Goal: Task Accomplishment & Management: Manage account settings

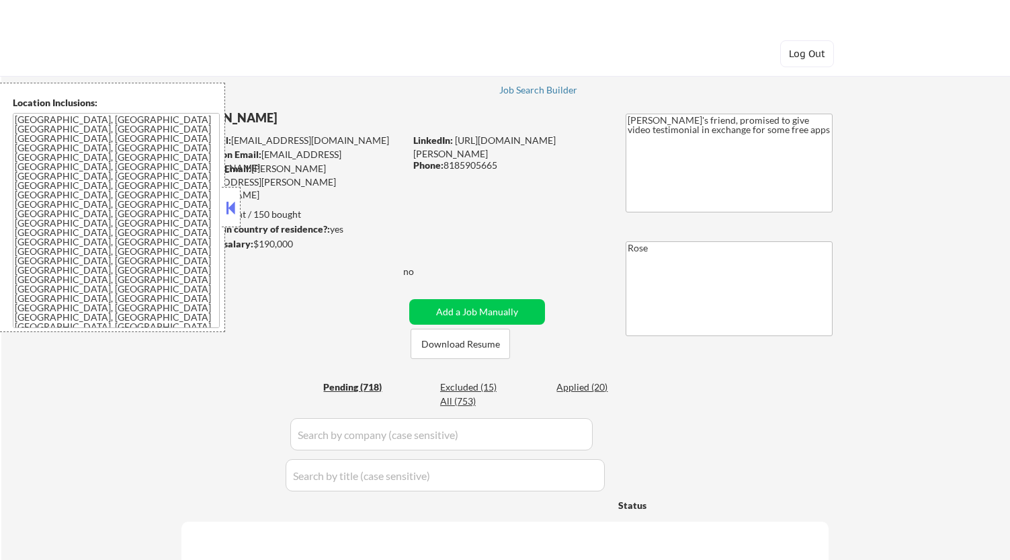
select select ""pending""
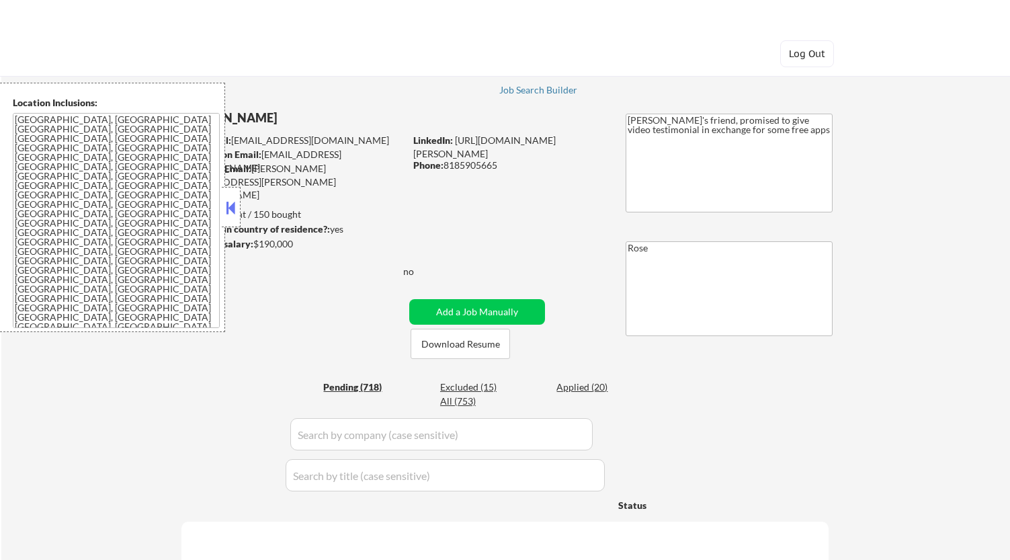
select select ""pending""
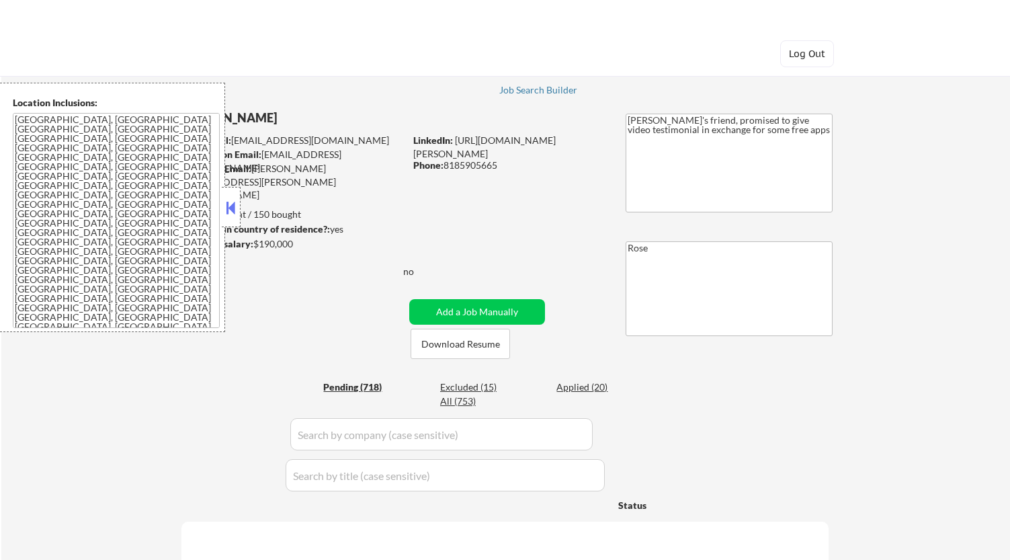
select select ""pending""
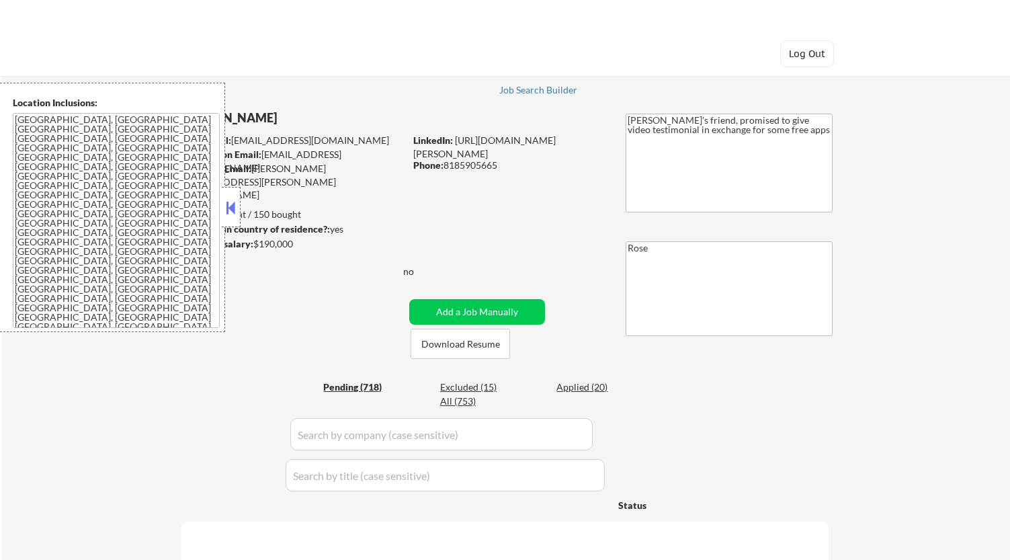
select select ""pending""
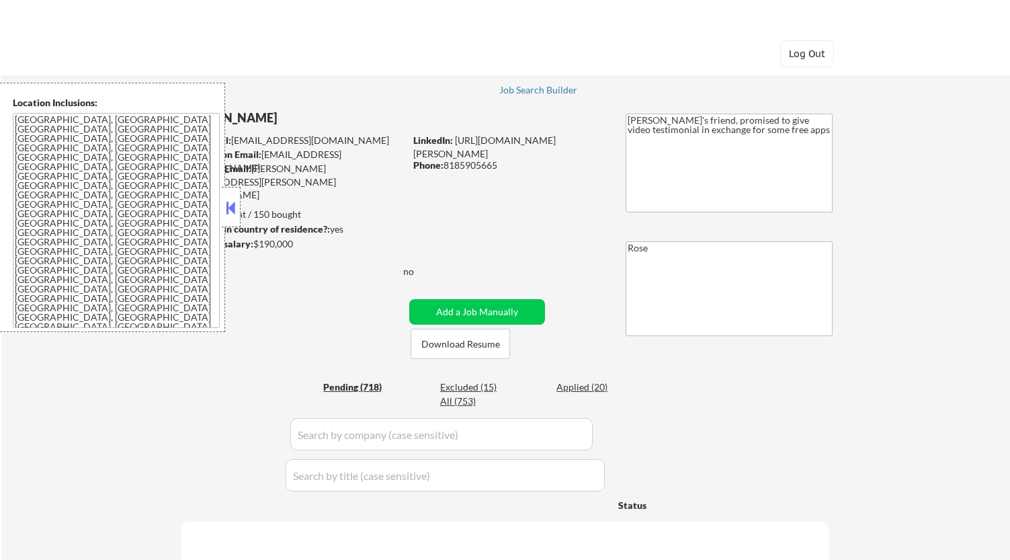
select select ""pending""
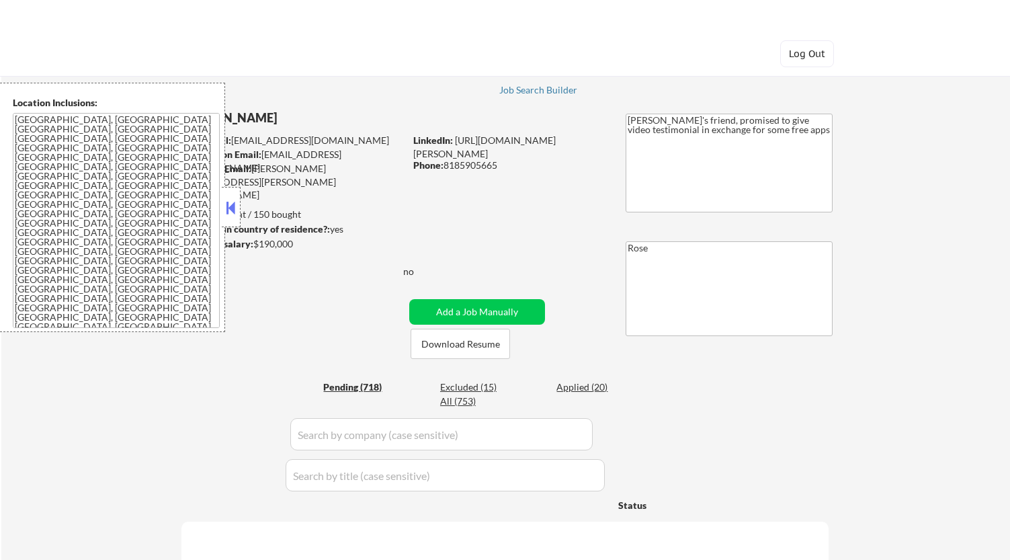
select select ""pending""
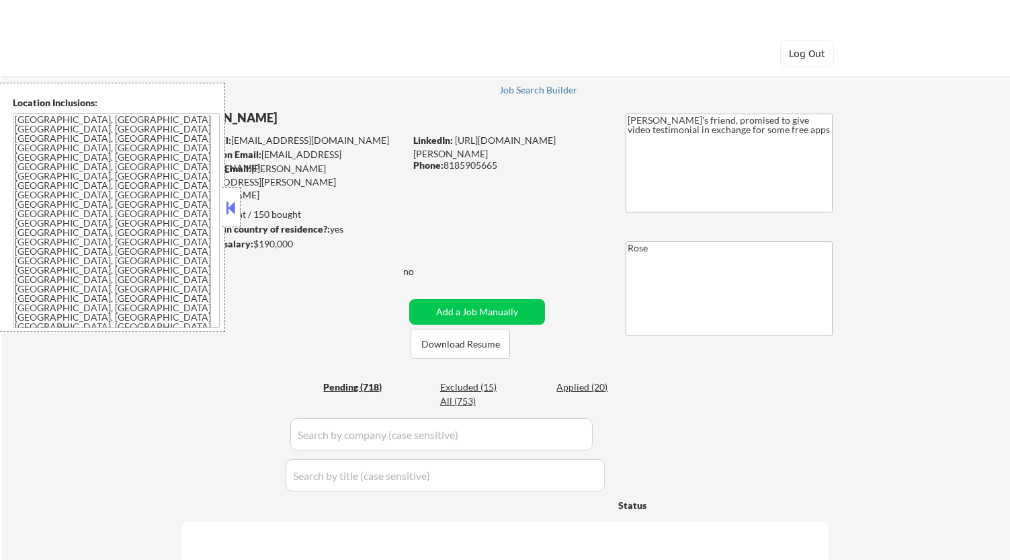
select select ""pending""
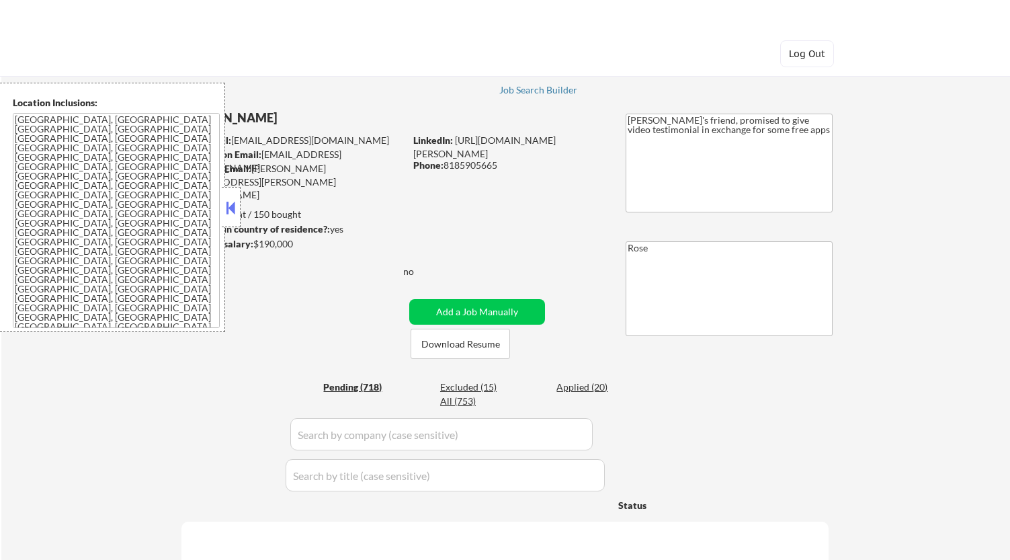
select select ""pending""
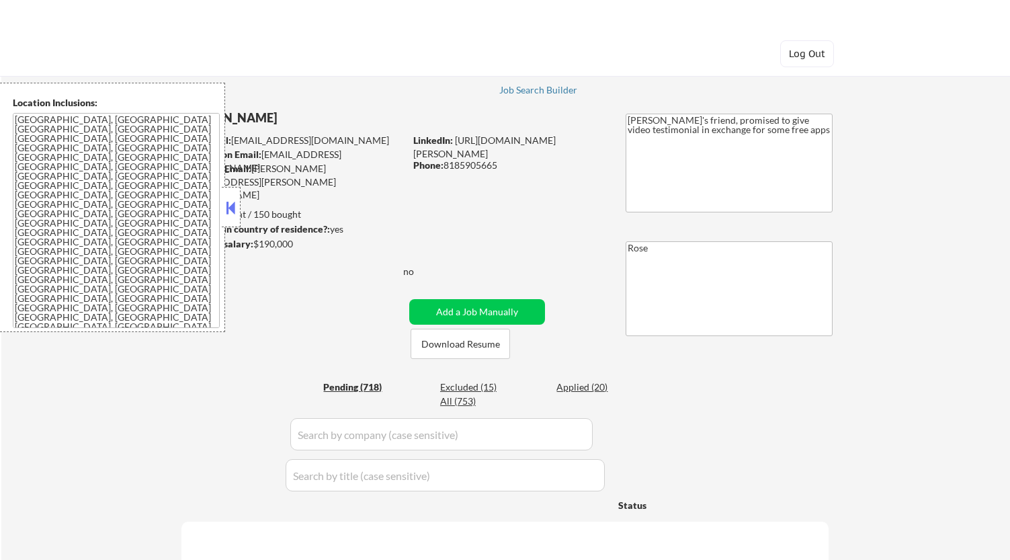
select select ""pending""
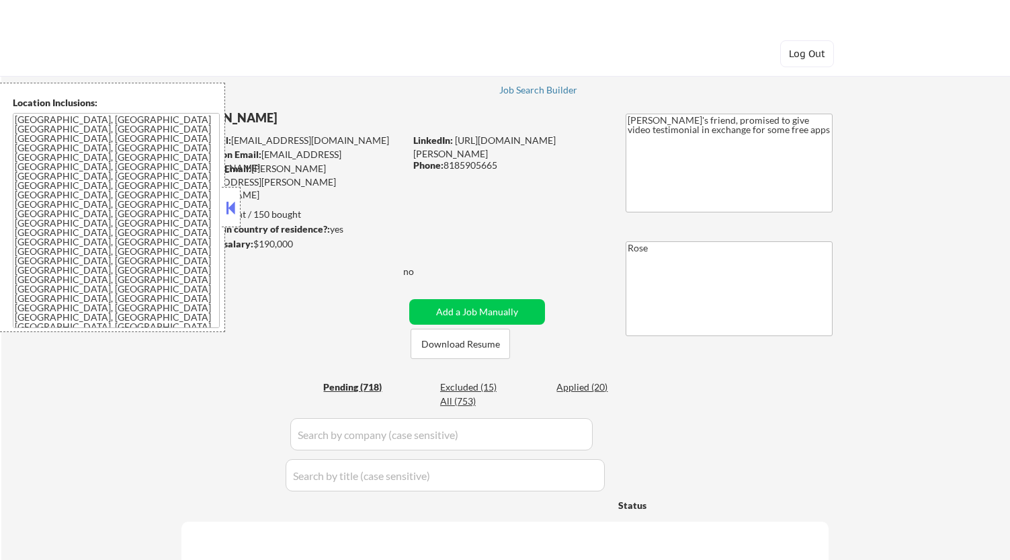
select select ""pending""
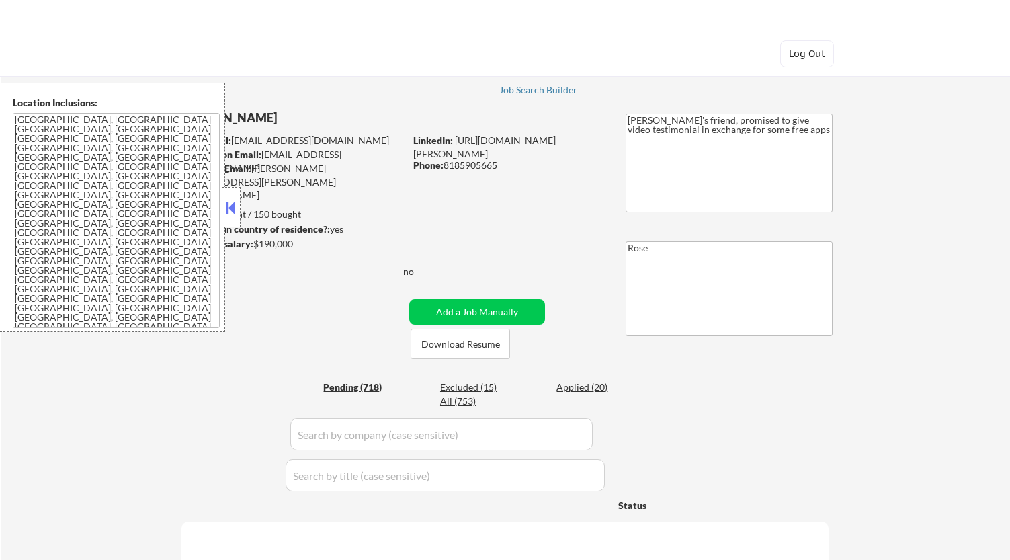
select select ""pending""
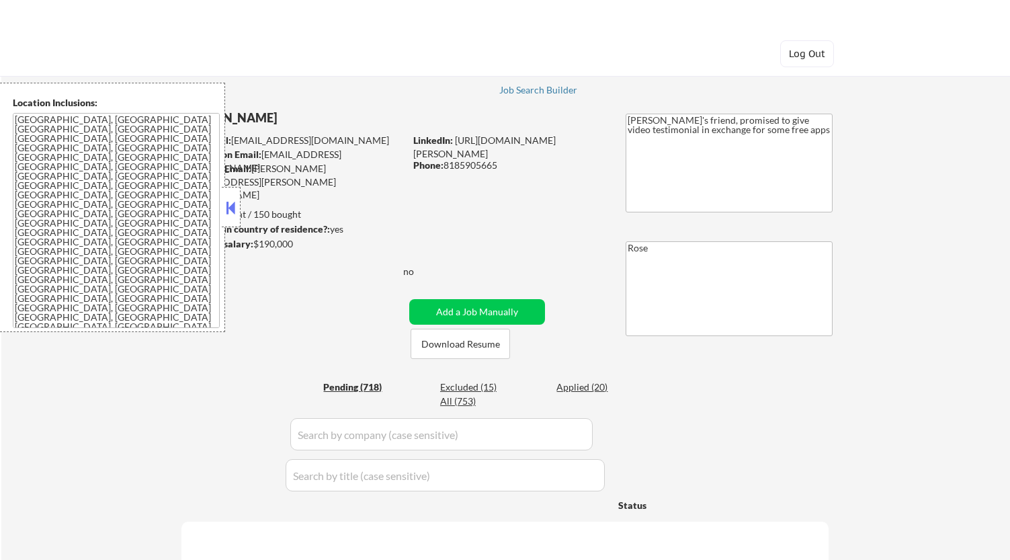
select select ""pending""
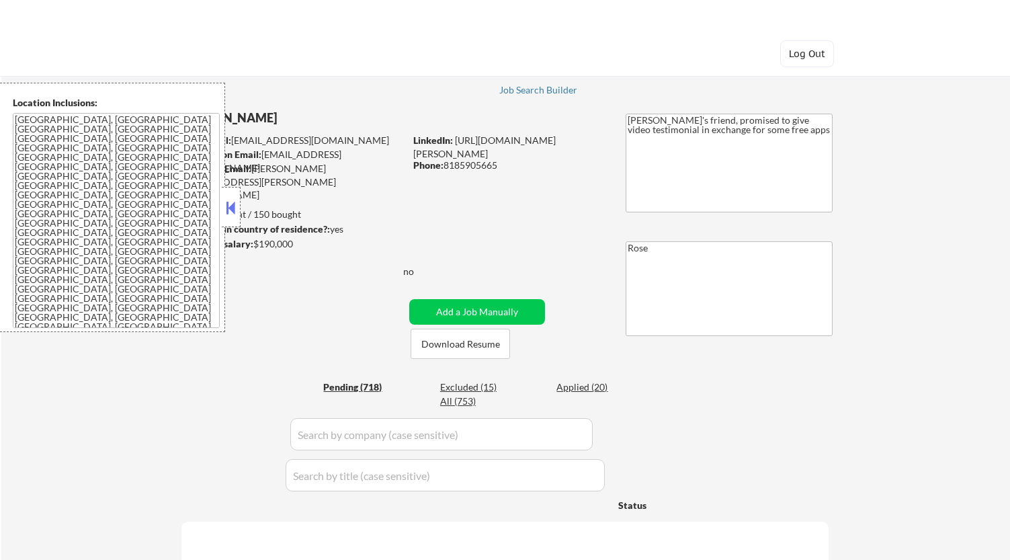
select select ""pending""
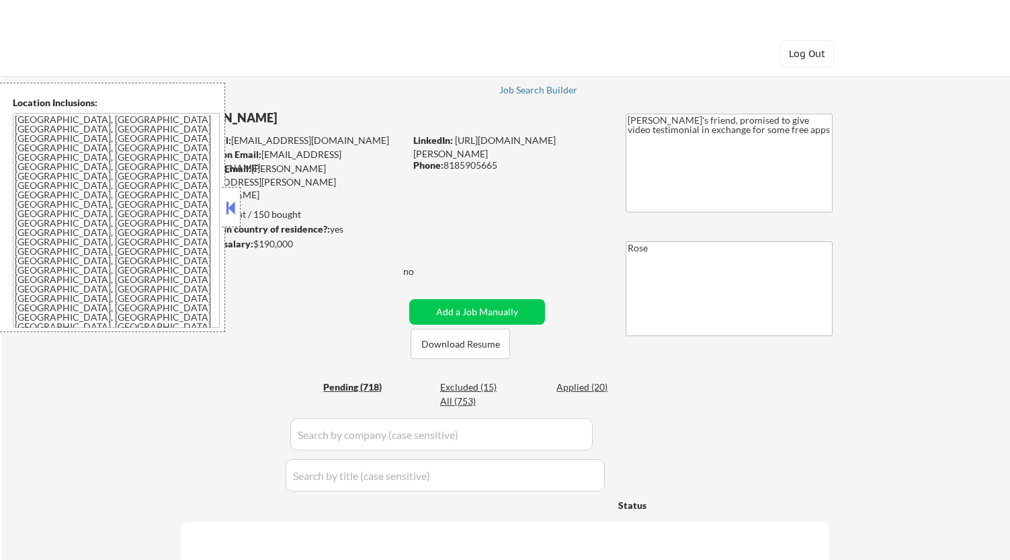
select select ""pending""
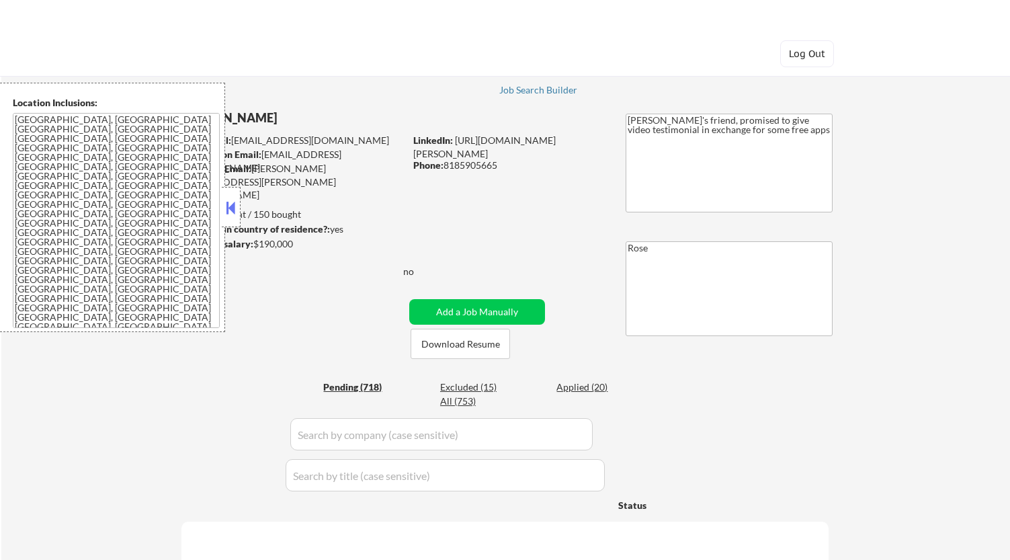
select select ""pending""
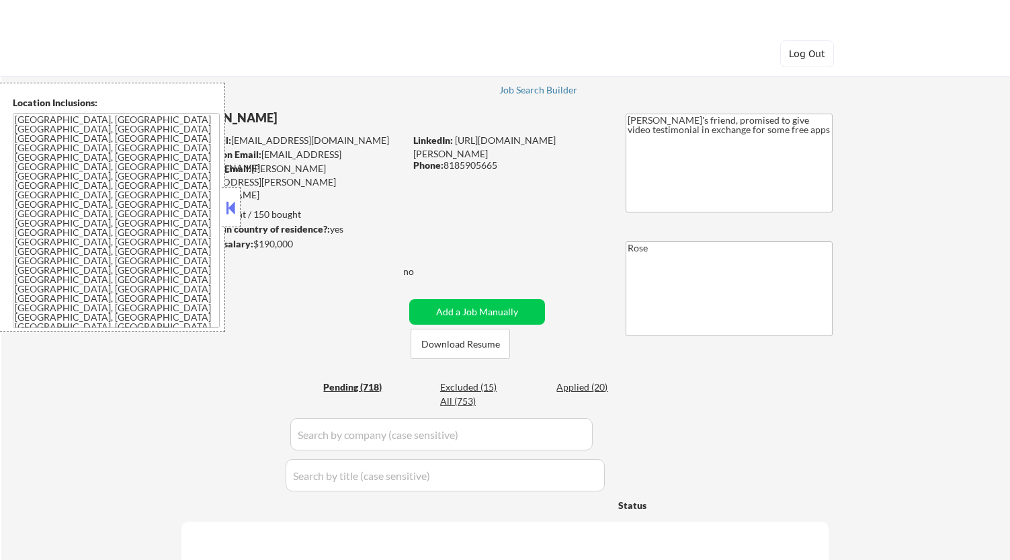
select select ""pending""
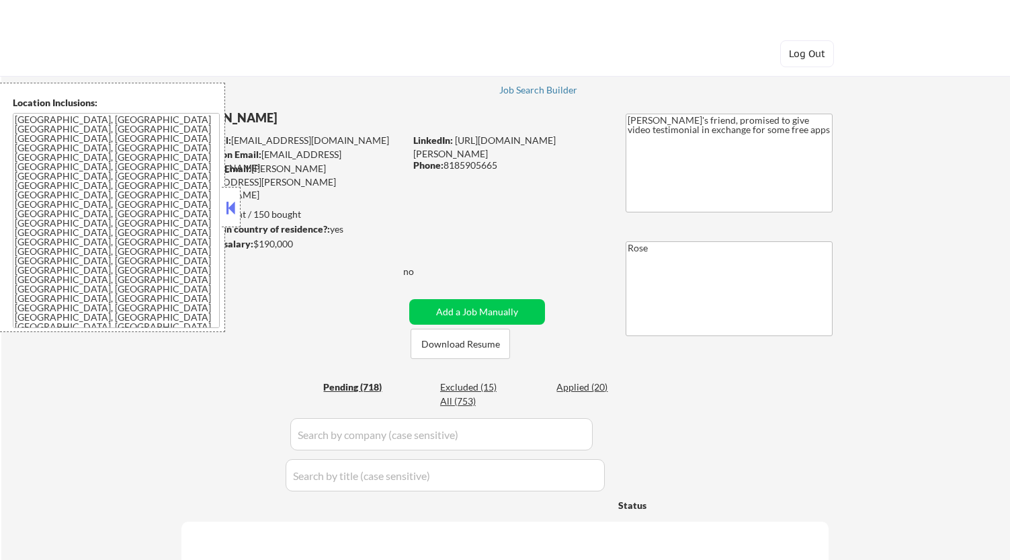
select select ""pending""
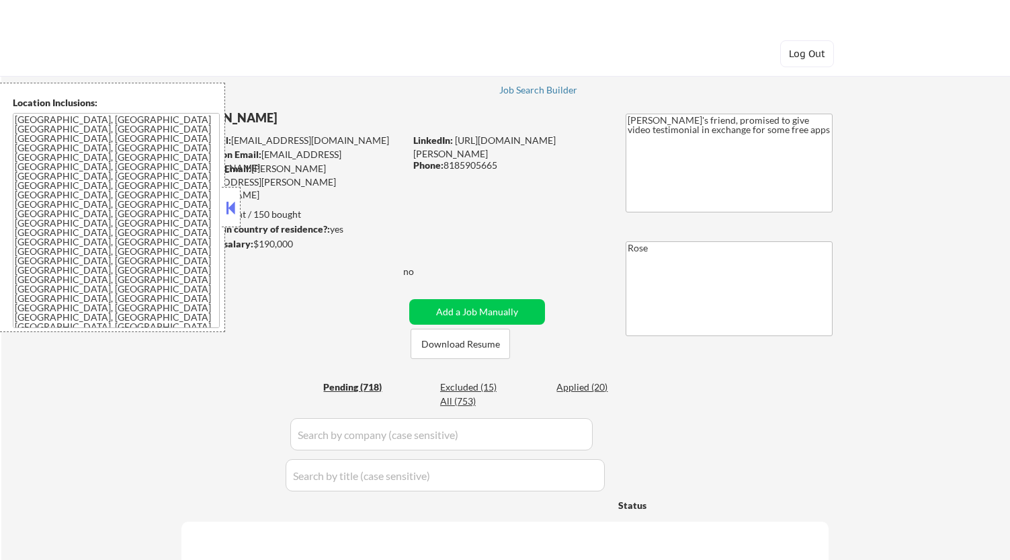
select select ""pending""
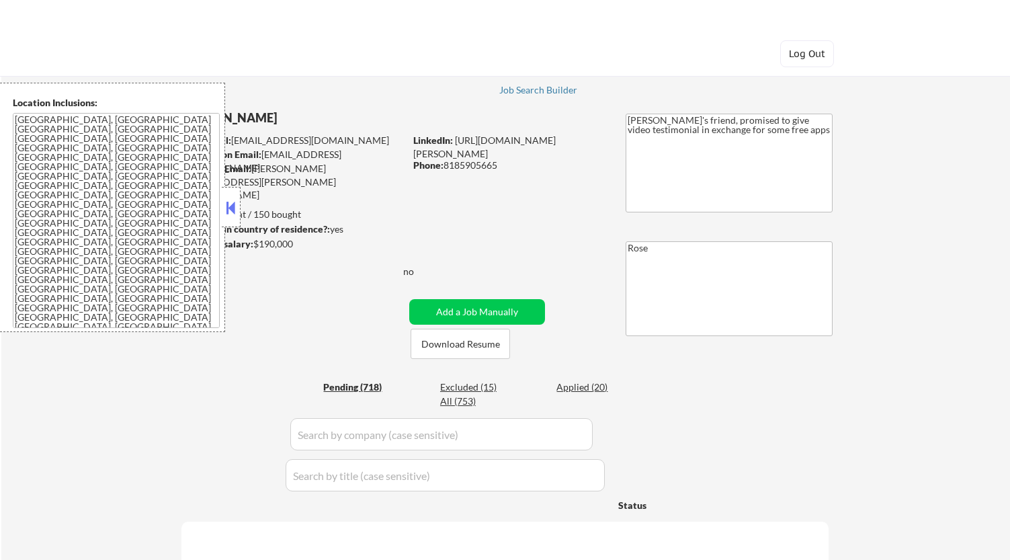
select select ""pending""
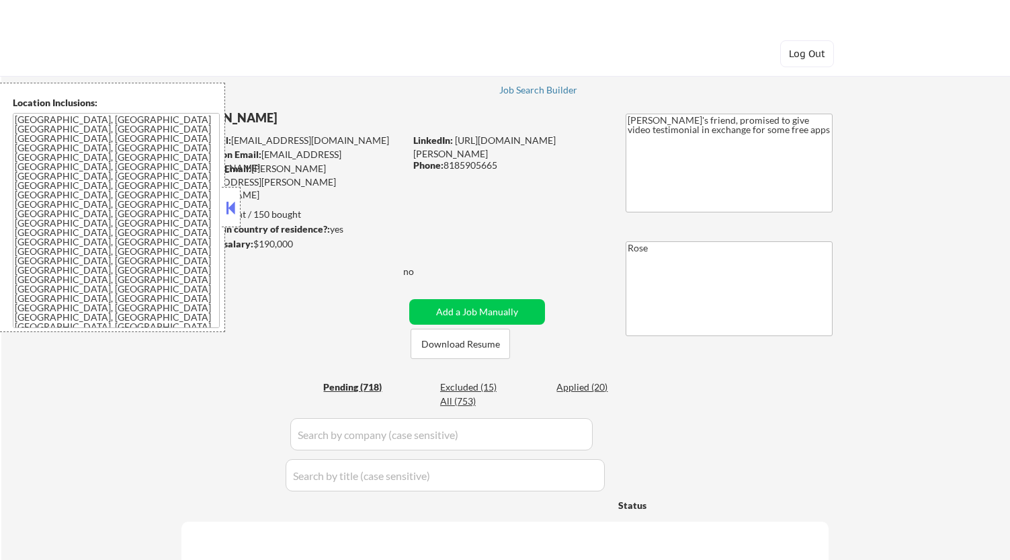
select select ""pending""
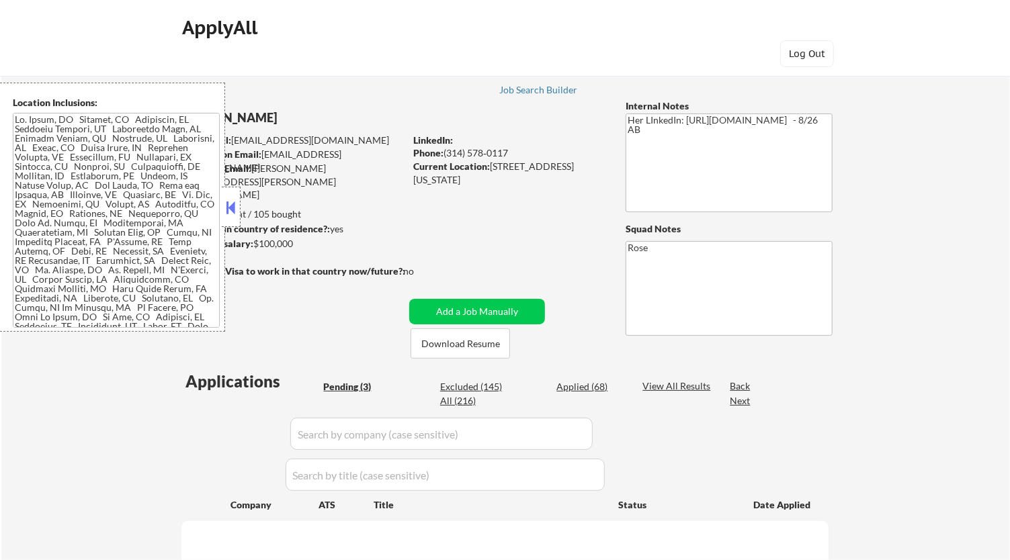
select select ""pending""
click at [240, 206] on div at bounding box center [231, 207] width 19 height 40
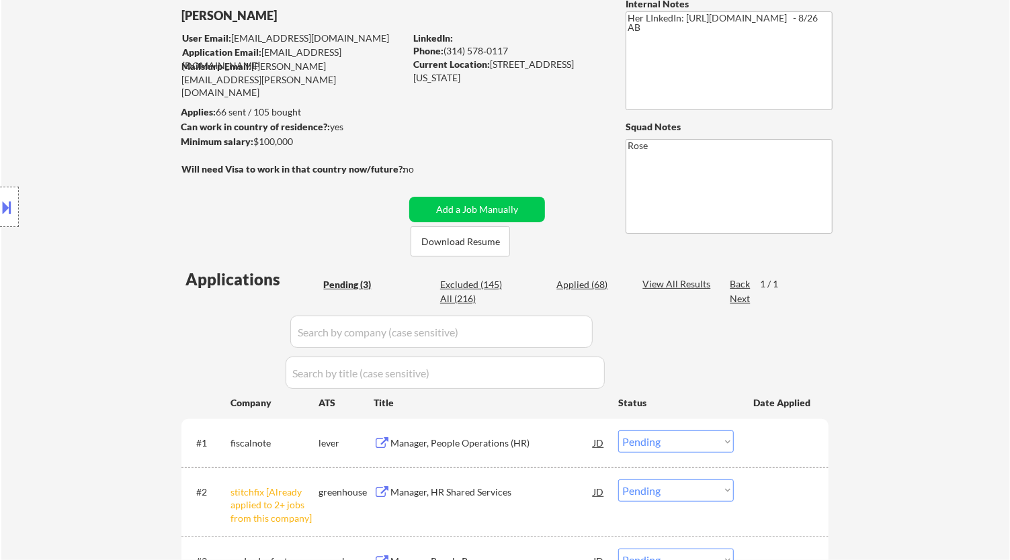
scroll to position [149, 0]
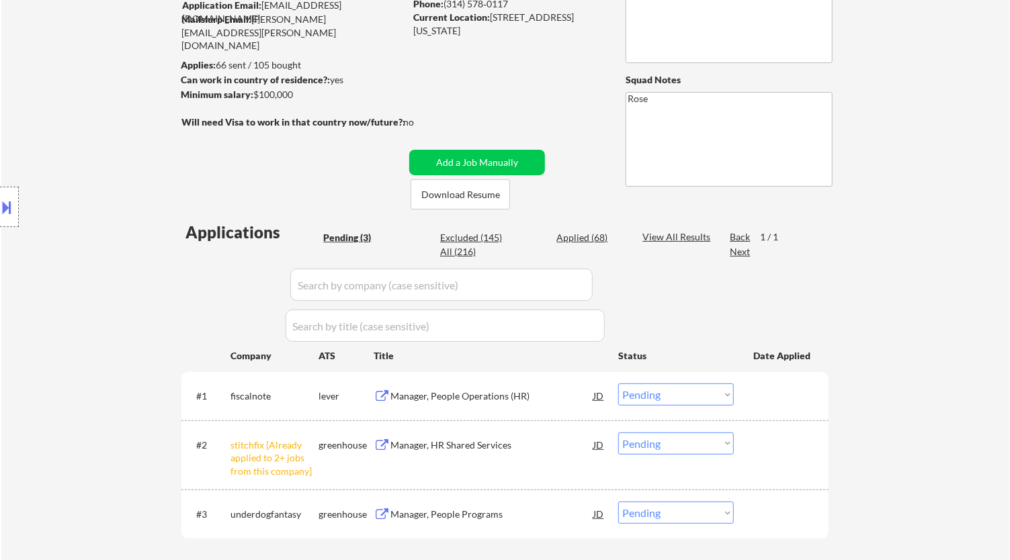
click at [486, 392] on div "Manager, People Operations (HR)" at bounding box center [491, 396] width 203 height 13
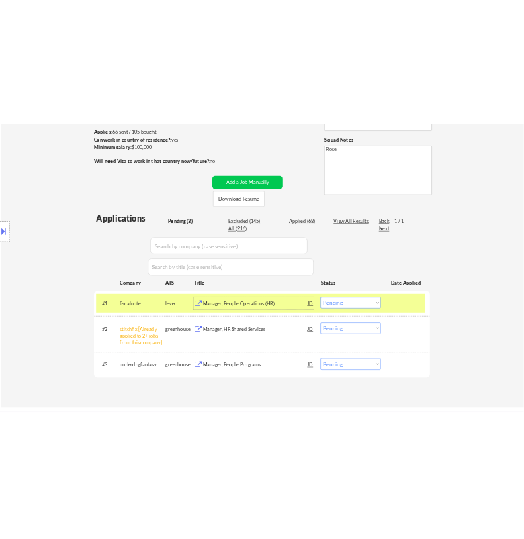
scroll to position [224, 0]
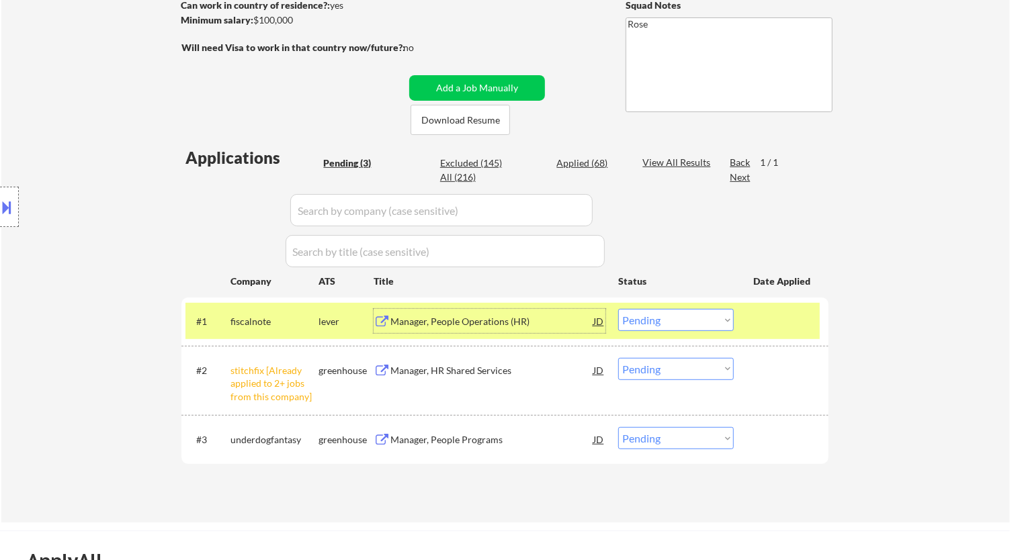
click at [699, 328] on select "Choose an option... Pending Applied Excluded (Questions) Excluded (Expired) Exc…" at bounding box center [676, 320] width 116 height 22
click at [618, 309] on select "Choose an option... Pending Applied Excluded (Questions) Excluded (Expired) Exc…" at bounding box center [676, 320] width 116 height 22
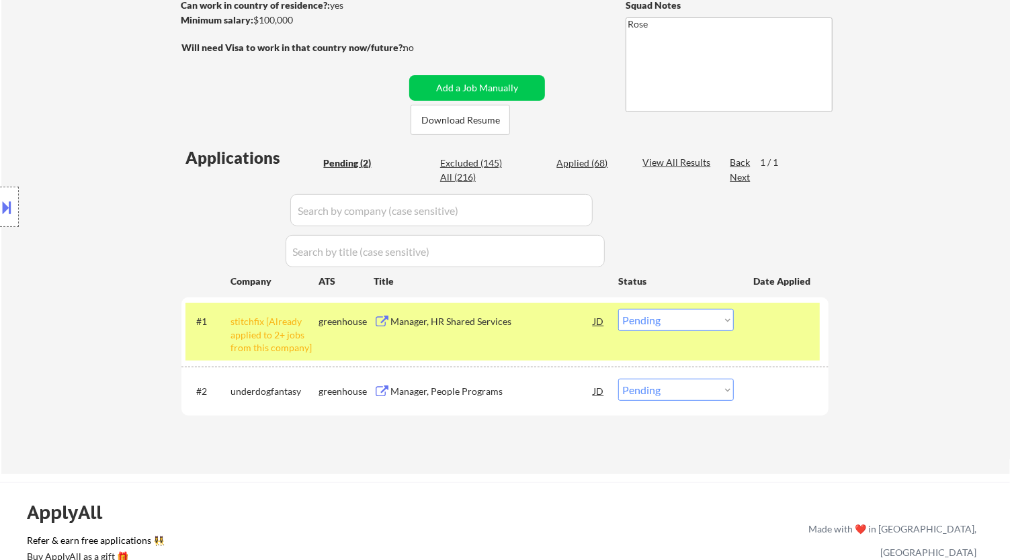
click at [673, 321] on select "Choose an option... Pending Applied Excluded (Questions) Excluded (Expired) Exc…" at bounding box center [676, 320] width 116 height 22
click at [618, 309] on select "Choose an option... Pending Applied Excluded (Questions) Excluded (Expired) Exc…" at bounding box center [676, 320] width 116 height 22
select select ""pending""
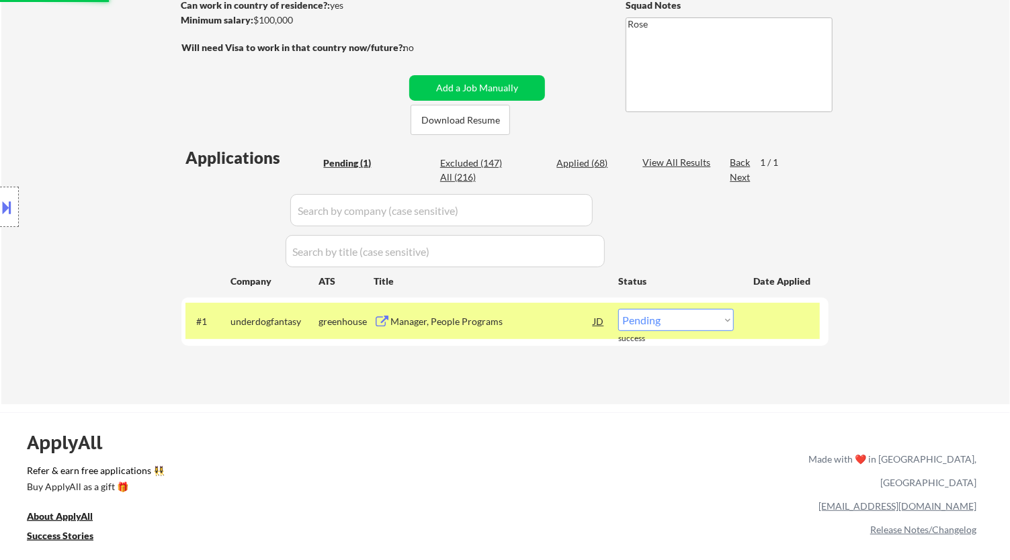
click at [527, 328] on div "Manager, People Programs" at bounding box center [491, 321] width 203 height 24
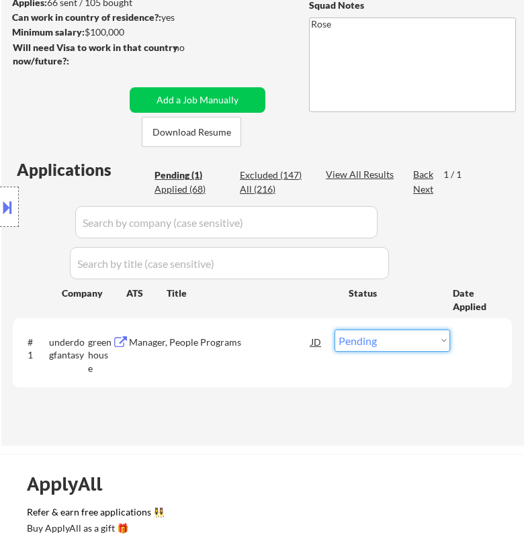
click at [402, 339] on select "Choose an option... Pending Applied Excluded (Questions) Excluded (Expired) Exc…" at bounding box center [392, 341] width 116 height 22
select select ""excluded""
click at [334, 330] on select "Choose an option... Pending Applied Excluded (Questions) Excluded (Expired) Exc…" at bounding box center [392, 341] width 116 height 22
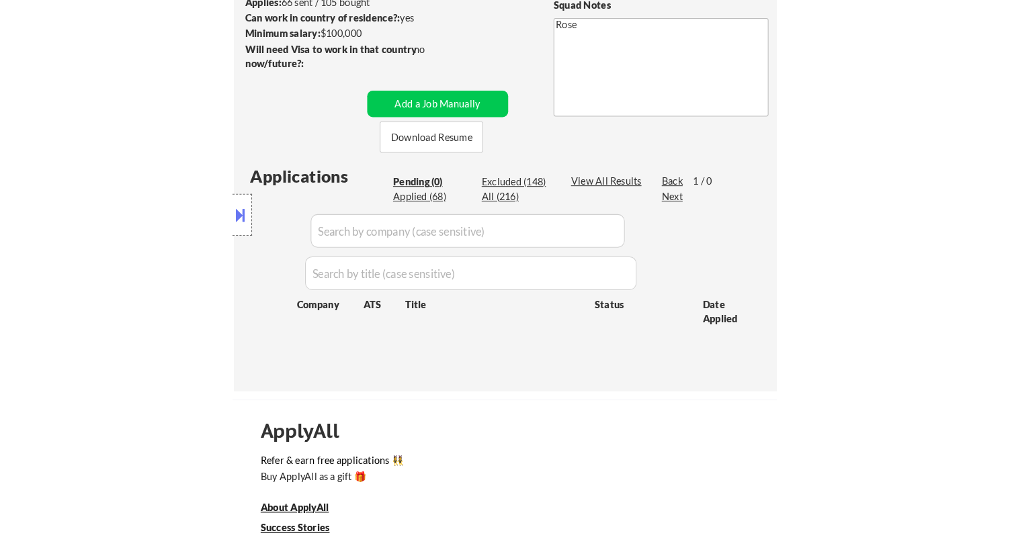
scroll to position [149, 0]
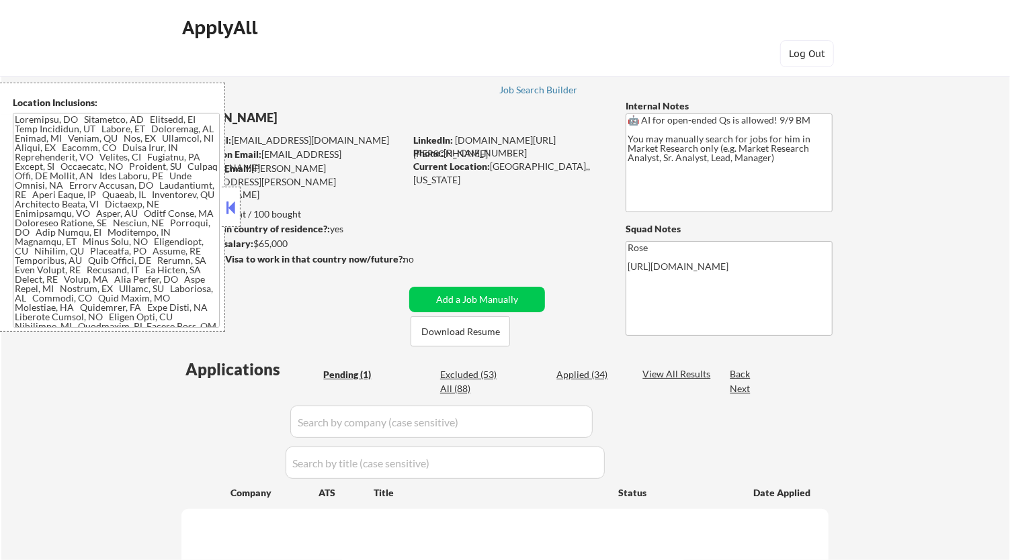
select select ""pending""
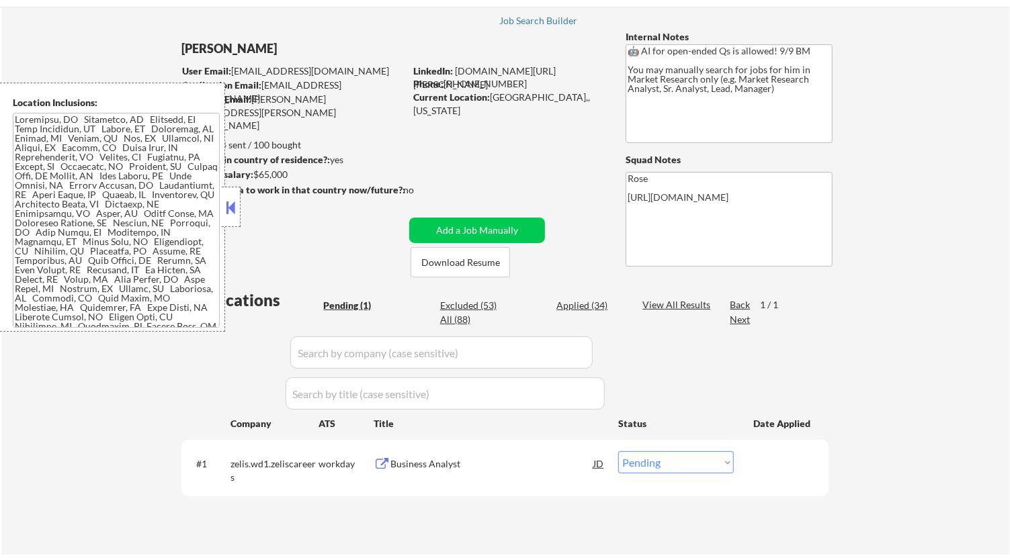
scroll to position [149, 0]
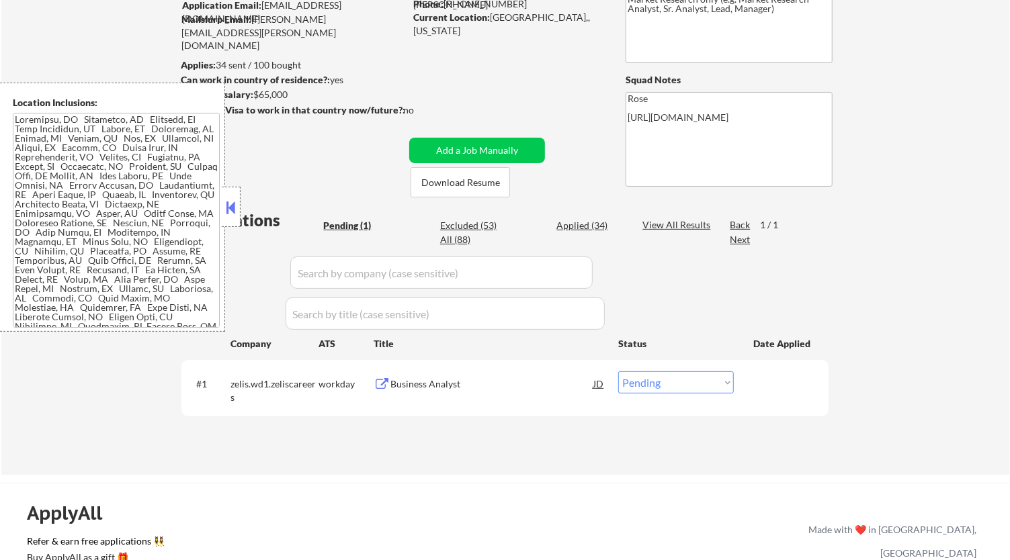
click at [418, 381] on div "Business Analyst" at bounding box center [491, 383] width 203 height 13
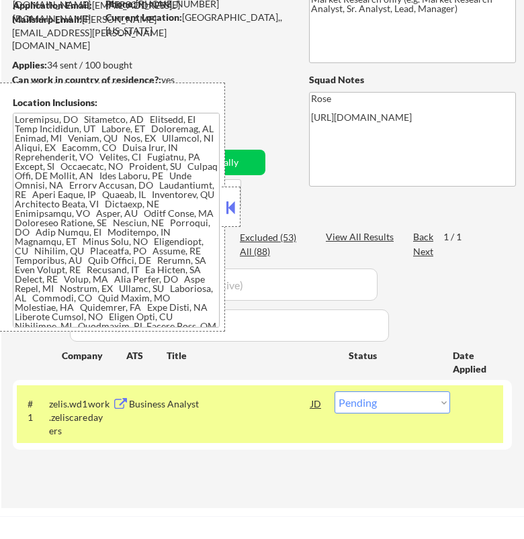
click at [392, 405] on select "Choose an option... Pending Applied Excluded (Questions) Excluded (Expired) Exc…" at bounding box center [392, 403] width 116 height 22
select select ""applied""
click at [334, 392] on select "Choose an option... Pending Applied Excluded (Questions) Excluded (Expired) Exc…" at bounding box center [392, 403] width 116 height 22
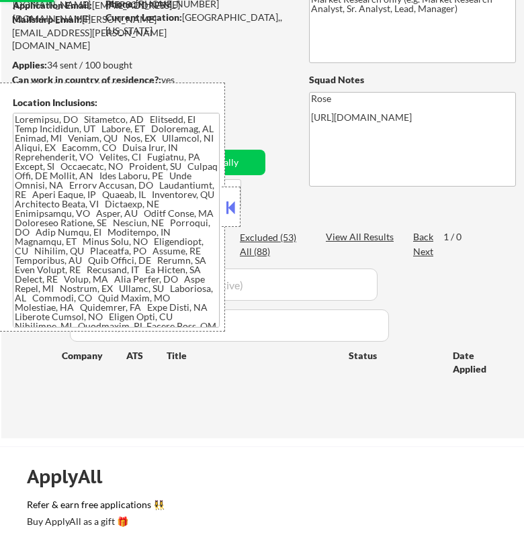
click at [230, 206] on button at bounding box center [231, 207] width 15 height 20
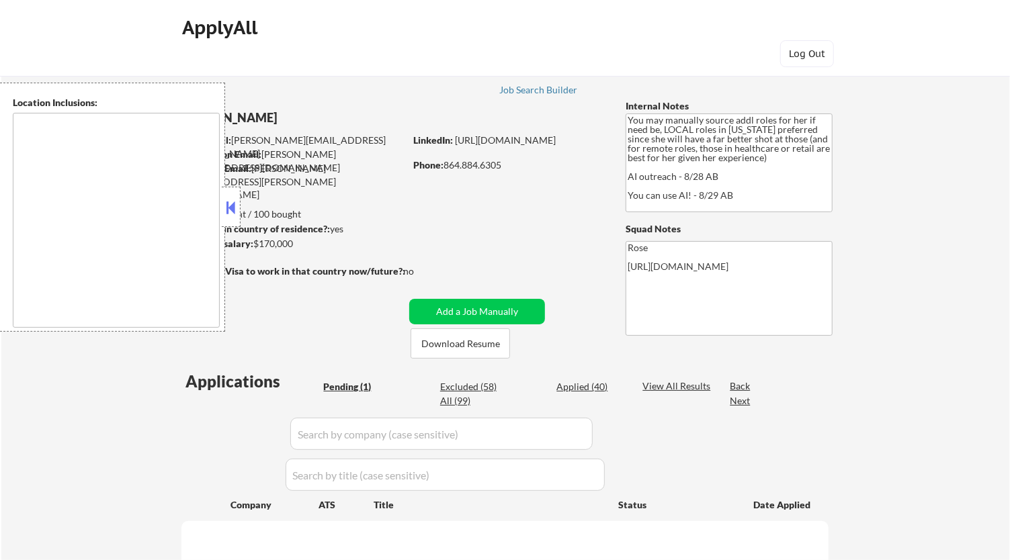
type textarea "[GEOGRAPHIC_DATA], [GEOGRAPHIC_DATA] [GEOGRAPHIC_DATA], [GEOGRAPHIC_DATA] [GEOG…"
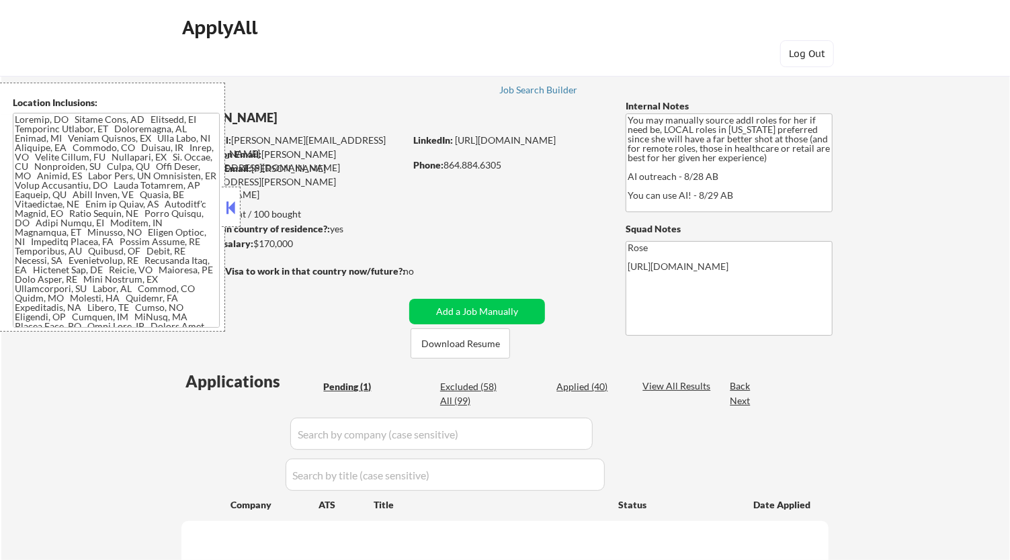
select select ""pending""
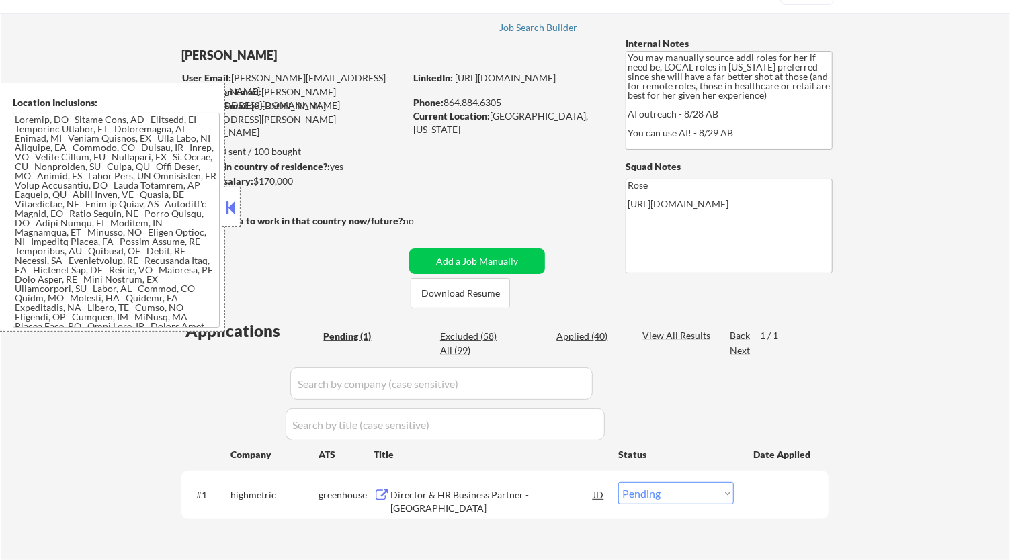
scroll to position [149, 0]
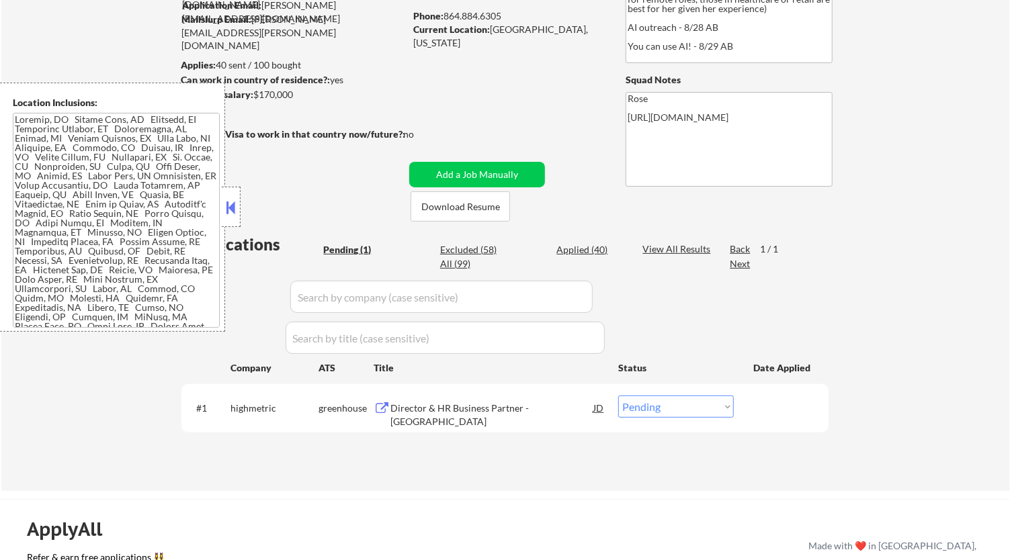
click at [234, 204] on button at bounding box center [231, 207] width 15 height 20
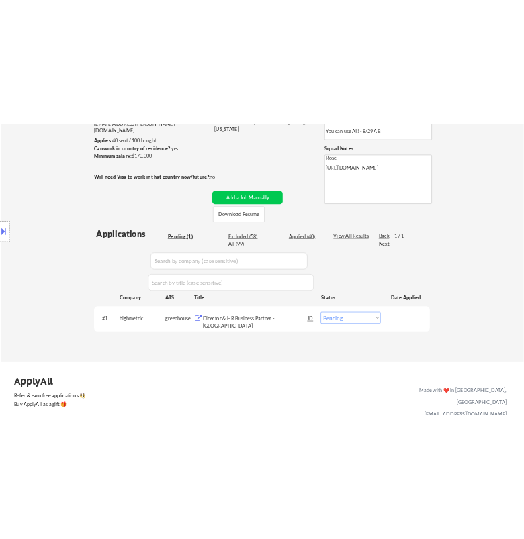
scroll to position [224, 0]
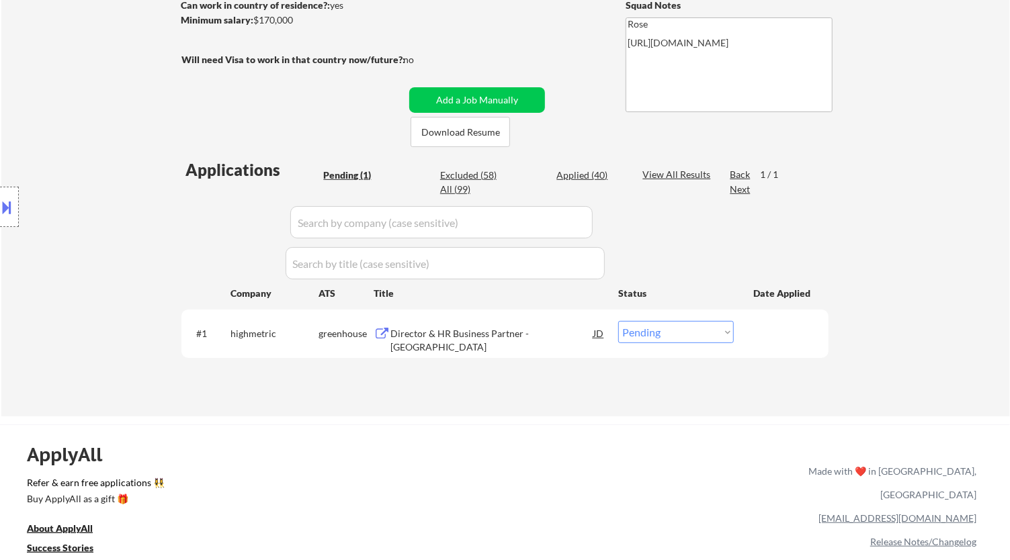
click at [532, 331] on div "Director & HR Business Partner - [GEOGRAPHIC_DATA]" at bounding box center [491, 340] width 203 height 26
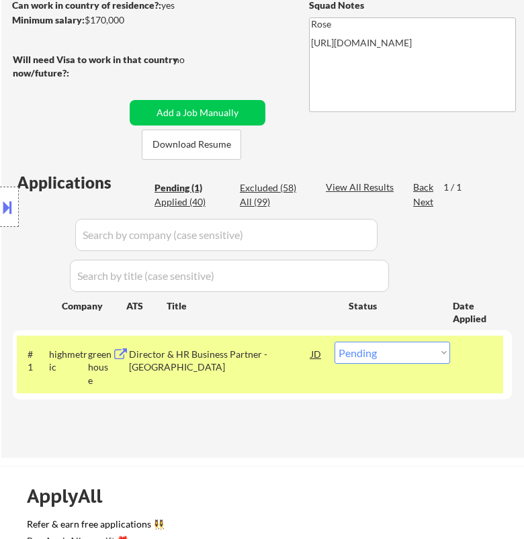
click at [382, 353] on select "Choose an option... Pending Applied Excluded (Questions) Excluded (Expired) Exc…" at bounding box center [392, 353] width 116 height 22
select select ""applied""
click at [334, 342] on select "Choose an option... Pending Applied Excluded (Questions) Excluded (Expired) Exc…" at bounding box center [392, 353] width 116 height 22
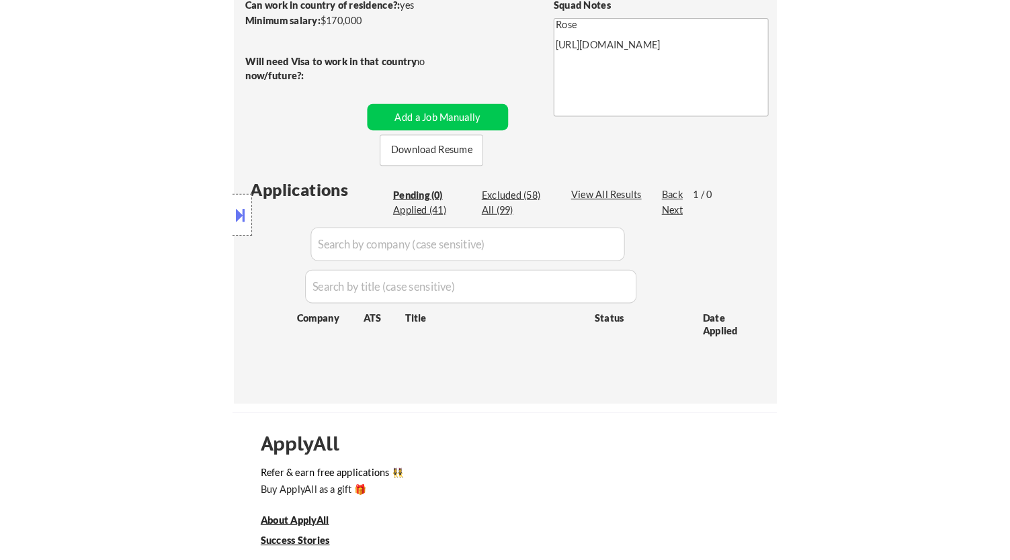
scroll to position [149, 0]
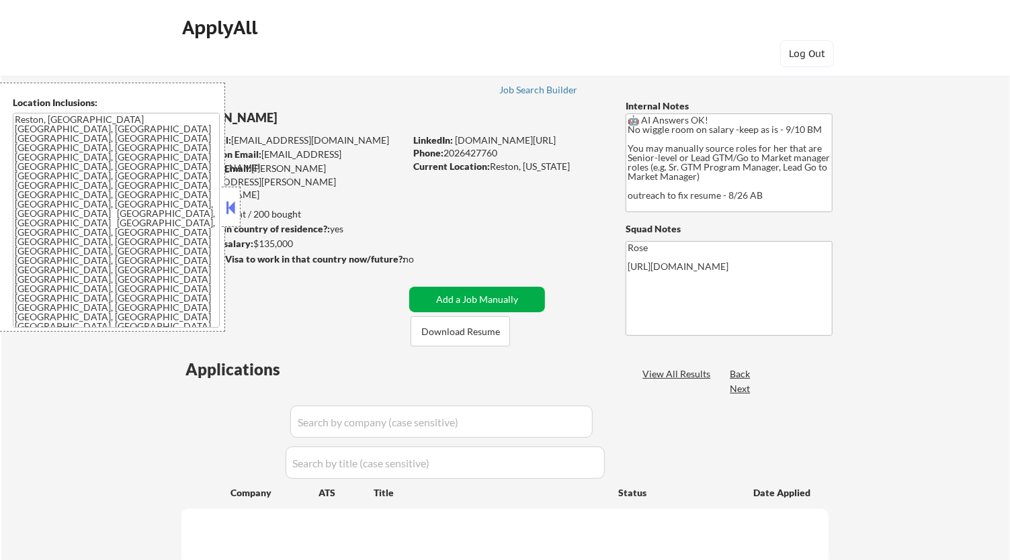
select select ""pending""
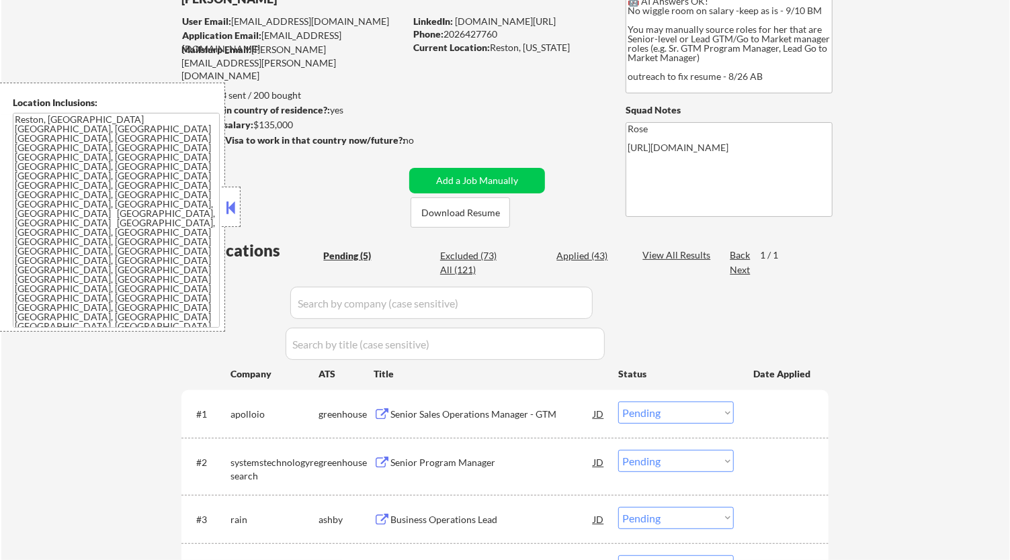
scroll to position [149, 0]
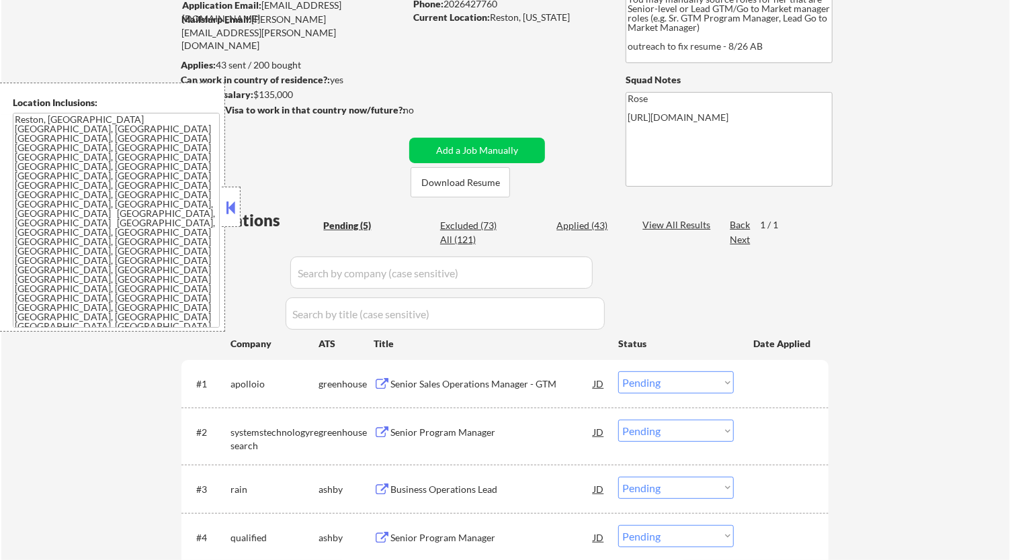
click at [535, 397] on div "#1 apolloio greenhouse Senior Sales Operations Manager - GTM JD Choose an optio…" at bounding box center [502, 383] width 634 height 36
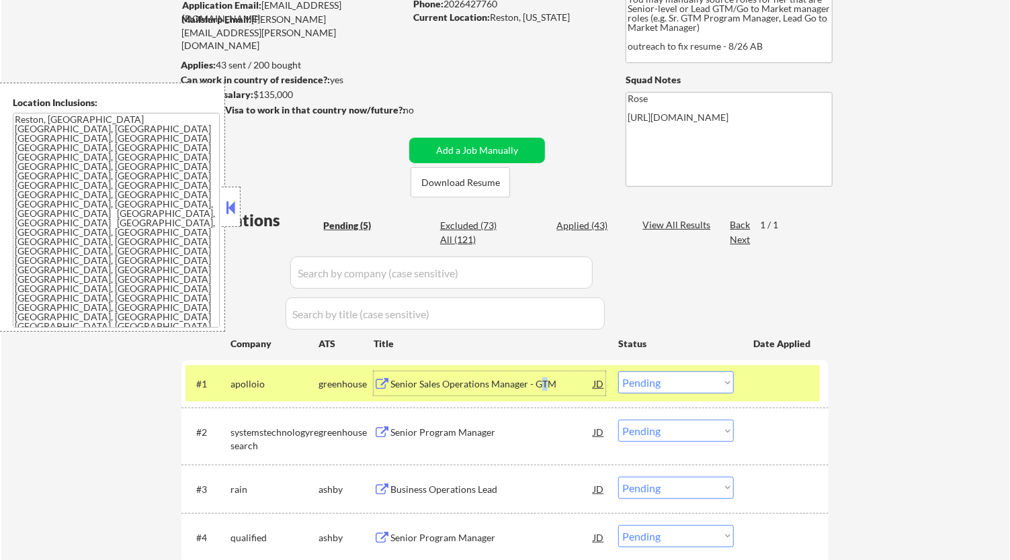
click at [544, 382] on div "Senior Sales Operations Manager - GTM" at bounding box center [491, 383] width 203 height 13
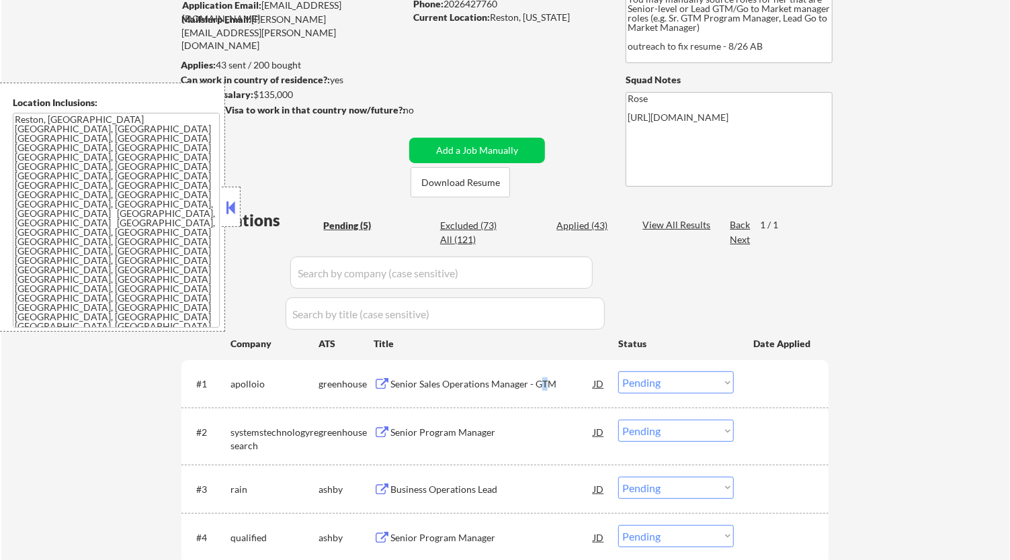
select select ""pending""
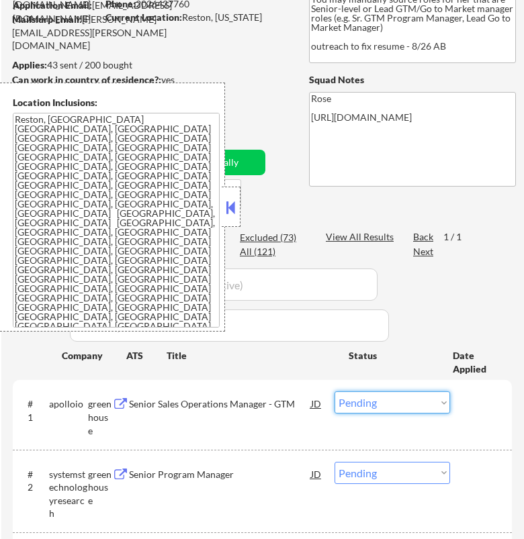
click at [381, 397] on select "Choose an option... Pending Applied Excluded (Questions) Excluded (Expired) Exc…" at bounding box center [392, 403] width 116 height 22
click at [334, 392] on select "Choose an option... Pending Applied Excluded (Questions) Excluded (Expired) Exc…" at bounding box center [392, 403] width 116 height 22
select select ""pending""
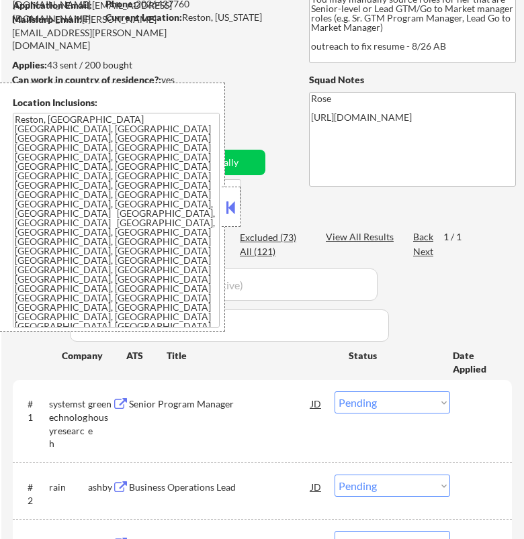
select select ""pending""
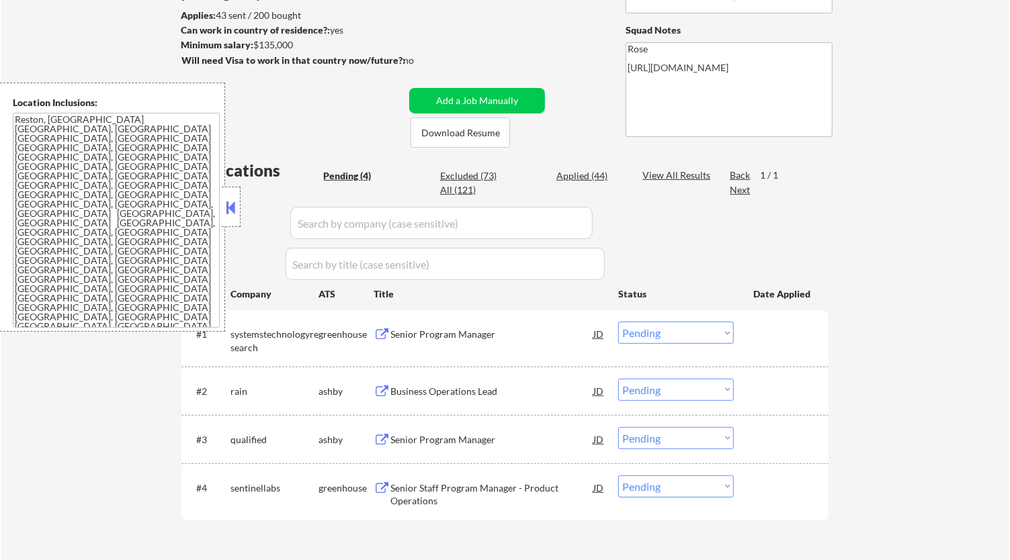
scroll to position [224, 0]
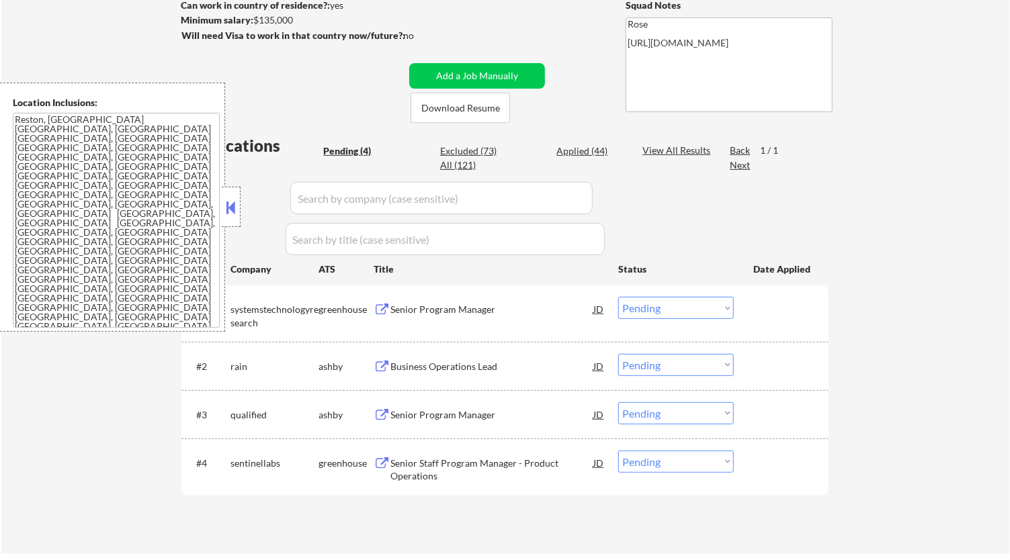
click at [529, 314] on div "Senior Program Manager" at bounding box center [491, 309] width 203 height 13
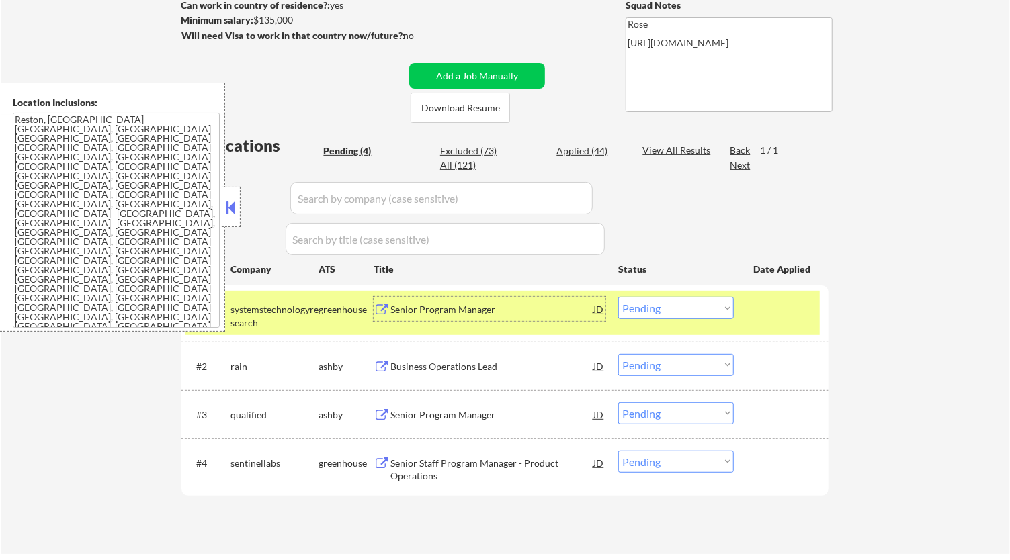
click at [686, 309] on select "Choose an option... Pending Applied Excluded (Questions) Excluded (Expired) Exc…" at bounding box center [676, 308] width 116 height 22
click at [618, 297] on select "Choose an option... Pending Applied Excluded (Questions) Excluded (Expired) Exc…" at bounding box center [676, 308] width 116 height 22
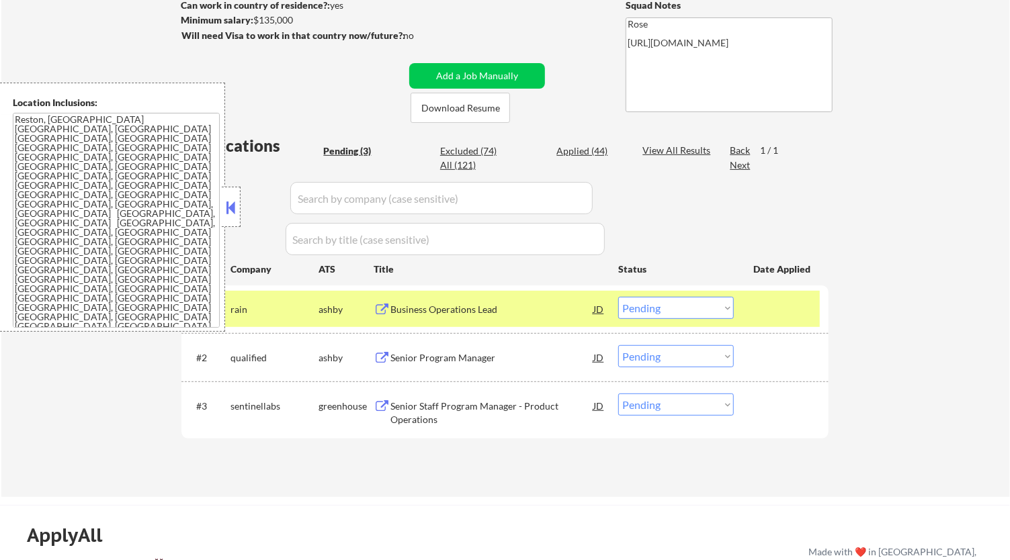
click at [232, 203] on button at bounding box center [231, 207] width 15 height 20
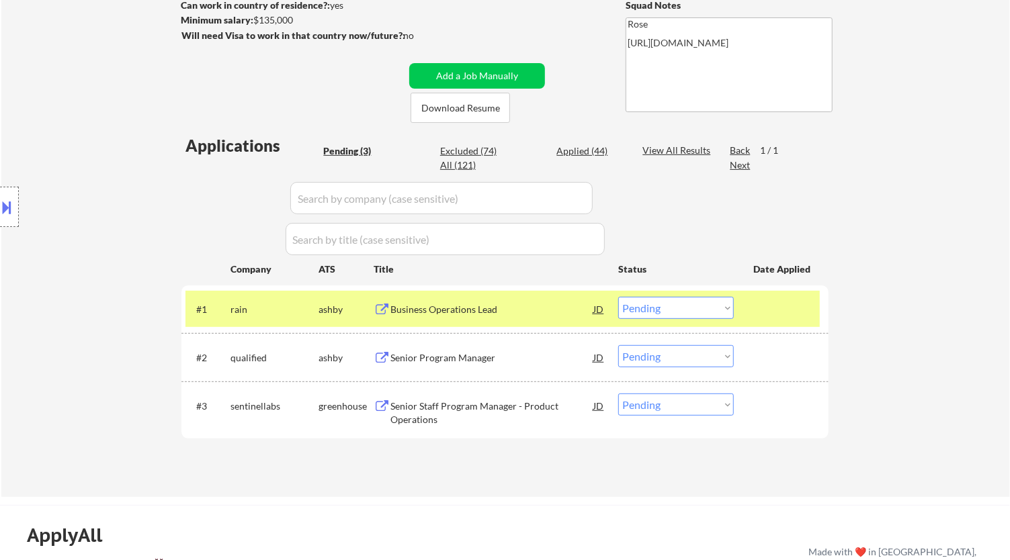
click at [483, 313] on div "Business Operations Lead" at bounding box center [491, 309] width 203 height 13
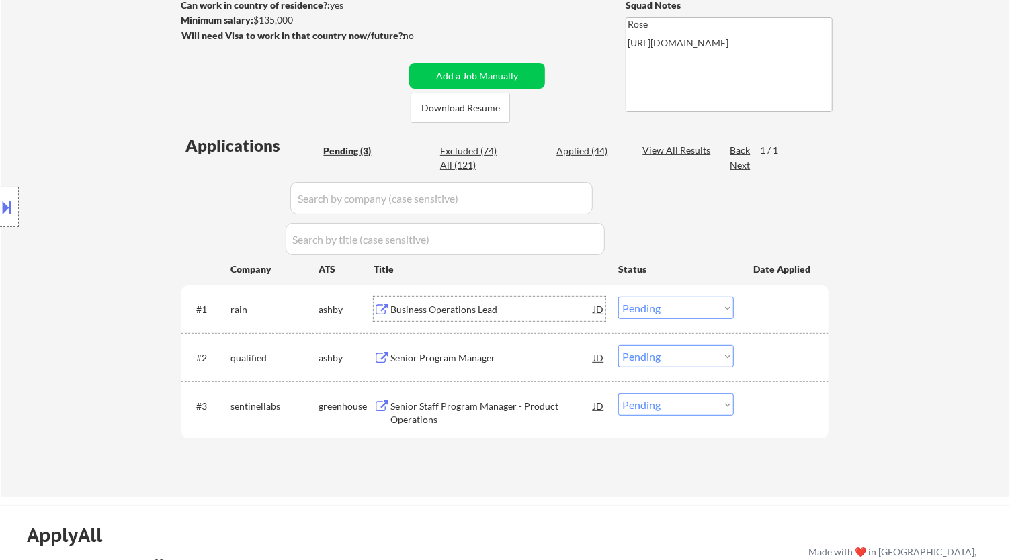
click at [685, 309] on select "Choose an option... Pending Applied Excluded (Questions) Excluded (Expired) Exc…" at bounding box center [676, 308] width 116 height 22
click at [702, 310] on select "Choose an option... Pending Applied Excluded (Questions) Excluded (Expired) Exc…" at bounding box center [676, 308] width 116 height 22
click at [618, 297] on select "Choose an option... Pending Applied Excluded (Questions) Excluded (Expired) Exc…" at bounding box center [676, 308] width 116 height 22
select select ""pending""
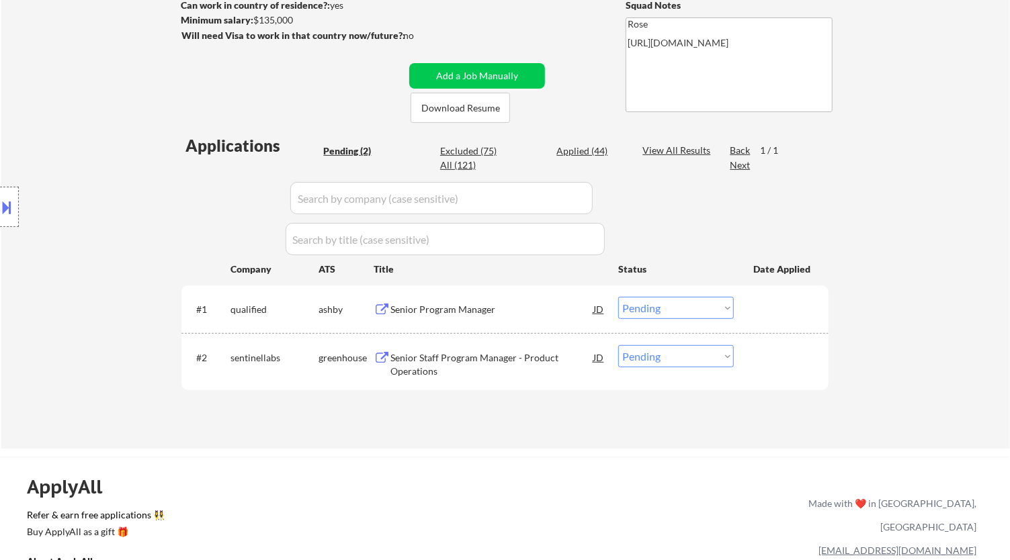
click at [546, 311] on div "Senior Program Manager" at bounding box center [491, 309] width 203 height 13
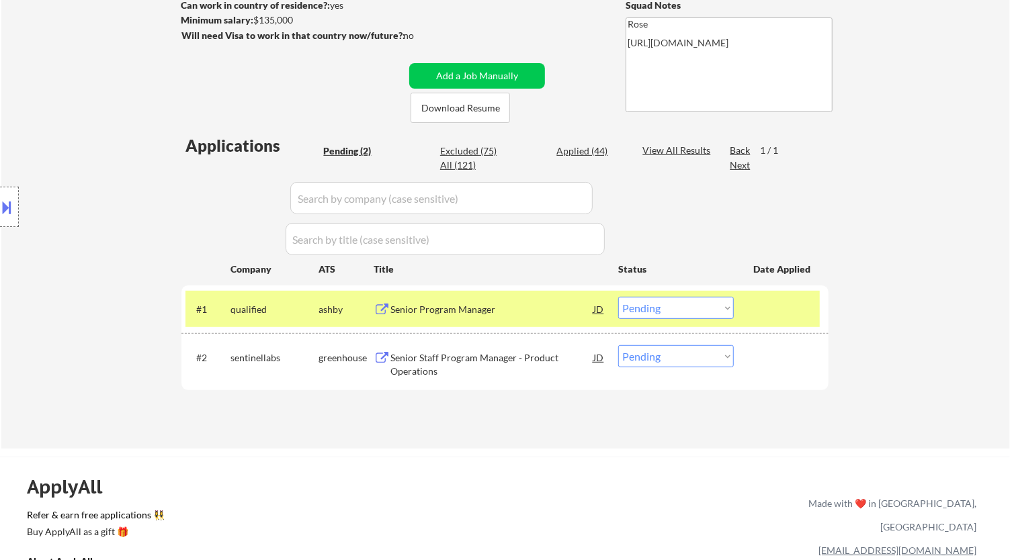
select select ""pending""
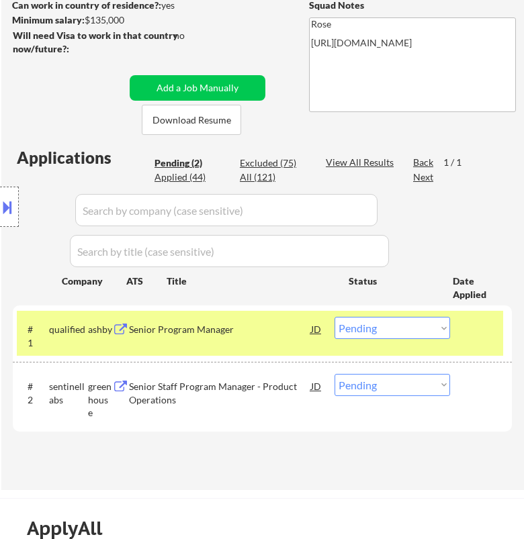
click at [365, 328] on select "Choose an option... Pending Applied Excluded (Questions) Excluded (Expired) Exc…" at bounding box center [392, 328] width 116 height 22
click at [334, 317] on select "Choose an option... Pending Applied Excluded (Questions) Excluded (Expired) Exc…" at bounding box center [392, 328] width 116 height 22
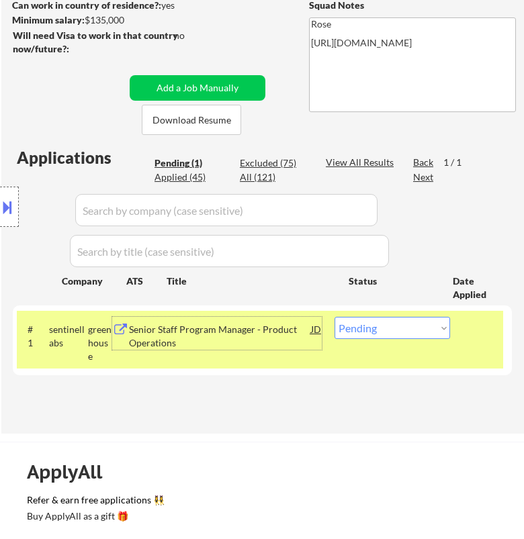
click at [253, 337] on div "Senior Staff Program Manager - Product Operations" at bounding box center [219, 336] width 181 height 26
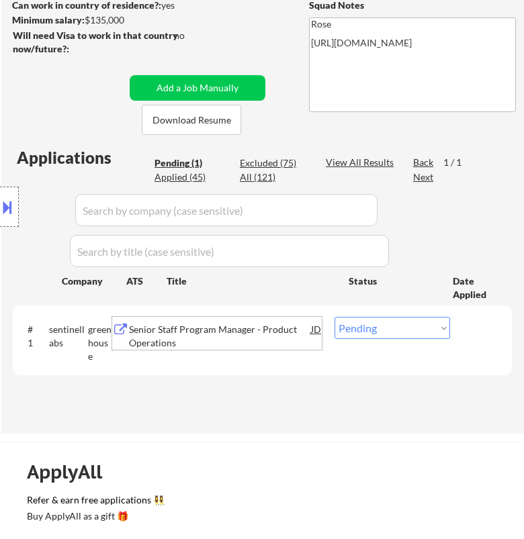
click at [375, 333] on select "Choose an option... Pending Applied Excluded (Questions) Excluded (Expired) Exc…" at bounding box center [392, 328] width 116 height 22
select select ""applied""
click at [334, 317] on select "Choose an option... Pending Applied Excluded (Questions) Excluded (Expired) Exc…" at bounding box center [392, 328] width 116 height 22
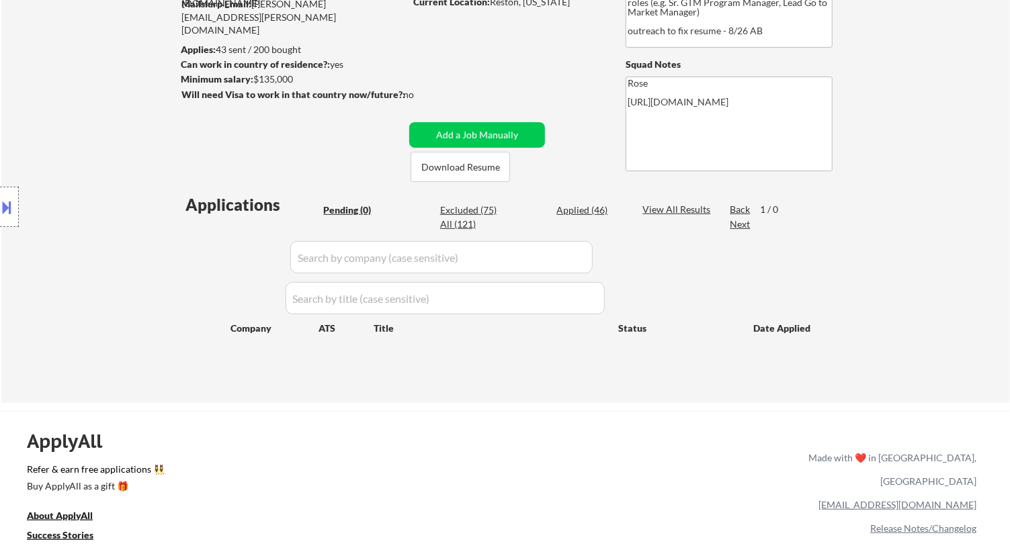
scroll to position [149, 0]
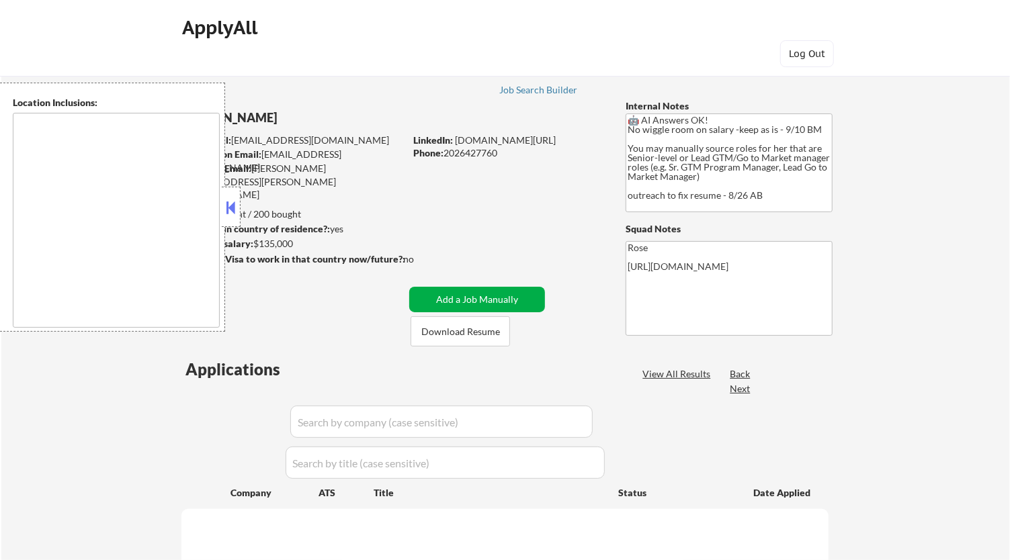
type textarea "Reston, [GEOGRAPHIC_DATA] [GEOGRAPHIC_DATA], [GEOGRAPHIC_DATA] [GEOGRAPHIC_DATA…"
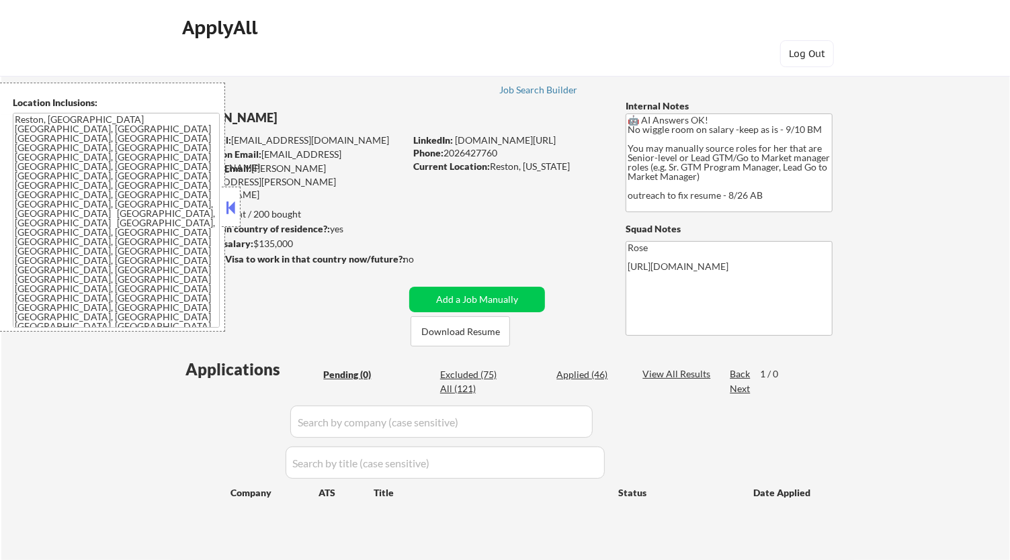
click at [232, 214] on button at bounding box center [231, 207] width 15 height 20
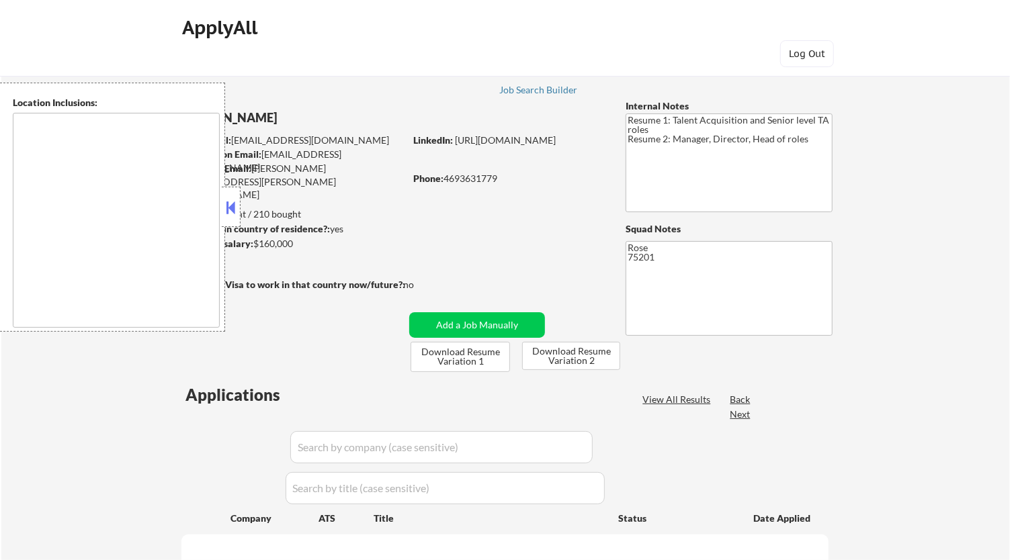
type textarea "Dallas, TX University Park, TX Highland Park, TX Irving, TX Mesquite, TX Garlan…"
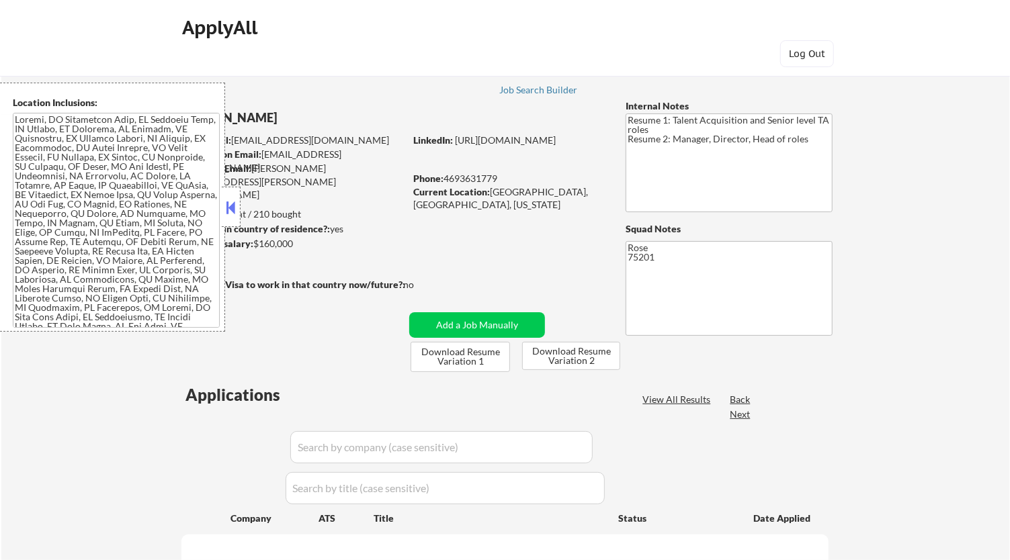
select select ""pending""
drag, startPoint x: 227, startPoint y: 202, endPoint x: 243, endPoint y: 199, distance: 16.3
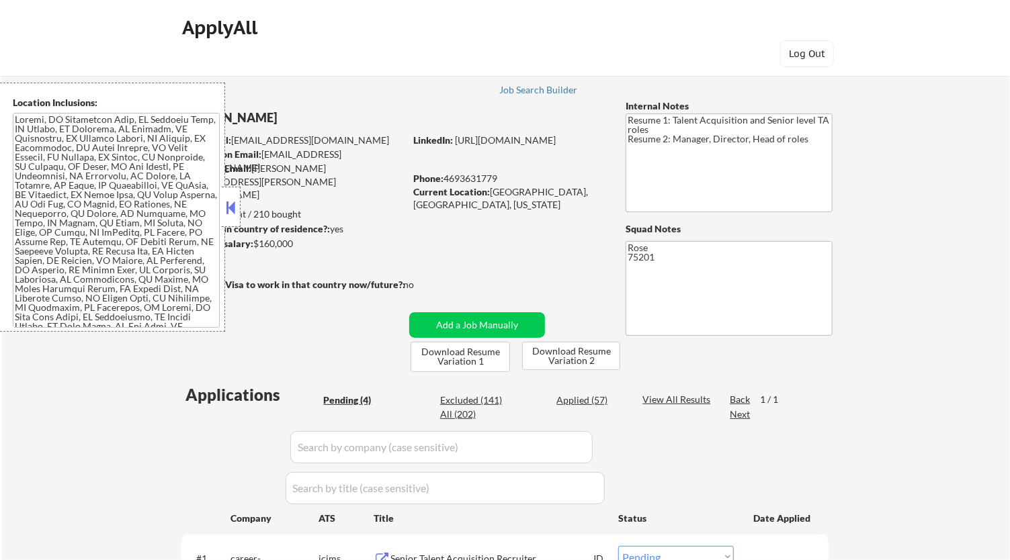
click at [228, 203] on button at bounding box center [231, 207] width 15 height 20
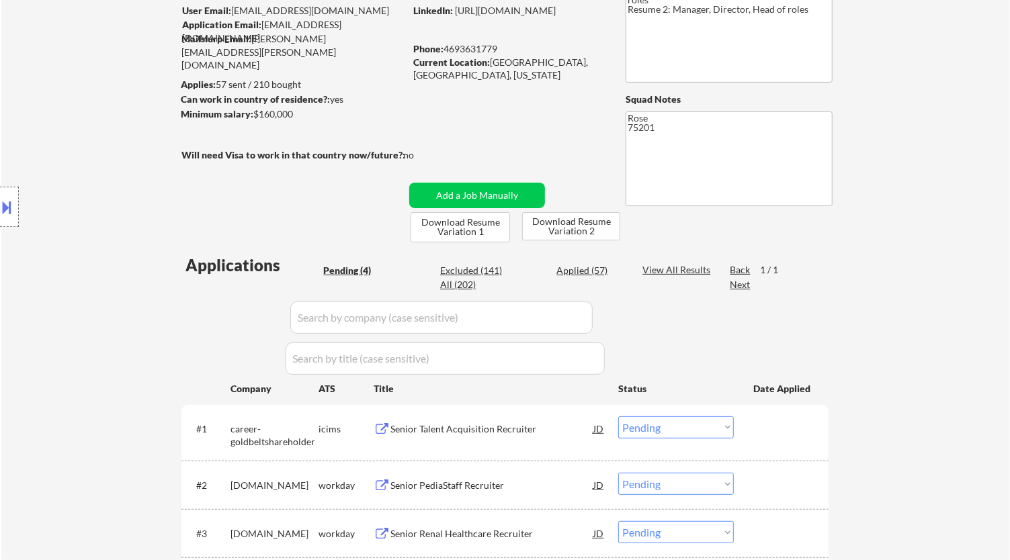
scroll to position [149, 0]
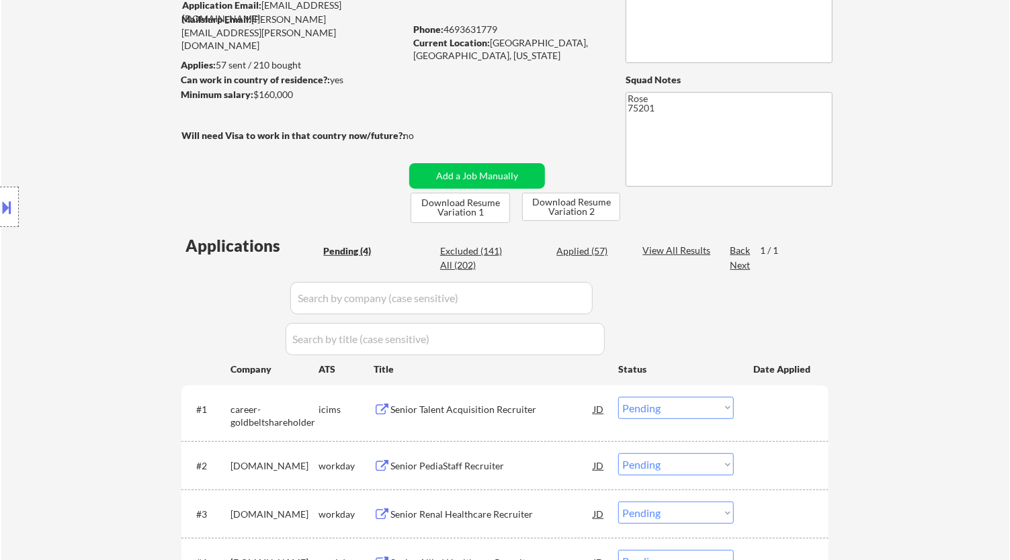
click at [500, 404] on div "Senior Talent Acquisition Recruiter" at bounding box center [491, 409] width 203 height 13
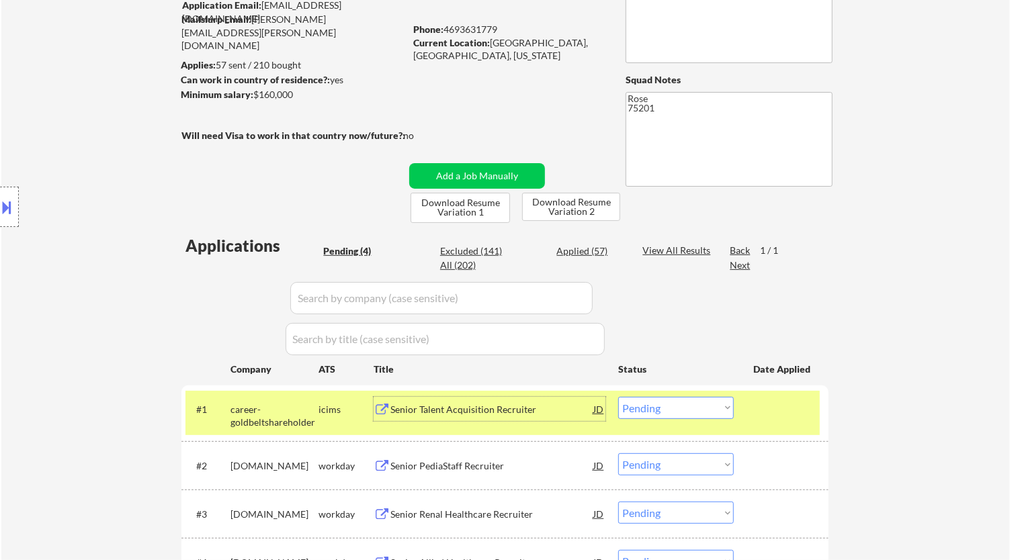
click at [703, 410] on select "Choose an option... Pending Applied Excluded (Questions) Excluded (Expired) Exc…" at bounding box center [676, 408] width 116 height 22
click at [618, 397] on select "Choose an option... Pending Applied Excluded (Questions) Excluded (Expired) Exc…" at bounding box center [676, 408] width 116 height 22
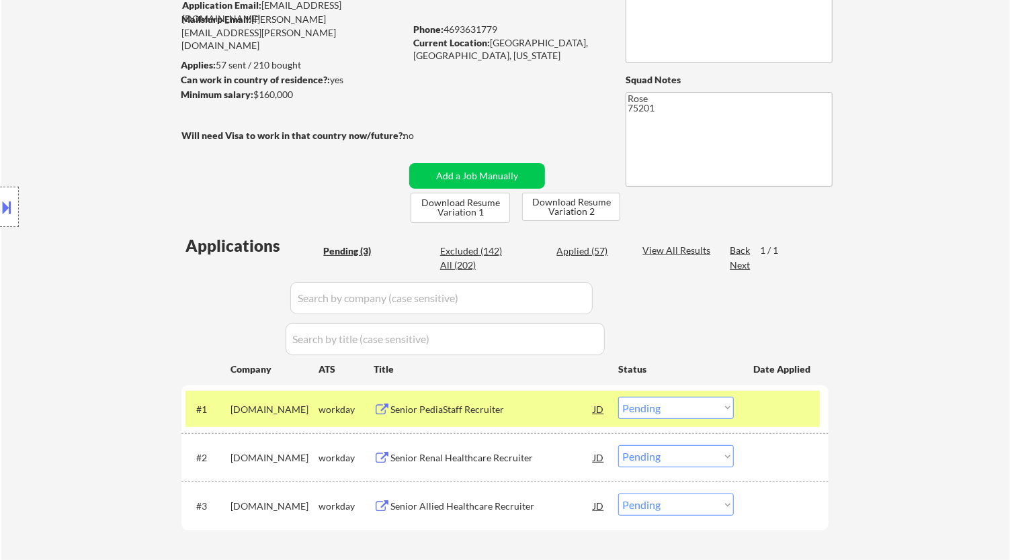
click at [519, 407] on div "Senior PediaStaff Recruiter" at bounding box center [491, 409] width 203 height 13
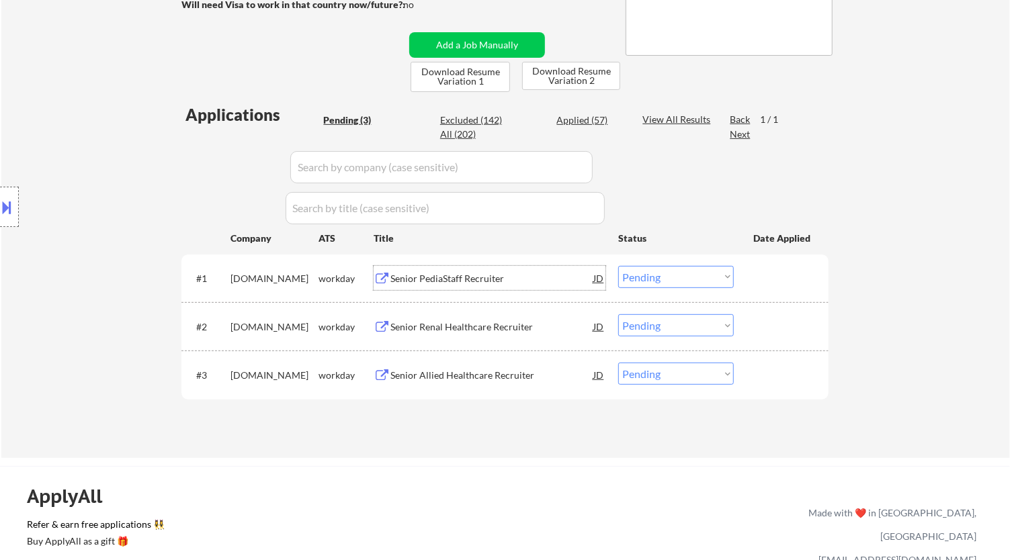
scroll to position [298, 0]
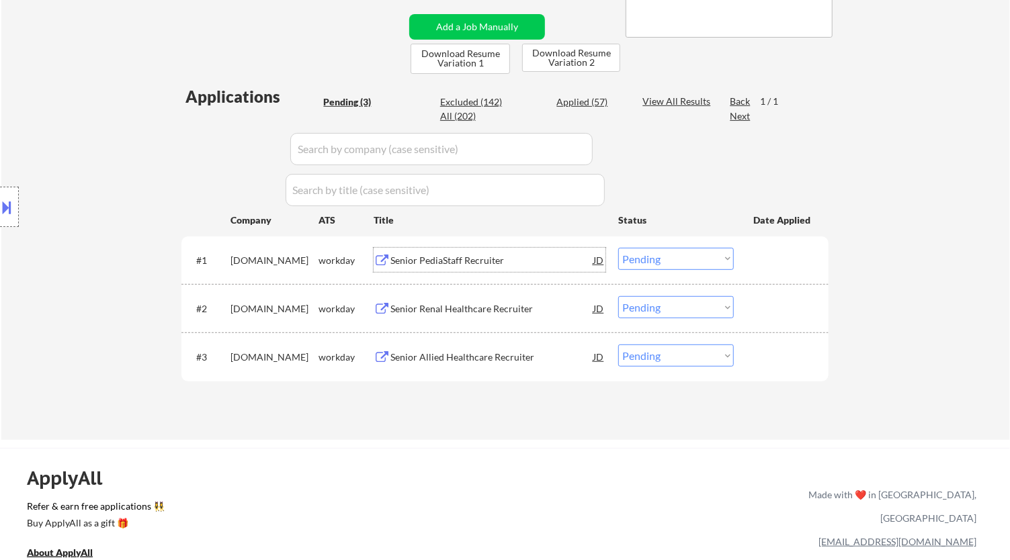
click at [655, 250] on select "Choose an option... Pending Applied Excluded (Questions) Excluded (Expired) Exc…" at bounding box center [676, 259] width 116 height 22
click at [618, 248] on select "Choose an option... Pending Applied Excluded (Questions) Excluded (Expired) Exc…" at bounding box center [676, 259] width 116 height 22
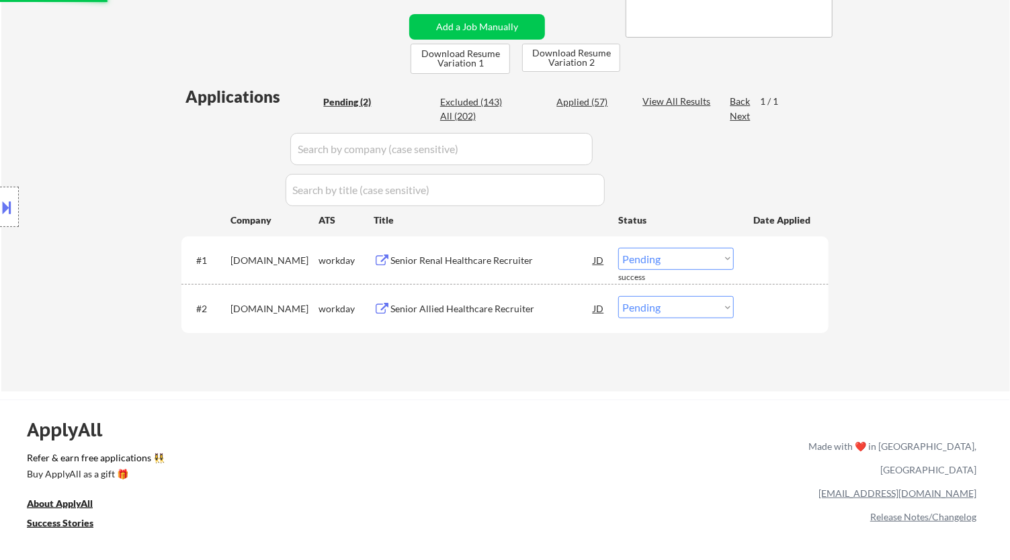
click at [514, 264] on div "Senior Renal Healthcare Recruiter" at bounding box center [491, 260] width 203 height 13
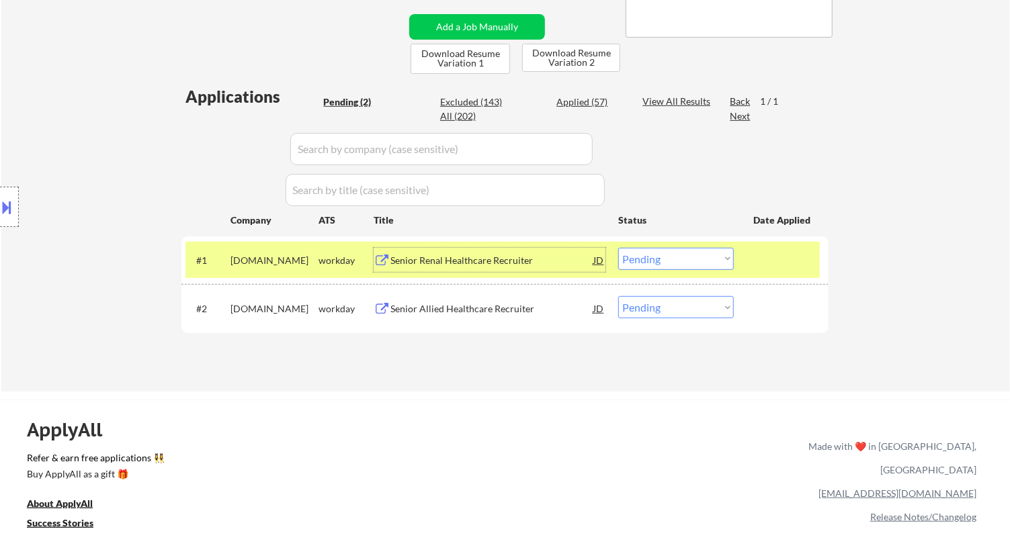
click at [700, 257] on select "Choose an option... Pending Applied Excluded (Questions) Excluded (Expired) Exc…" at bounding box center [676, 259] width 116 height 22
click at [618, 248] on select "Choose an option... Pending Applied Excluded (Questions) Excluded (Expired) Exc…" at bounding box center [676, 259] width 116 height 22
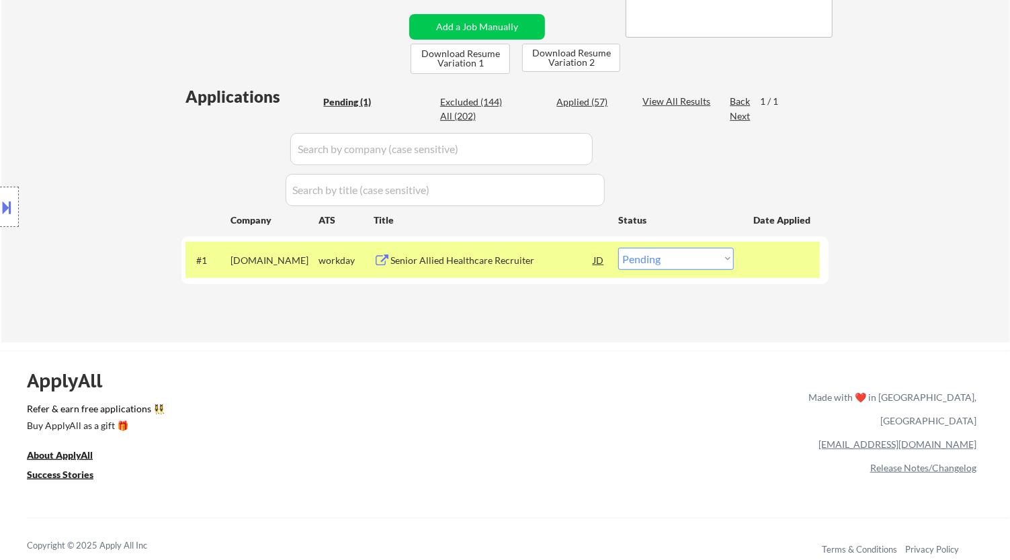
click at [527, 266] on div "Senior Allied Healthcare Recruiter" at bounding box center [491, 260] width 203 height 13
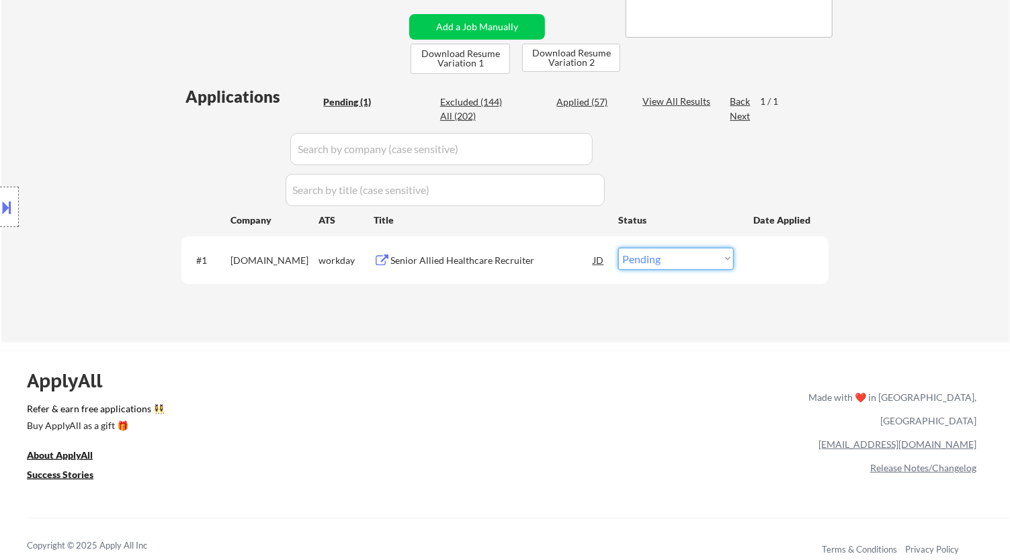
click at [700, 255] on select "Choose an option... Pending Applied Excluded (Questions) Excluded (Expired) Exc…" at bounding box center [676, 259] width 116 height 22
select select ""excluded__bad_match_""
click at [618, 248] on select "Choose an option... Pending Applied Excluded (Questions) Excluded (Expired) Exc…" at bounding box center [676, 259] width 116 height 22
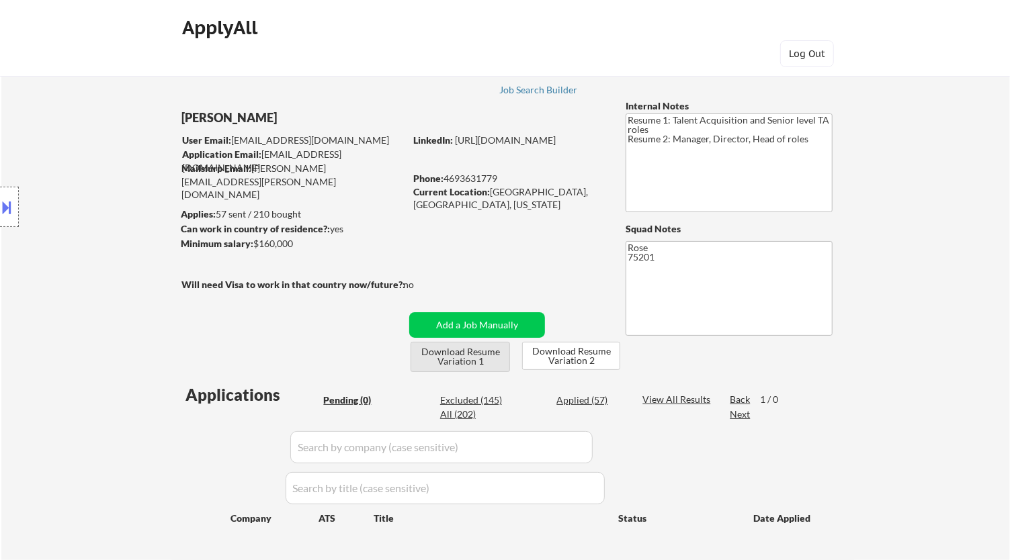
scroll to position [75, 0]
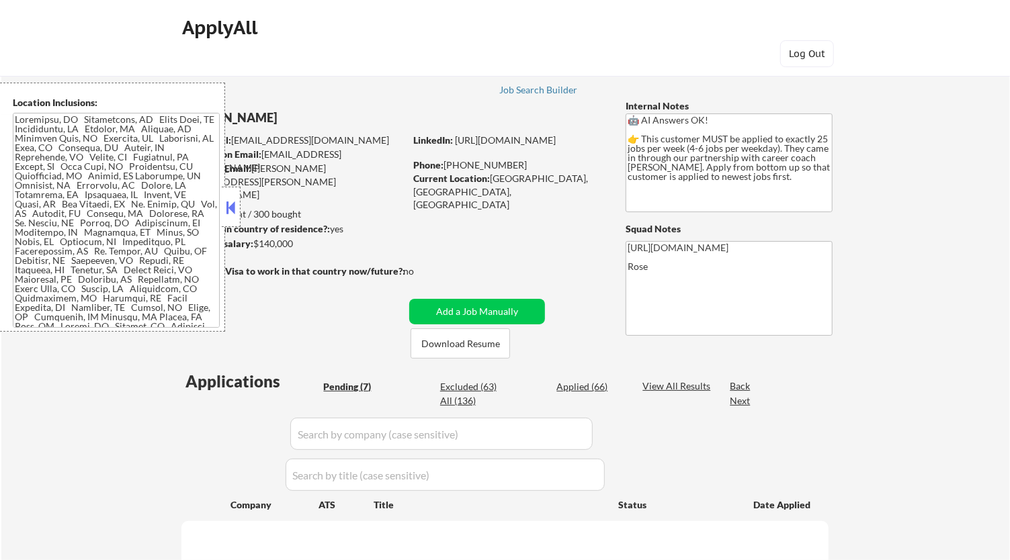
select select ""pending""
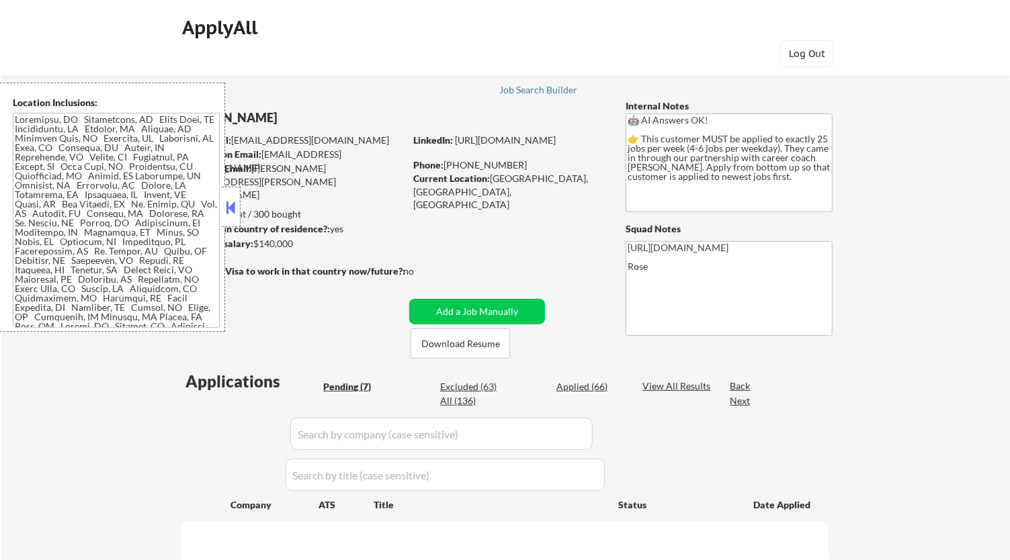
select select ""pending""
click at [232, 206] on button at bounding box center [231, 207] width 15 height 20
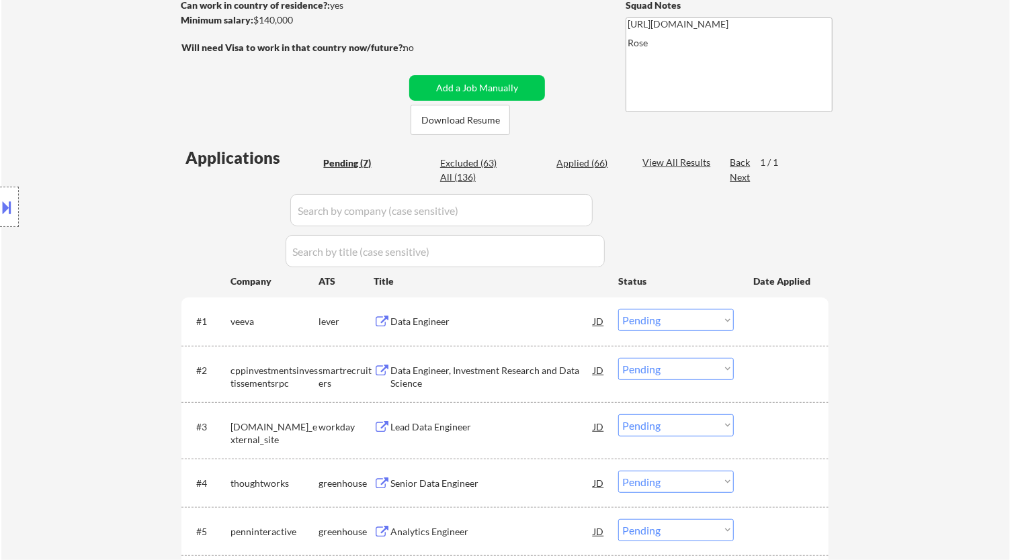
scroll to position [298, 0]
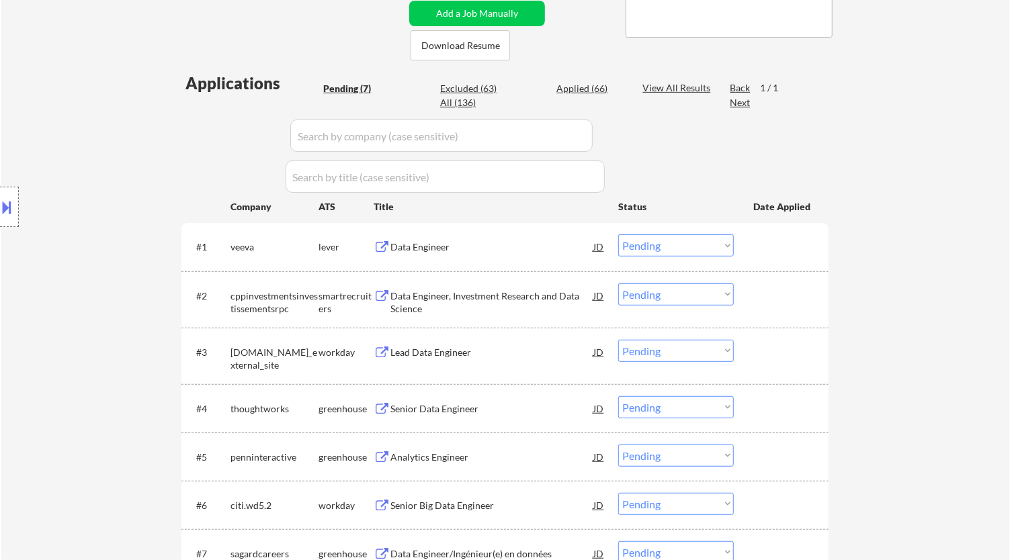
click at [500, 250] on div "Data Engineer" at bounding box center [491, 246] width 203 height 13
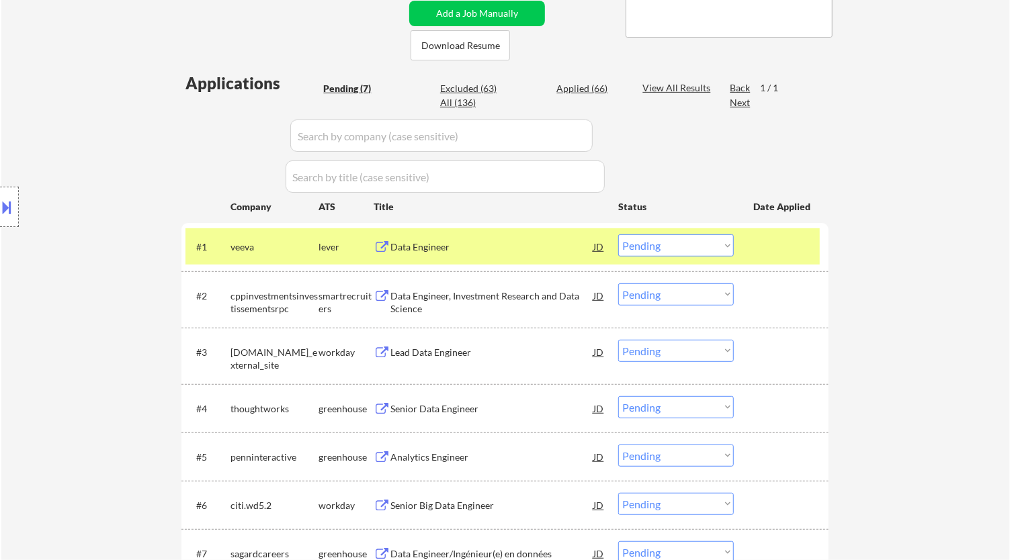
select select ""pending""
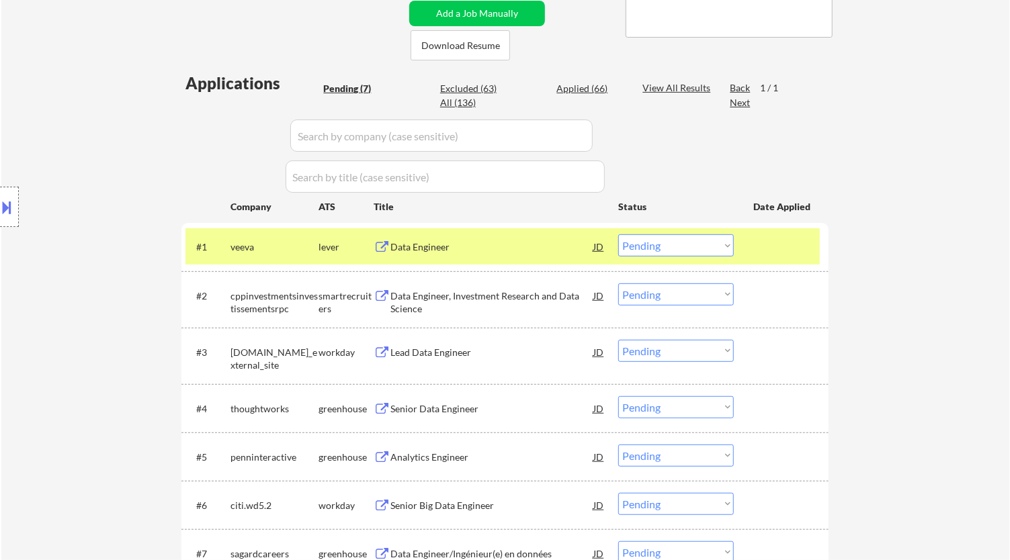
select select ""pending""
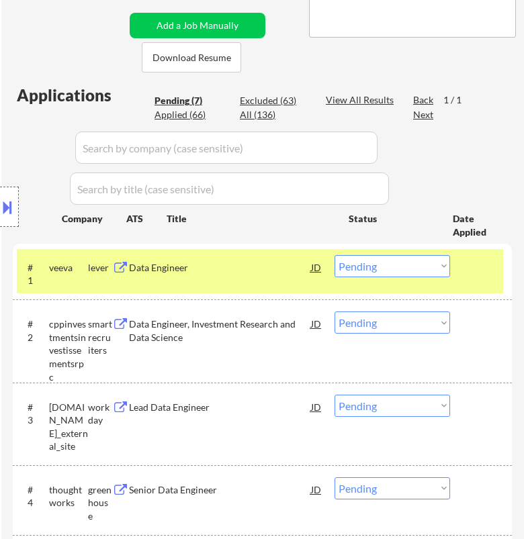
click at [369, 269] on select "Choose an option... Pending Applied Excluded (Questions) Excluded (Expired) Exc…" at bounding box center [392, 266] width 116 height 22
click at [334, 255] on select "Choose an option... Pending Applied Excluded (Questions) Excluded (Expired) Exc…" at bounding box center [392, 266] width 116 height 22
select select ""pending""
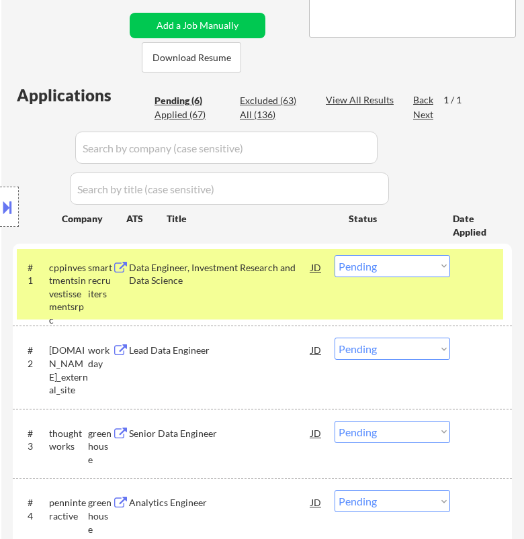
click at [269, 281] on div "Data Engineer, Investment Research and Data Science" at bounding box center [219, 274] width 181 height 26
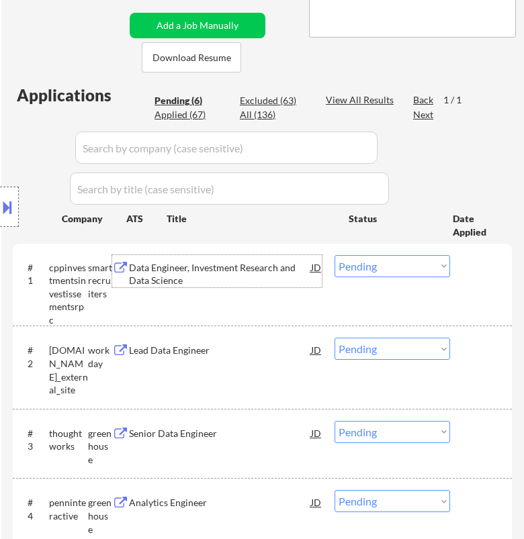
select select ""pending""
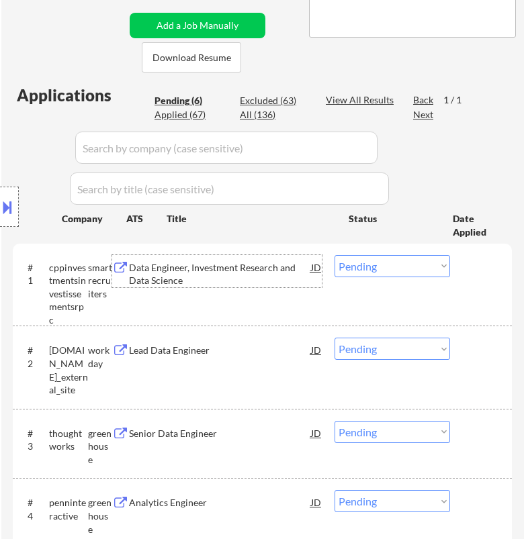
select select ""pending""
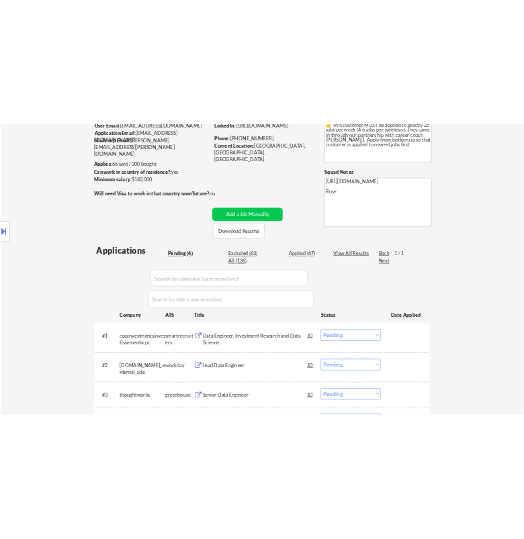
scroll to position [0, 0]
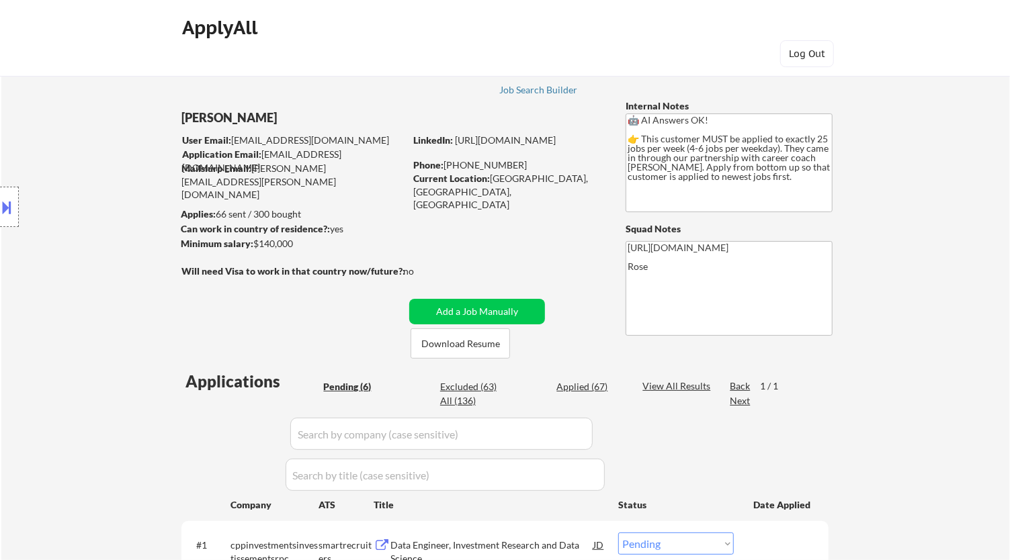
drag, startPoint x: 515, startPoint y: 167, endPoint x: 510, endPoint y: 175, distance: 9.3
click at [449, 166] on div "Phone: (226) 637-9632" at bounding box center [508, 165] width 190 height 13
copy div "226) 637-9632"
select select ""pending""
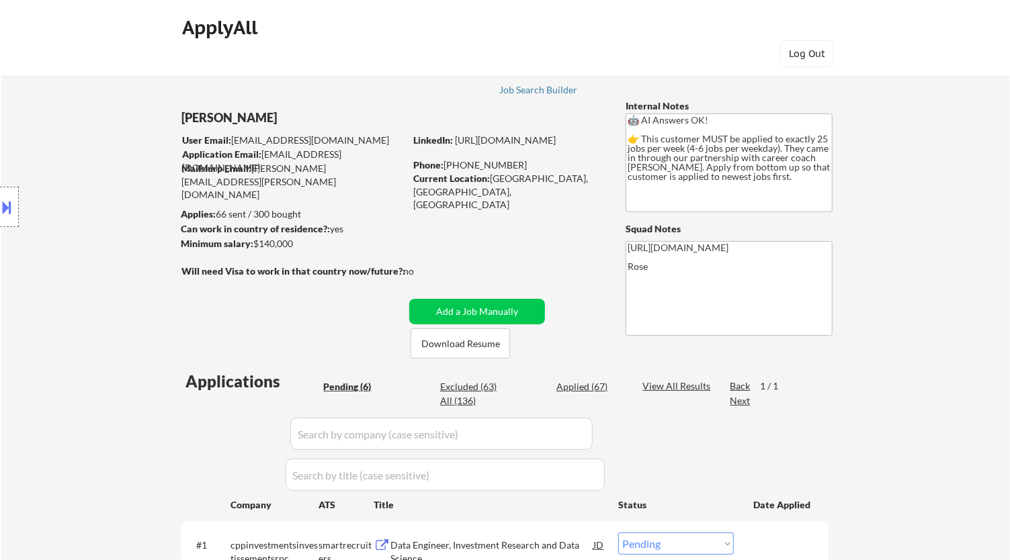
select select ""pending""
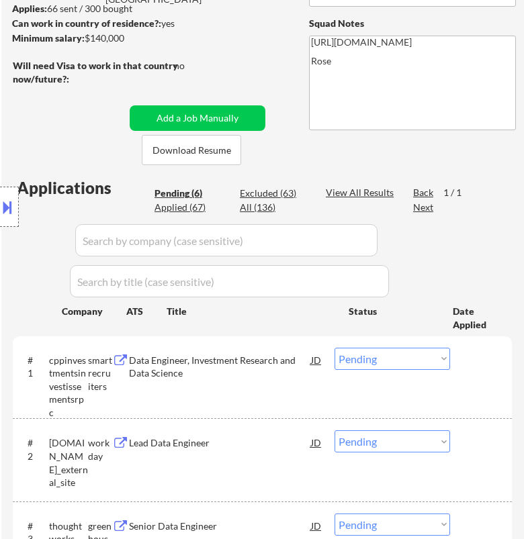
scroll to position [224, 0]
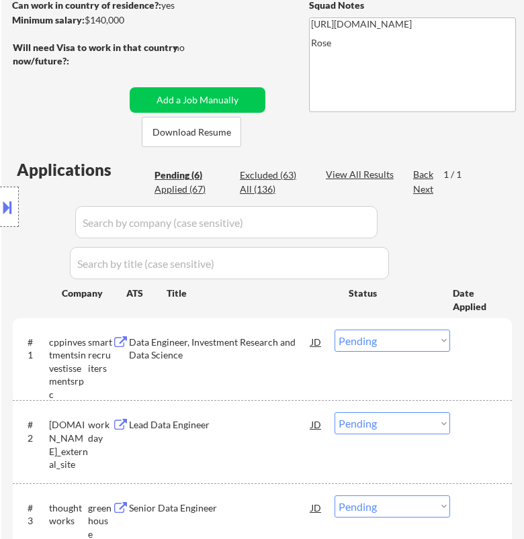
click at [393, 338] on select "Choose an option... Pending Applied Excluded (Questions) Excluded (Expired) Exc…" at bounding box center [392, 341] width 116 height 22
click at [334, 330] on select "Choose an option... Pending Applied Excluded (Questions) Excluded (Expired) Exc…" at bounding box center [392, 341] width 116 height 22
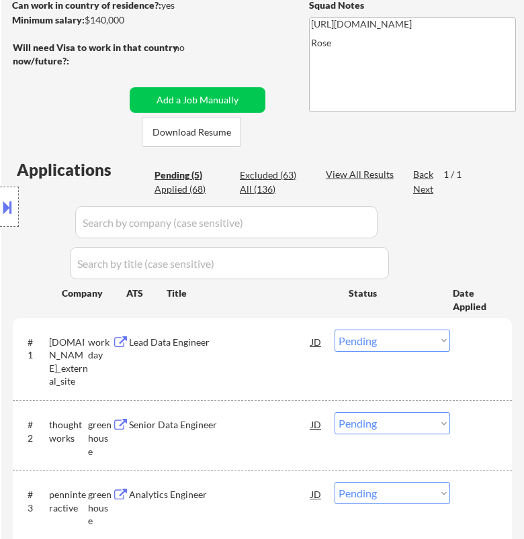
click at [269, 344] on div "Lead Data Engineer" at bounding box center [219, 342] width 181 height 13
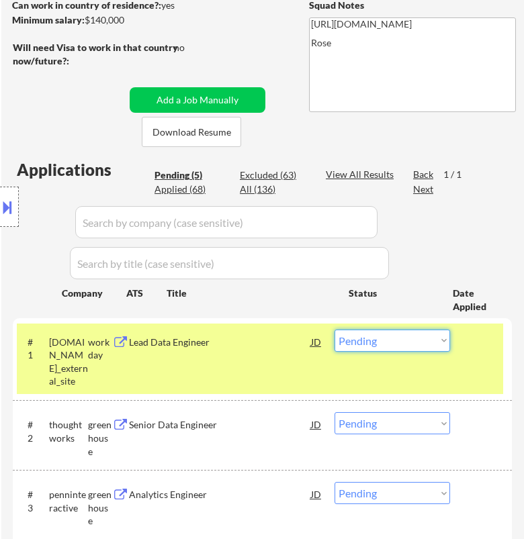
click at [422, 341] on select "Choose an option... Pending Applied Excluded (Questions) Excluded (Expired) Exc…" at bounding box center [392, 341] width 116 height 22
click at [334, 330] on select "Choose an option... Pending Applied Excluded (Questions) Excluded (Expired) Exc…" at bounding box center [392, 341] width 116 height 22
select select ""pending""
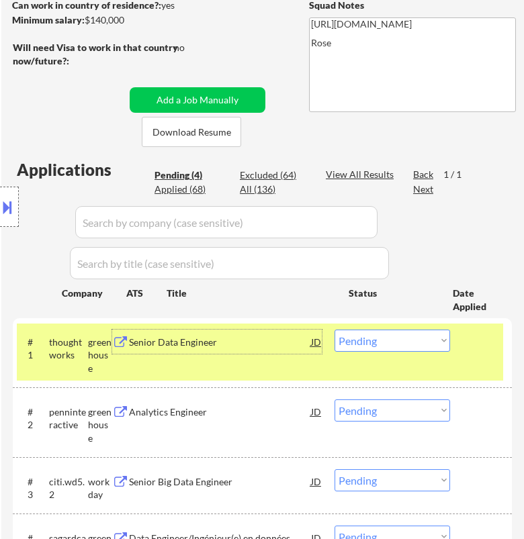
click at [296, 348] on div "Senior Data Engineer" at bounding box center [219, 342] width 181 height 24
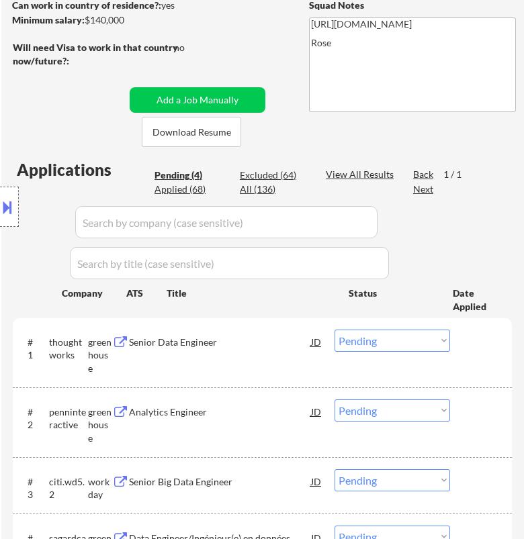
select select ""pending""
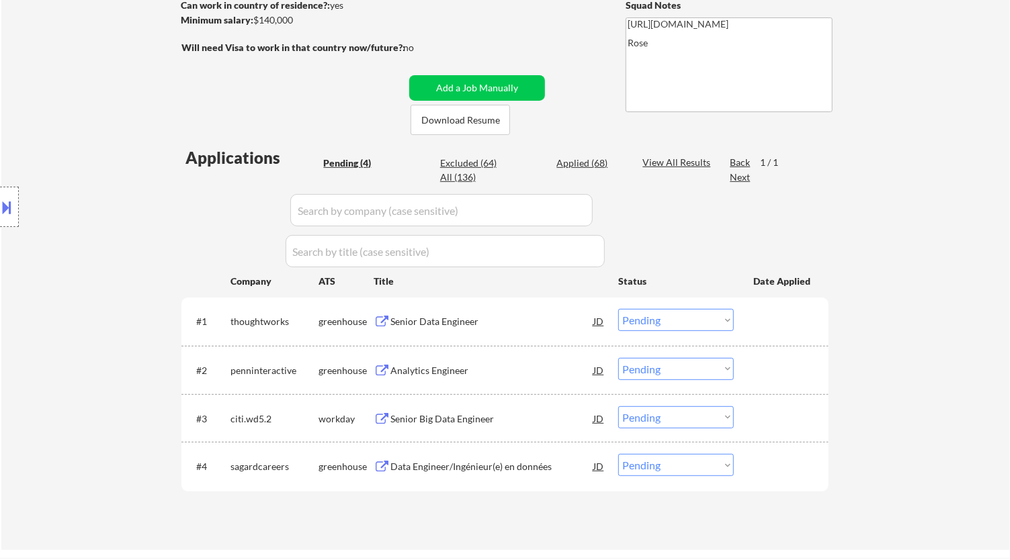
click at [705, 318] on select "Choose an option... Pending Applied Excluded (Questions) Excluded (Expired) Exc…" at bounding box center [676, 320] width 116 height 22
click at [433, 326] on div "Senior Data Engineer" at bounding box center [491, 321] width 203 height 13
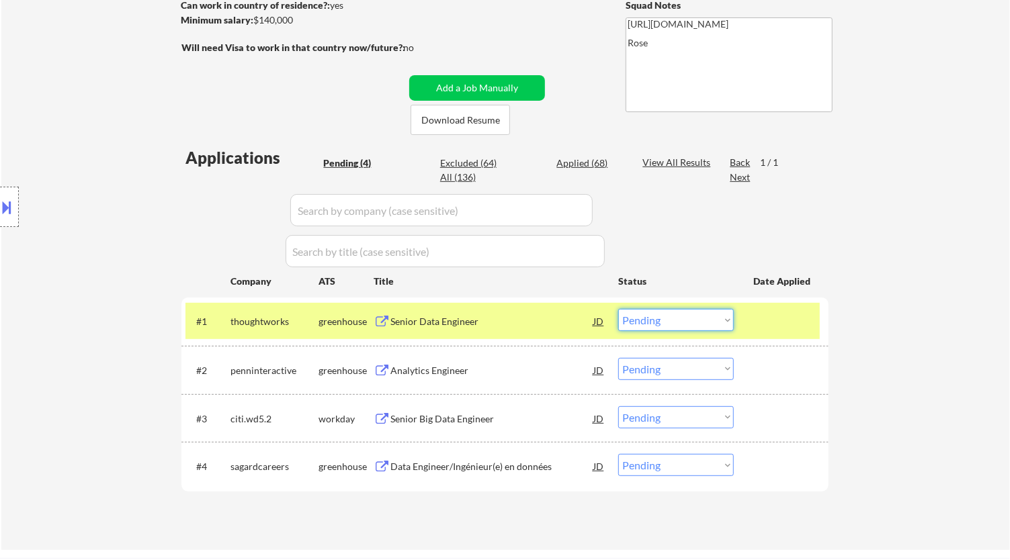
click at [711, 316] on select "Choose an option... Pending Applied Excluded (Questions) Excluded (Expired) Exc…" at bounding box center [676, 320] width 116 height 22
click at [618, 309] on select "Choose an option... Pending Applied Excluded (Questions) Excluded (Expired) Exc…" at bounding box center [676, 320] width 116 height 22
select select ""pending""
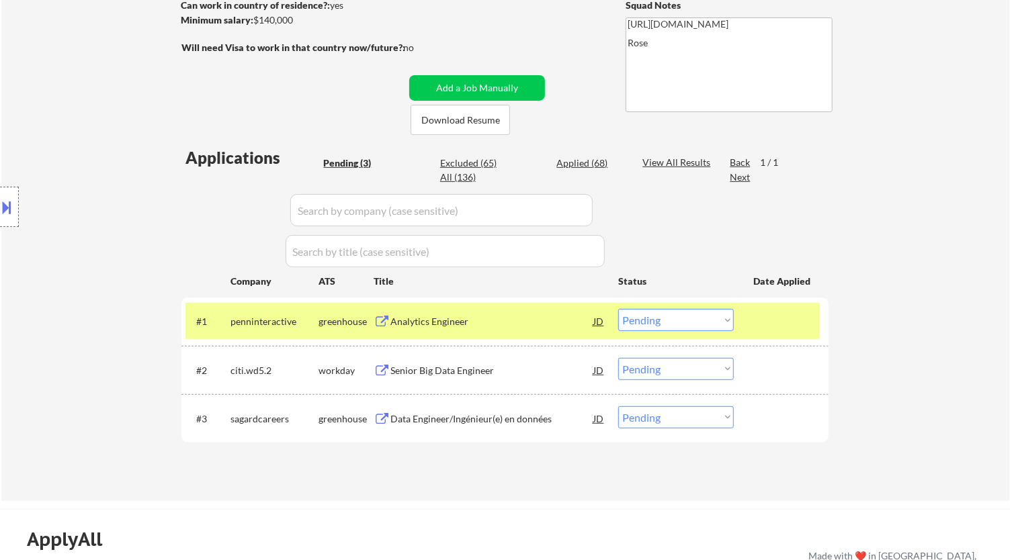
click at [549, 322] on div "Analytics Engineer" at bounding box center [491, 321] width 203 height 13
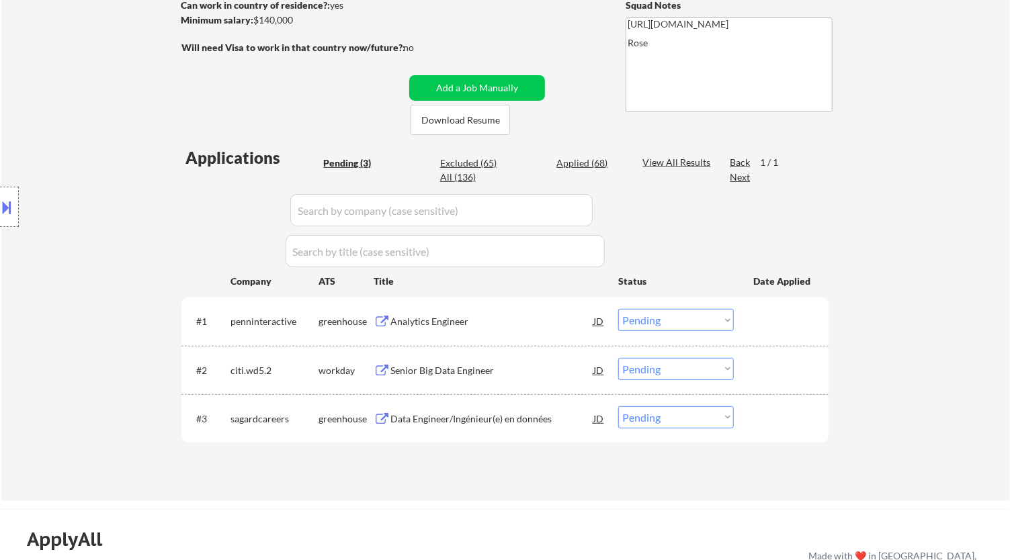
select select ""pending""
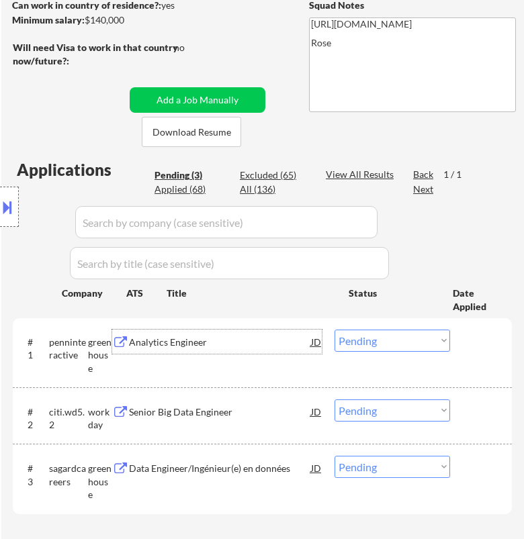
click at [272, 343] on div "Analytics Engineer" at bounding box center [219, 342] width 181 height 13
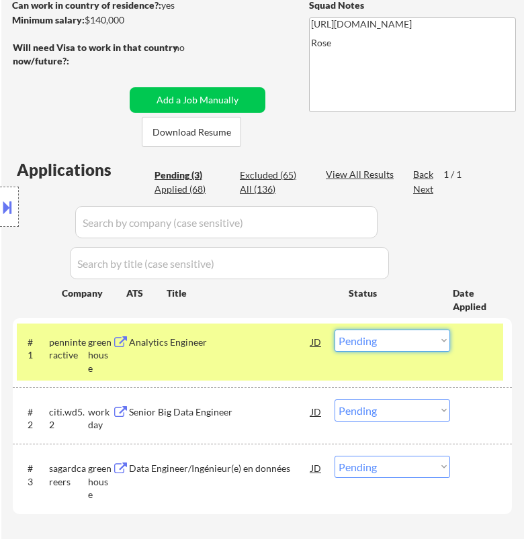
drag, startPoint x: 376, startPoint y: 337, endPoint x: 384, endPoint y: 349, distance: 14.2
click at [376, 337] on select "Choose an option... Pending Applied Excluded (Questions) Excluded (Expired) Exc…" at bounding box center [392, 341] width 116 height 22
click at [334, 330] on select "Choose an option... Pending Applied Excluded (Questions) Excluded (Expired) Exc…" at bounding box center [392, 341] width 116 height 22
select select ""pending""
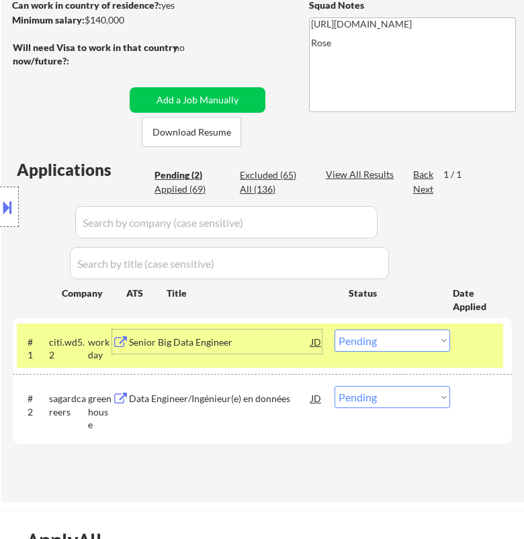
click at [253, 341] on div "Senior Big Data Engineer" at bounding box center [219, 342] width 181 height 13
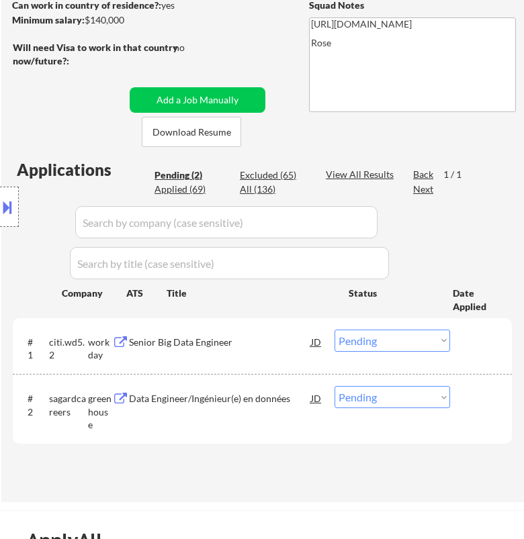
select select ""pending""
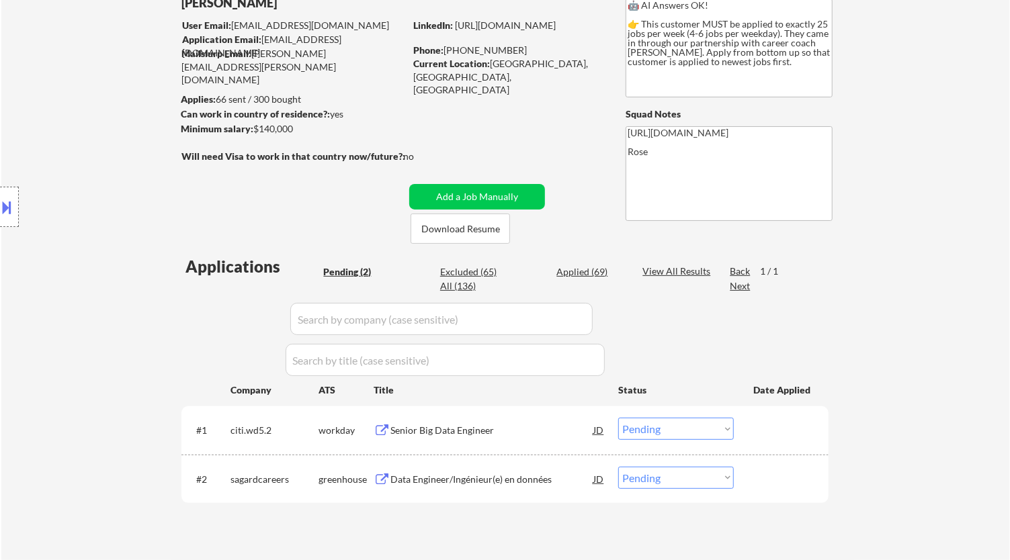
scroll to position [0, 0]
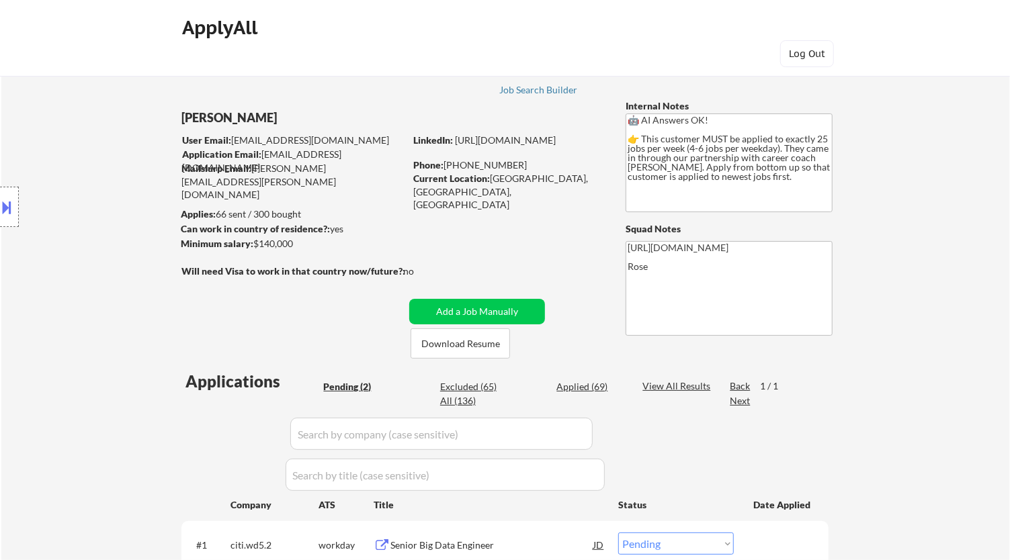
drag, startPoint x: 513, startPoint y: 163, endPoint x: 447, endPoint y: 165, distance: 66.6
click at [447, 165] on div "Phone: (226) 637-9632" at bounding box center [508, 165] width 190 height 13
copy div "(226) 637-9632"
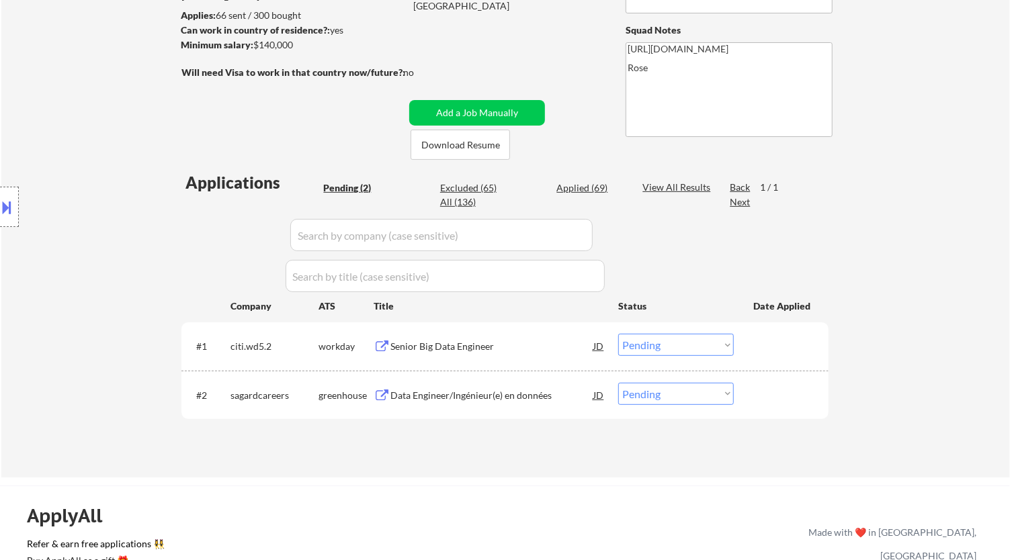
scroll to position [224, 0]
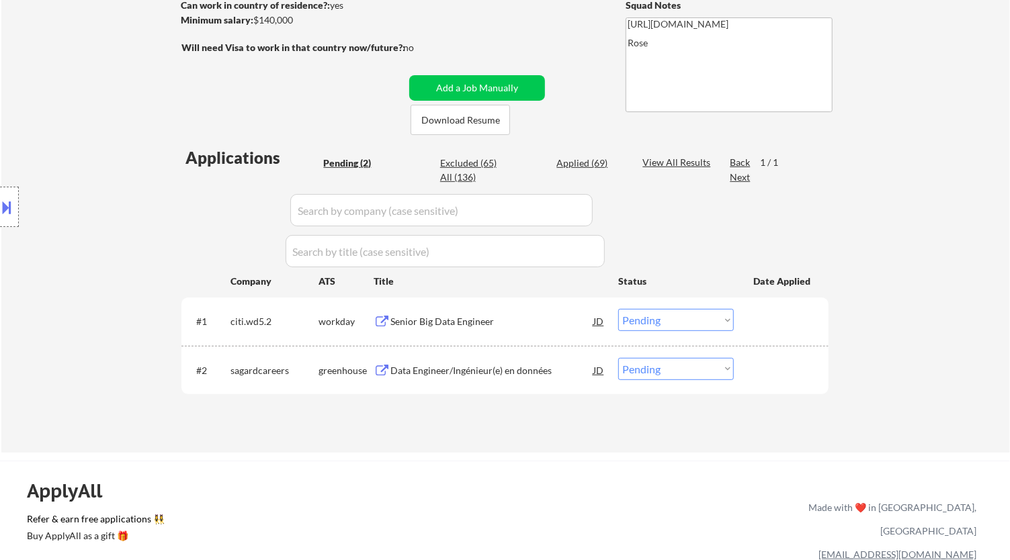
drag, startPoint x: 701, startPoint y: 318, endPoint x: 705, endPoint y: 330, distance: 12.7
click at [701, 318] on select "Choose an option... Pending Applied Excluded (Questions) Excluded (Expired) Exc…" at bounding box center [676, 320] width 116 height 22
click at [618, 309] on select "Choose an option... Pending Applied Excluded (Questions) Excluded (Expired) Exc…" at bounding box center [676, 320] width 116 height 22
select select ""pending""
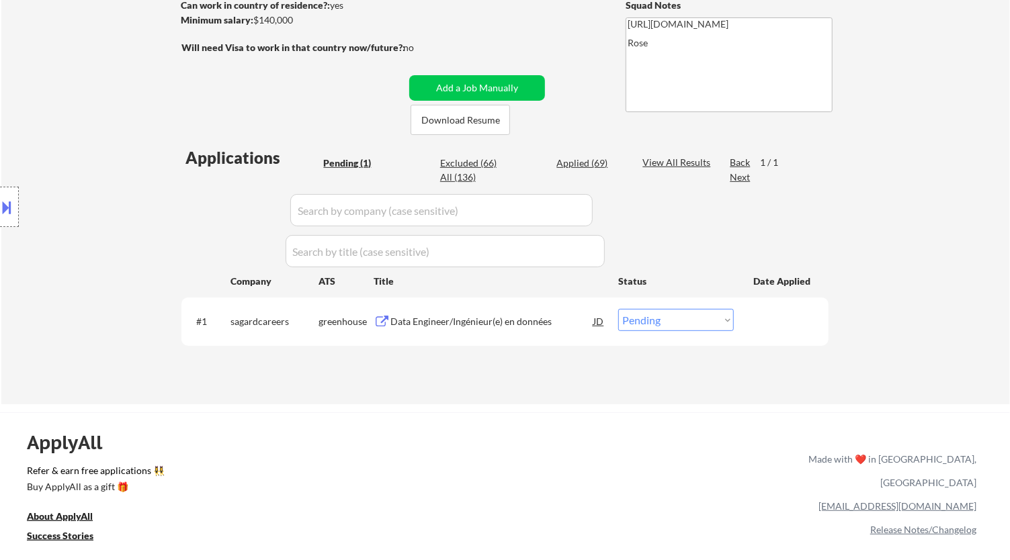
click at [533, 321] on div "Data Engineer/Ingénieur(e) en données" at bounding box center [491, 321] width 203 height 13
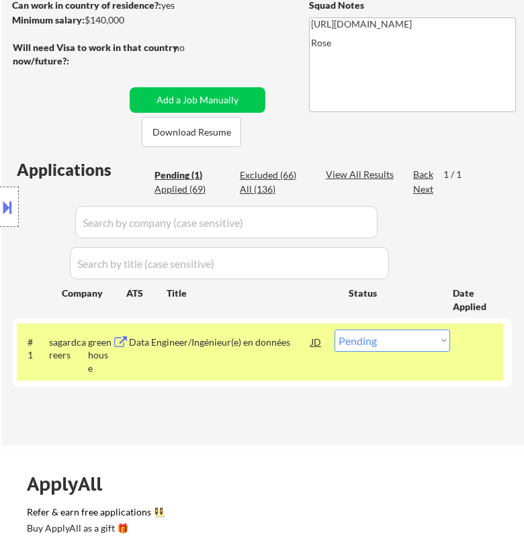
click at [368, 343] on select "Choose an option... Pending Applied Excluded (Questions) Excluded (Expired) Exc…" at bounding box center [392, 341] width 116 height 22
select select ""applied""
click at [334, 330] on select "Choose an option... Pending Applied Excluded (Questions) Excluded (Expired) Exc…" at bounding box center [392, 341] width 116 height 22
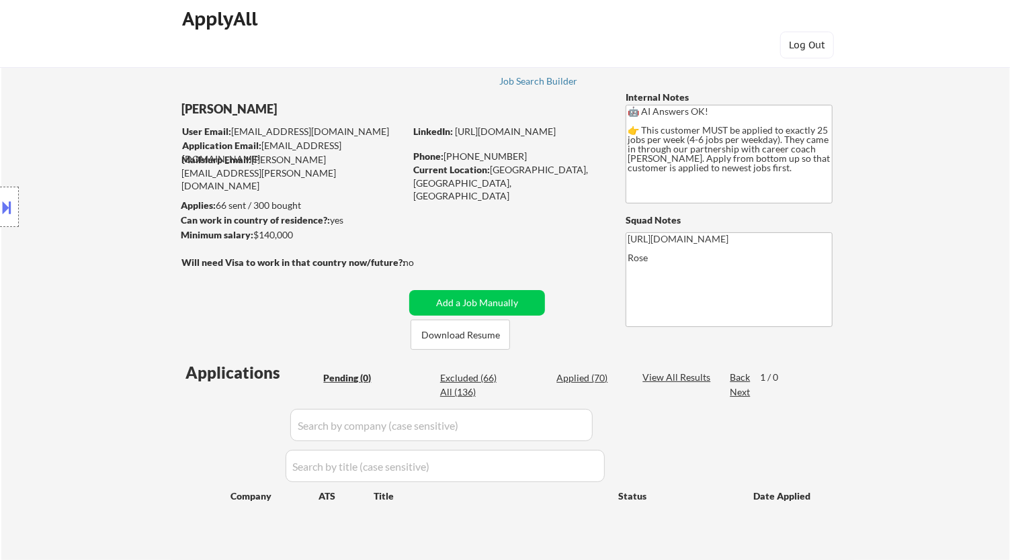
scroll to position [0, 0]
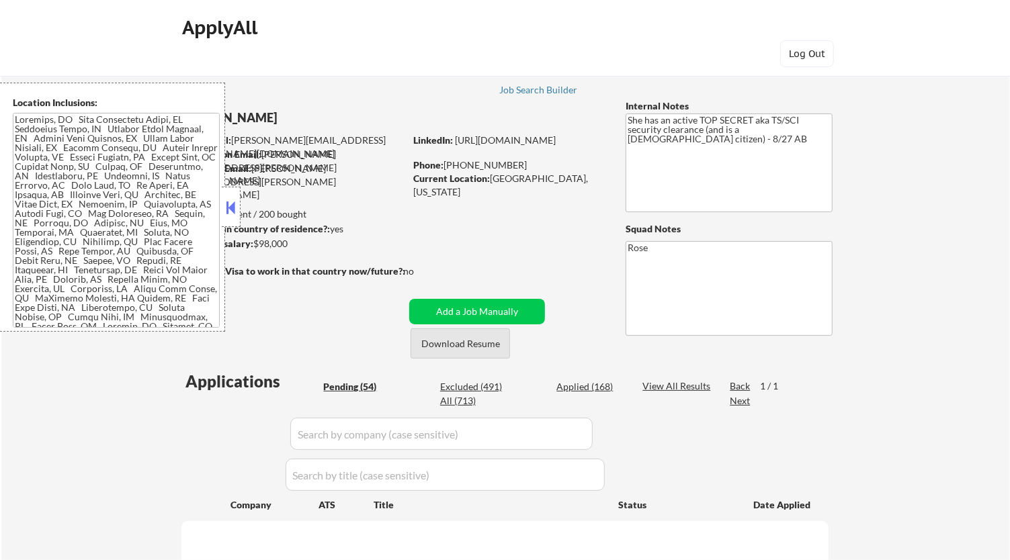
click at [230, 198] on button at bounding box center [231, 207] width 15 height 20
select select ""pending""
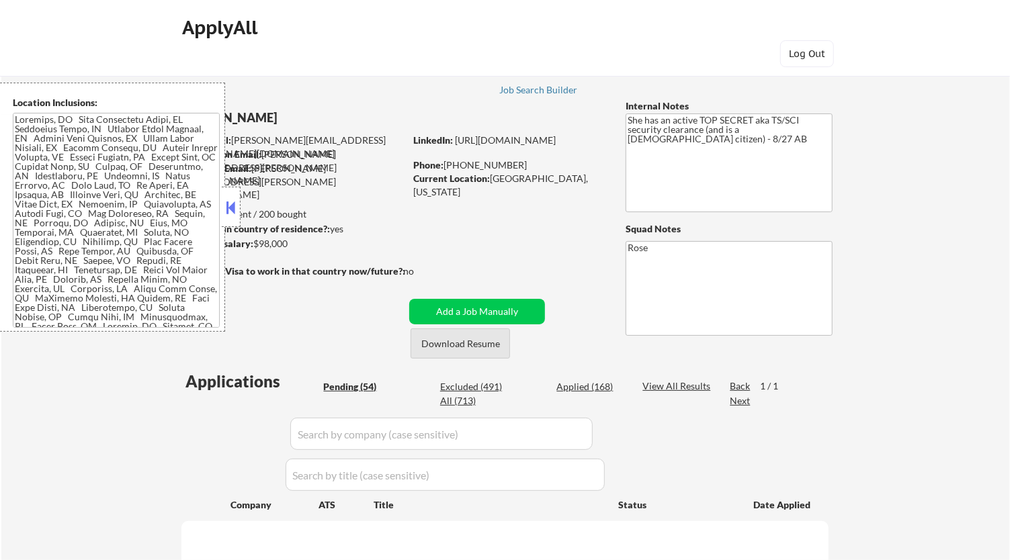
select select ""pending""
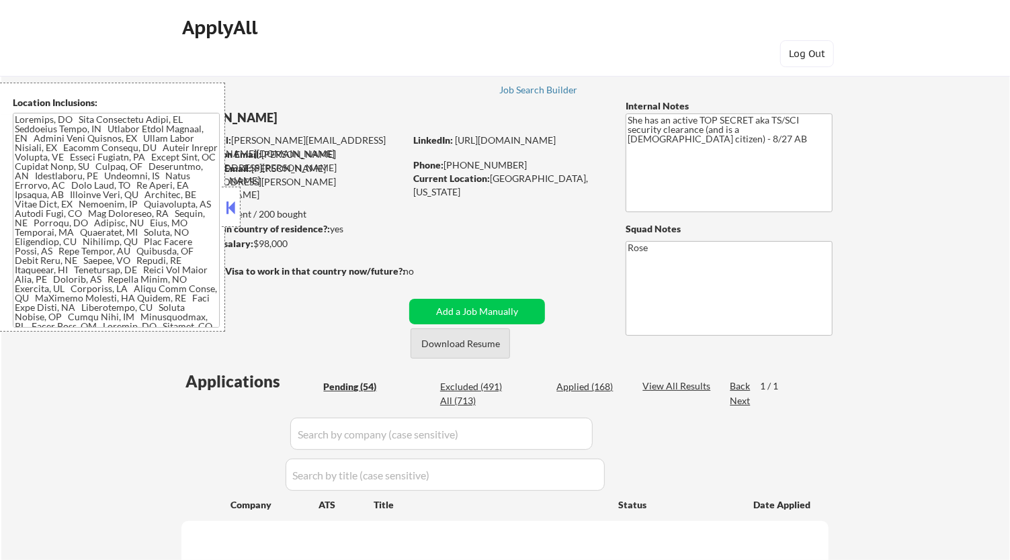
select select ""pending""
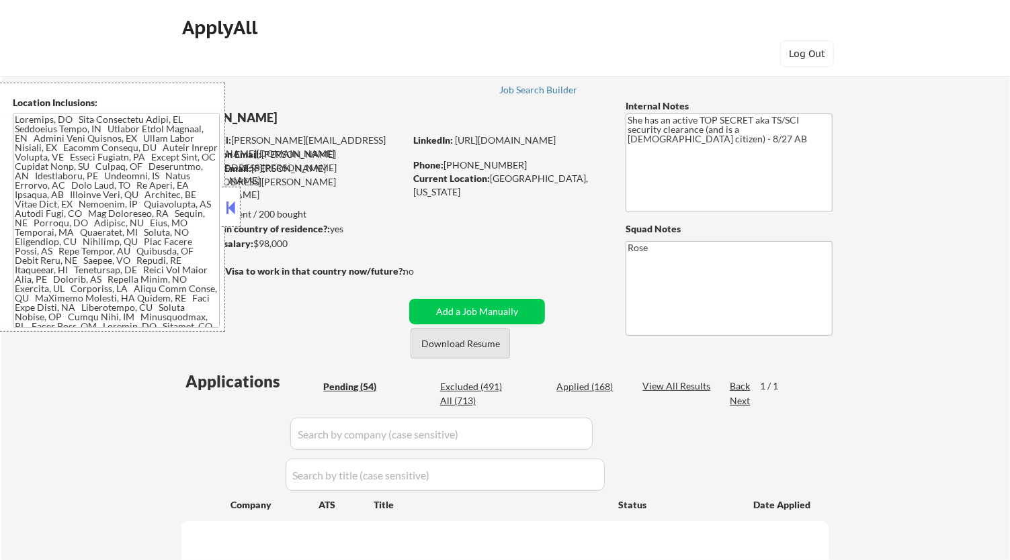
select select ""pending""
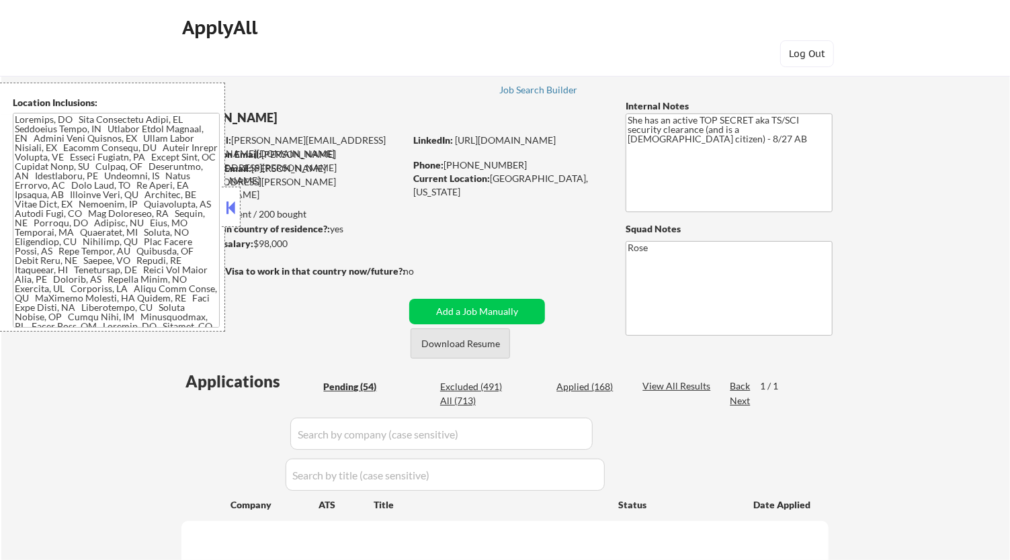
select select ""pending""
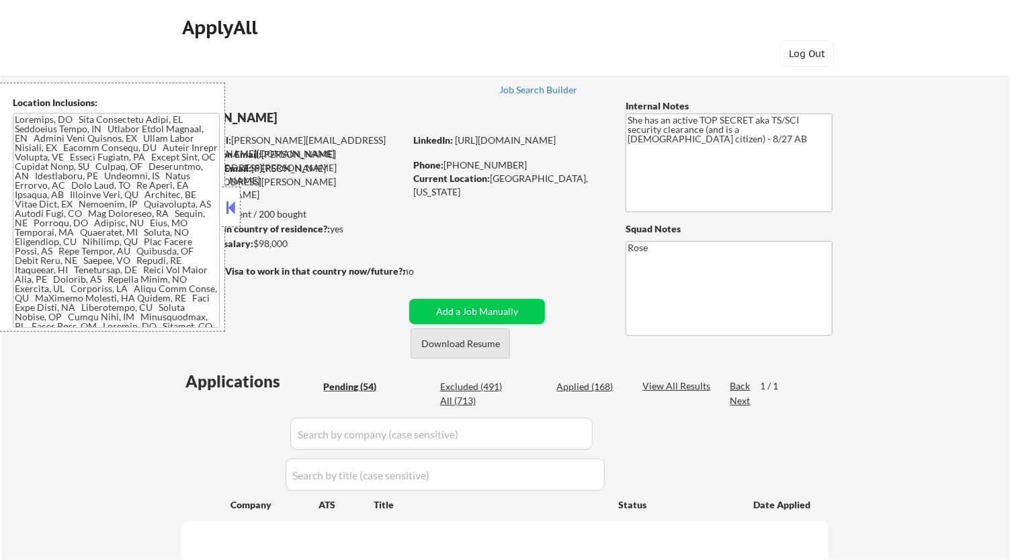
select select ""pending""
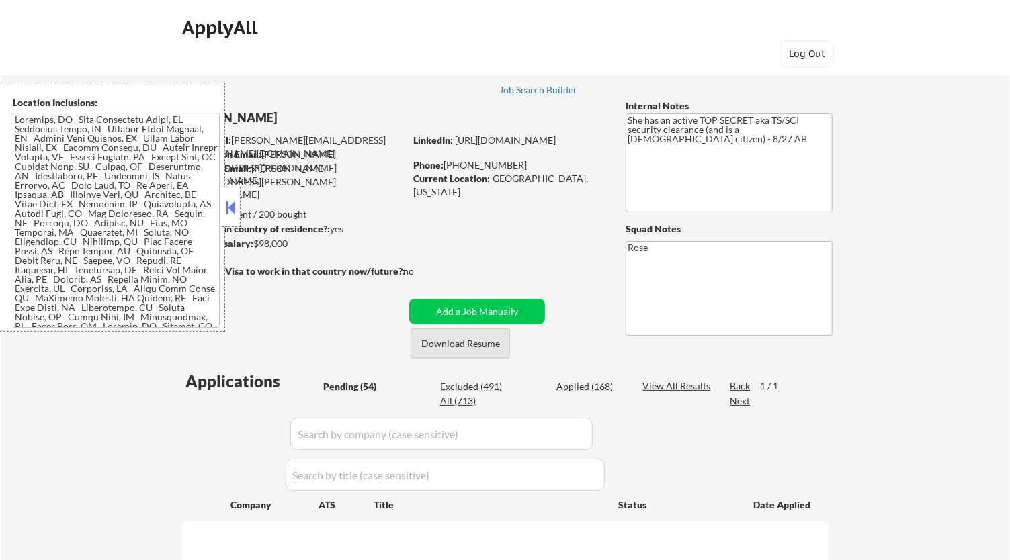
select select ""pending""
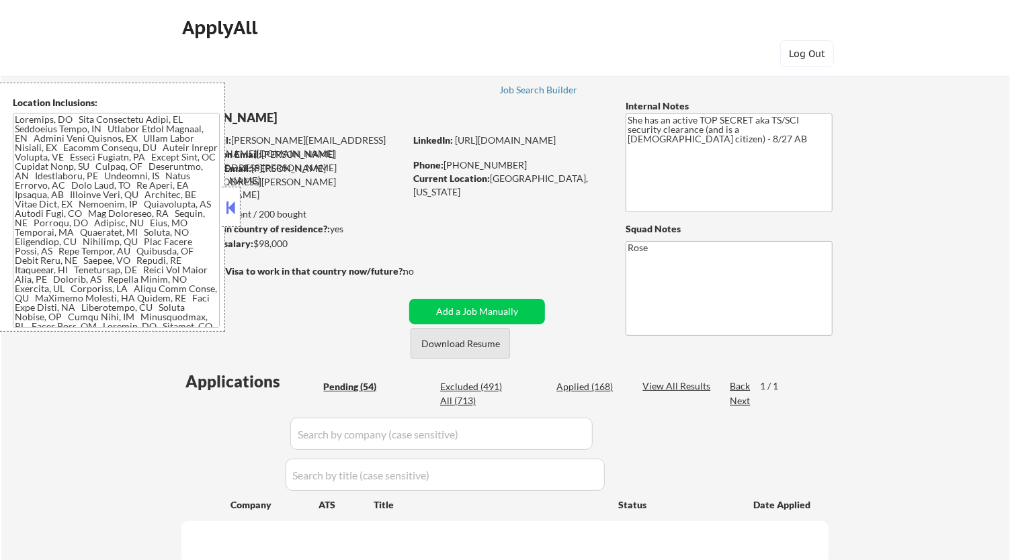
select select ""pending""
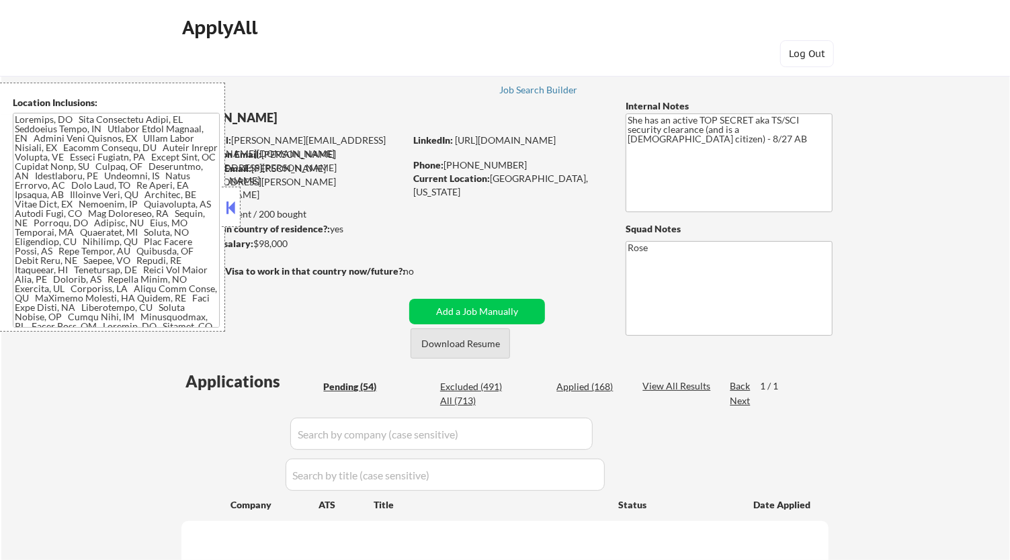
select select ""pending""
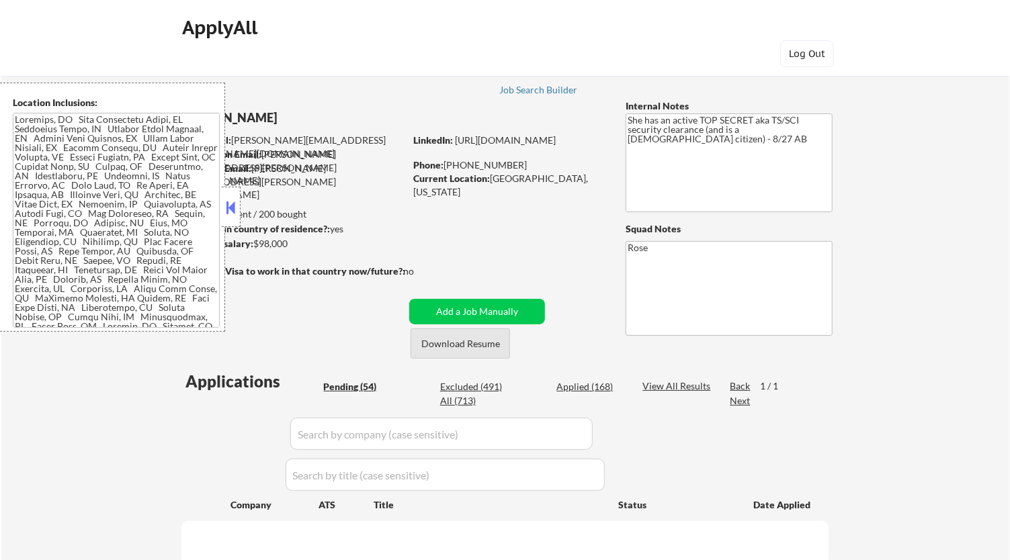
select select ""pending""
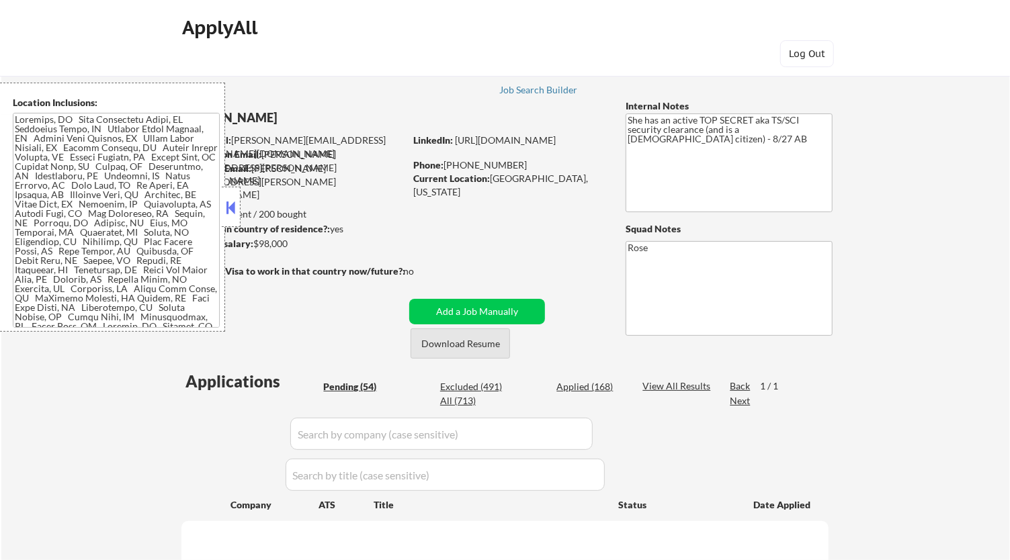
select select ""pending""
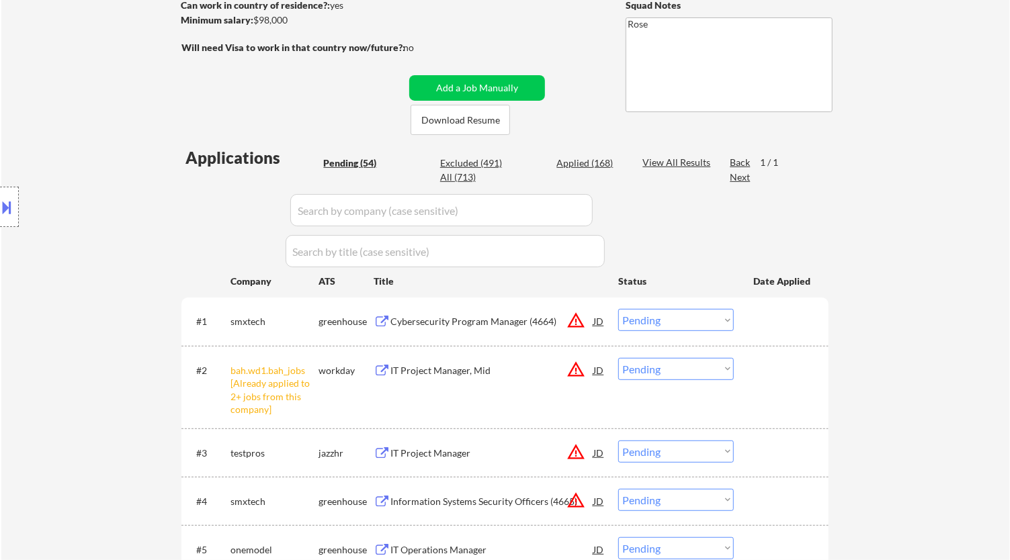
scroll to position [373, 0]
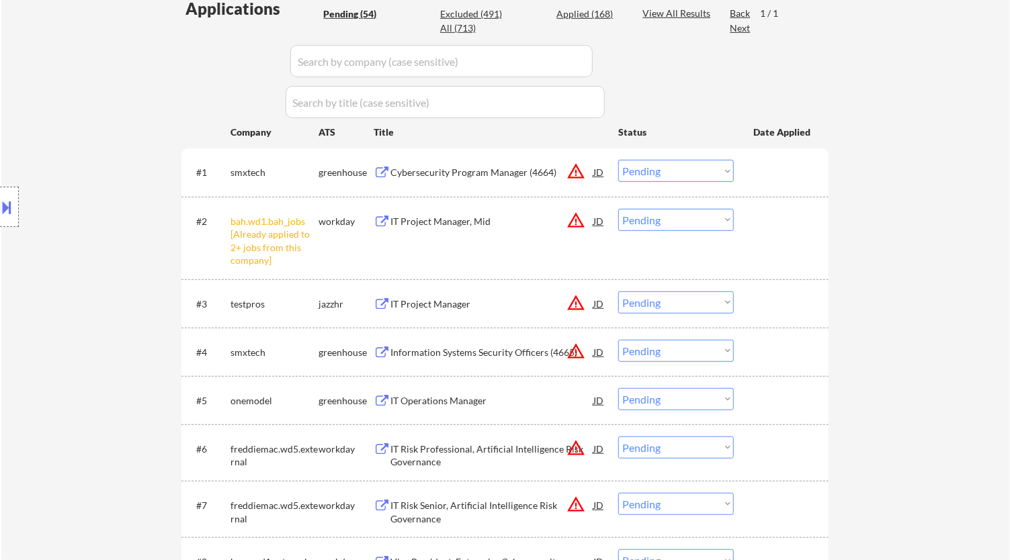
click at [689, 220] on select "Choose an option... Pending Applied Excluded (Questions) Excluded (Expired) Exc…" at bounding box center [676, 220] width 116 height 22
click at [618, 209] on select "Choose an option... Pending Applied Excluded (Questions) Excluded (Expired) Exc…" at bounding box center [676, 220] width 116 height 22
select select ""pending""
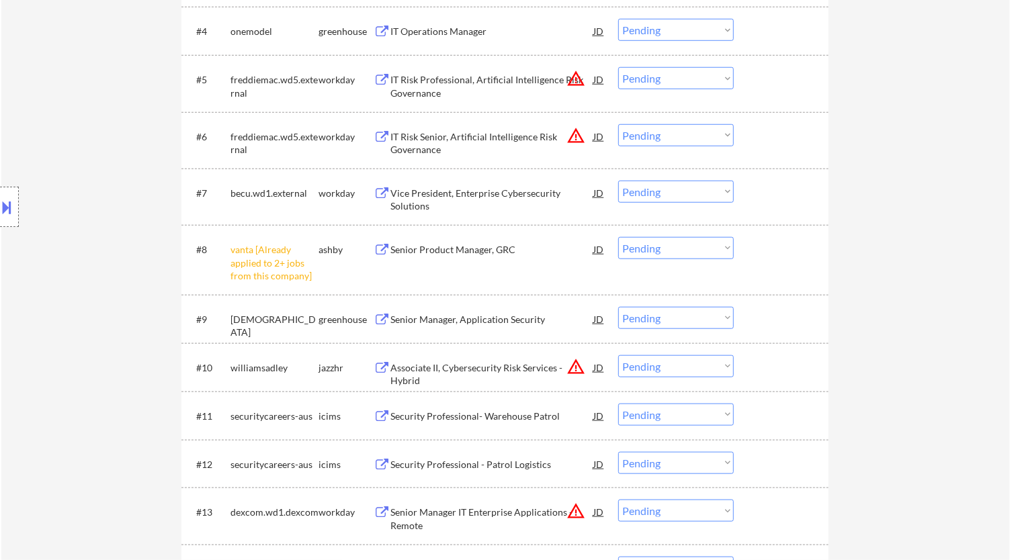
scroll to position [672, 0]
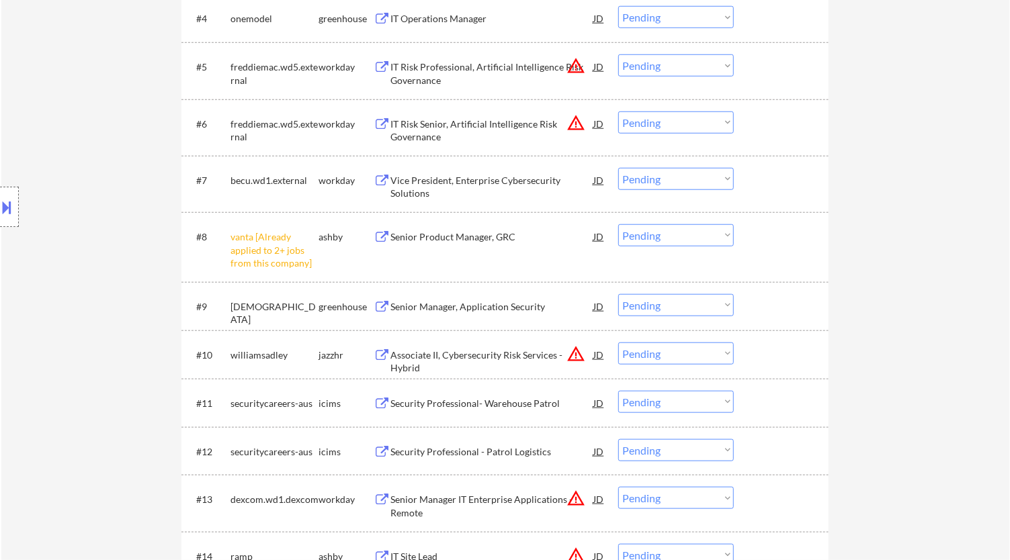
click at [660, 229] on select "Choose an option... Pending Applied Excluded (Questions) Excluded (Expired) Exc…" at bounding box center [676, 235] width 116 height 22
click at [618, 224] on select "Choose an option... Pending Applied Excluded (Questions) Excluded (Expired) Exc…" at bounding box center [676, 235] width 116 height 22
select select ""pending""
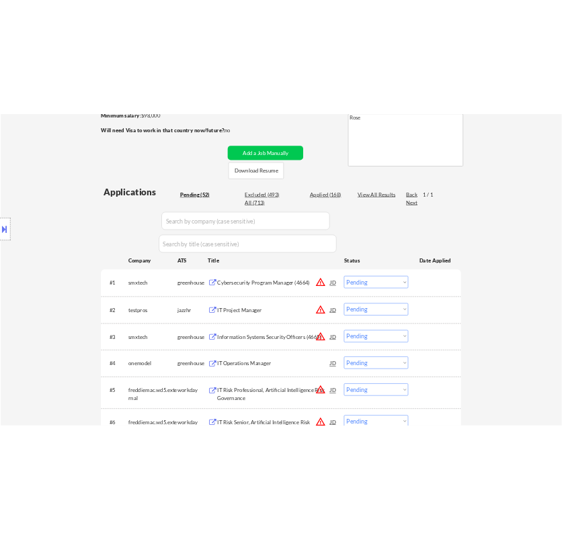
scroll to position [224, 0]
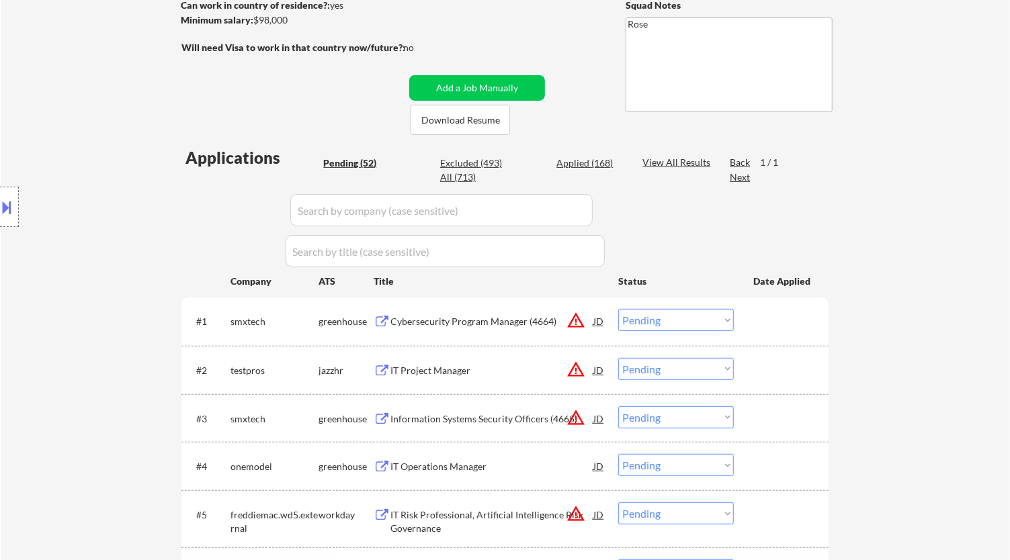
click at [506, 315] on div "Cybersecurity Program Manager (4664)" at bounding box center [491, 321] width 203 height 13
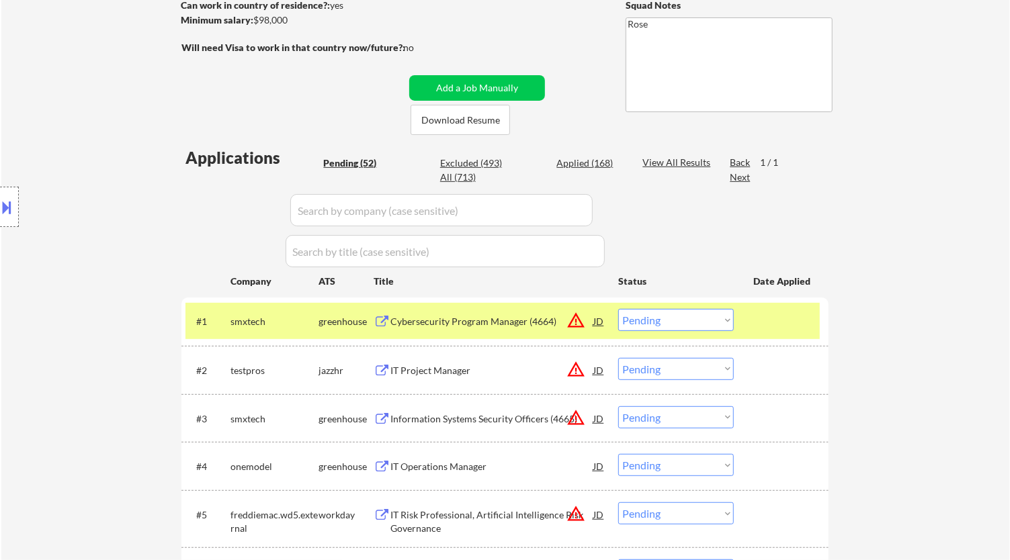
select select ""pending""
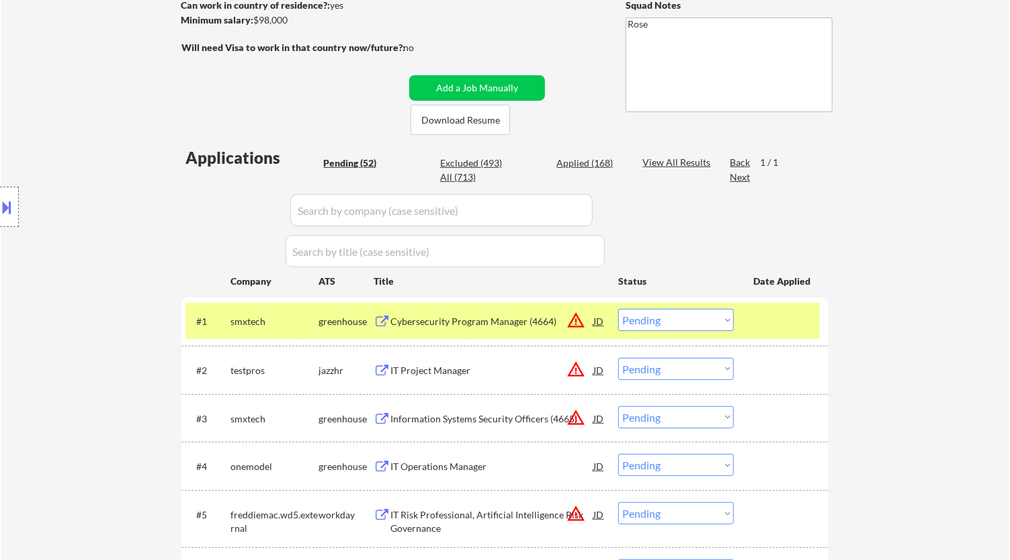
select select ""pending""
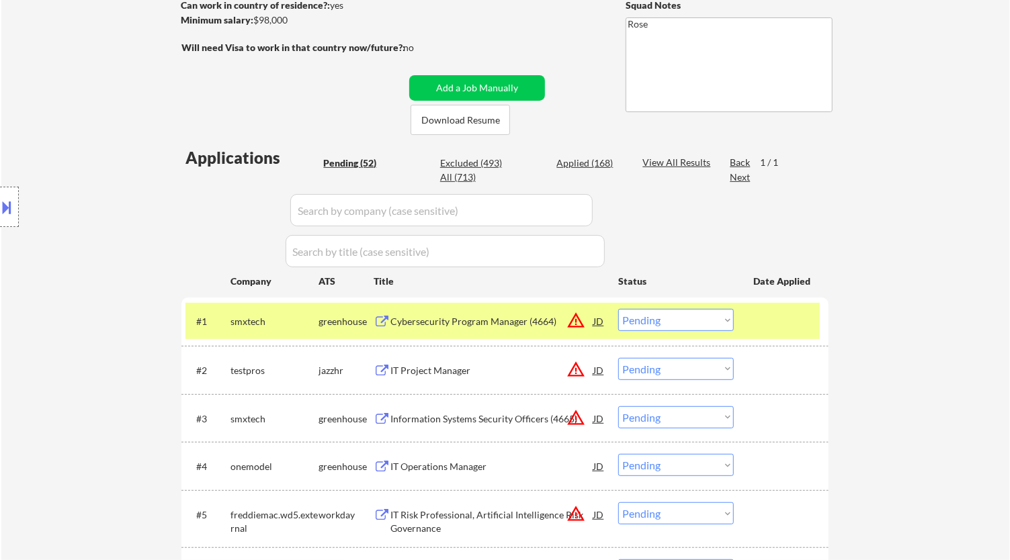
select select ""pending""
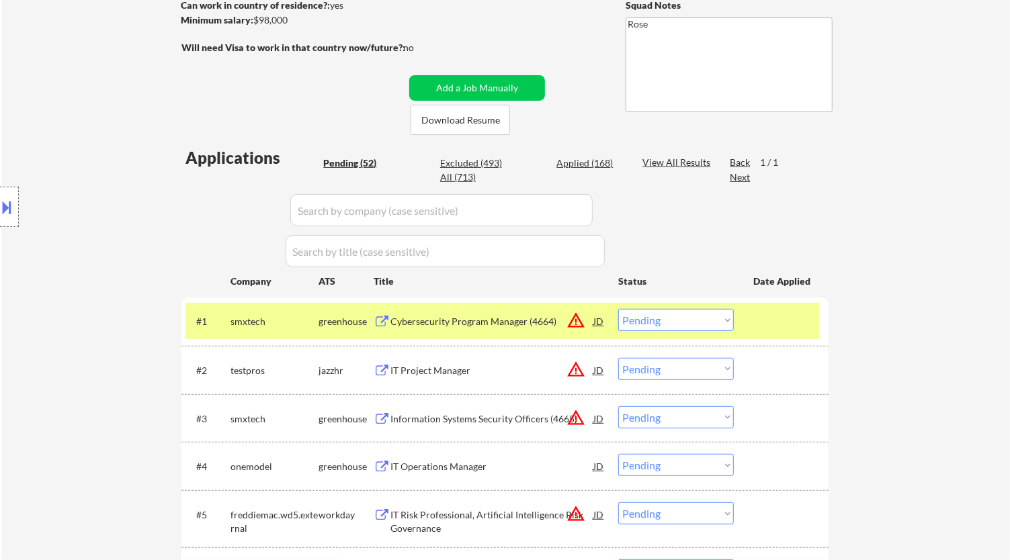
select select ""pending""
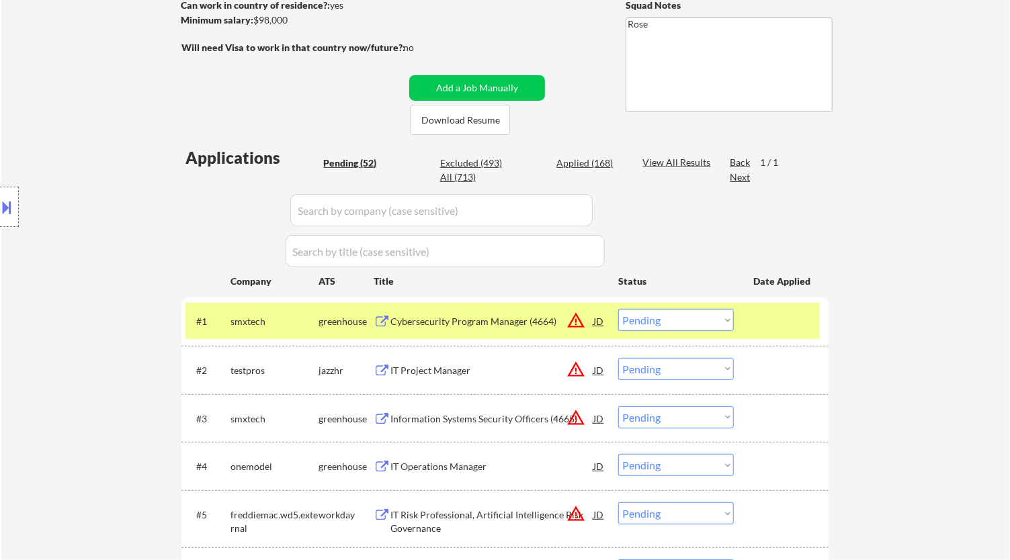
select select ""pending""
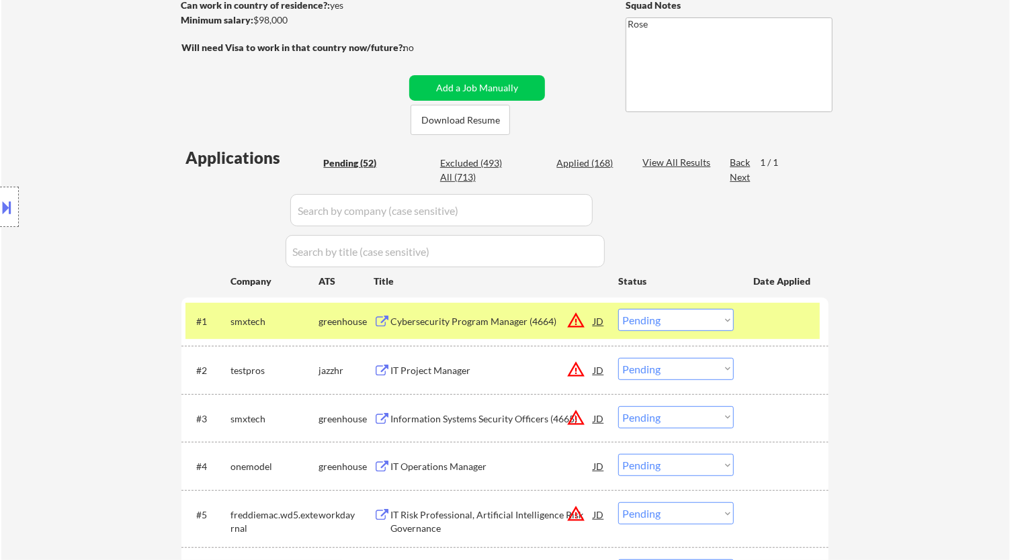
select select ""pending""
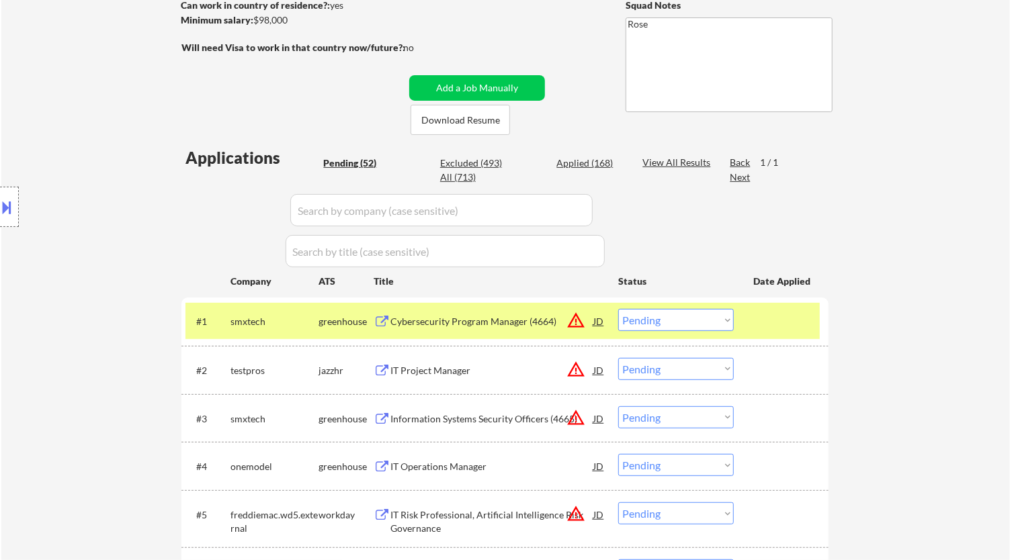
select select ""pending""
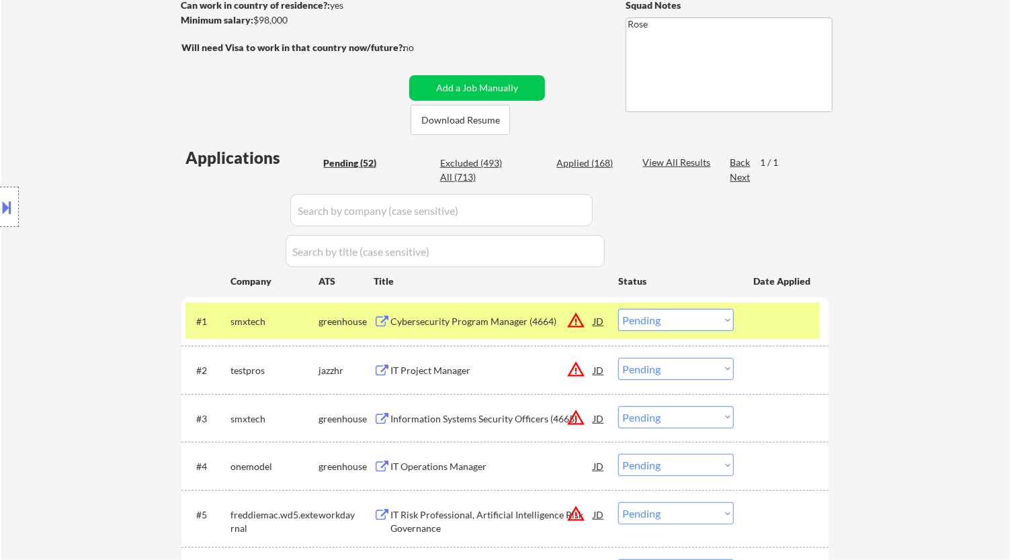
select select ""pending""
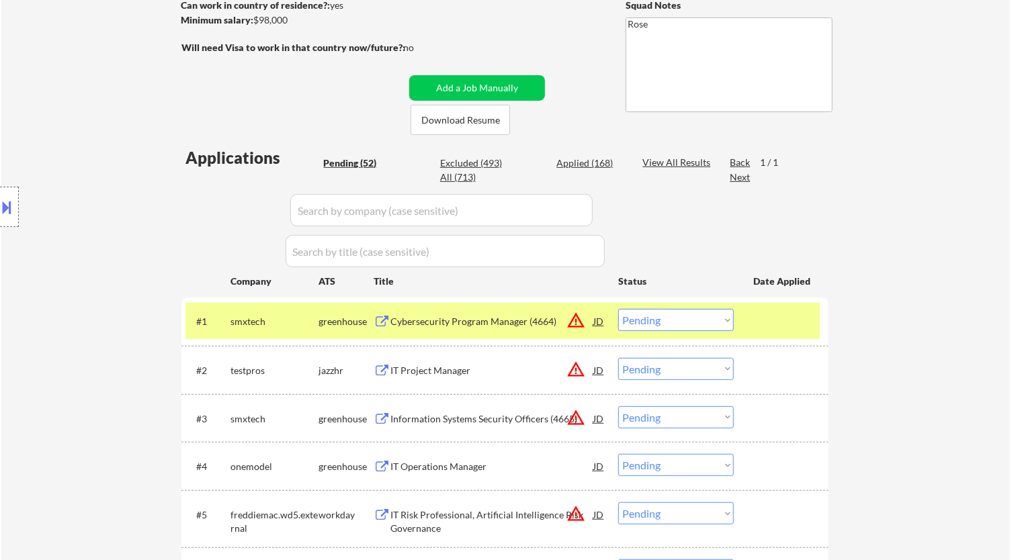
select select ""pending""
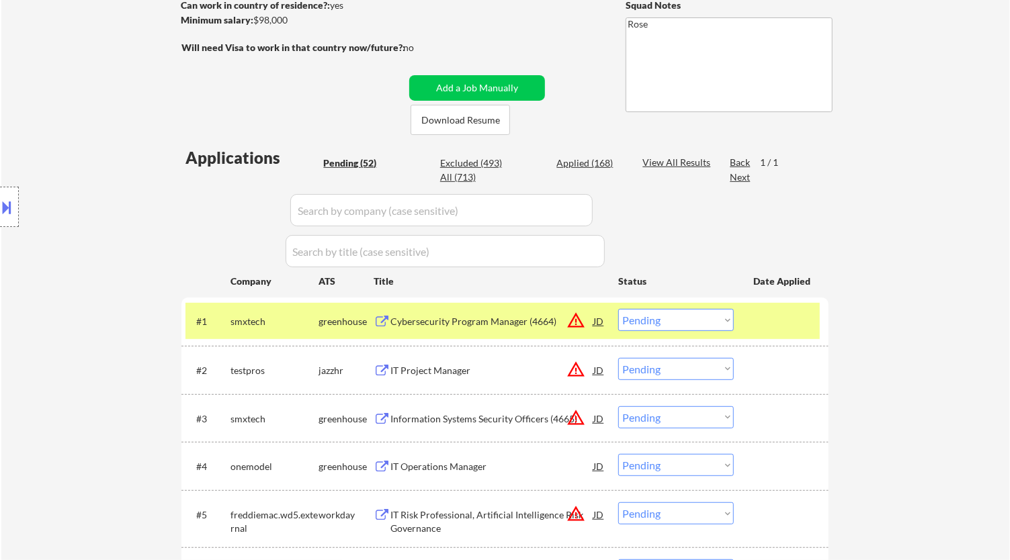
select select ""pending""
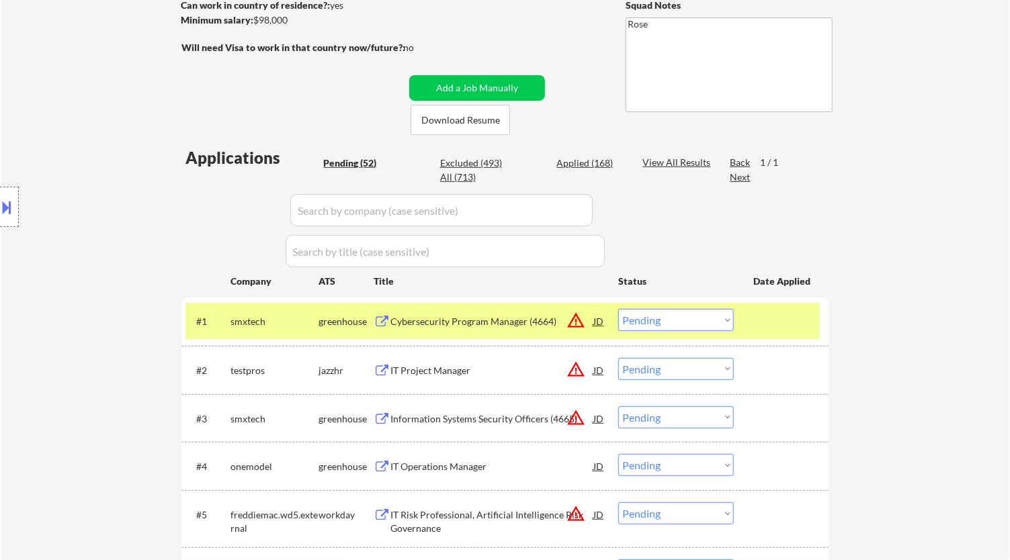
select select ""pending""
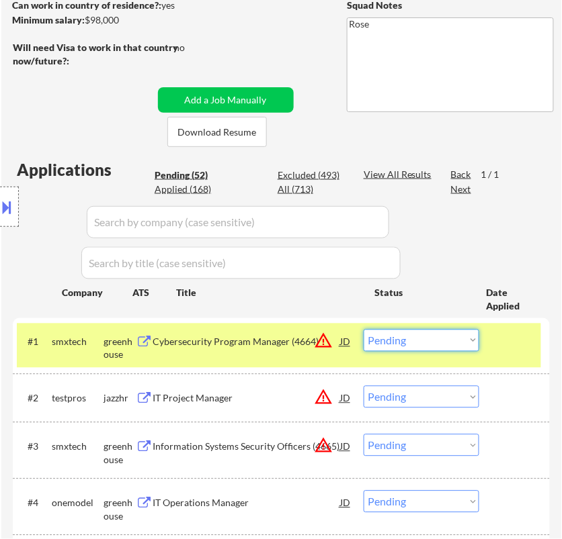
click at [418, 334] on select "Choose an option... Pending Applied Excluded (Questions) Excluded (Expired) Exc…" at bounding box center [421, 341] width 116 height 22
click at [363, 330] on select "Choose an option... Pending Applied Excluded (Questions) Excluded (Expired) Exc…" at bounding box center [421, 341] width 116 height 22
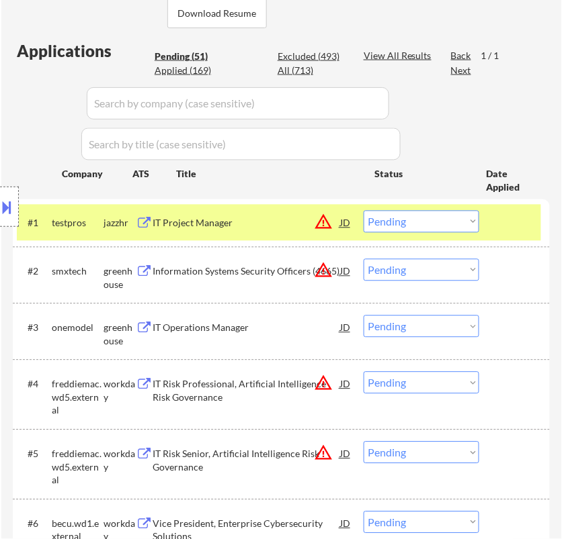
scroll to position [373, 0]
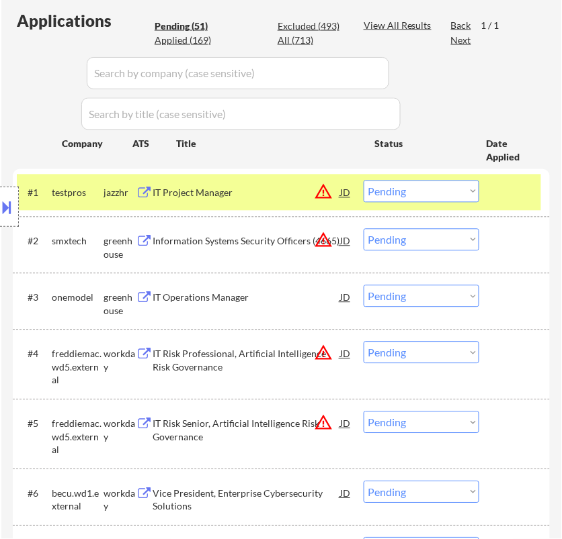
click at [279, 195] on div "IT Project Manager" at bounding box center [245, 193] width 187 height 13
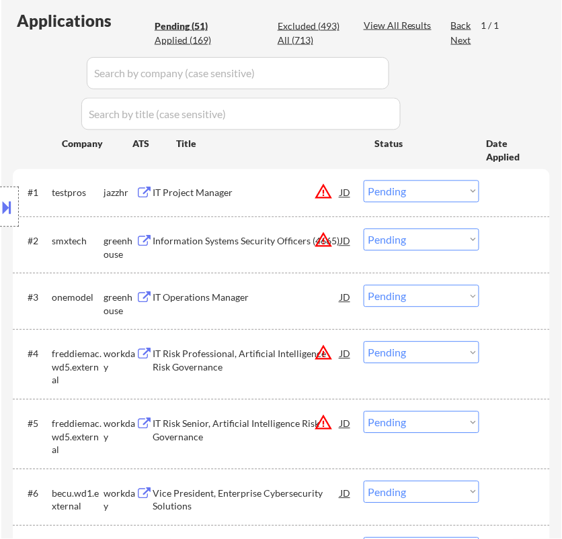
click at [11, 202] on button at bounding box center [7, 207] width 15 height 22
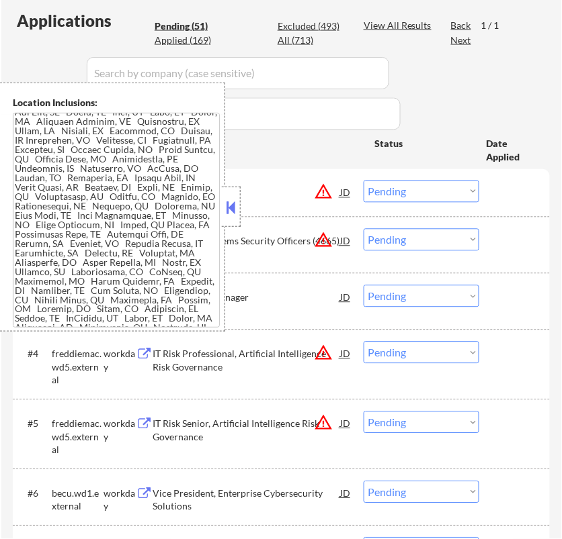
scroll to position [249, 0]
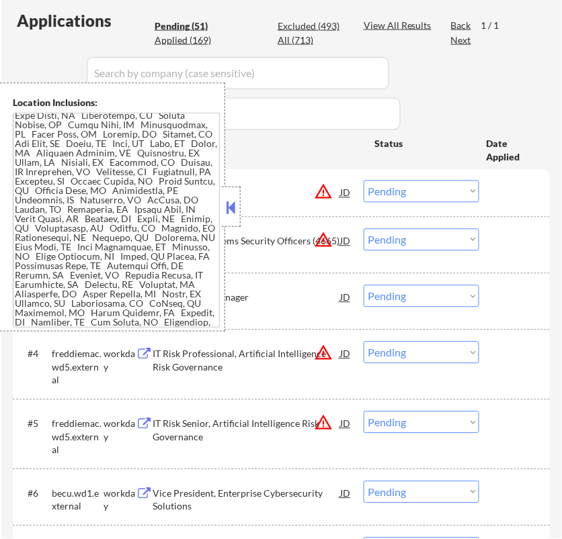
scroll to position [175, 0]
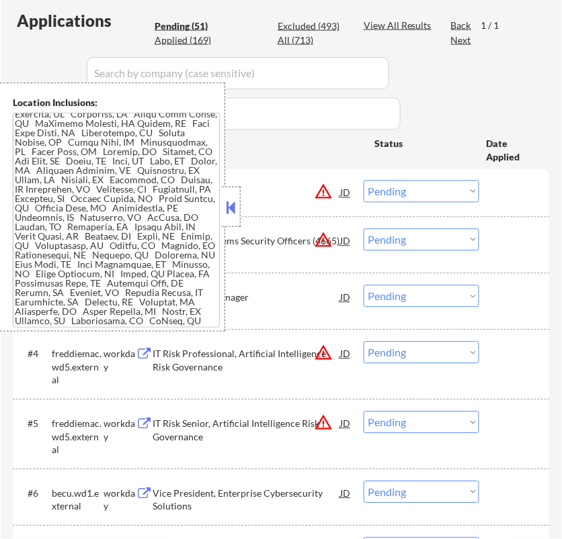
click at [238, 206] on div at bounding box center [231, 207] width 19 height 40
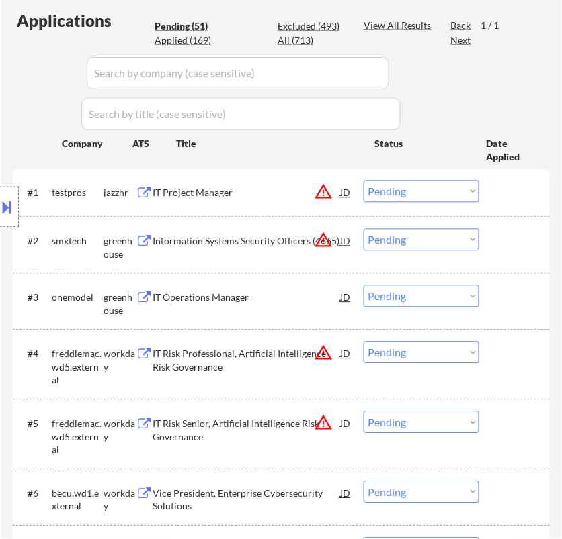
click at [410, 187] on select "Choose an option... Pending Applied Excluded (Questions) Excluded (Expired) Exc…" at bounding box center [421, 192] width 116 height 22
click at [363, 181] on select "Choose an option... Pending Applied Excluded (Questions) Excluded (Expired) Exc…" at bounding box center [421, 192] width 116 height 22
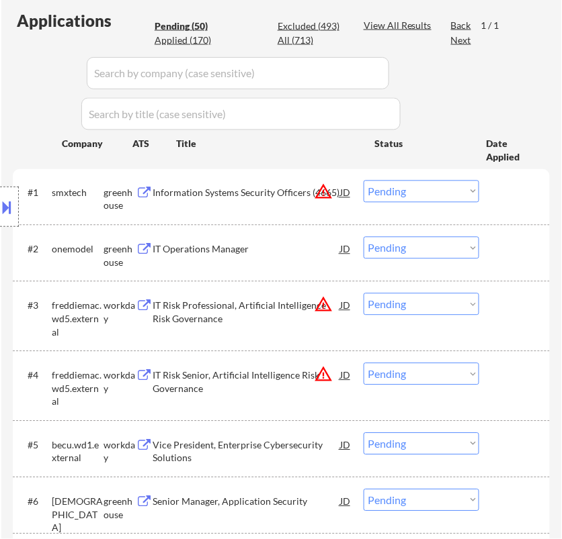
click at [284, 197] on div "Information Systems Security Officers (4665)" at bounding box center [245, 193] width 187 height 13
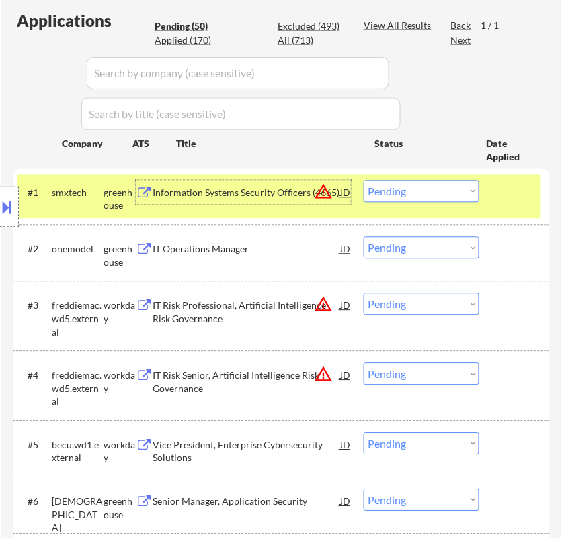
click at [414, 193] on select "Choose an option... Pending Applied Excluded (Questions) Excluded (Expired) Exc…" at bounding box center [421, 192] width 116 height 22
click at [363, 181] on select "Choose an option... Pending Applied Excluded (Questions) Excluded (Expired) Exc…" at bounding box center [421, 192] width 116 height 22
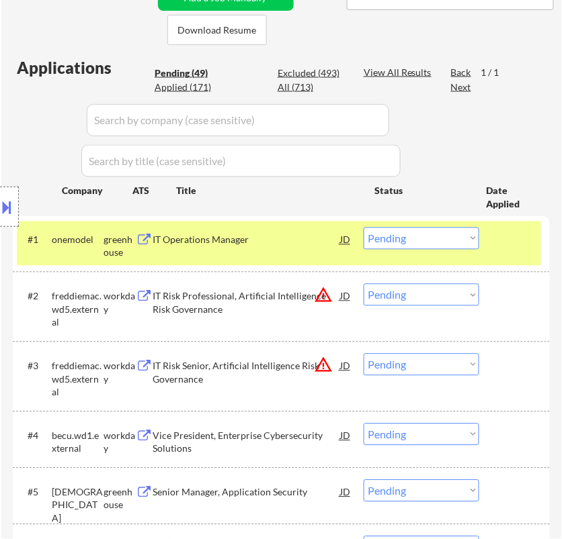
scroll to position [298, 0]
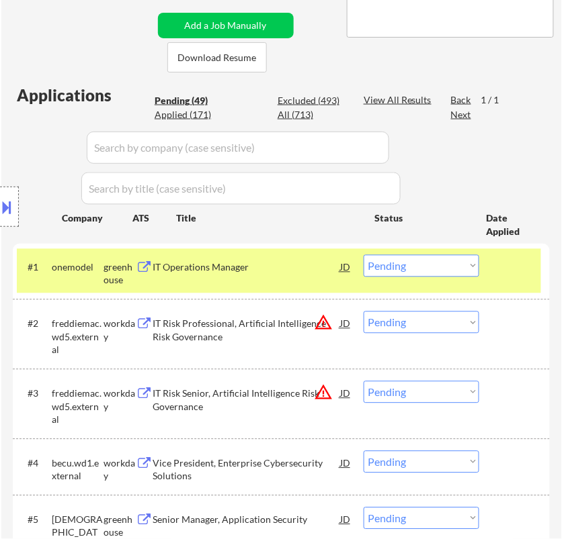
click at [283, 270] on div "IT Operations Manager" at bounding box center [245, 267] width 187 height 13
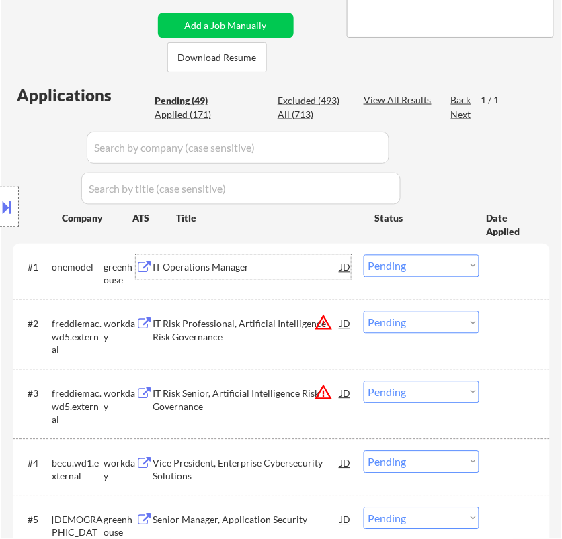
click at [389, 269] on select "Choose an option... Pending Applied Excluded (Questions) Excluded (Expired) Exc…" at bounding box center [421, 266] width 116 height 22
click at [363, 255] on select "Choose an option... Pending Applied Excluded (Questions) Excluded (Expired) Exc…" at bounding box center [421, 266] width 116 height 22
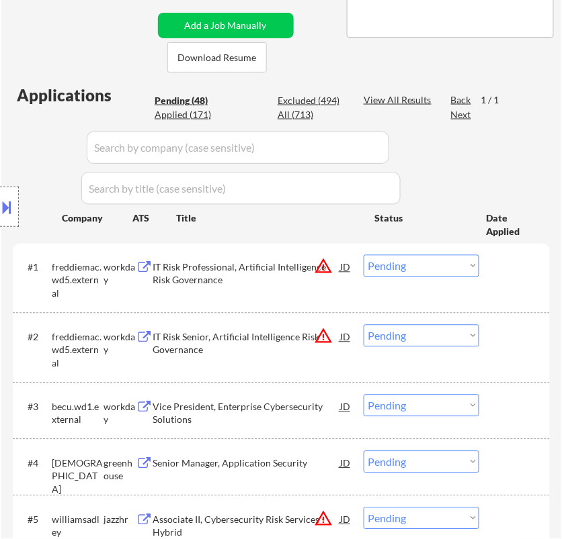
click at [231, 277] on div "Location Inclusions:" at bounding box center [120, 207] width 240 height 249
click at [262, 267] on div "IT Risk Professional, Artificial Intelligence Risk Governance" at bounding box center [245, 274] width 187 height 26
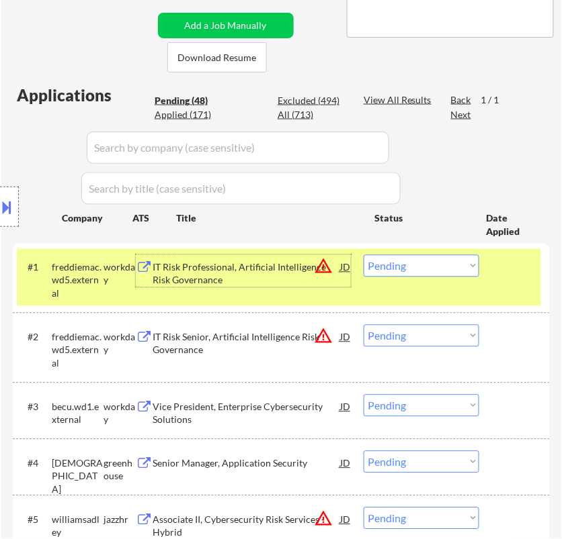
click at [438, 258] on select "Choose an option... Pending Applied Excluded (Questions) Excluded (Expired) Exc…" at bounding box center [421, 266] width 116 height 22
click at [363, 255] on select "Choose an option... Pending Applied Excluded (Questions) Excluded (Expired) Exc…" at bounding box center [421, 266] width 116 height 22
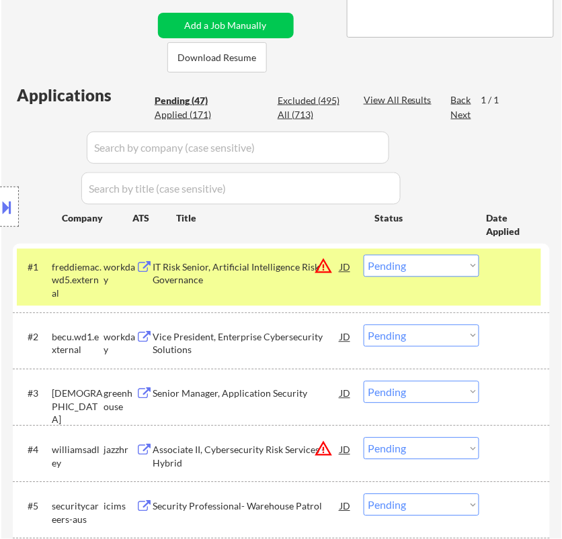
click at [271, 277] on div "IT Risk Senior, Artificial Intelligence Risk Governance" at bounding box center [245, 274] width 187 height 26
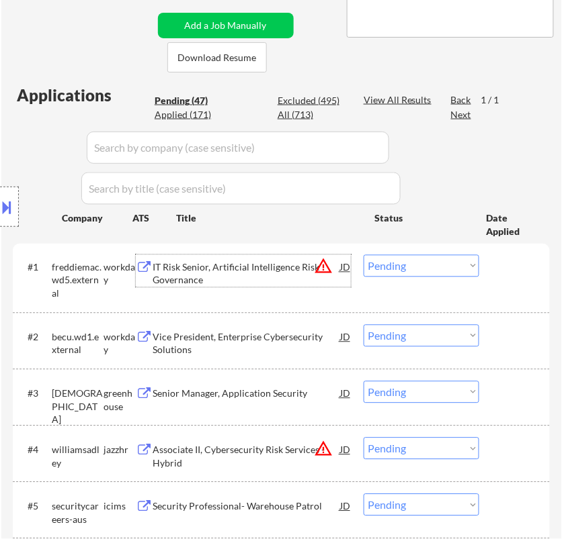
click at [410, 265] on select "Choose an option... Pending Applied Excluded (Questions) Excluded (Expired) Exc…" at bounding box center [421, 266] width 116 height 22
click at [363, 255] on select "Choose an option... Pending Applied Excluded (Questions) Excluded (Expired) Exc…" at bounding box center [421, 266] width 116 height 22
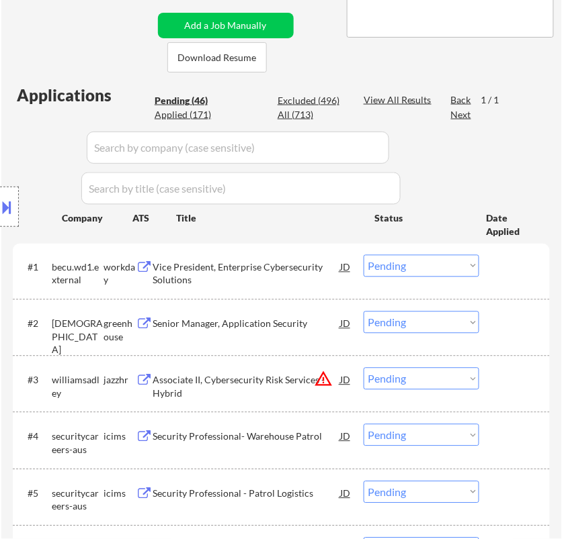
click at [273, 271] on div "Vice President, Enterprise Cybersecurity Solutions" at bounding box center [245, 274] width 187 height 26
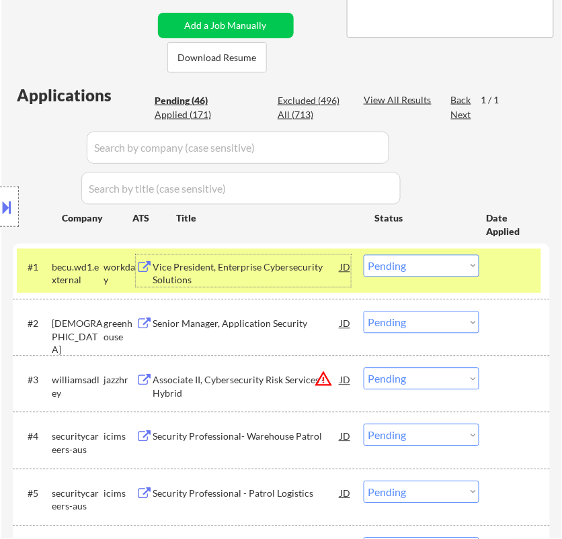
click at [401, 266] on select "Choose an option... Pending Applied Excluded (Questions) Excluded (Expired) Exc…" at bounding box center [421, 266] width 116 height 22
click at [363, 255] on select "Choose an option... Pending Applied Excluded (Questions) Excluded (Expired) Exc…" at bounding box center [421, 266] width 116 height 22
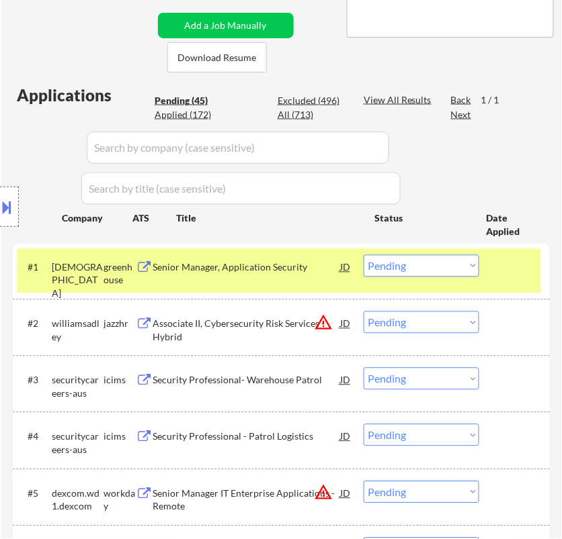
click at [323, 269] on div "Senior Manager, Application Security" at bounding box center [245, 267] width 187 height 13
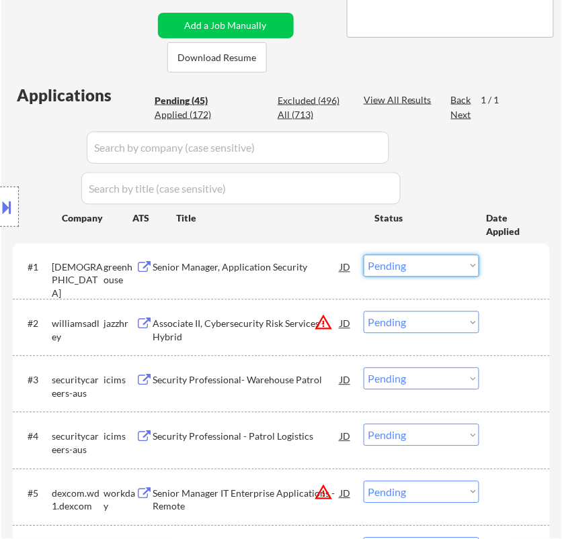
click at [404, 261] on select "Choose an option... Pending Applied Excluded (Questions) Excluded (Expired) Exc…" at bounding box center [421, 266] width 116 height 22
click at [363, 255] on select "Choose an option... Pending Applied Excluded (Questions) Excluded (Expired) Exc…" at bounding box center [421, 266] width 116 height 22
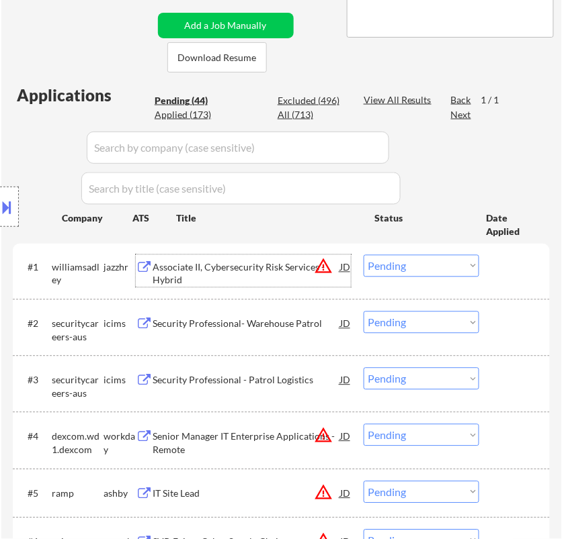
click at [248, 261] on div "Associate II, Cybersecurity Risk Services - Hybrid" at bounding box center [245, 274] width 187 height 26
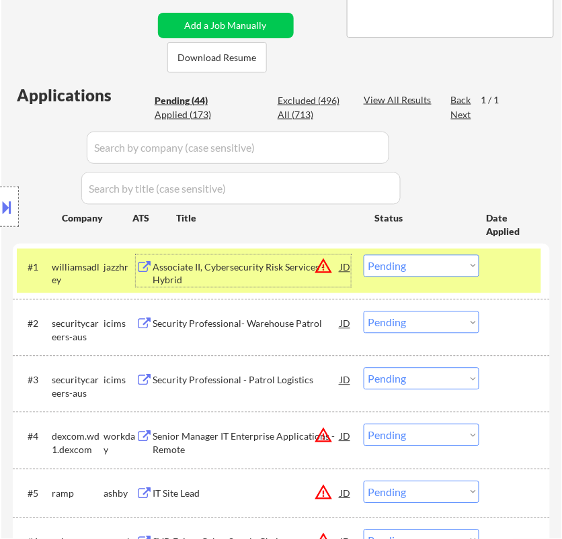
click at [400, 259] on select "Choose an option... Pending Applied Excluded (Questions) Excluded (Expired) Exc…" at bounding box center [421, 266] width 116 height 22
click at [363, 255] on select "Choose an option... Pending Applied Excluded (Questions) Excluded (Expired) Exc…" at bounding box center [421, 266] width 116 height 22
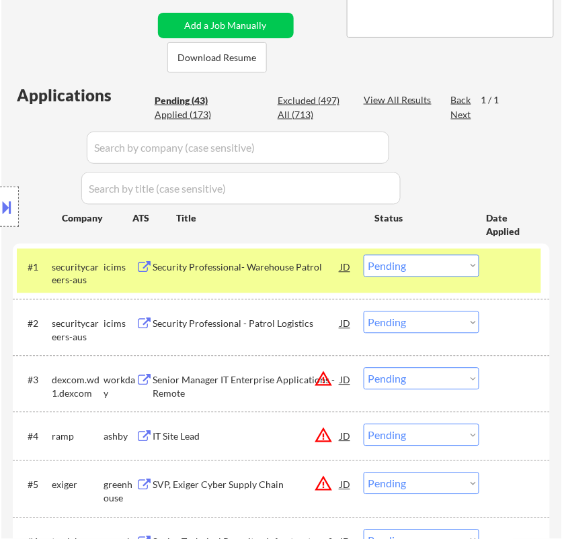
click at [301, 275] on div "Security Professional- Warehouse Patrol" at bounding box center [245, 267] width 187 height 24
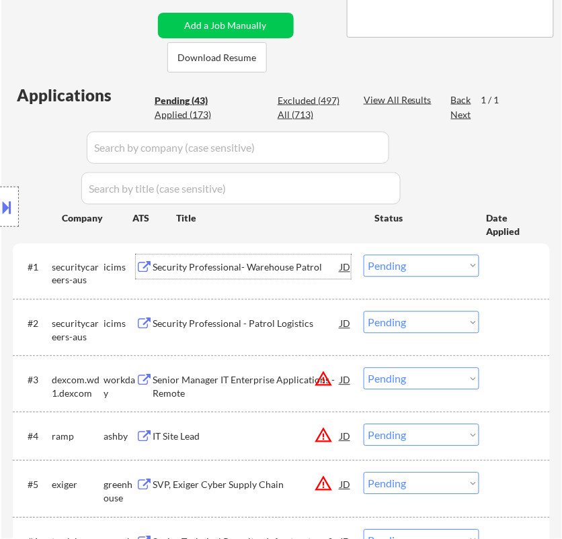
click at [426, 265] on select "Choose an option... Pending Applied Excluded (Questions) Excluded (Expired) Exc…" at bounding box center [421, 266] width 116 height 22
click at [363, 255] on select "Choose an option... Pending Applied Excluded (Questions) Excluded (Expired) Exc…" at bounding box center [421, 266] width 116 height 22
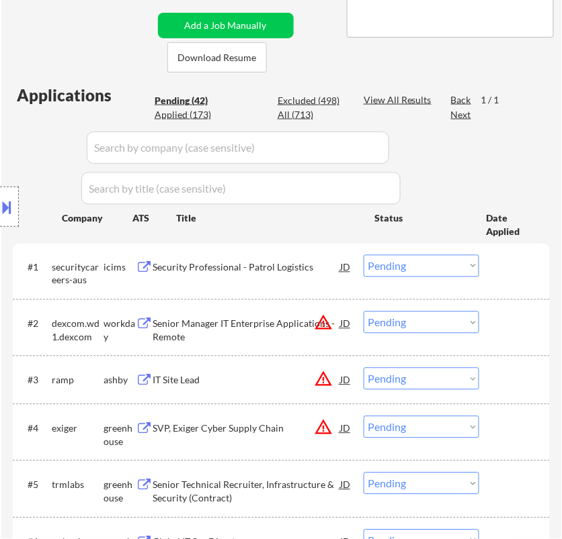
click at [286, 267] on div "Security Professional - Patrol Logistics" at bounding box center [245, 267] width 187 height 13
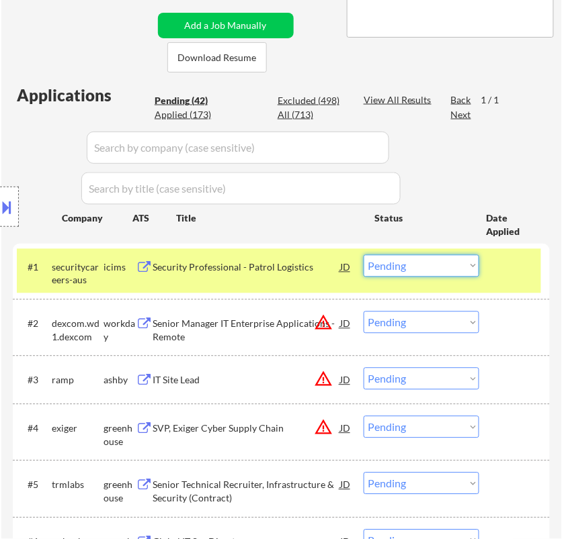
click at [438, 267] on select "Choose an option... Pending Applied Excluded (Questions) Excluded (Expired) Exc…" at bounding box center [421, 266] width 116 height 22
click at [363, 255] on select "Choose an option... Pending Applied Excluded (Questions) Excluded (Expired) Exc…" at bounding box center [421, 266] width 116 height 22
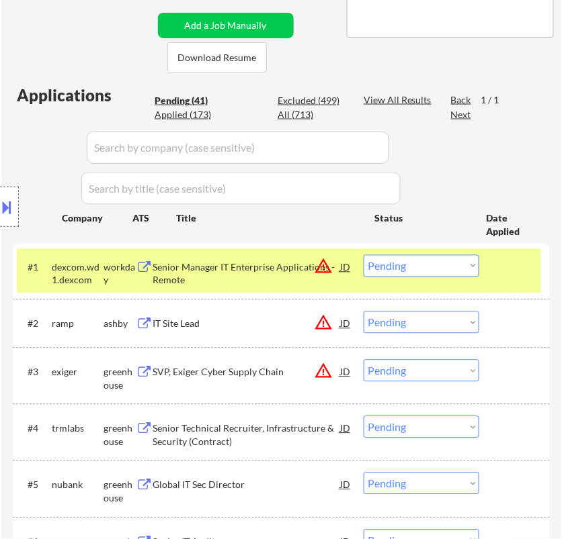
click at [249, 271] on div "Senior Manager IT Enterprise Applications - Remote" at bounding box center [245, 274] width 187 height 26
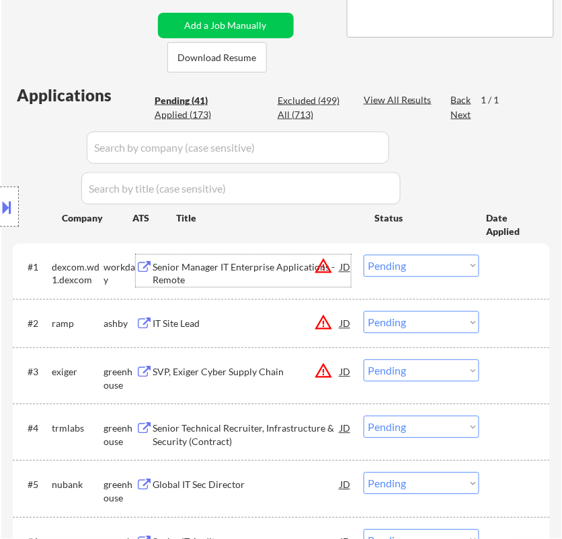
click at [405, 263] on select "Choose an option... Pending Applied Excluded (Questions) Excluded (Expired) Exc…" at bounding box center [421, 266] width 116 height 22
click at [363, 255] on select "Choose an option... Pending Applied Excluded (Questions) Excluded (Expired) Exc…" at bounding box center [421, 266] width 116 height 22
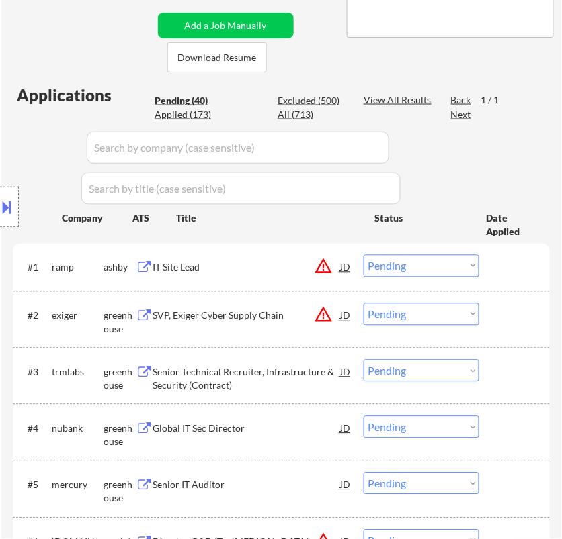
click at [272, 271] on div "IT Site Lead" at bounding box center [245, 267] width 187 height 13
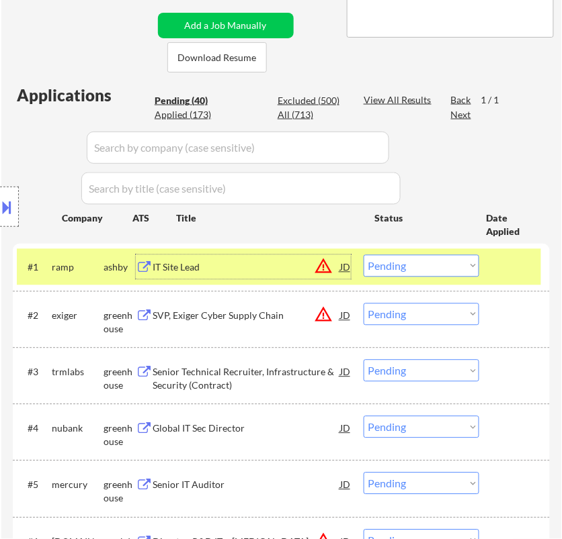
click at [416, 264] on select "Choose an option... Pending Applied Excluded (Questions) Excluded (Expired) Exc…" at bounding box center [421, 266] width 116 height 22
click at [363, 255] on select "Choose an option... Pending Applied Excluded (Questions) Excluded (Expired) Exc…" at bounding box center [421, 266] width 116 height 22
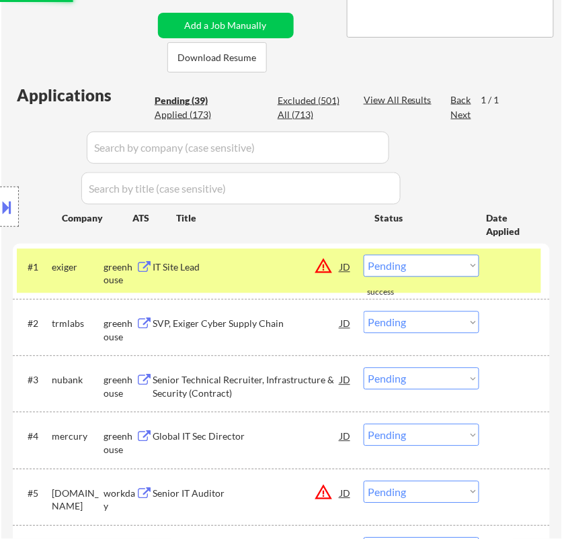
click at [265, 267] on div "IT Site Lead" at bounding box center [245, 267] width 187 height 13
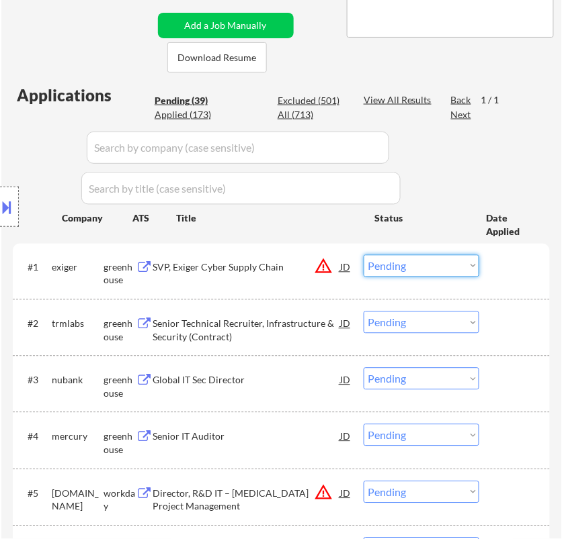
click at [396, 263] on select "Choose an option... Pending Applied Excluded (Questions) Excluded (Expired) Exc…" at bounding box center [421, 266] width 116 height 22
click at [363, 255] on select "Choose an option... Pending Applied Excluded (Questions) Excluded (Expired) Exc…" at bounding box center [421, 266] width 116 height 22
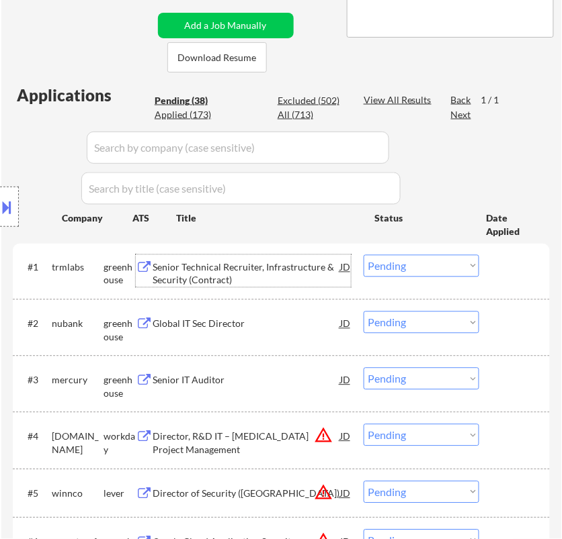
click at [302, 265] on div "Senior Technical Recruiter, Infrastructure & Security (Contract)" at bounding box center [245, 274] width 187 height 26
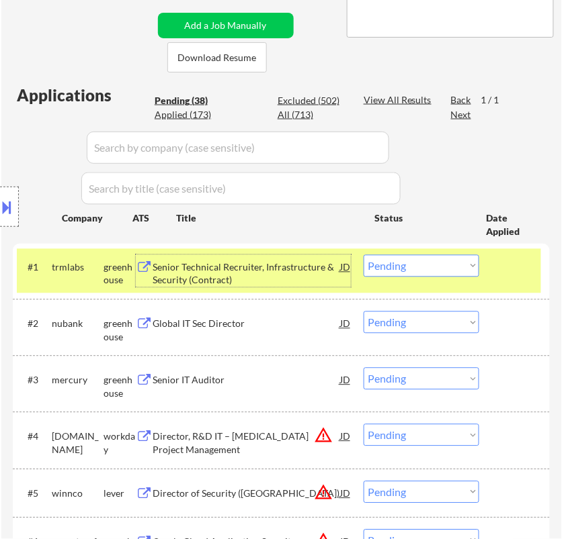
click at [437, 266] on select "Choose an option... Pending Applied Excluded (Questions) Excluded (Expired) Exc…" at bounding box center [421, 266] width 116 height 22
click at [363, 255] on select "Choose an option... Pending Applied Excluded (Questions) Excluded (Expired) Exc…" at bounding box center [421, 266] width 116 height 22
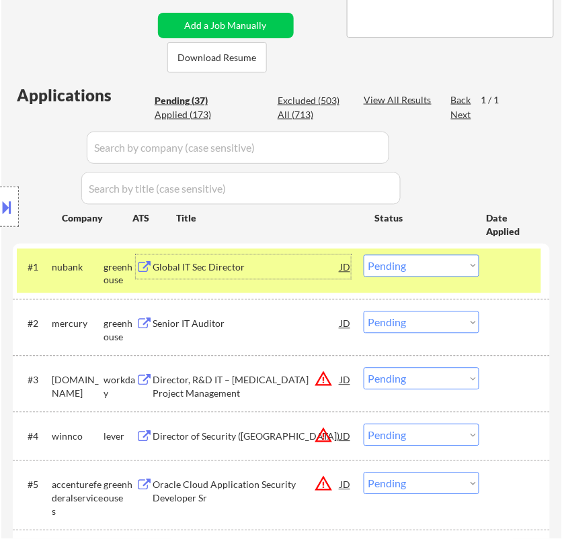
click at [299, 271] on div "Global IT Sec Director" at bounding box center [245, 267] width 187 height 13
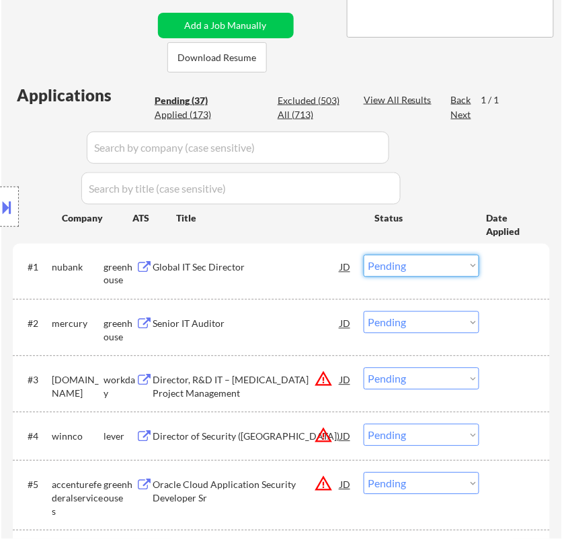
click at [424, 263] on select "Choose an option... Pending Applied Excluded (Questions) Excluded (Expired) Exc…" at bounding box center [421, 266] width 116 height 22
click at [363, 255] on select "Choose an option... Pending Applied Excluded (Questions) Excluded (Expired) Exc…" at bounding box center [421, 266] width 116 height 22
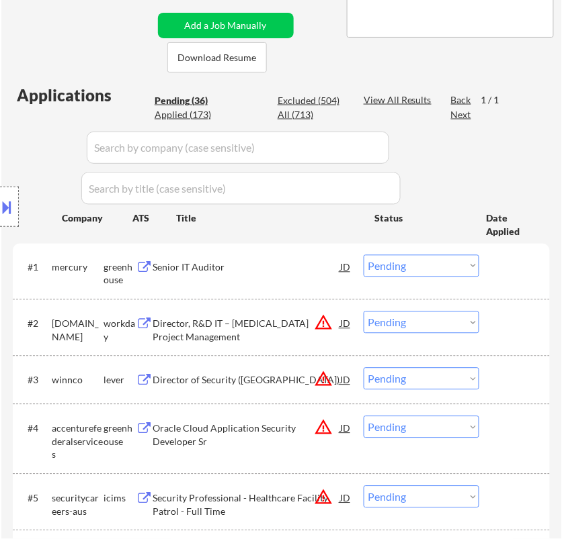
click at [267, 266] on div "Senior IT Auditor" at bounding box center [245, 267] width 187 height 13
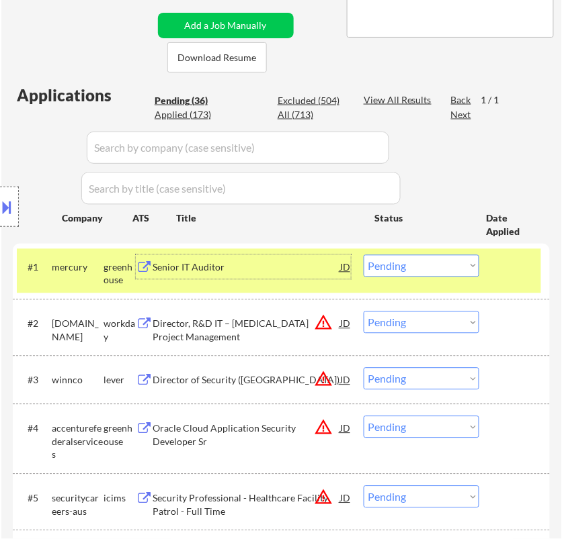
drag, startPoint x: 450, startPoint y: 260, endPoint x: 448, endPoint y: 272, distance: 12.3
click at [450, 260] on select "Choose an option... Pending Applied Excluded (Questions) Excluded (Expired) Exc…" at bounding box center [421, 266] width 116 height 22
click at [363, 255] on select "Choose an option... Pending Applied Excluded (Questions) Excluded (Expired) Exc…" at bounding box center [421, 266] width 116 height 22
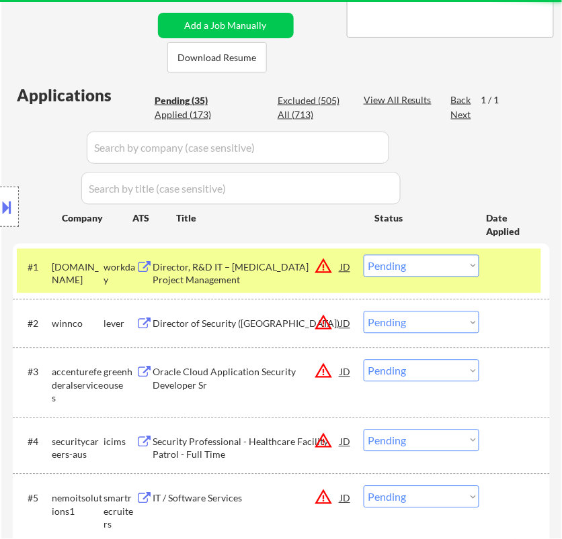
click at [262, 275] on div "Director, R&D IT – Cell Therapy Project Management" at bounding box center [245, 274] width 187 height 26
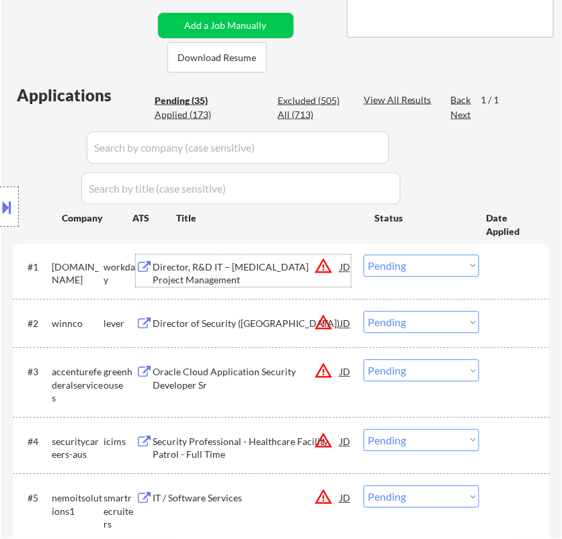
click at [408, 266] on select "Choose an option... Pending Applied Excluded (Questions) Excluded (Expired) Exc…" at bounding box center [421, 266] width 116 height 22
click at [363, 255] on select "Choose an option... Pending Applied Excluded (Questions) Excluded (Expired) Exc…" at bounding box center [421, 266] width 116 height 22
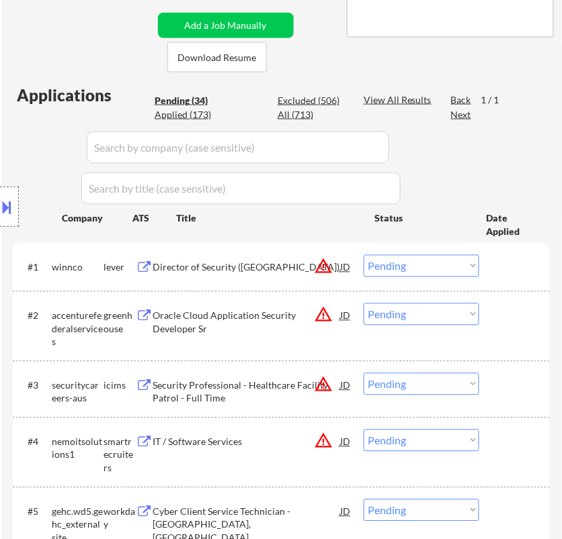
click at [212, 274] on div "Location Inclusions:" at bounding box center [120, 207] width 240 height 249
click at [284, 273] on div "Director of Security (Southern Hills)" at bounding box center [245, 267] width 187 height 24
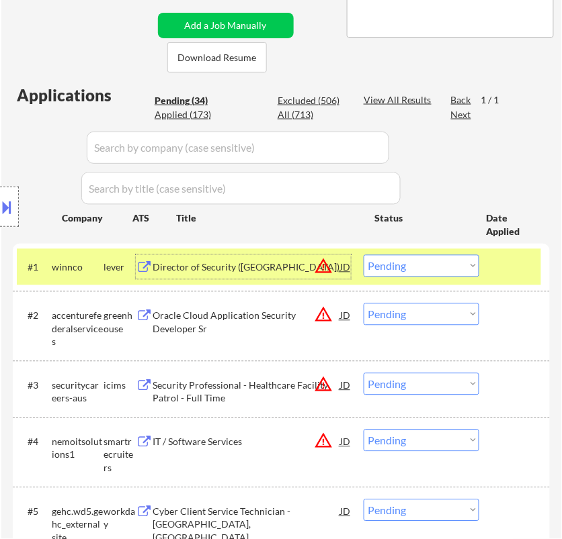
click at [441, 257] on select "Choose an option... Pending Applied Excluded (Questions) Excluded (Expired) Exc…" at bounding box center [421, 266] width 116 height 22
click at [363, 255] on select "Choose an option... Pending Applied Excluded (Questions) Excluded (Expired) Exc…" at bounding box center [421, 266] width 116 height 22
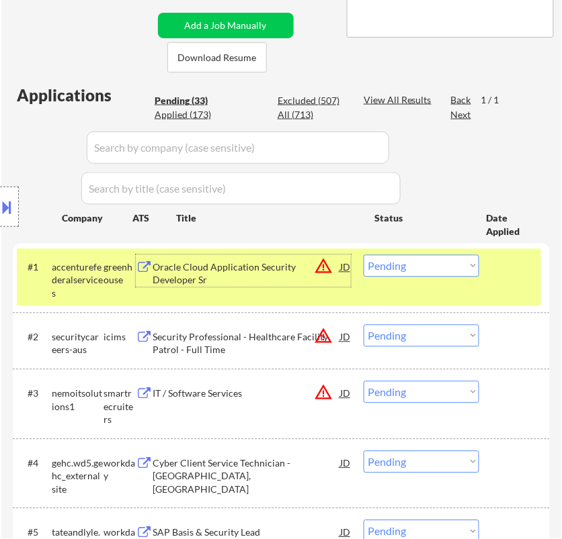
click at [283, 283] on div "Oracle Cloud Application Security Developer Sr" at bounding box center [245, 274] width 187 height 26
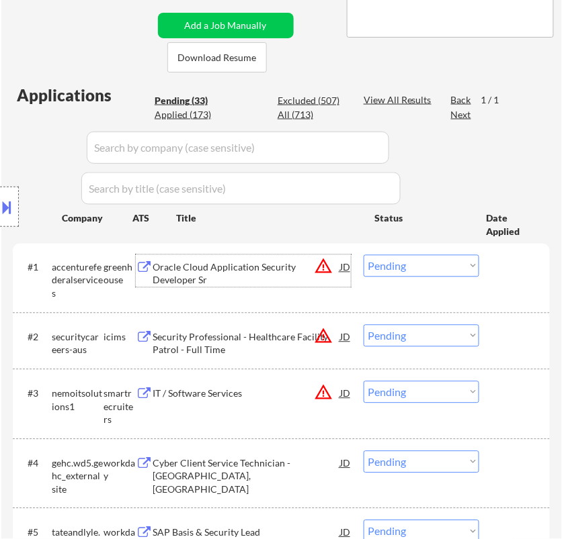
click at [432, 251] on div "#1 accenturefederalservices greenhouse Oracle Cloud Application Security Develo…" at bounding box center [279, 278] width 524 height 58
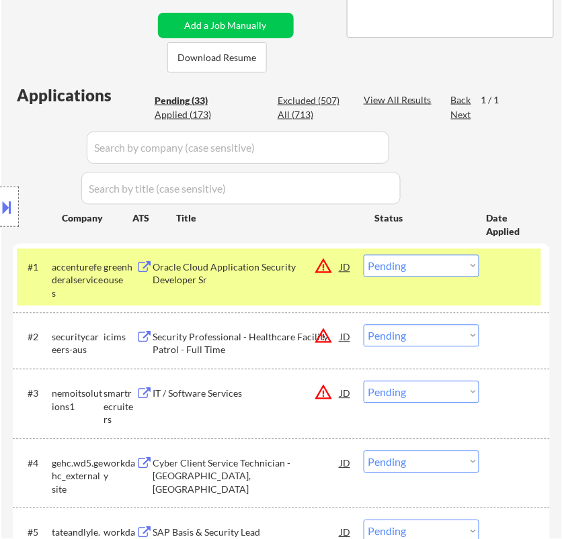
click at [418, 257] on select "Choose an option... Pending Applied Excluded (Questions) Excluded (Expired) Exc…" at bounding box center [421, 266] width 116 height 22
click at [363, 255] on select "Choose an option... Pending Applied Excluded (Questions) Excluded (Expired) Exc…" at bounding box center [421, 266] width 116 height 22
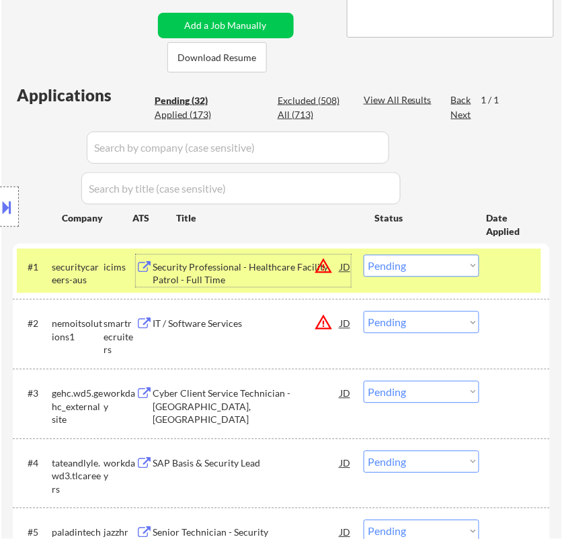
click at [277, 263] on div "Security Professional - Healthcare Facility Patrol - Full Time" at bounding box center [245, 274] width 187 height 26
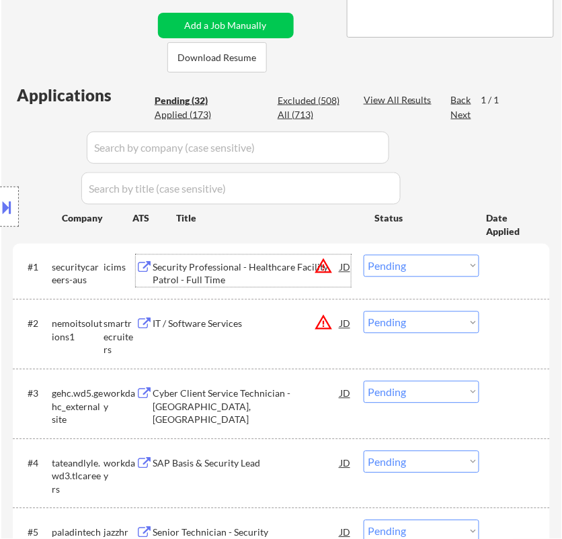
click at [410, 267] on select "Choose an option... Pending Applied Excluded (Questions) Excluded (Expired) Exc…" at bounding box center [421, 266] width 116 height 22
click at [363, 255] on select "Choose an option... Pending Applied Excluded (Questions) Excluded (Expired) Exc…" at bounding box center [421, 266] width 116 height 22
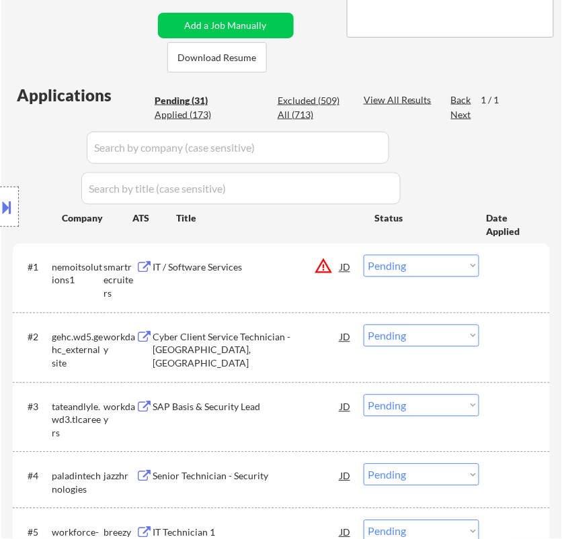
click at [280, 273] on div "IT / Software Services" at bounding box center [245, 267] width 187 height 13
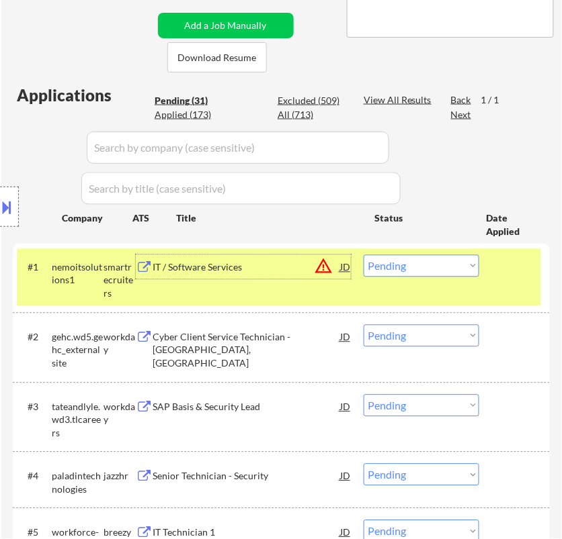
click at [406, 260] on select "Choose an option... Pending Applied Excluded (Questions) Excluded (Expired) Exc…" at bounding box center [421, 266] width 116 height 22
click at [363, 255] on select "Choose an option... Pending Applied Excluded (Questions) Excluded (Expired) Exc…" at bounding box center [421, 266] width 116 height 22
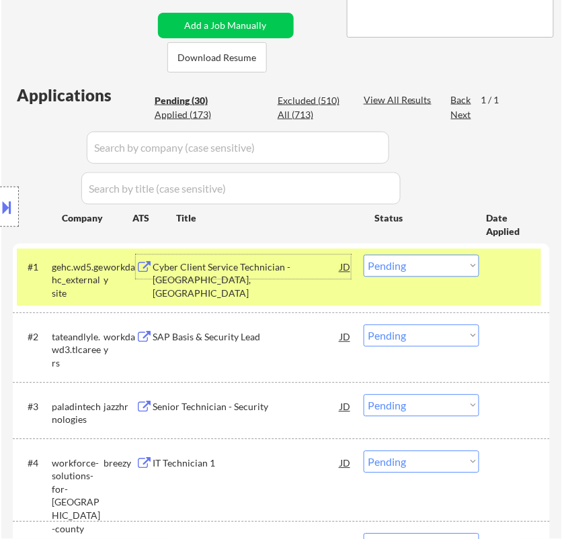
click at [296, 267] on div "Cyber Client Service Technician - Lima, OH" at bounding box center [245, 281] width 187 height 40
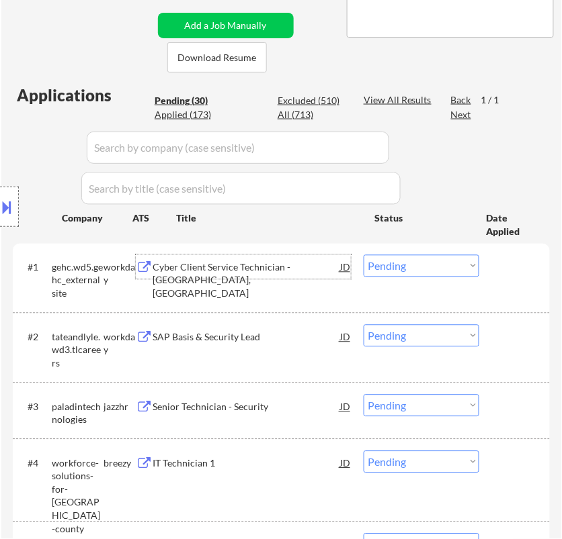
click at [400, 259] on select "Choose an option... Pending Applied Excluded (Questions) Excluded (Expired) Exc…" at bounding box center [421, 266] width 116 height 22
click at [363, 255] on select "Choose an option... Pending Applied Excluded (Questions) Excluded (Expired) Exc…" at bounding box center [421, 266] width 116 height 22
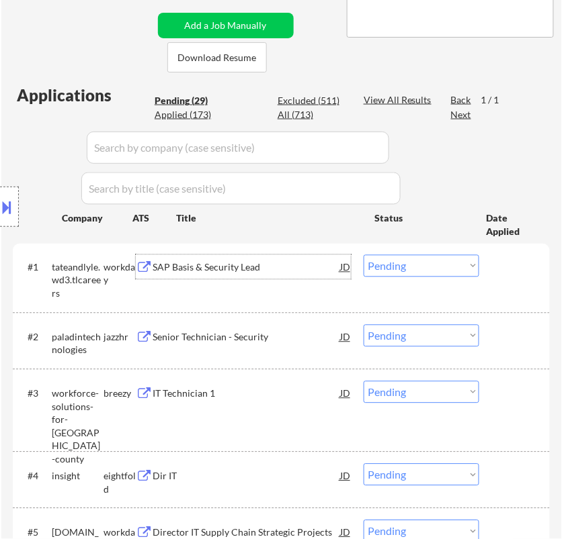
click at [254, 267] on div "SAP Basis & Security Lead" at bounding box center [245, 267] width 187 height 13
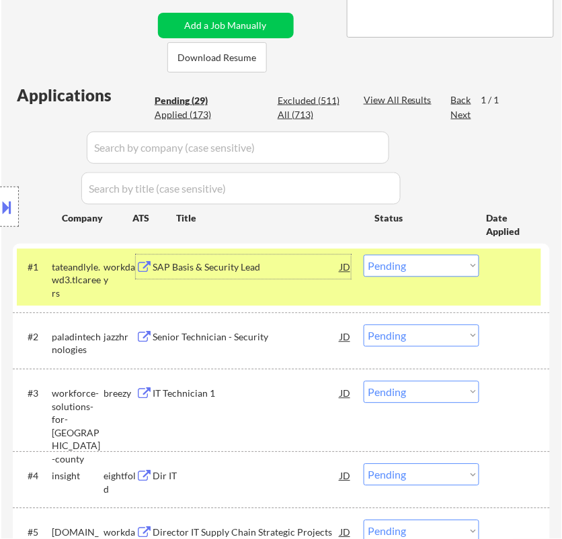
click at [435, 272] on select "Choose an option... Pending Applied Excluded (Questions) Excluded (Expired) Exc…" at bounding box center [421, 266] width 116 height 22
click at [363, 255] on select "Choose an option... Pending Applied Excluded (Questions) Excluded (Expired) Exc…" at bounding box center [421, 266] width 116 height 22
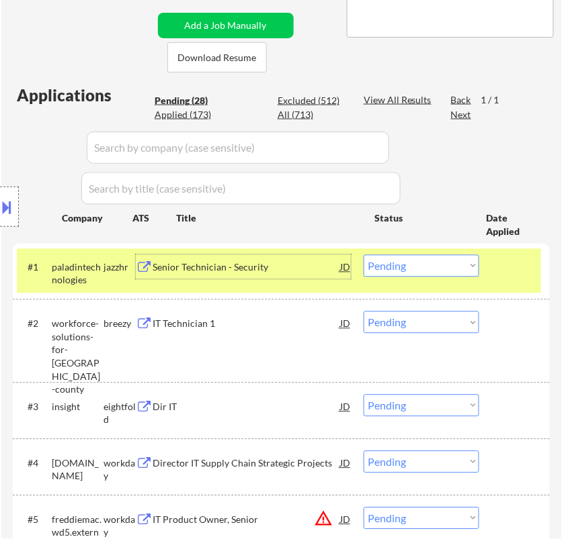
click at [316, 271] on div "Senior Technician - Security" at bounding box center [245, 267] width 187 height 13
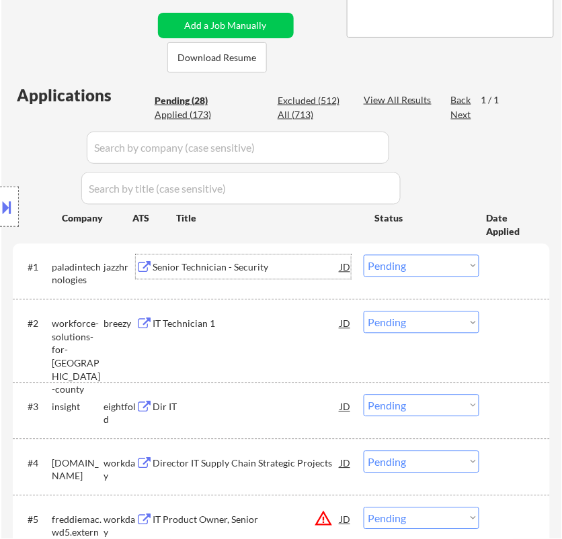
click at [441, 262] on select "Choose an option... Pending Applied Excluded (Questions) Excluded (Expired) Exc…" at bounding box center [421, 266] width 116 height 22
click at [363, 255] on select "Choose an option... Pending Applied Excluded (Questions) Excluded (Expired) Exc…" at bounding box center [421, 266] width 116 height 22
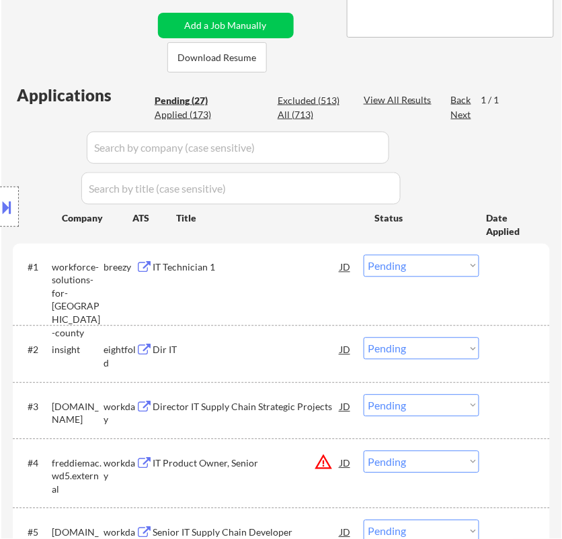
click at [275, 273] on div "IT Technician 1" at bounding box center [245, 267] width 187 height 24
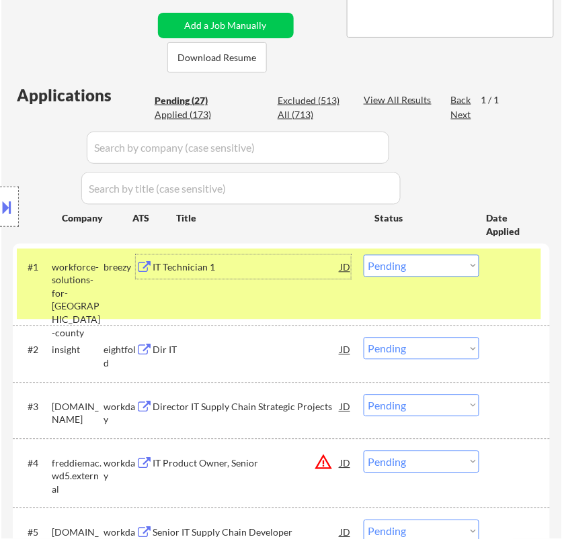
drag, startPoint x: 413, startPoint y: 264, endPoint x: 418, endPoint y: 273, distance: 10.3
click at [413, 264] on select "Choose an option... Pending Applied Excluded (Questions) Excluded (Expired) Exc…" at bounding box center [421, 266] width 116 height 22
click at [363, 255] on select "Choose an option... Pending Applied Excluded (Questions) Excluded (Expired) Exc…" at bounding box center [421, 266] width 116 height 22
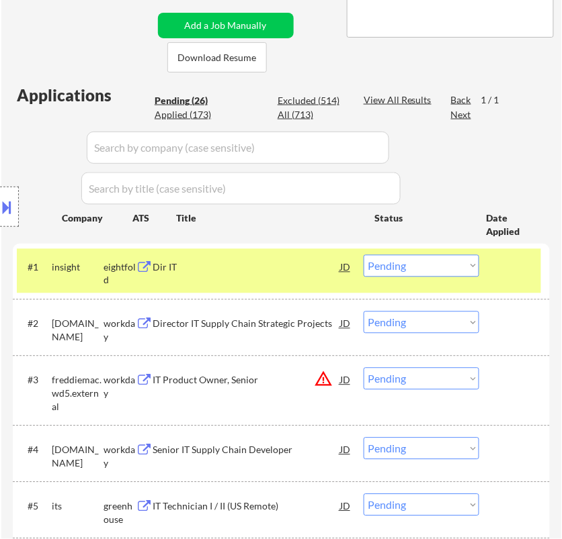
click at [294, 261] on div "Dir IT" at bounding box center [245, 267] width 187 height 13
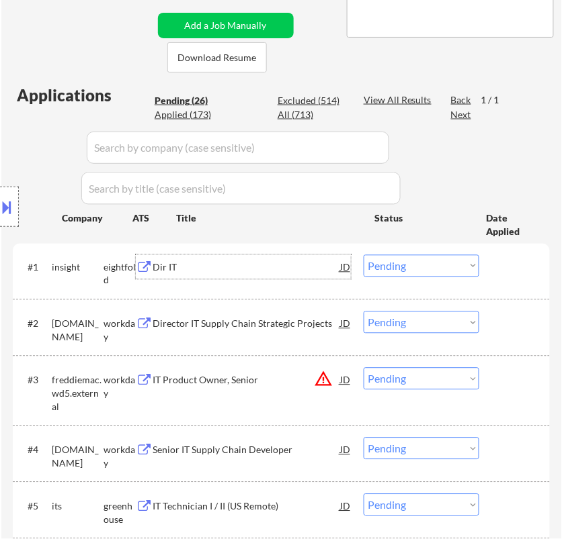
click at [420, 260] on select "Choose an option... Pending Applied Excluded (Questions) Excluded (Expired) Exc…" at bounding box center [421, 266] width 116 height 22
click at [363, 255] on select "Choose an option... Pending Applied Excluded (Questions) Excluded (Expired) Exc…" at bounding box center [421, 266] width 116 height 22
select select ""pending""
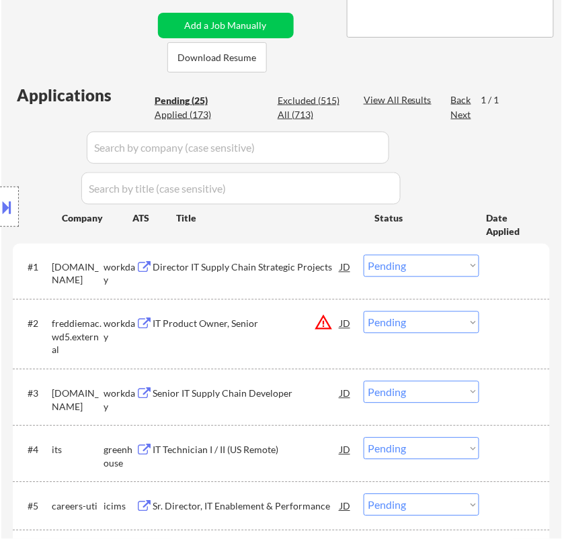
select select ""pending""
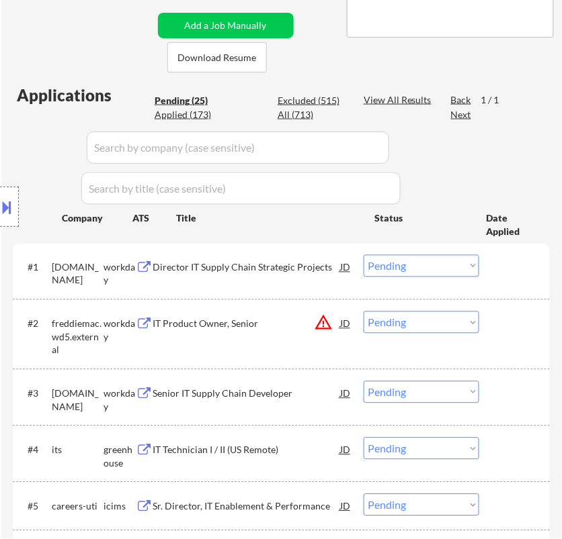
select select ""pending""
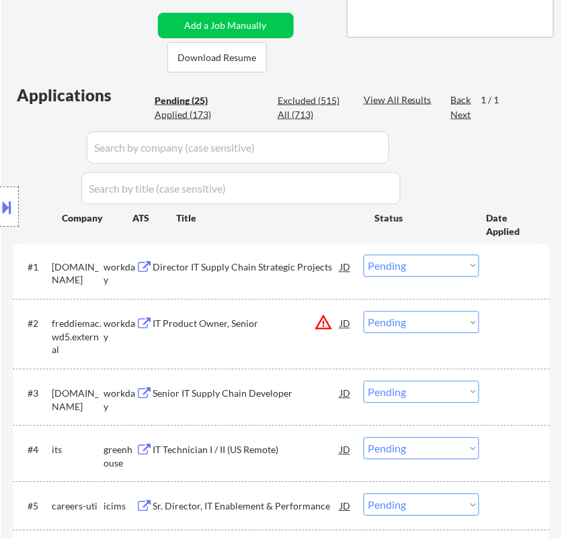
select select ""pending""
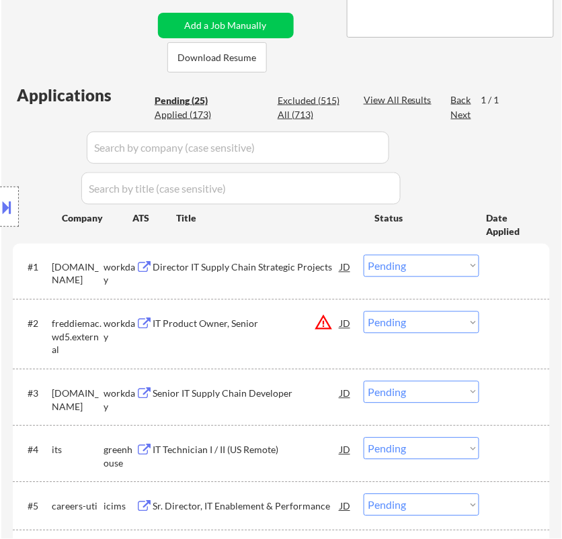
select select ""pending""
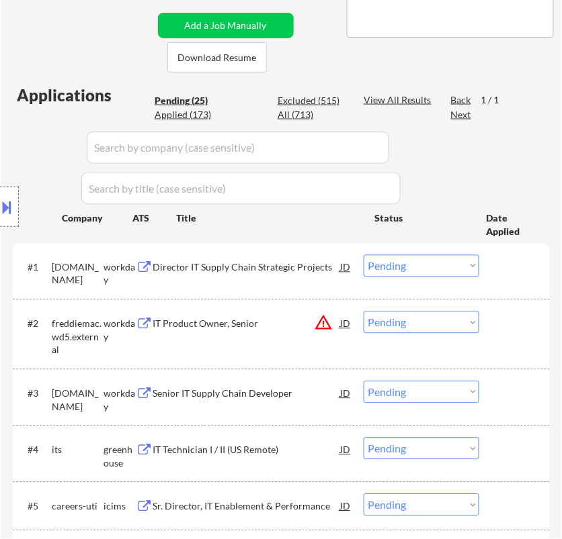
select select ""pending""
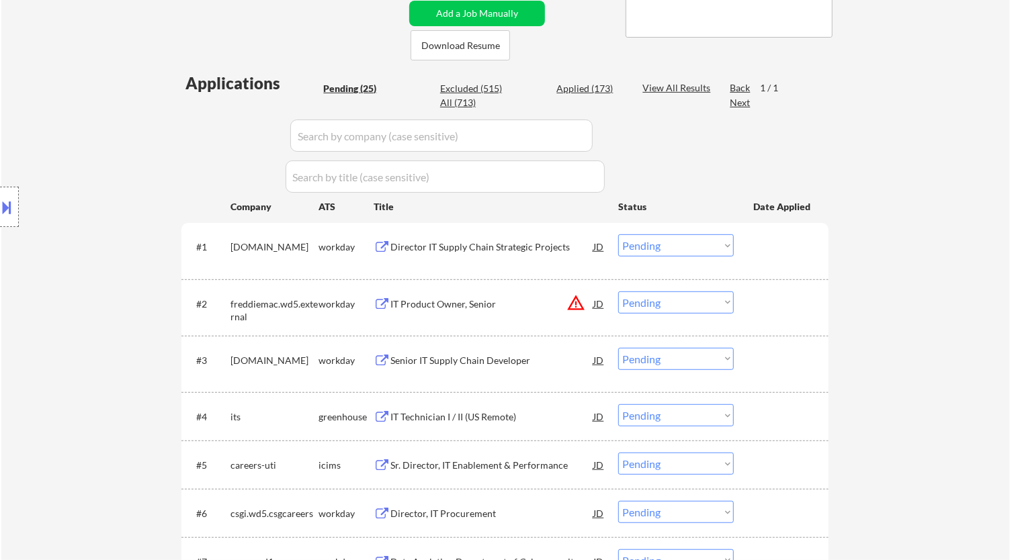
click at [506, 238] on div "Director IT Supply Chain Strategic Projects" at bounding box center [491, 246] width 203 height 24
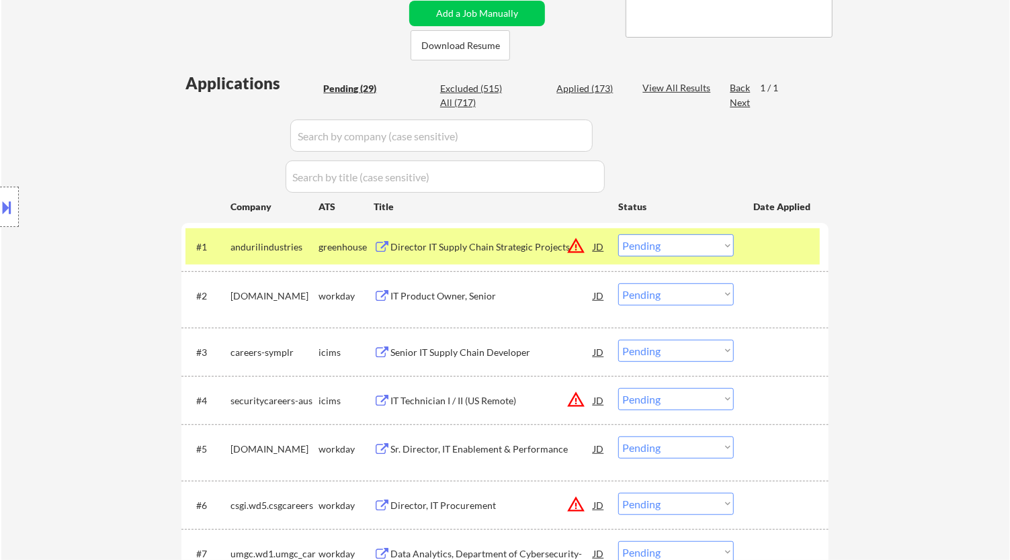
select select ""pending""
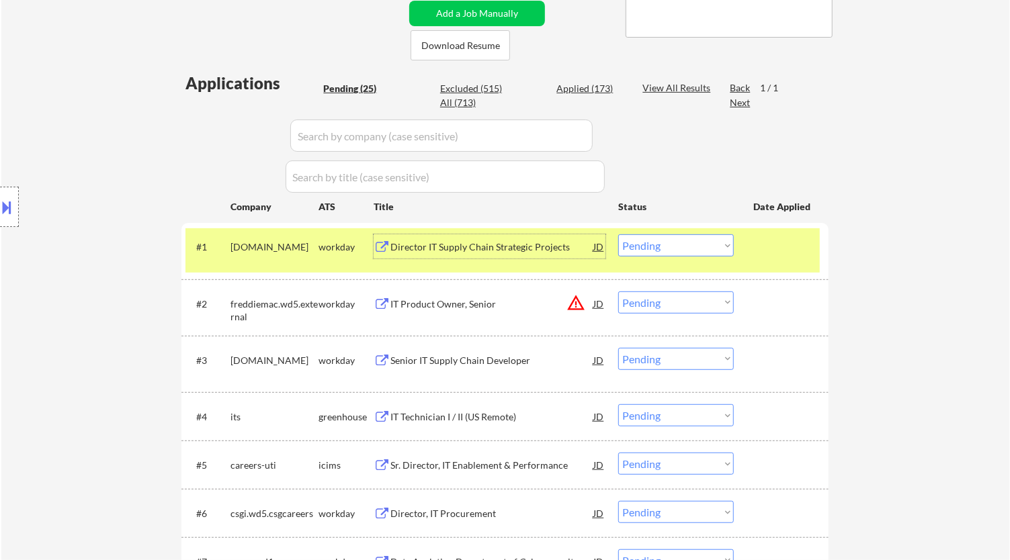
click at [705, 247] on select "Choose an option... Pending Applied Excluded (Questions) Excluded (Expired) Exc…" at bounding box center [676, 245] width 116 height 22
click at [618, 234] on select "Choose an option... Pending Applied Excluded (Questions) Excluded (Expired) Exc…" at bounding box center [676, 245] width 116 height 22
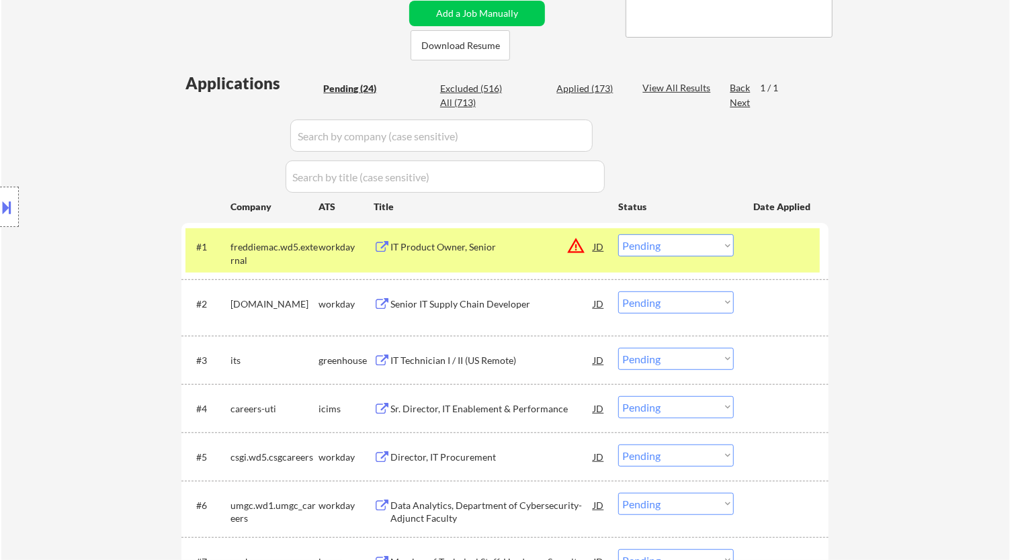
click at [533, 251] on div "IT Product Owner, Senior" at bounding box center [491, 246] width 203 height 13
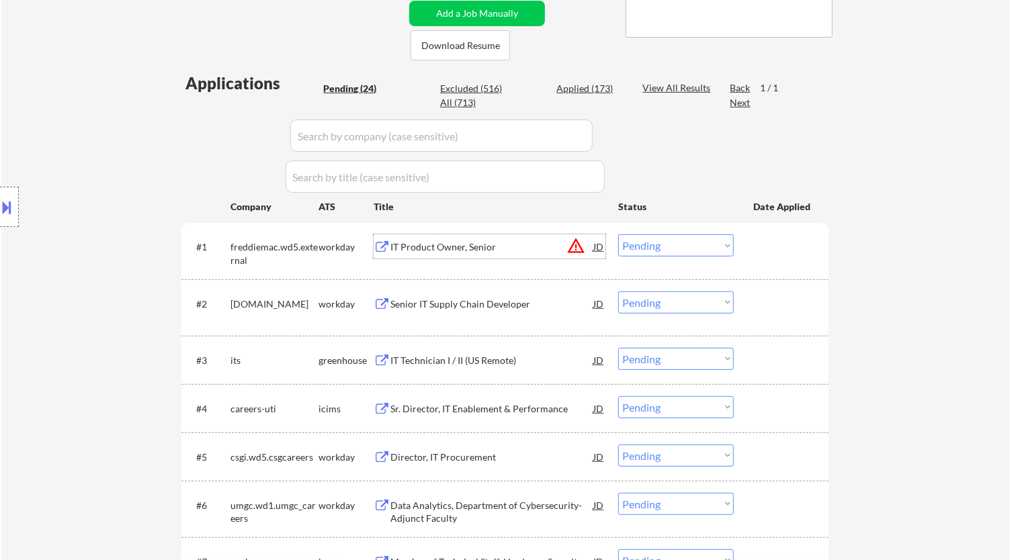
click at [662, 240] on select "Choose an option... Pending Applied Excluded (Questions) Excluded (Expired) Exc…" at bounding box center [676, 245] width 116 height 22
click at [618, 234] on select "Choose an option... Pending Applied Excluded (Questions) Excluded (Expired) Exc…" at bounding box center [676, 245] width 116 height 22
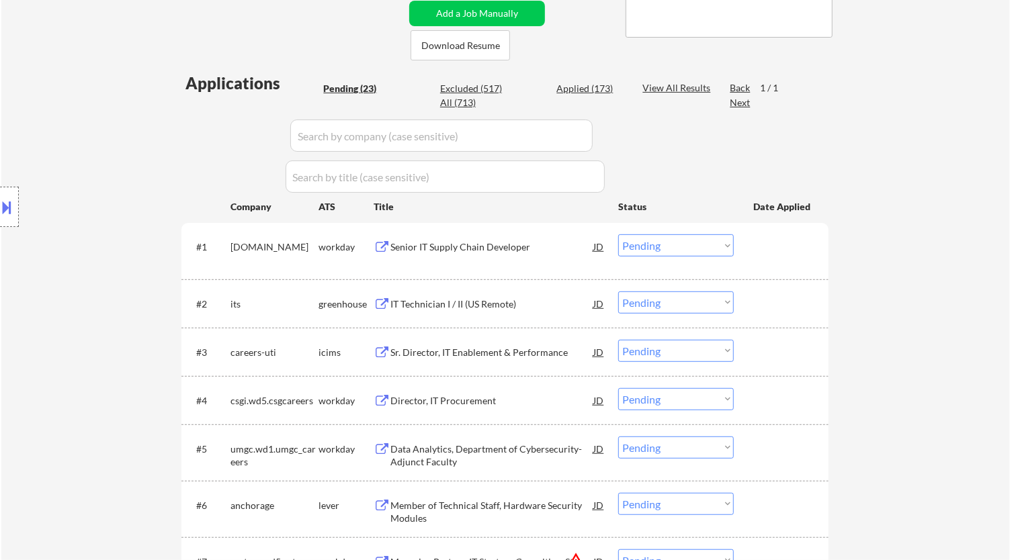
click at [561, 252] on div "Senior IT Supply Chain Developer" at bounding box center [491, 246] width 203 height 13
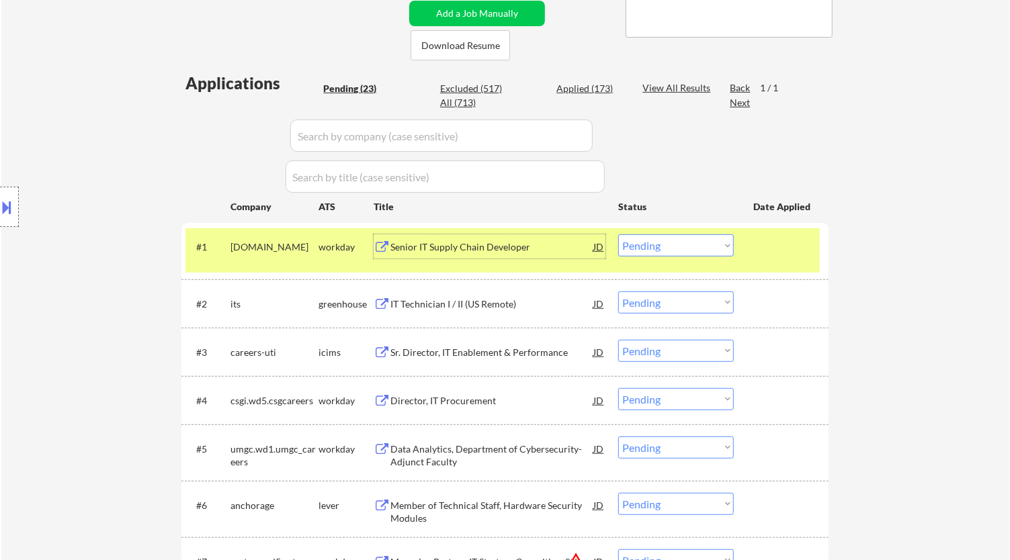
click at [682, 252] on select "Choose an option... Pending Applied Excluded (Questions) Excluded (Expired) Exc…" at bounding box center [676, 245] width 116 height 22
click at [618, 234] on select "Choose an option... Pending Applied Excluded (Questions) Excluded (Expired) Exc…" at bounding box center [676, 245] width 116 height 22
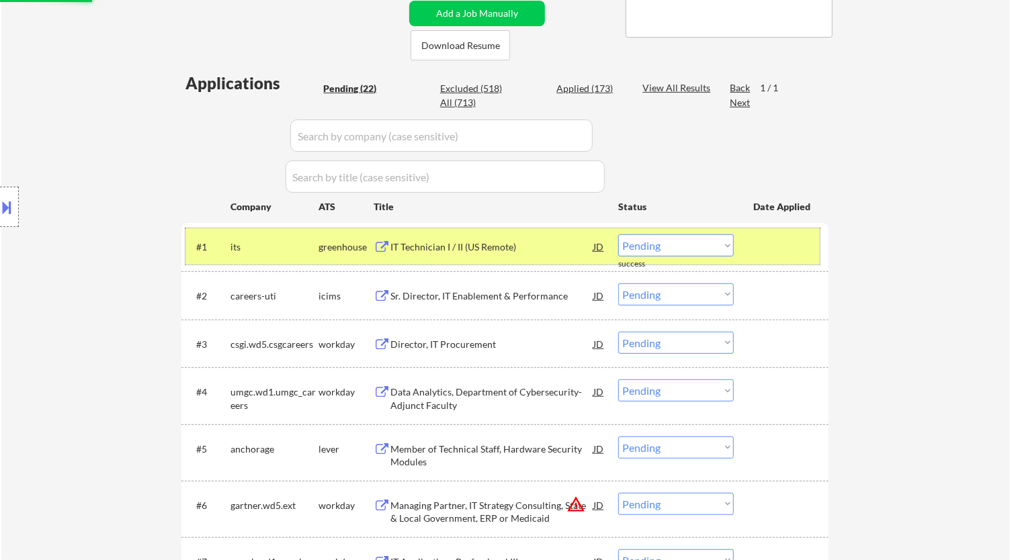
click at [549, 262] on div "#1 its greenhouse IT Technician I / II (US Remote) JD warning_amber Choose an o…" at bounding box center [502, 246] width 634 height 36
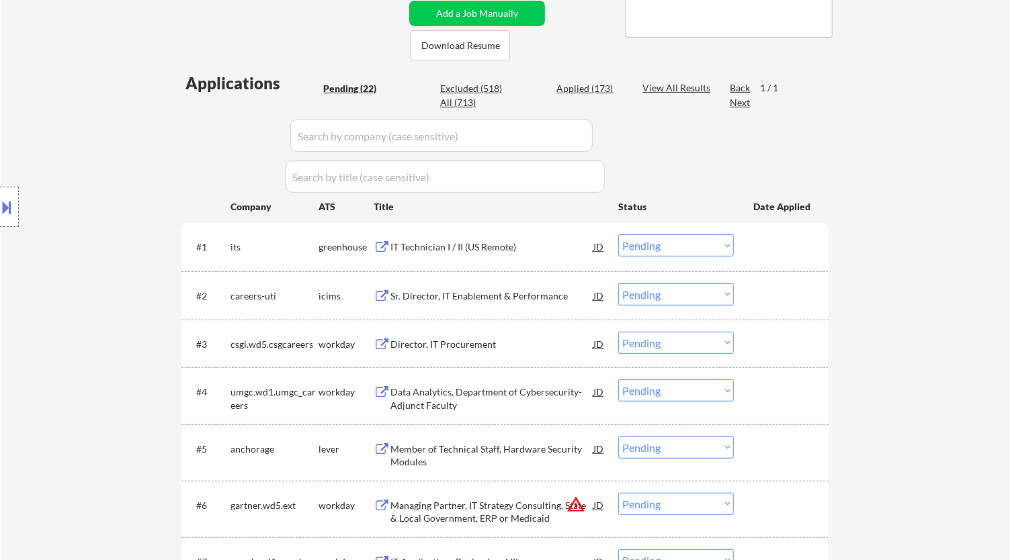
click at [549, 254] on div "IT Technician I / II (US Remote)" at bounding box center [491, 246] width 203 height 24
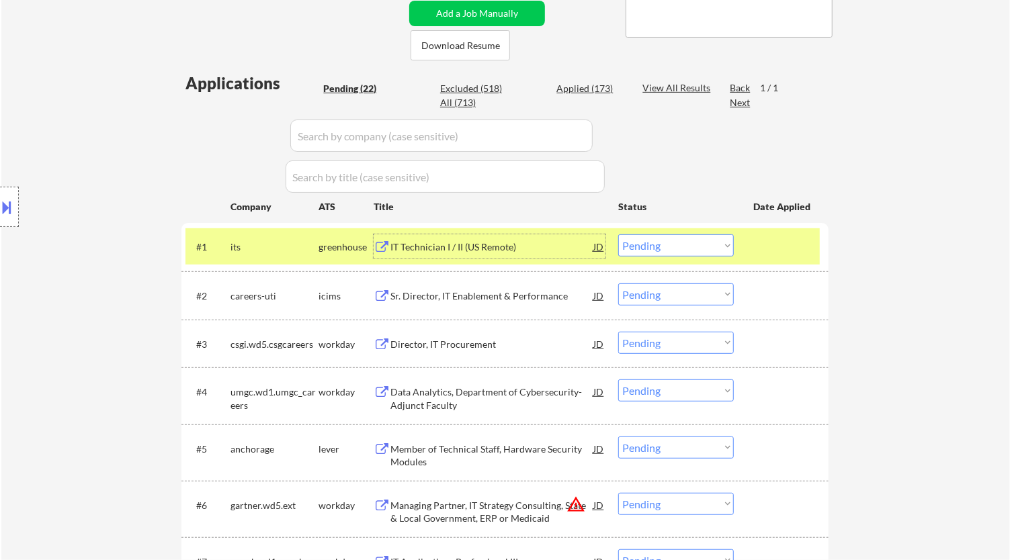
click at [649, 249] on select "Choose an option... Pending Applied Excluded (Questions) Excluded (Expired) Exc…" at bounding box center [676, 245] width 116 height 22
click at [618, 234] on select "Choose an option... Pending Applied Excluded (Questions) Excluded (Expired) Exc…" at bounding box center [676, 245] width 116 height 22
select select ""pending""
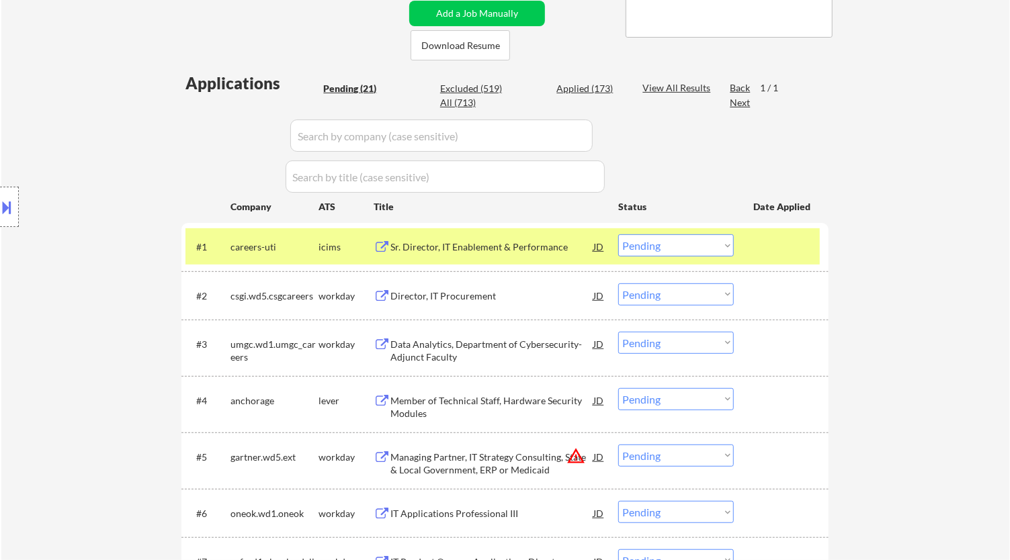
click at [562, 253] on div "Sr. Director, IT Enablement & Performance" at bounding box center [491, 246] width 203 height 13
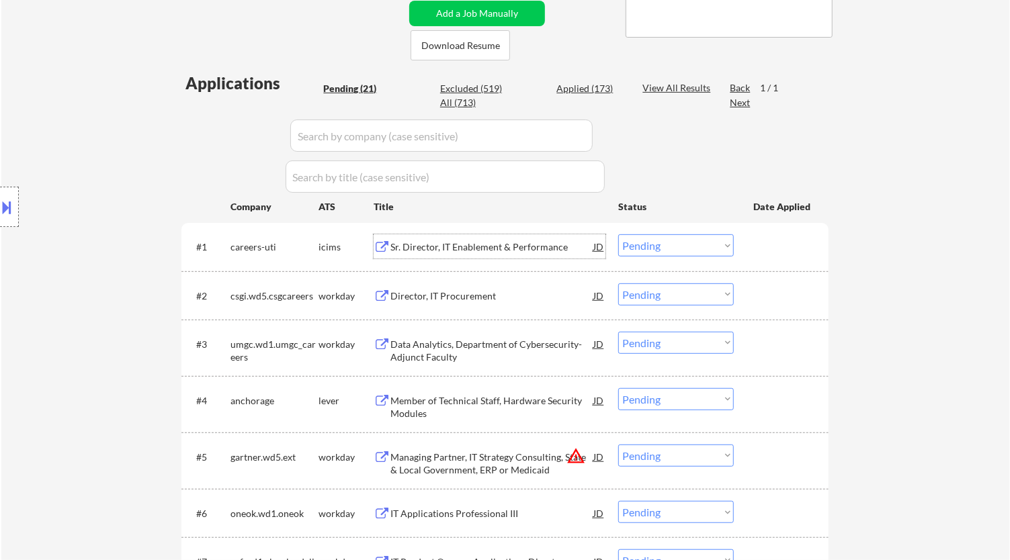
select select ""pending""
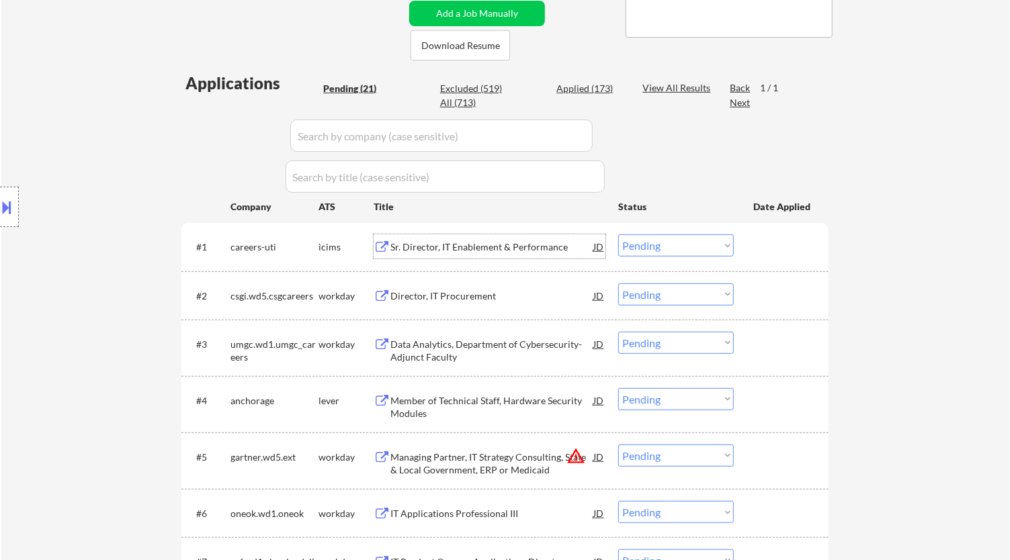
select select ""pending""
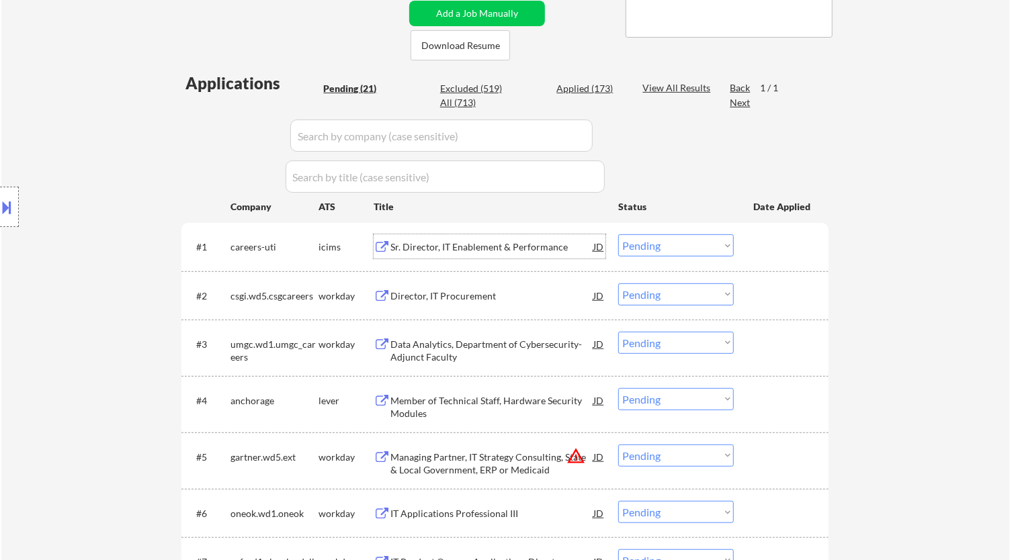
select select ""pending""
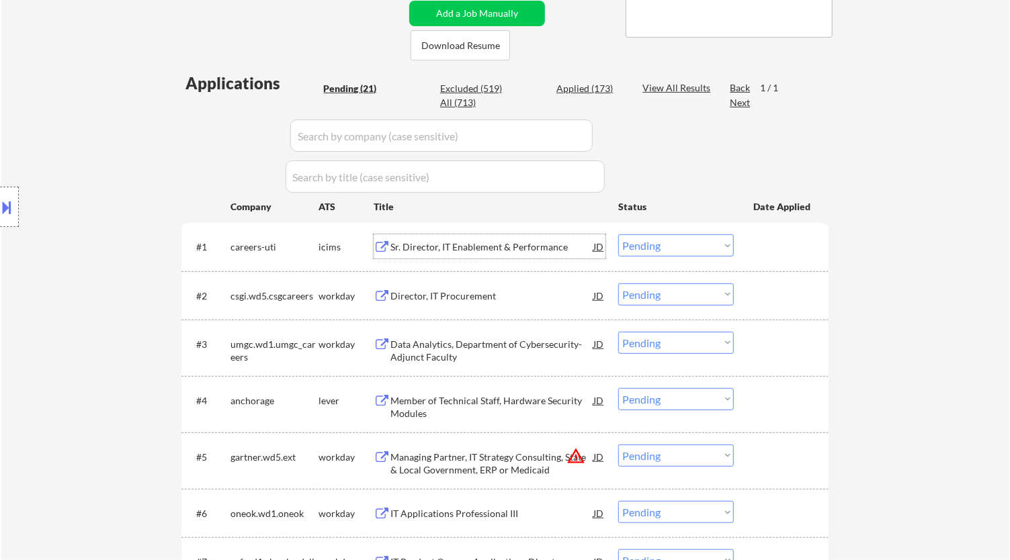
select select ""pending""
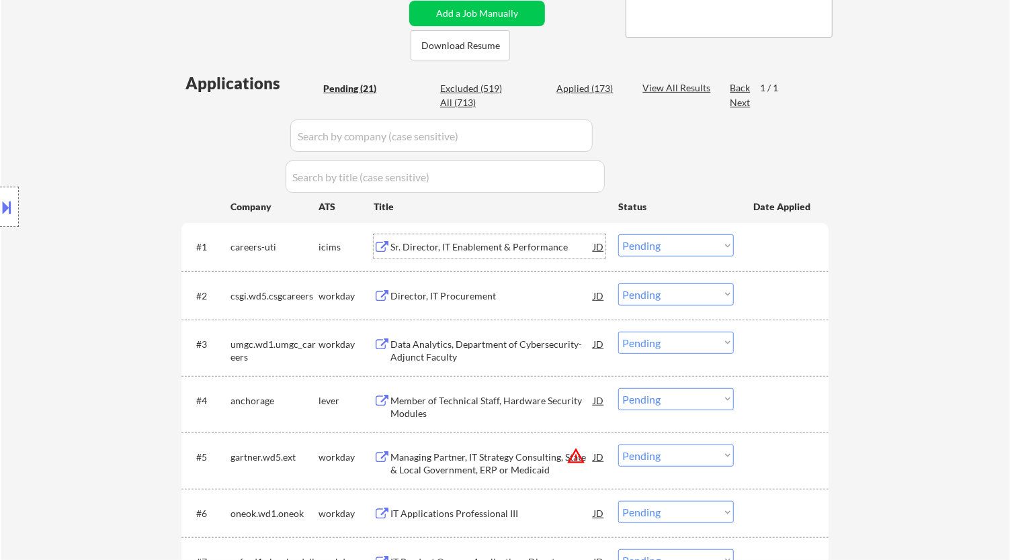
select select ""pending""
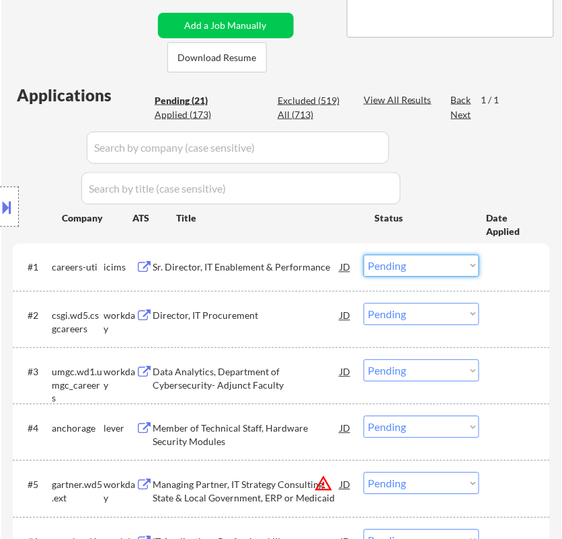
click at [426, 259] on select "Choose an option... Pending Applied Excluded (Questions) Excluded (Expired) Exc…" at bounding box center [421, 266] width 116 height 22
select select ""applied""
click at [363, 255] on select "Choose an option... Pending Applied Excluded (Questions) Excluded (Expired) Exc…" at bounding box center [421, 266] width 116 height 22
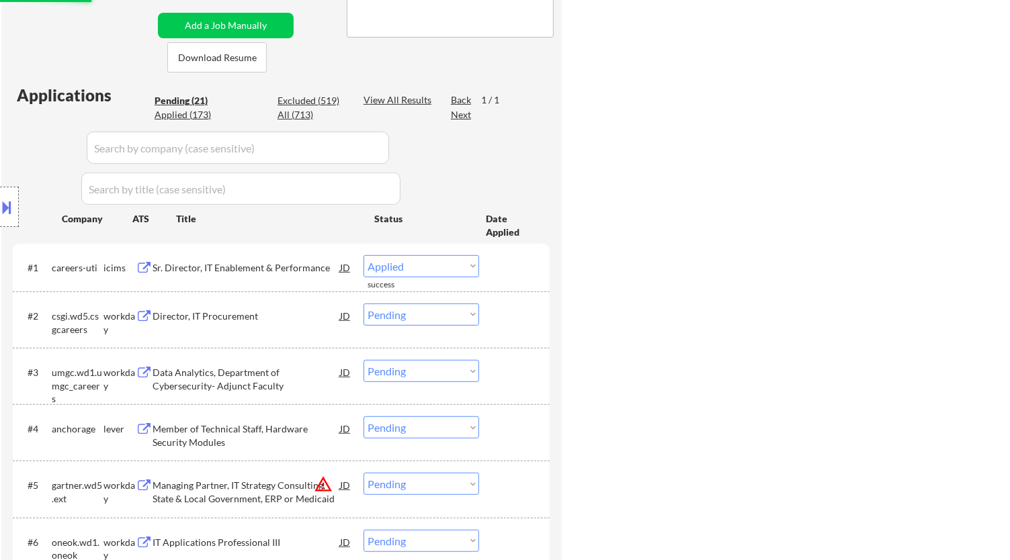
select select ""applied""
select select ""pending""
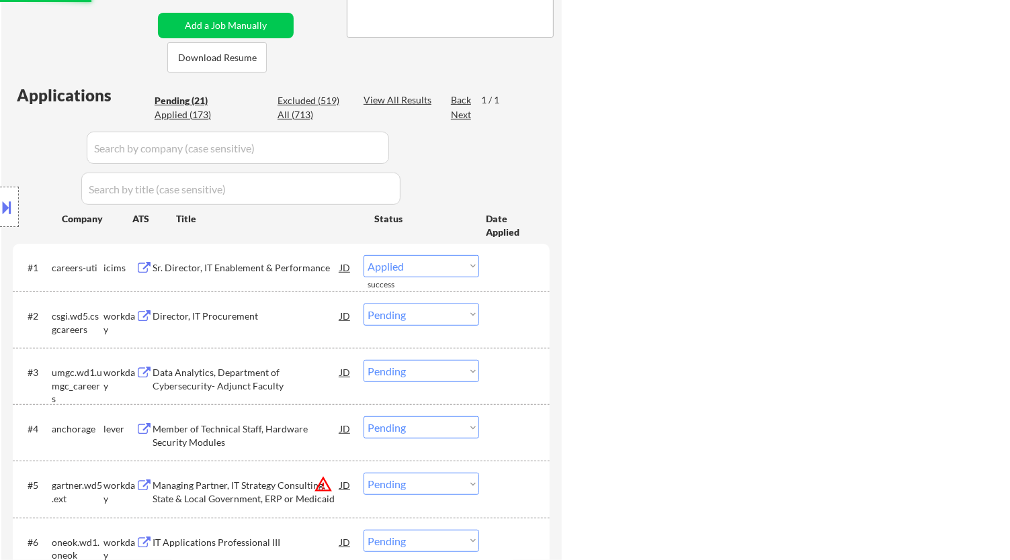
select select ""pending""
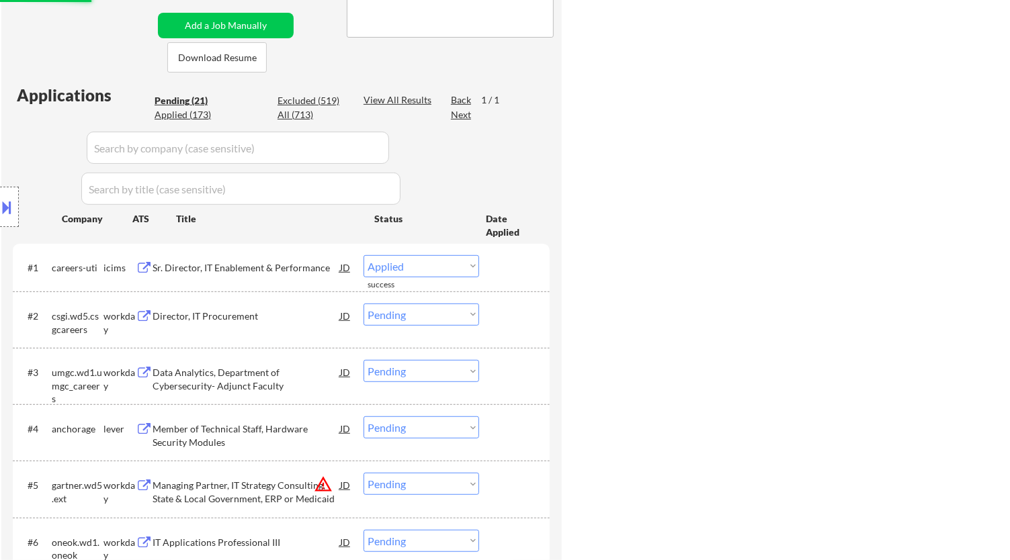
select select ""pending""
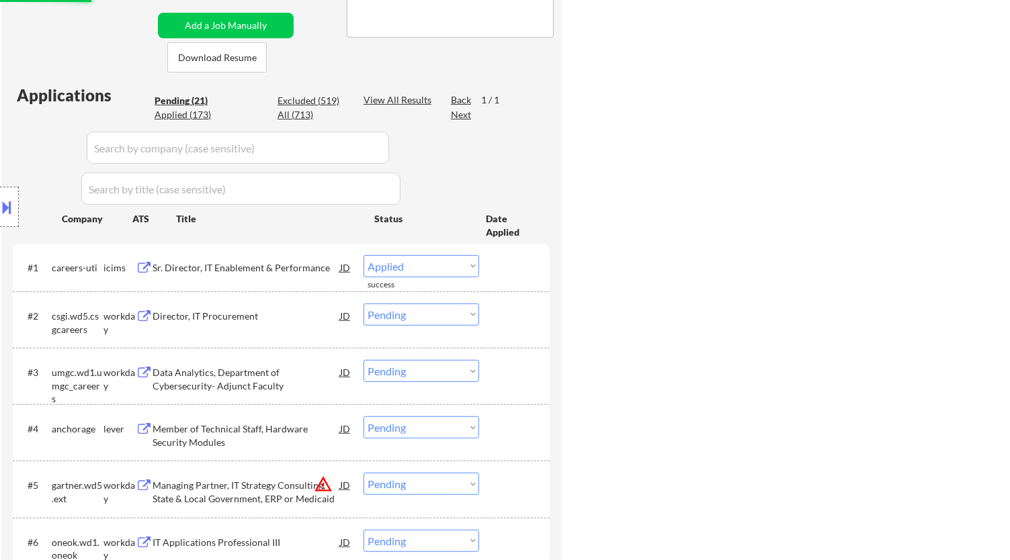
select select ""pending""
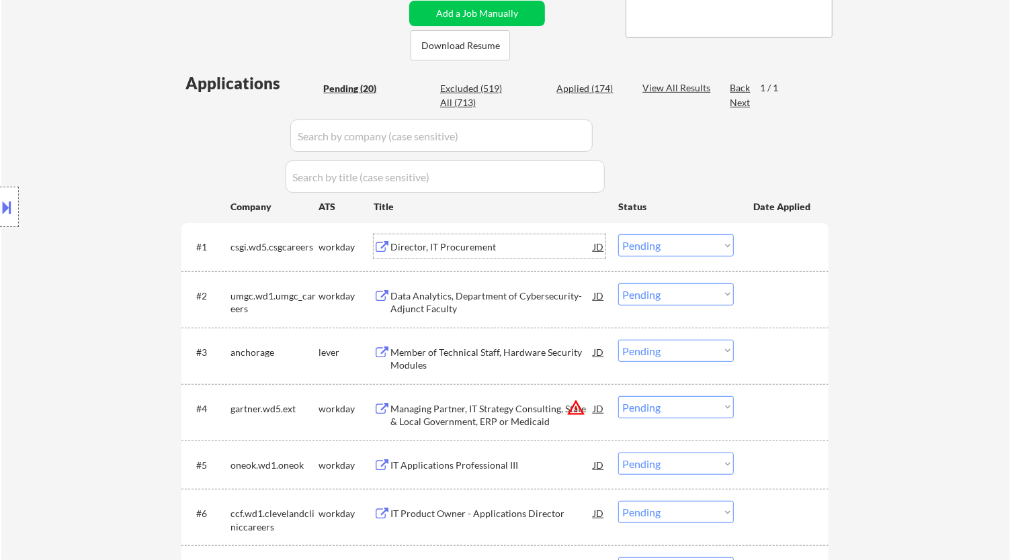
click at [547, 252] on div "Director, IT Procurement" at bounding box center [491, 246] width 203 height 13
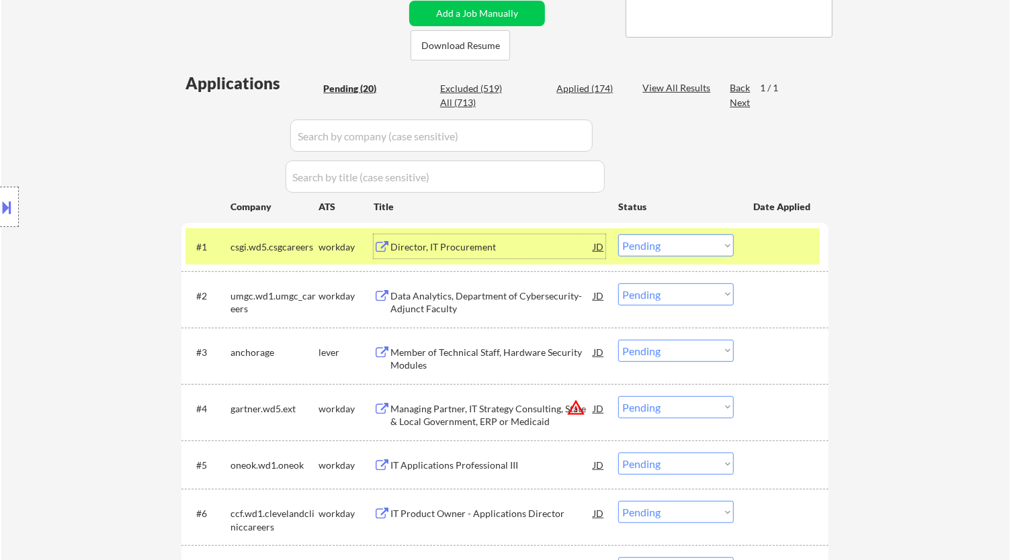
click at [705, 236] on select "Choose an option... Pending Applied Excluded (Questions) Excluded (Expired) Exc…" at bounding box center [676, 245] width 116 height 22
click at [618, 234] on select "Choose an option... Pending Applied Excluded (Questions) Excluded (Expired) Exc…" at bounding box center [676, 245] width 116 height 22
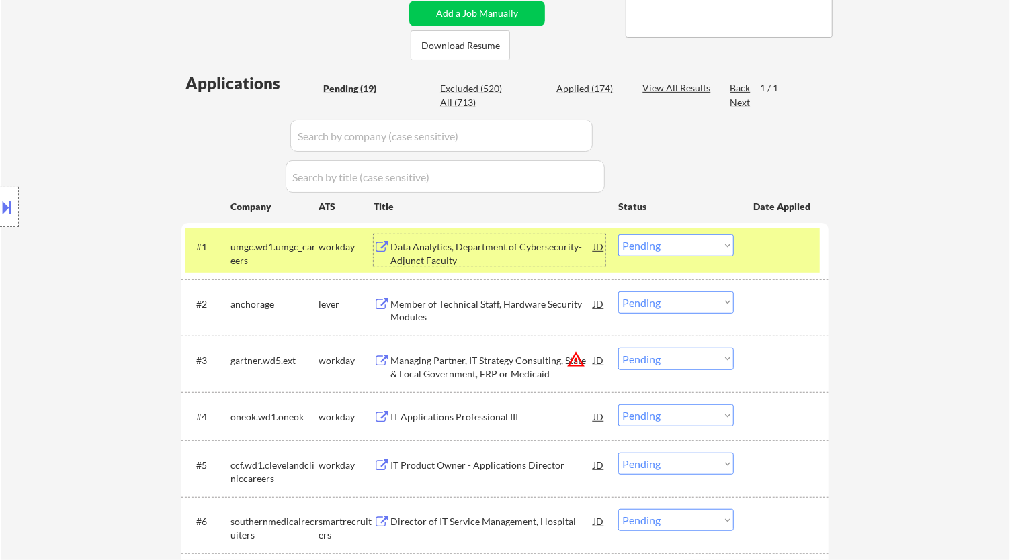
click at [549, 259] on div "Data Analytics, Department of Cybersecurity- Adjunct Faculty" at bounding box center [491, 253] width 203 height 26
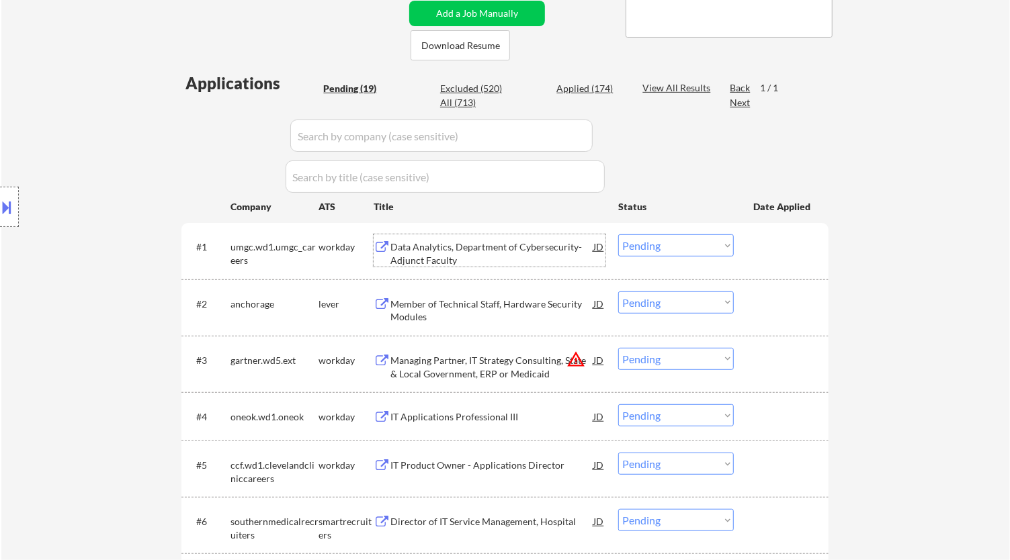
click at [688, 245] on select "Choose an option... Pending Applied Excluded (Questions) Excluded (Expired) Exc…" at bounding box center [676, 245] width 116 height 22
click at [618, 234] on select "Choose an option... Pending Applied Excluded (Questions) Excluded (Expired) Exc…" at bounding box center [676, 245] width 116 height 22
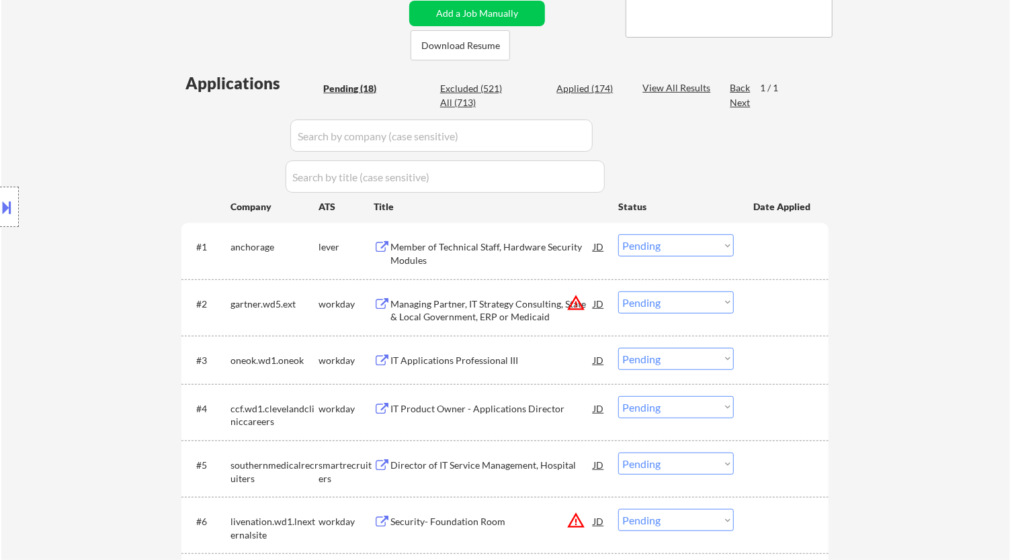
click at [517, 251] on div "Member of Technical Staff, Hardware Security Modules" at bounding box center [491, 253] width 203 height 26
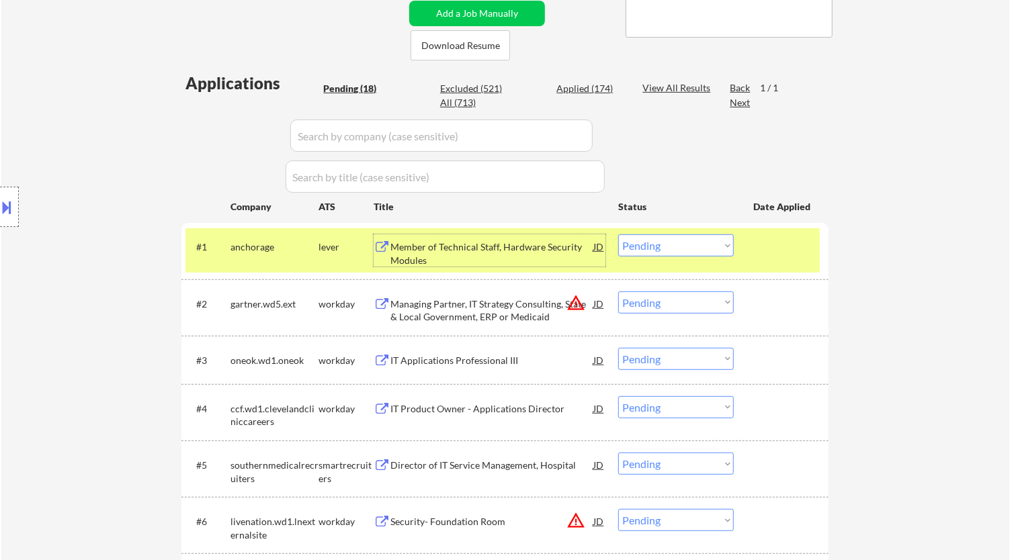
click at [697, 253] on select "Choose an option... Pending Applied Excluded (Questions) Excluded (Expired) Exc…" at bounding box center [676, 245] width 116 height 22
click at [618, 234] on select "Choose an option... Pending Applied Excluded (Questions) Excluded (Expired) Exc…" at bounding box center [676, 245] width 116 height 22
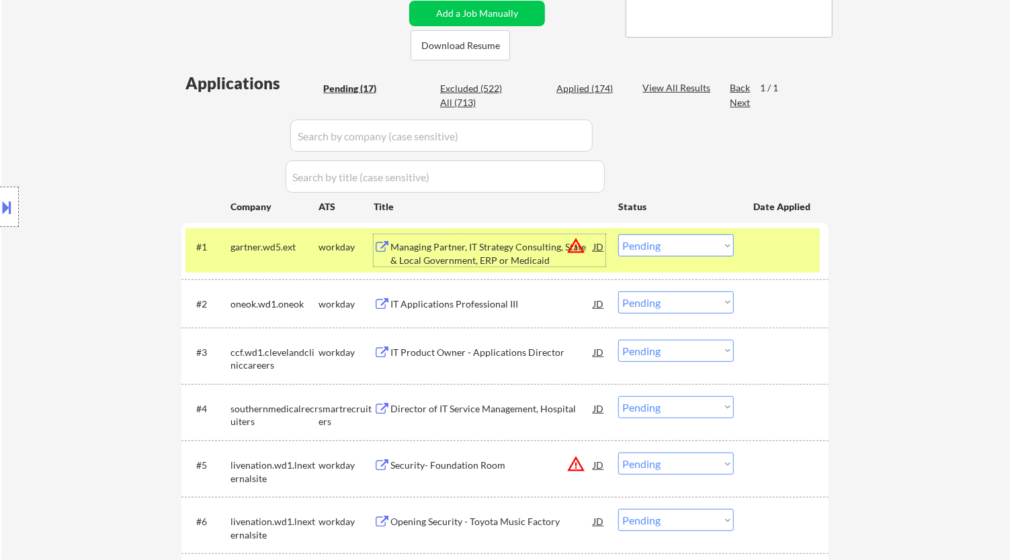
click at [478, 253] on div "Managing Partner, IT Strategy Consulting, State & Local Government, ERP or Medi…" at bounding box center [491, 253] width 203 height 26
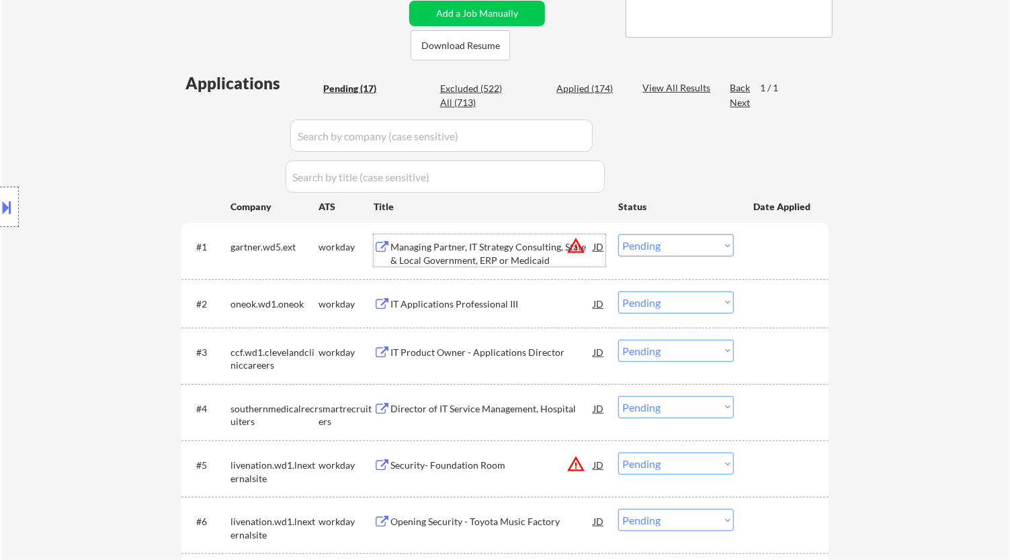
click at [666, 248] on select "Choose an option... Pending Applied Excluded (Questions) Excluded (Expired) Exc…" at bounding box center [676, 245] width 116 height 22
click at [618, 234] on select "Choose an option... Pending Applied Excluded (Questions) Excluded (Expired) Exc…" at bounding box center [676, 245] width 116 height 22
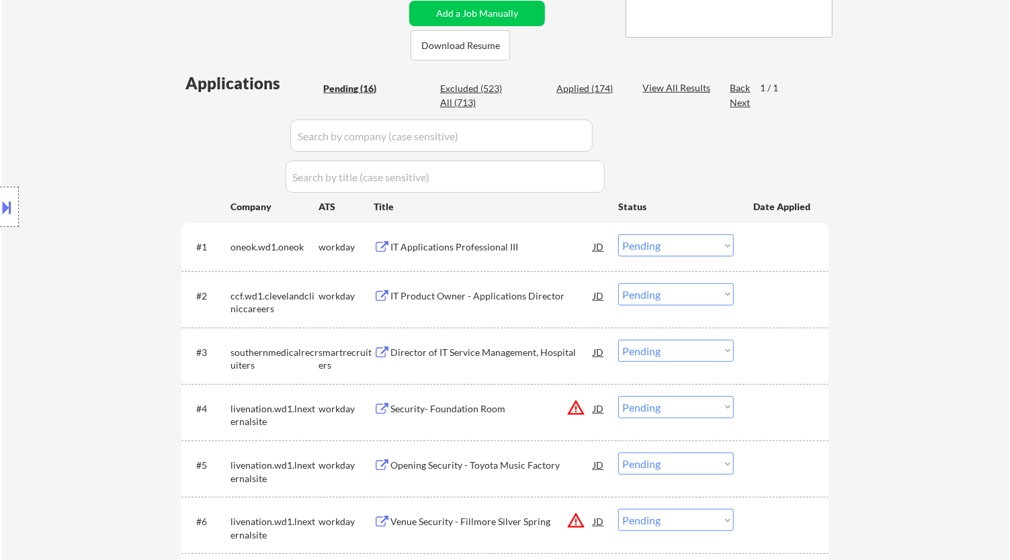
click at [478, 244] on div "IT Applications Professional III" at bounding box center [491, 246] width 203 height 13
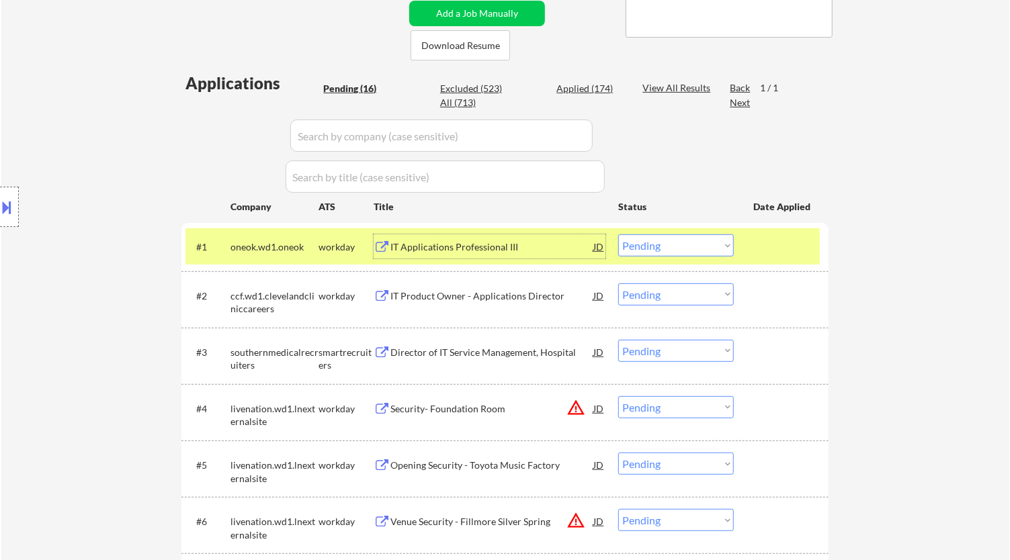
click at [685, 251] on select "Choose an option... Pending Applied Excluded (Questions) Excluded (Expired) Exc…" at bounding box center [676, 245] width 116 height 22
click at [618, 234] on select "Choose an option... Pending Applied Excluded (Questions) Excluded (Expired) Exc…" at bounding box center [676, 245] width 116 height 22
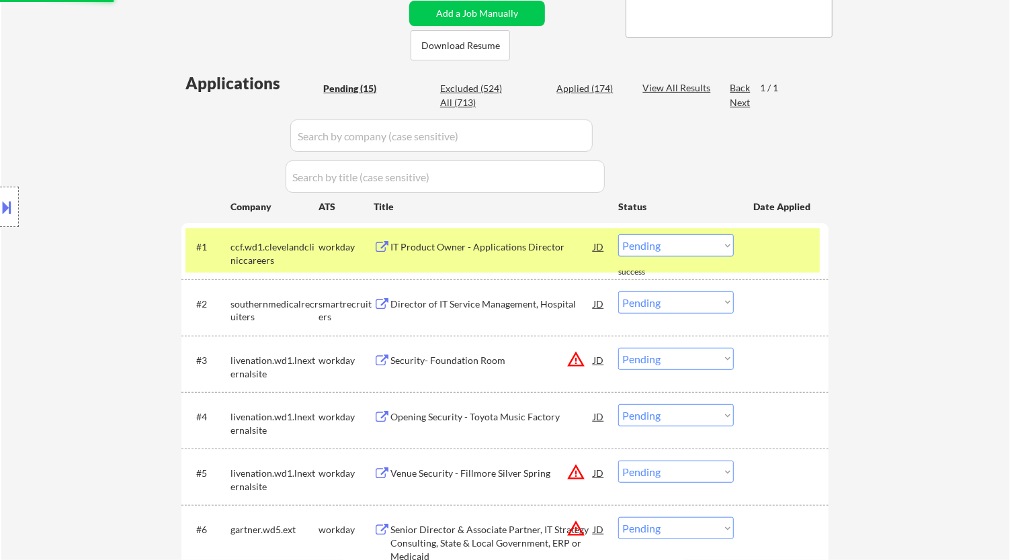
click at [575, 257] on div "IT Product Owner - Applications Director" at bounding box center [491, 246] width 203 height 24
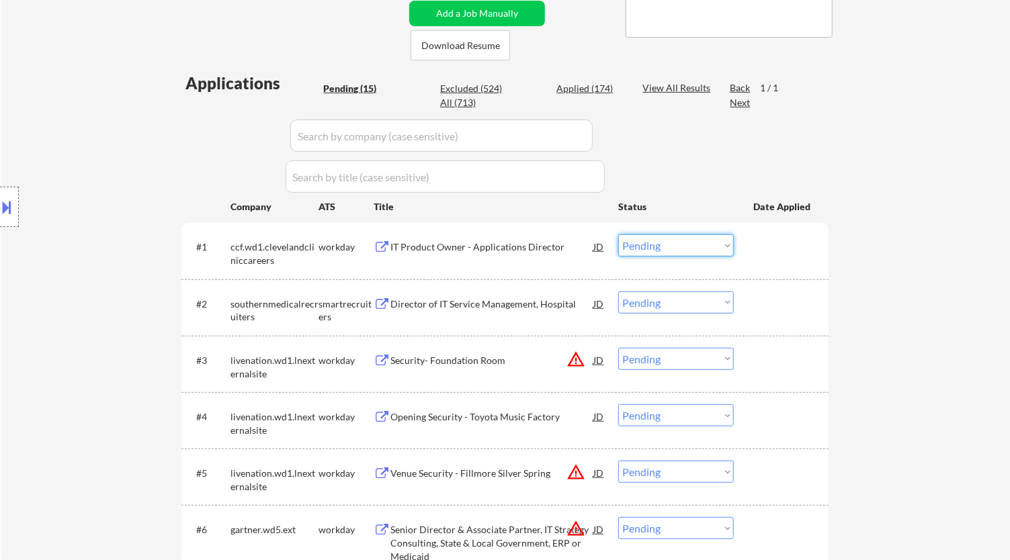
click at [651, 245] on select "Choose an option... Pending Applied Excluded (Questions) Excluded (Expired) Exc…" at bounding box center [676, 245] width 116 height 22
click at [618, 234] on select "Choose an option... Pending Applied Excluded (Questions) Excluded (Expired) Exc…" at bounding box center [676, 245] width 116 height 22
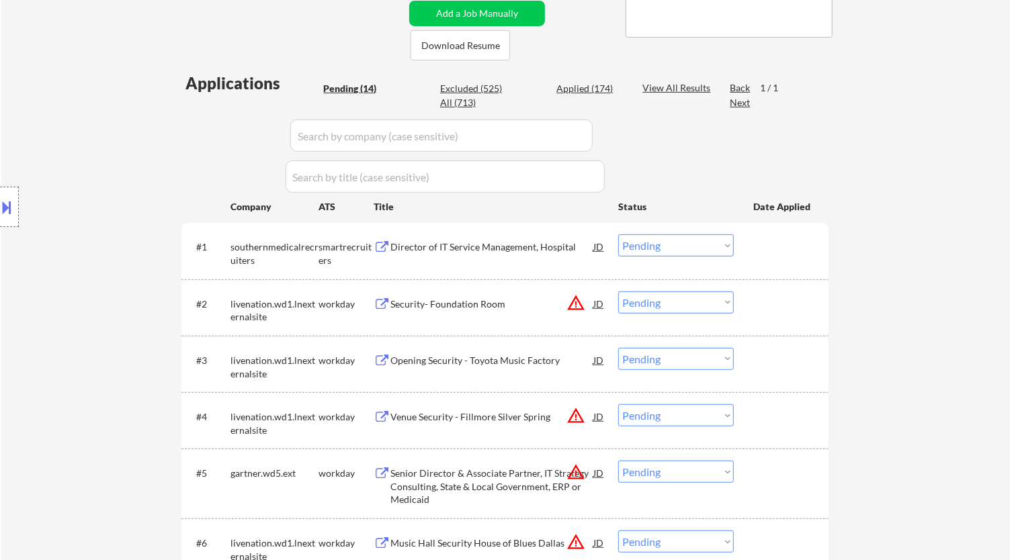
click at [534, 247] on div "Director of IT Service Management, Hospital" at bounding box center [491, 246] width 203 height 13
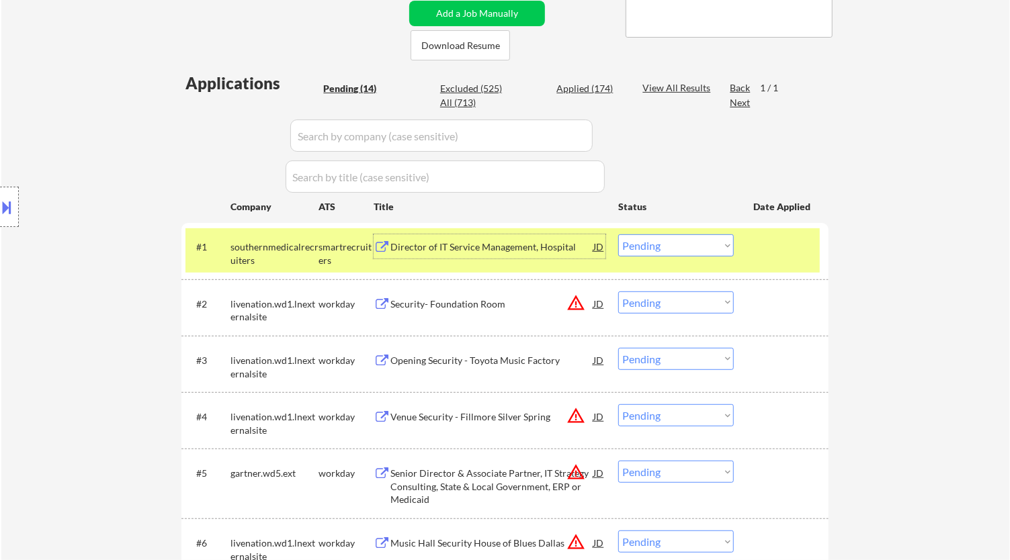
click at [678, 246] on select "Choose an option... Pending Applied Excluded (Questions) Excluded (Expired) Exc…" at bounding box center [676, 245] width 116 height 22
click at [618, 234] on select "Choose an option... Pending Applied Excluded (Questions) Excluded (Expired) Exc…" at bounding box center [676, 245] width 116 height 22
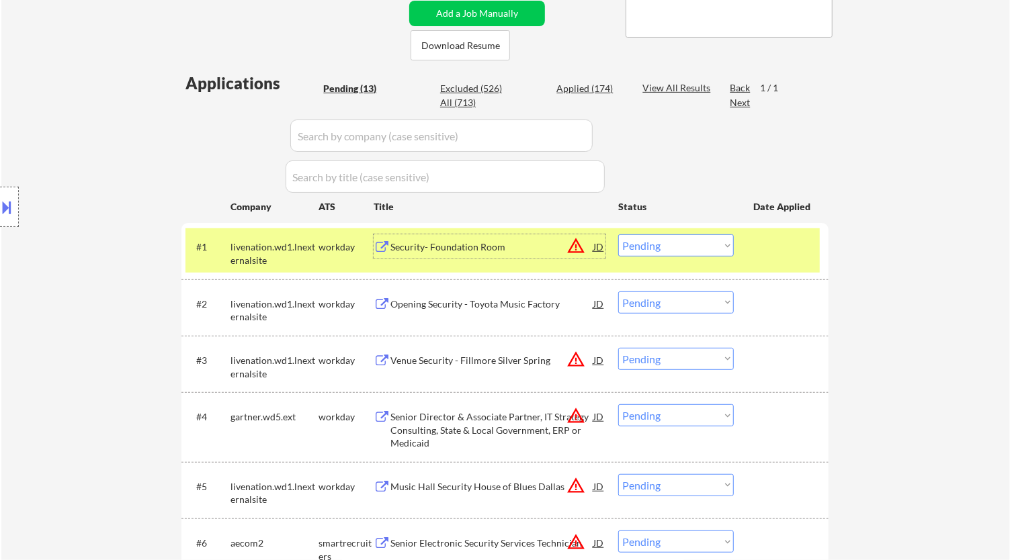
click at [499, 248] on div "Security- Foundation Room" at bounding box center [491, 246] width 203 height 13
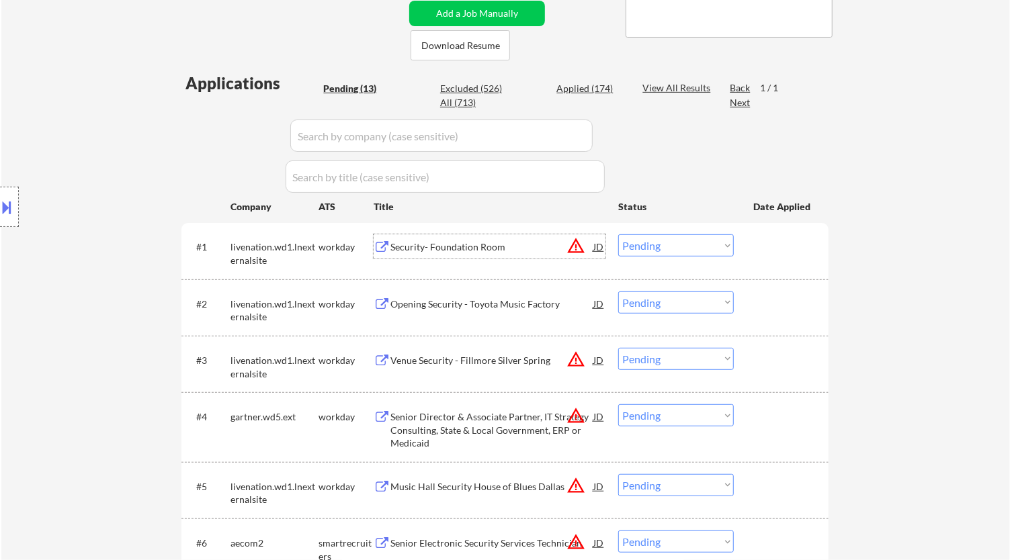
click at [635, 246] on select "Choose an option... Pending Applied Excluded (Questions) Excluded (Expired) Exc…" at bounding box center [676, 245] width 116 height 22
click at [618, 234] on select "Choose an option... Pending Applied Excluded (Questions) Excluded (Expired) Exc…" at bounding box center [676, 245] width 116 height 22
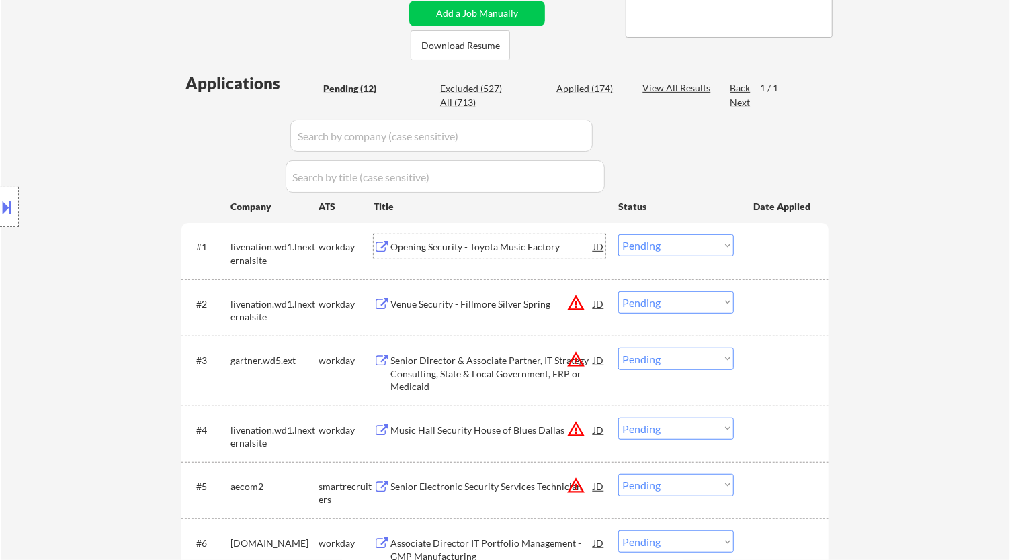
click at [541, 250] on div "Opening Security - Toyota Music Factory" at bounding box center [491, 246] width 203 height 13
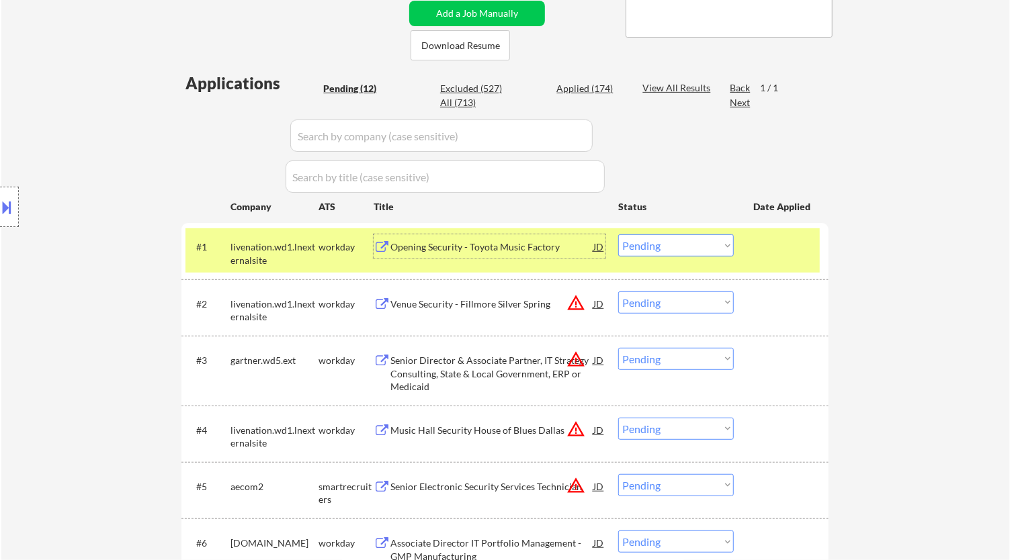
drag, startPoint x: 634, startPoint y: 242, endPoint x: 645, endPoint y: 249, distance: 13.0
click at [634, 242] on select "Choose an option... Pending Applied Excluded (Questions) Excluded (Expired) Exc…" at bounding box center [676, 245] width 116 height 22
click at [618, 234] on select "Choose an option... Pending Applied Excluded (Questions) Excluded (Expired) Exc…" at bounding box center [676, 245] width 116 height 22
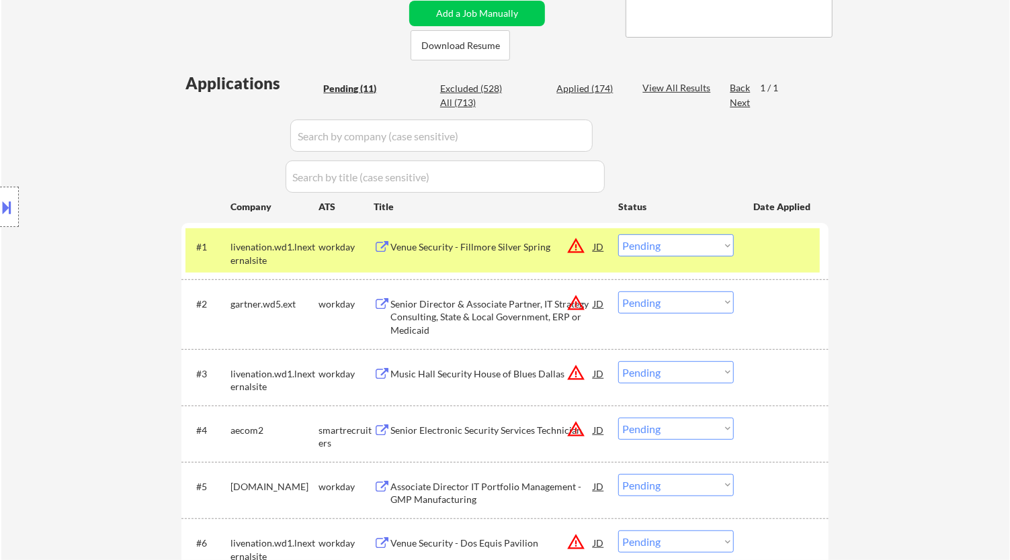
click at [546, 238] on div "Venue Security - Fillmore Silver Spring" at bounding box center [491, 246] width 203 height 24
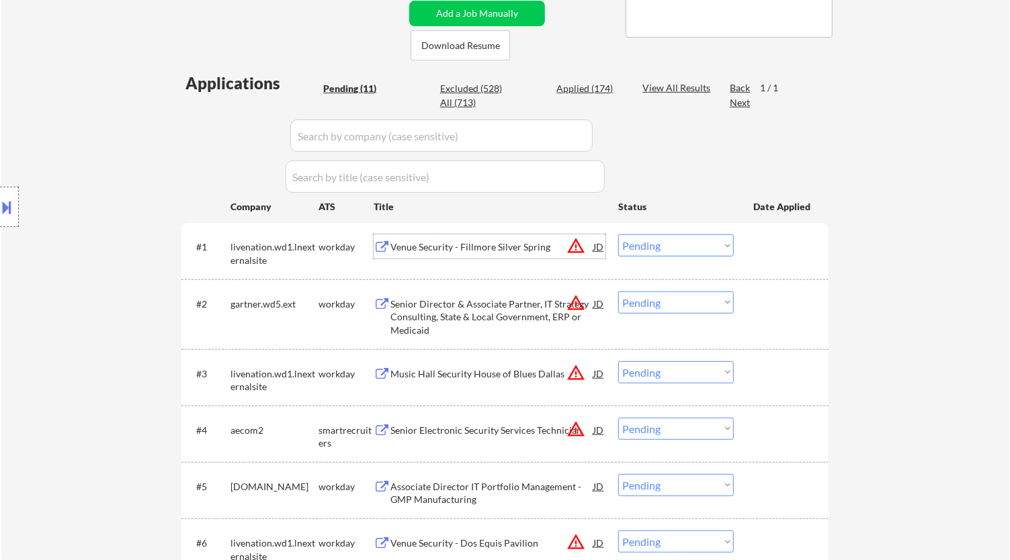
click at [715, 243] on select "Choose an option... Pending Applied Excluded (Questions) Excluded (Expired) Exc…" at bounding box center [676, 245] width 116 height 22
click at [618, 234] on select "Choose an option... Pending Applied Excluded (Questions) Excluded (Expired) Exc…" at bounding box center [676, 245] width 116 height 22
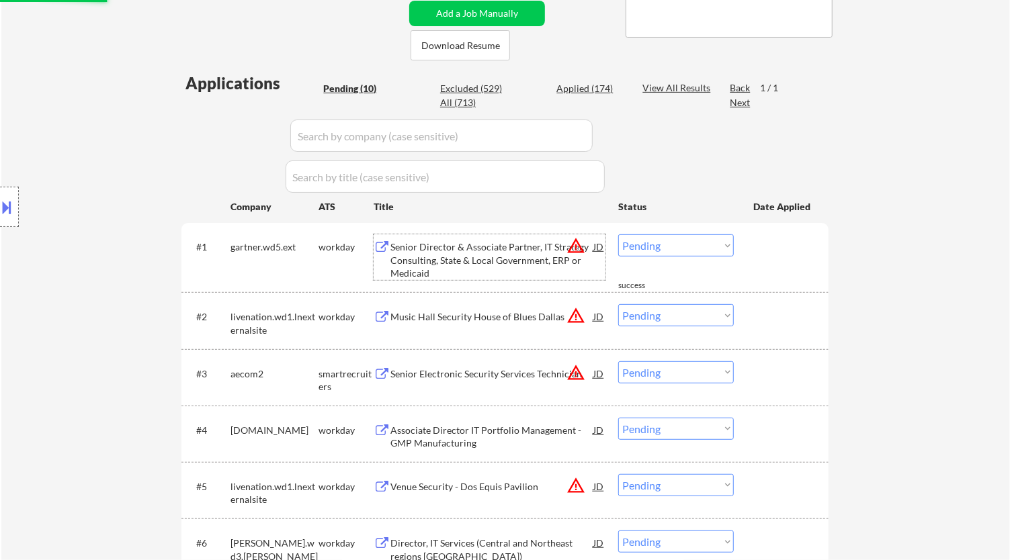
click at [515, 251] on div "Senior Director & Associate Partner, IT Strategy Consulting, State & Local Gove…" at bounding box center [491, 260] width 203 height 40
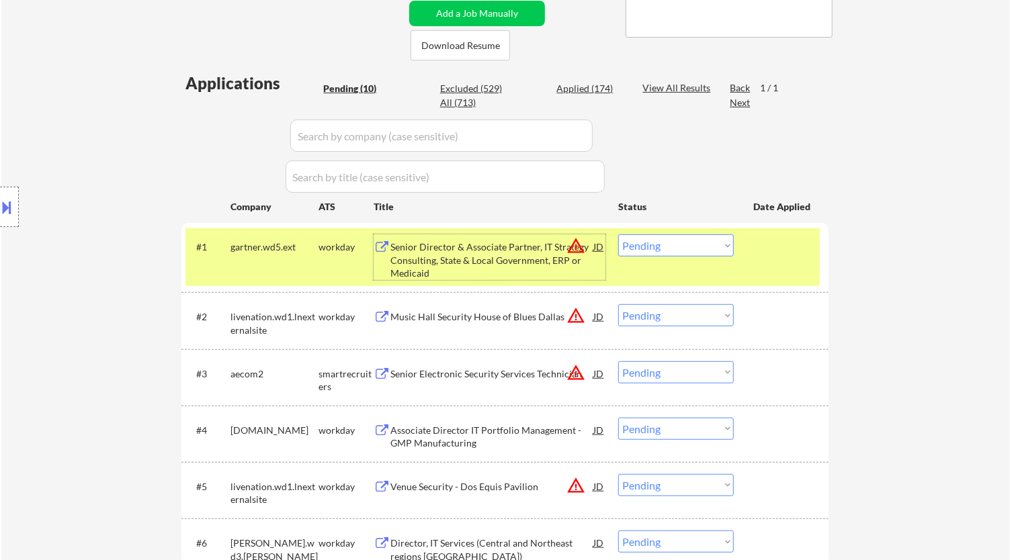
click at [700, 244] on select "Choose an option... Pending Applied Excluded (Questions) Excluded (Expired) Exc…" at bounding box center [676, 245] width 116 height 22
click at [618, 234] on select "Choose an option... Pending Applied Excluded (Questions) Excluded (Expired) Exc…" at bounding box center [676, 245] width 116 height 22
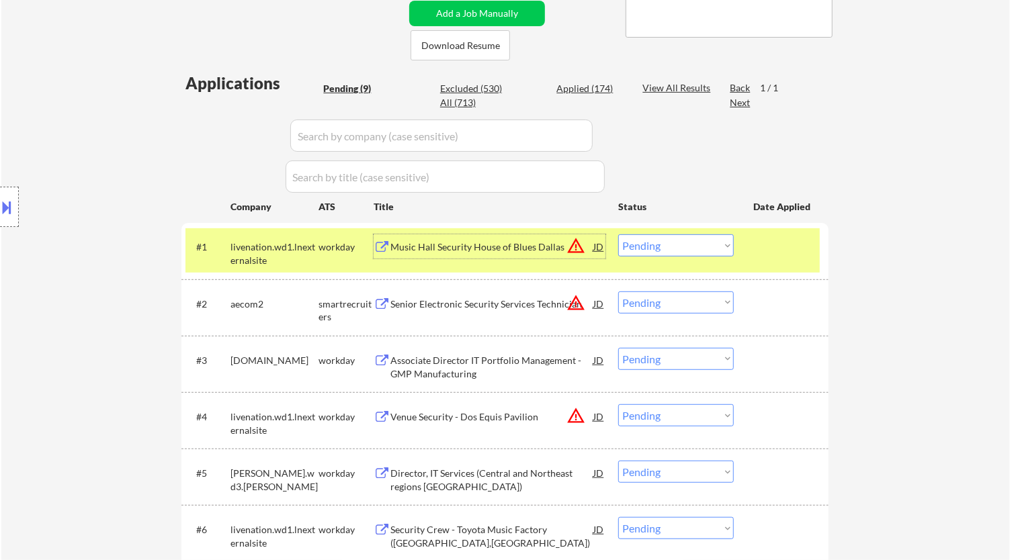
click at [486, 246] on div "Music Hall Security House of Blues Dallas" at bounding box center [491, 246] width 203 height 13
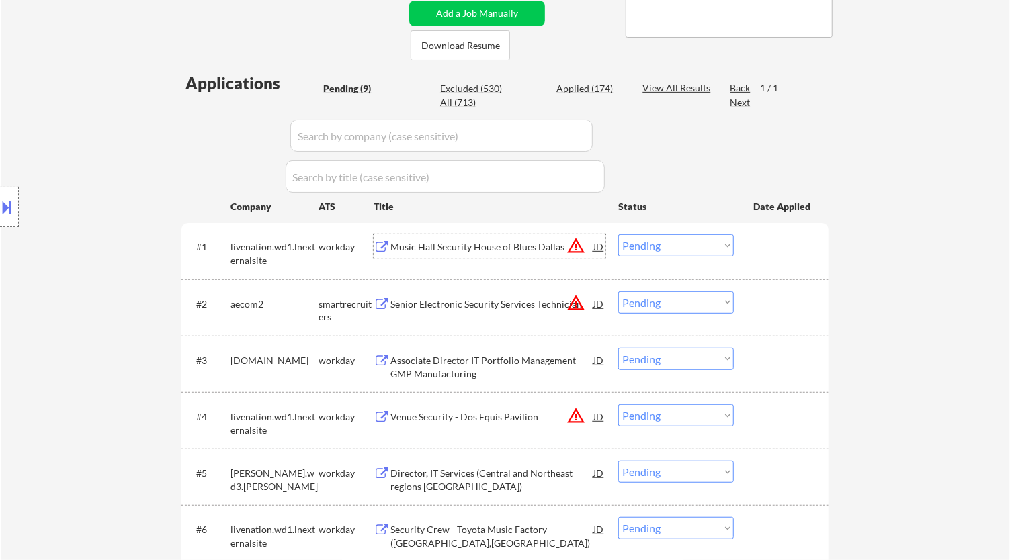
drag, startPoint x: 717, startPoint y: 244, endPoint x: 716, endPoint y: 255, distance: 10.8
click at [716, 244] on select "Choose an option... Pending Applied Excluded (Questions) Excluded (Expired) Exc…" at bounding box center [676, 245] width 116 height 22
click at [618, 234] on select "Choose an option... Pending Applied Excluded (Questions) Excluded (Expired) Exc…" at bounding box center [676, 245] width 116 height 22
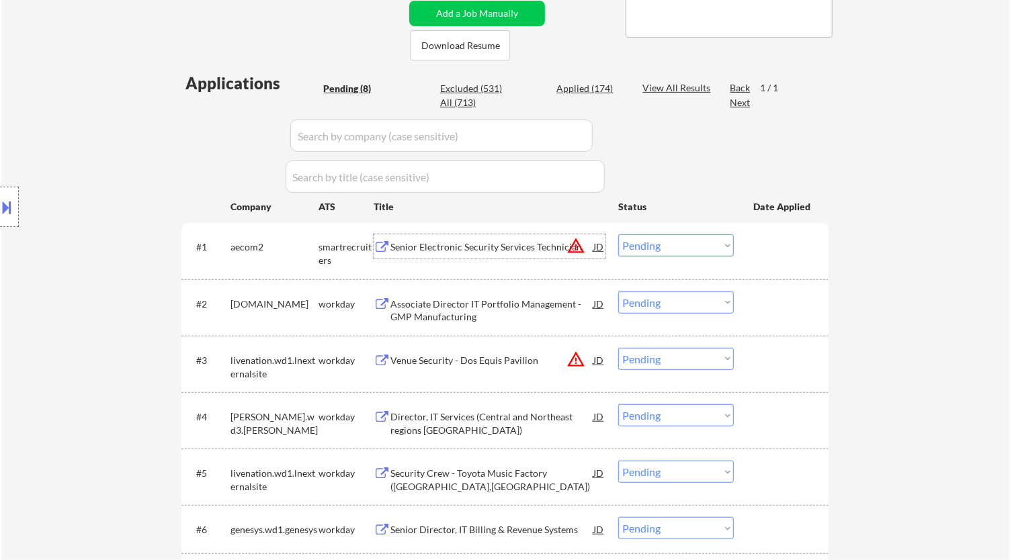
click at [512, 252] on div "Senior Electronic Security Services Technician" at bounding box center [491, 246] width 203 height 13
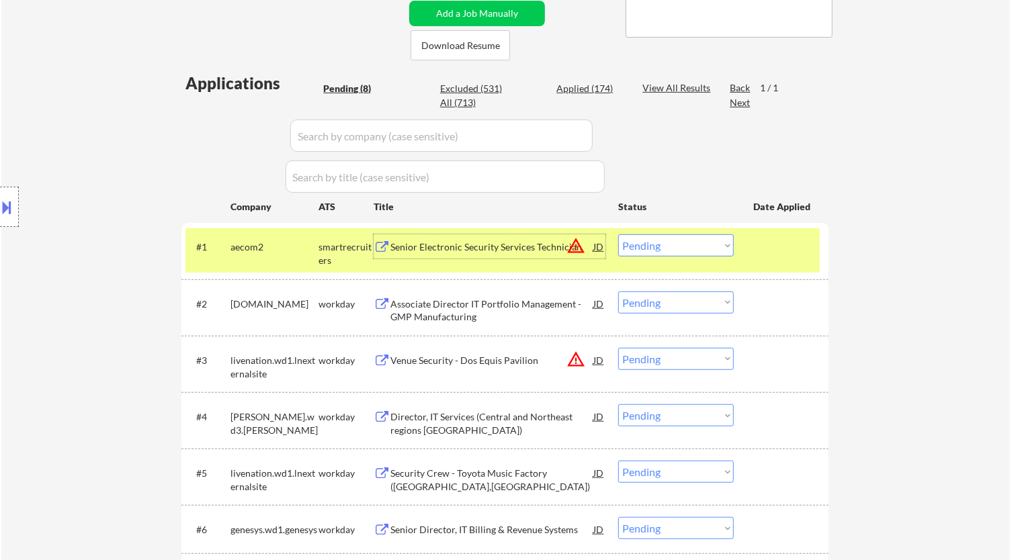
click at [722, 251] on select "Choose an option... Pending Applied Excluded (Questions) Excluded (Expired) Exc…" at bounding box center [676, 245] width 116 height 22
click at [618, 234] on select "Choose an option... Pending Applied Excluded (Questions) Excluded (Expired) Exc…" at bounding box center [676, 245] width 116 height 22
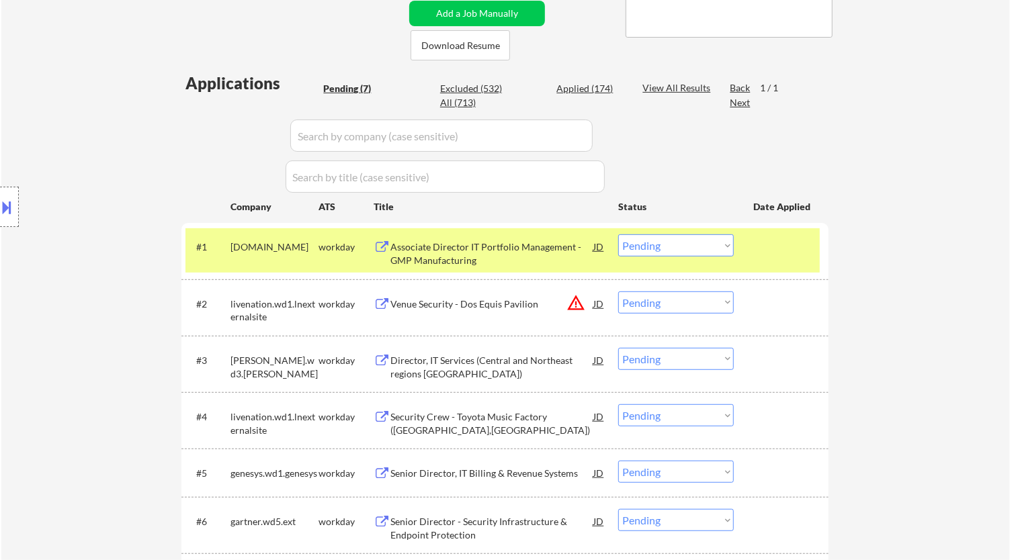
click at [532, 240] on div "Associate Director IT Portfolio Management - GMP Manufacturing" at bounding box center [491, 253] width 203 height 26
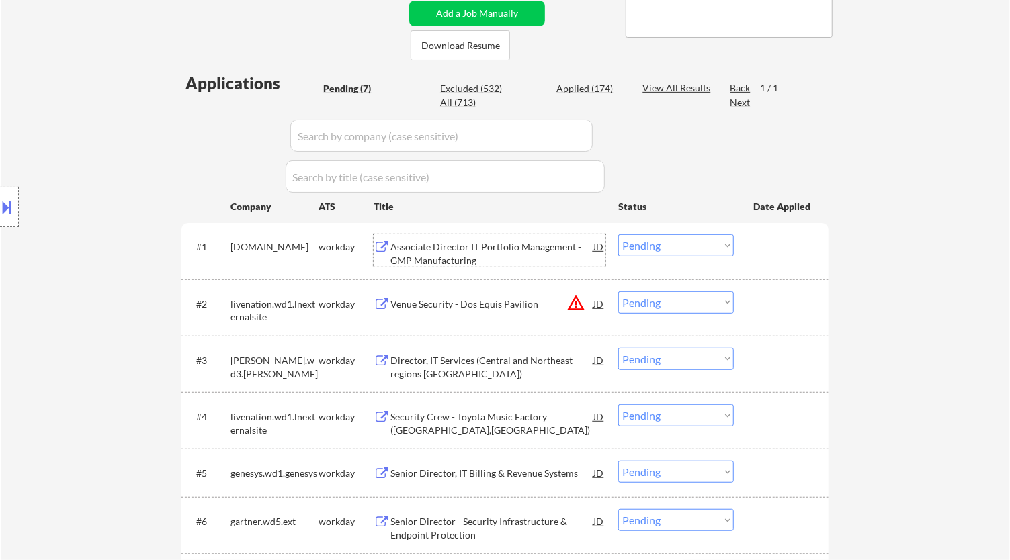
click at [708, 247] on select "Choose an option... Pending Applied Excluded (Questions) Excluded (Expired) Exc…" at bounding box center [676, 245] width 116 height 22
click at [618, 234] on select "Choose an option... Pending Applied Excluded (Questions) Excluded (Expired) Exc…" at bounding box center [676, 245] width 116 height 22
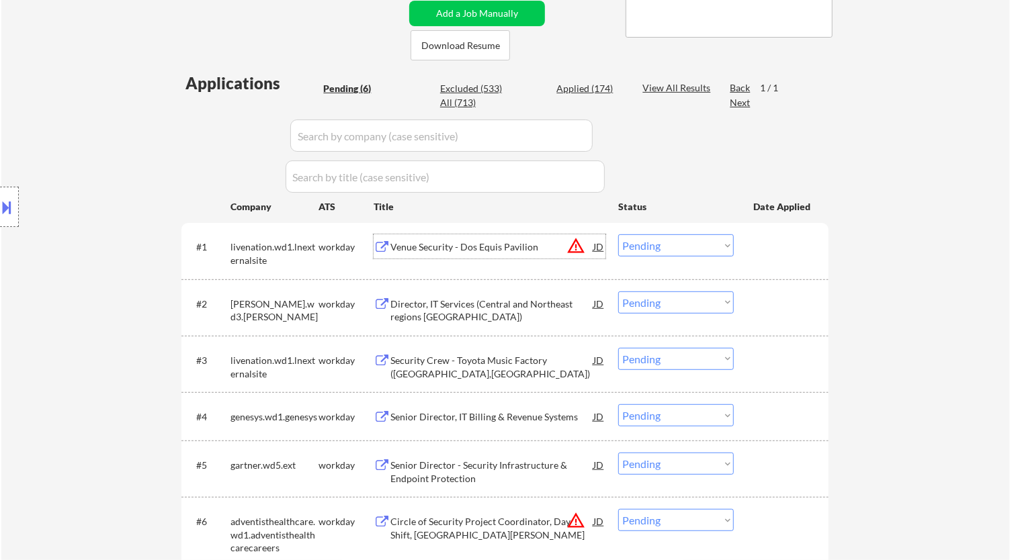
click at [529, 247] on div "Venue Security - Dos Equis Pavilion" at bounding box center [491, 246] width 203 height 13
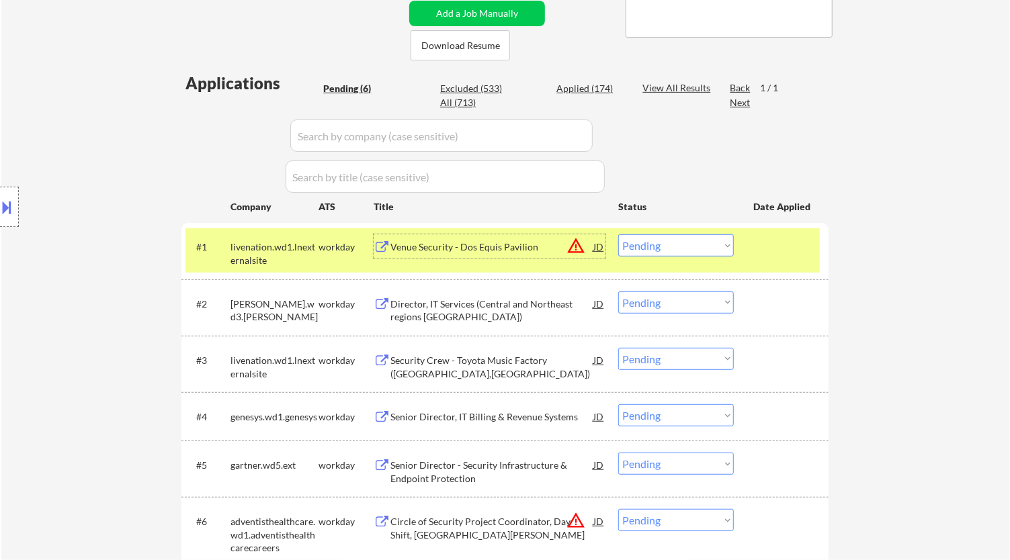
click at [666, 245] on select "Choose an option... Pending Applied Excluded (Questions) Excluded (Expired) Exc…" at bounding box center [676, 245] width 116 height 22
click at [618, 234] on select "Choose an option... Pending Applied Excluded (Questions) Excluded (Expired) Exc…" at bounding box center [676, 245] width 116 height 22
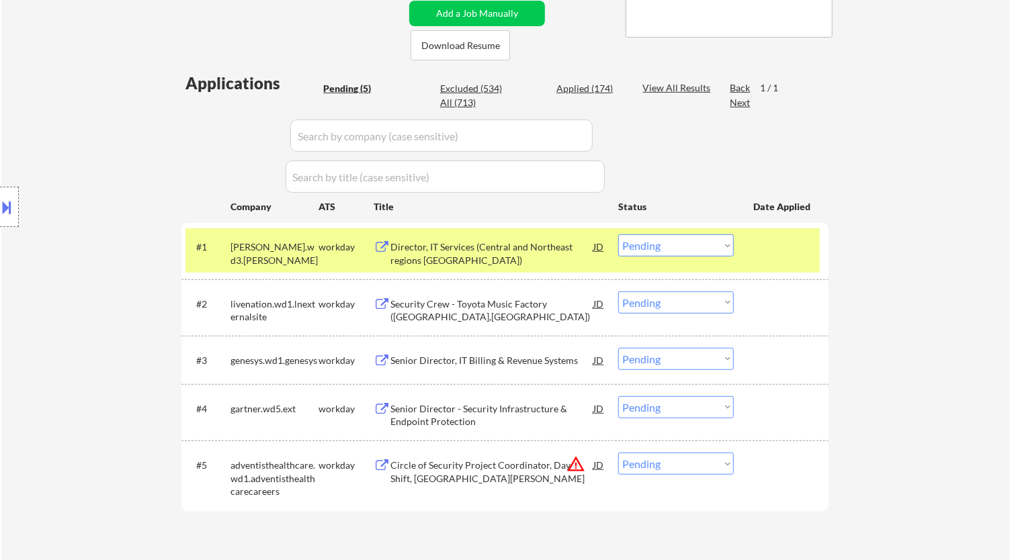
click at [467, 259] on div "Director, IT Services (Central and Northeast regions USA)" at bounding box center [491, 253] width 203 height 26
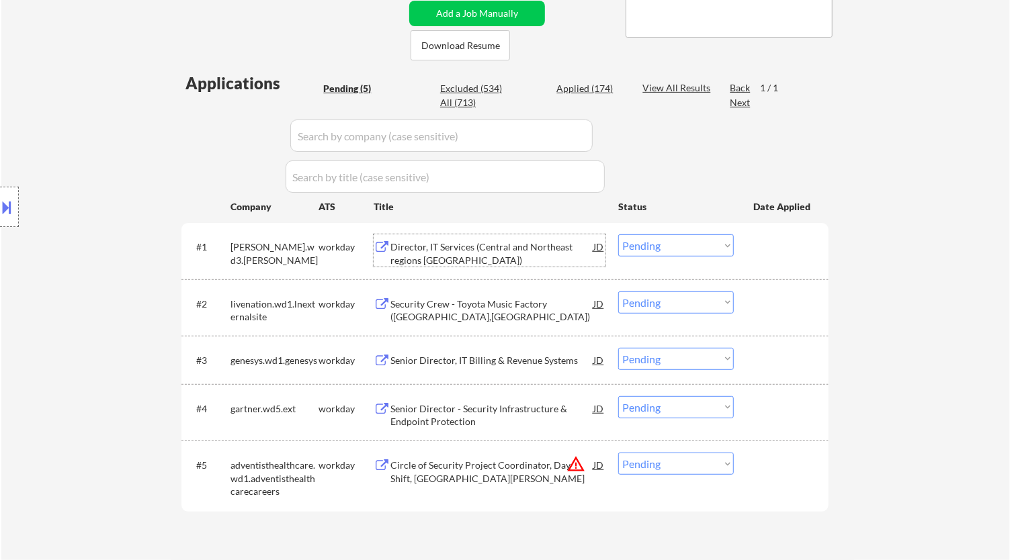
click at [694, 244] on select "Choose an option... Pending Applied Excluded (Questions) Excluded (Expired) Exc…" at bounding box center [676, 245] width 116 height 22
click at [618, 234] on select "Choose an option... Pending Applied Excluded (Questions) Excluded (Expired) Exc…" at bounding box center [676, 245] width 116 height 22
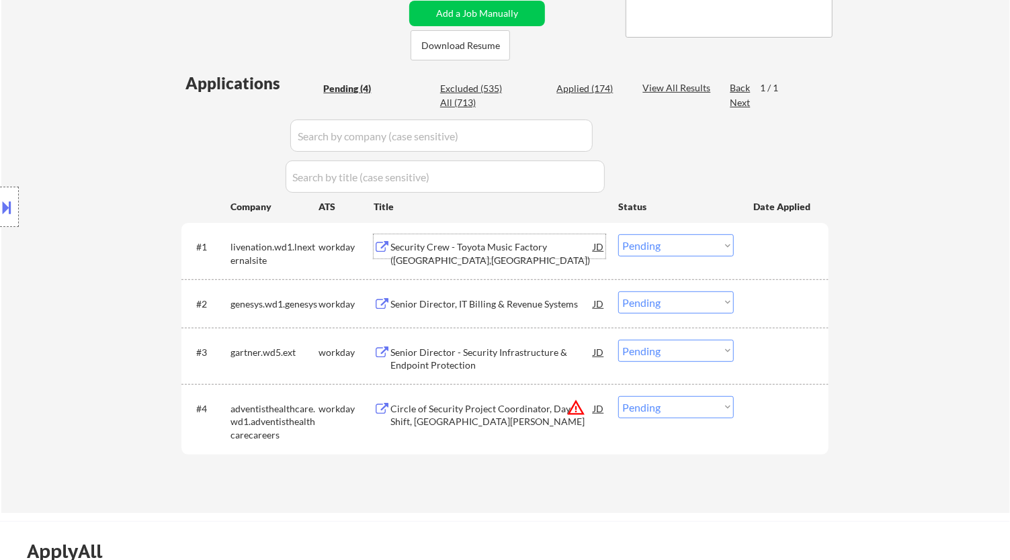
click at [532, 243] on div "Security Crew - Toyota Music Factory (Irving,TX)" at bounding box center [491, 253] width 203 height 26
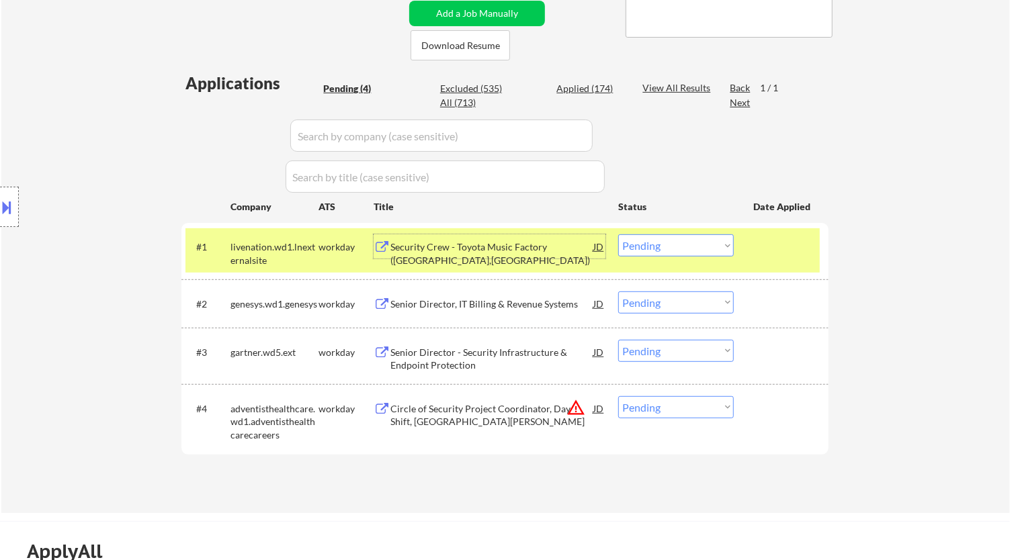
click at [664, 249] on select "Choose an option... Pending Applied Excluded (Questions) Excluded (Expired) Exc…" at bounding box center [676, 245] width 116 height 22
click at [618, 234] on select "Choose an option... Pending Applied Excluded (Questions) Excluded (Expired) Exc…" at bounding box center [676, 245] width 116 height 22
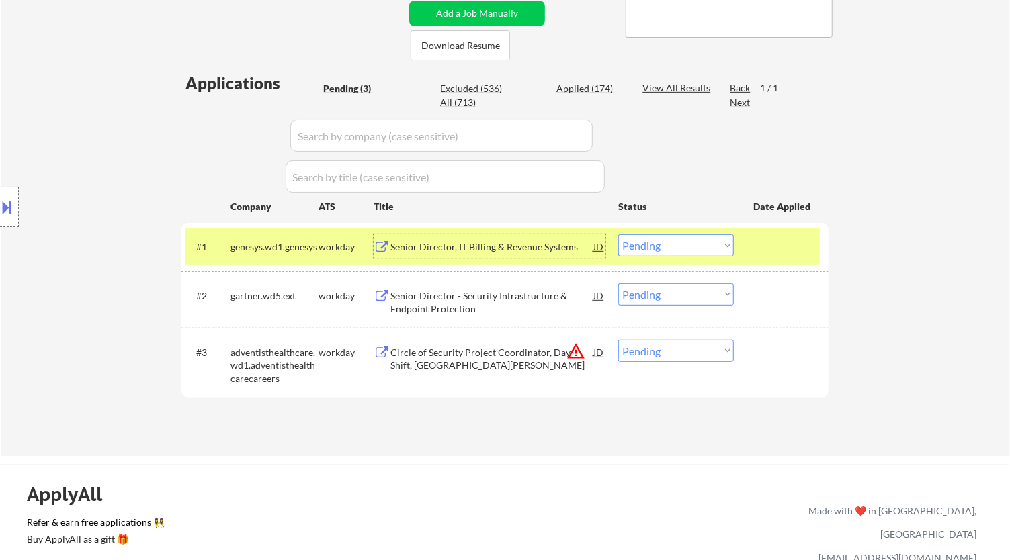
click at [511, 247] on div "Senior Director, IT Billing & Revenue Systems" at bounding box center [491, 246] width 203 height 13
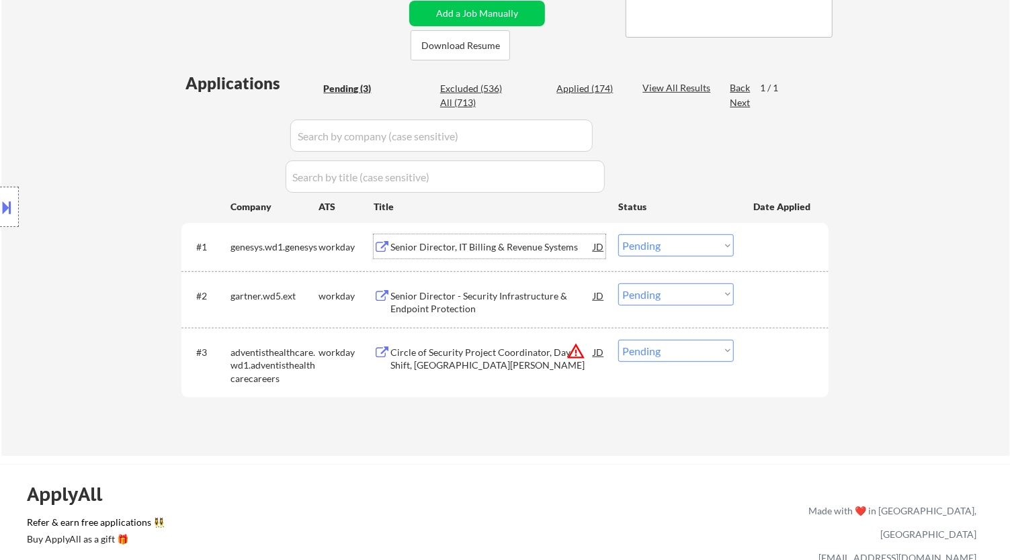
click at [633, 250] on select "Choose an option... Pending Applied Excluded (Questions) Excluded (Expired) Exc…" at bounding box center [676, 245] width 116 height 22
click at [618, 234] on select "Choose an option... Pending Applied Excluded (Questions) Excluded (Expired) Exc…" at bounding box center [676, 245] width 116 height 22
select select ""pending""
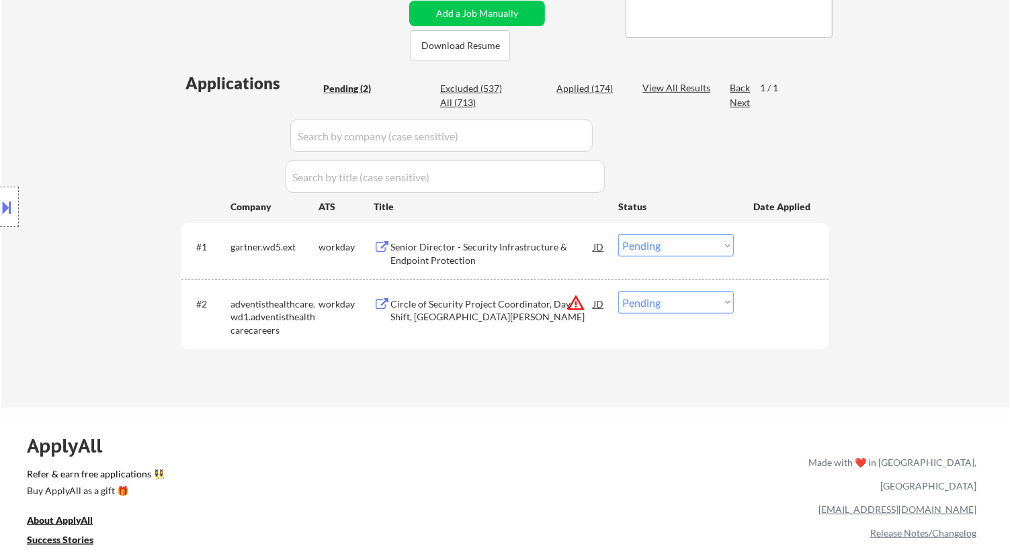
click at [571, 257] on div "Senior Director - Security Infrastructure & Endpoint Protection" at bounding box center [491, 253] width 203 height 26
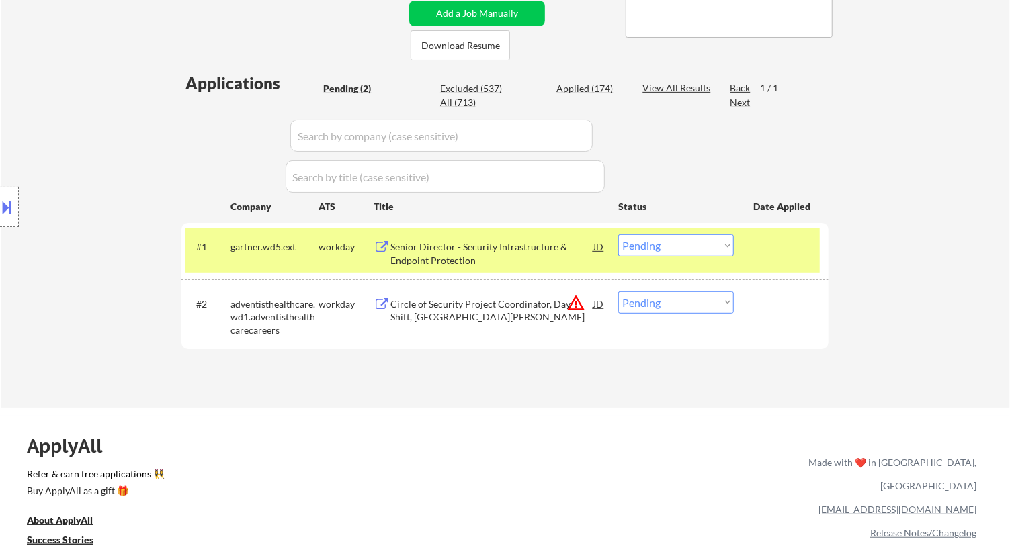
select select ""pending""
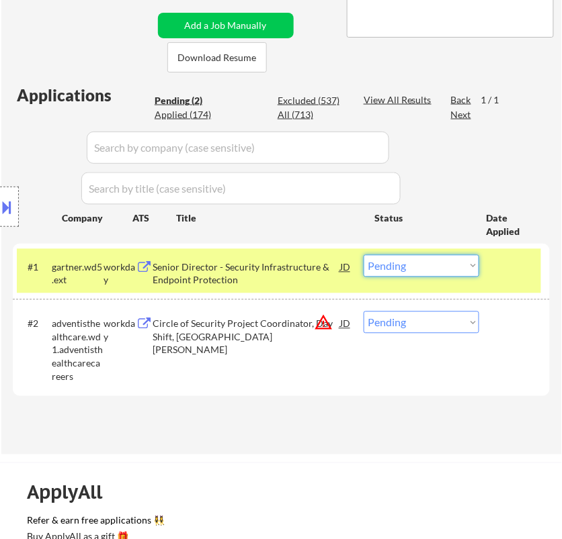
click at [421, 267] on select "Choose an option... Pending Applied Excluded (Questions) Excluded (Expired) Exc…" at bounding box center [421, 266] width 116 height 22
click at [363, 255] on select "Choose an option... Pending Applied Excluded (Questions) Excluded (Expired) Exc…" at bounding box center [421, 266] width 116 height 22
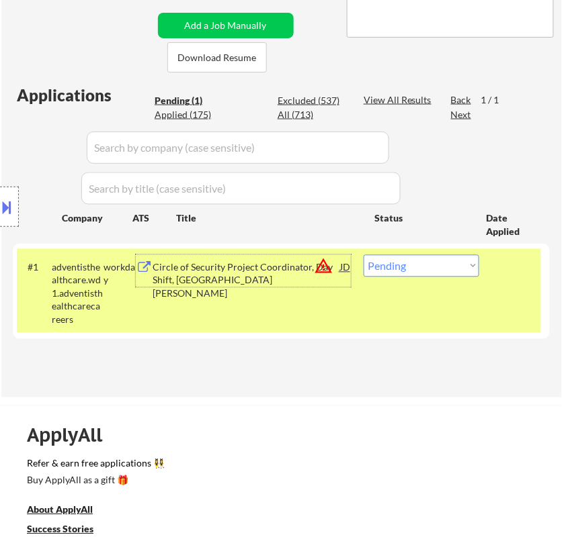
click at [287, 275] on div "Circle of Security Project Coordinator, Day Shift, The Lourie Center" at bounding box center [245, 281] width 187 height 40
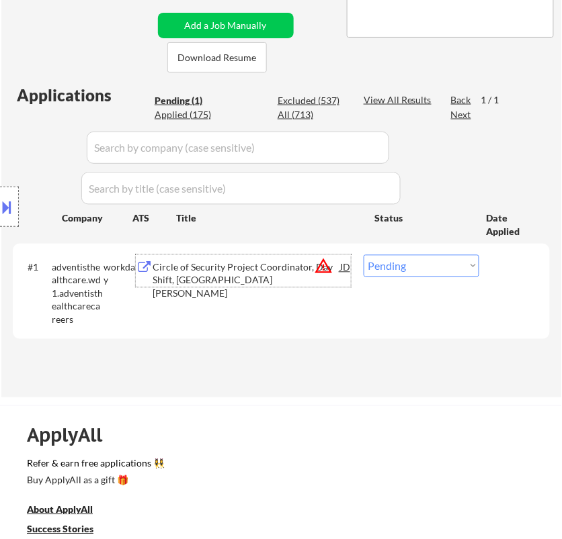
click at [475, 272] on select "Choose an option... Pending Applied Excluded (Questions) Excluded (Expired) Exc…" at bounding box center [421, 266] width 116 height 22
select select ""excluded__expired_""
click at [363, 255] on select "Choose an option... Pending Applied Excluded (Questions) Excluded (Expired) Exc…" at bounding box center [421, 266] width 116 height 22
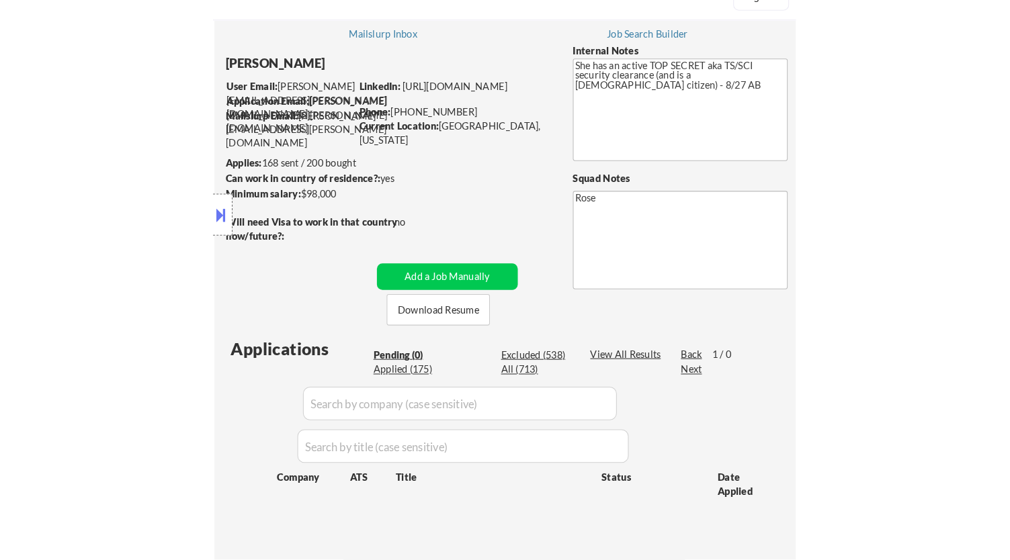
scroll to position [75, 0]
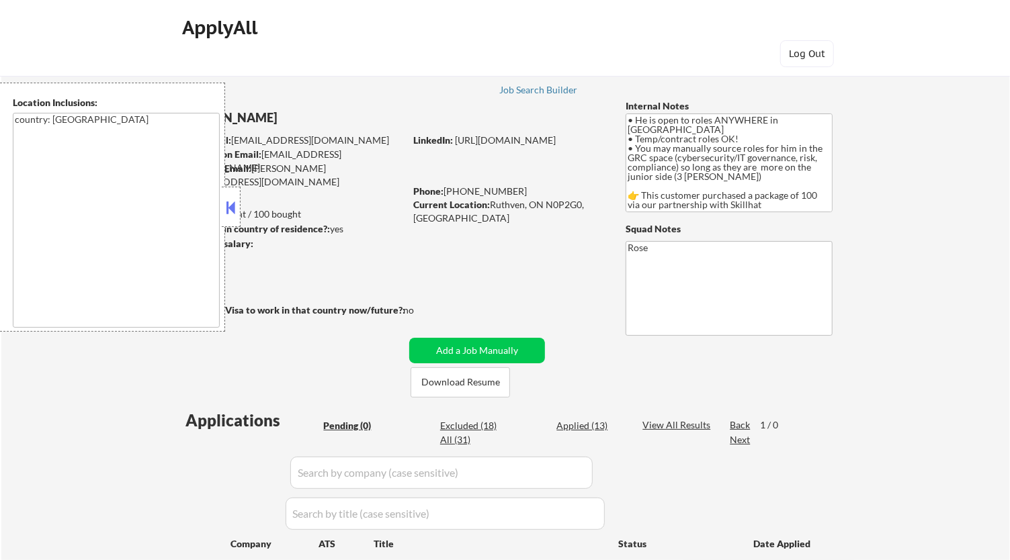
click at [232, 213] on button at bounding box center [231, 207] width 15 height 20
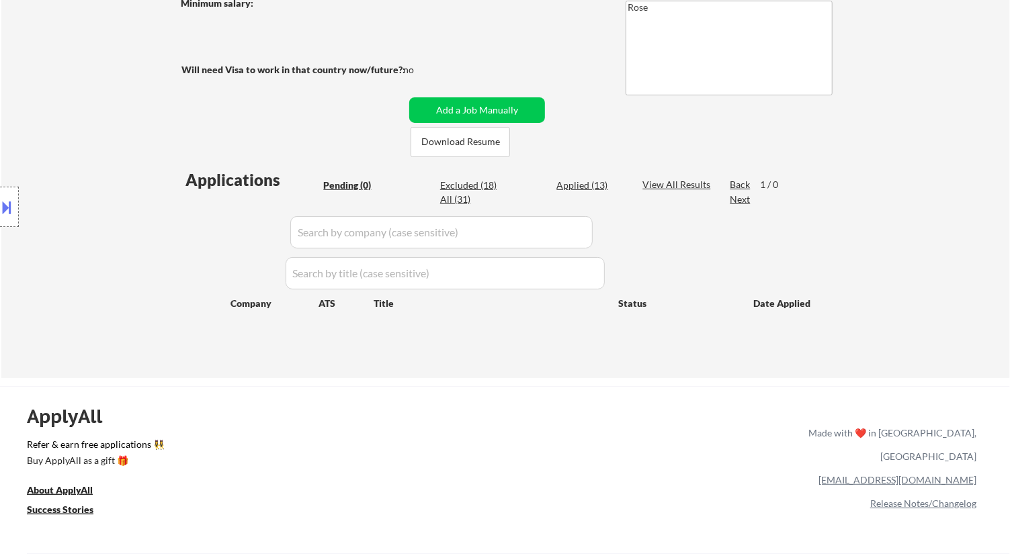
scroll to position [224, 0]
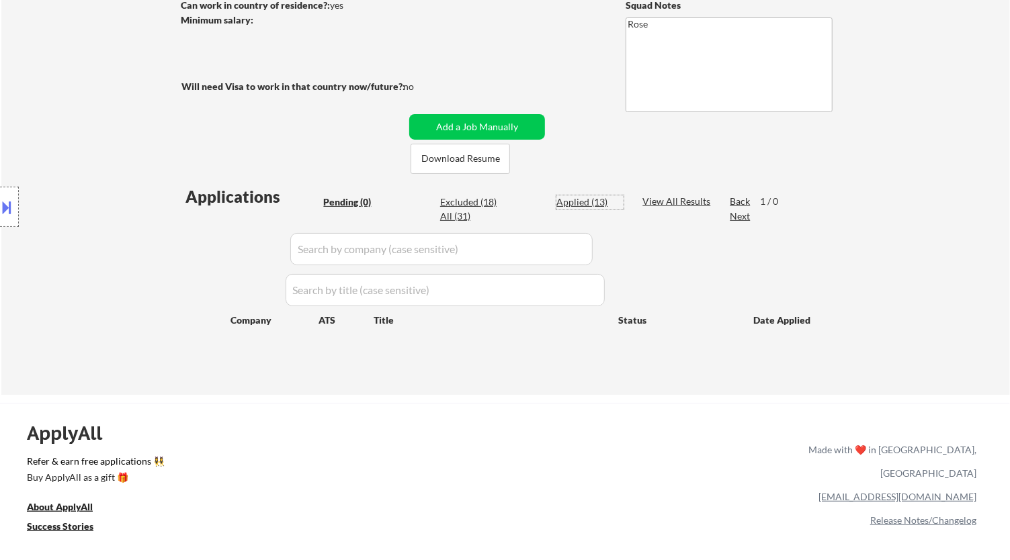
click at [596, 195] on div "Applied (13)" at bounding box center [589, 201] width 67 height 13
select select ""applied""
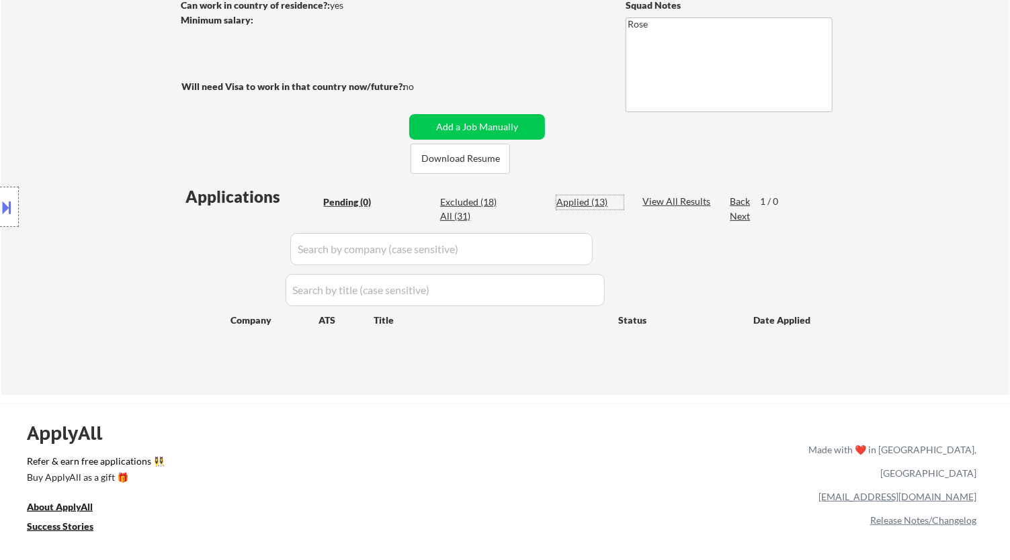
select select ""applied""
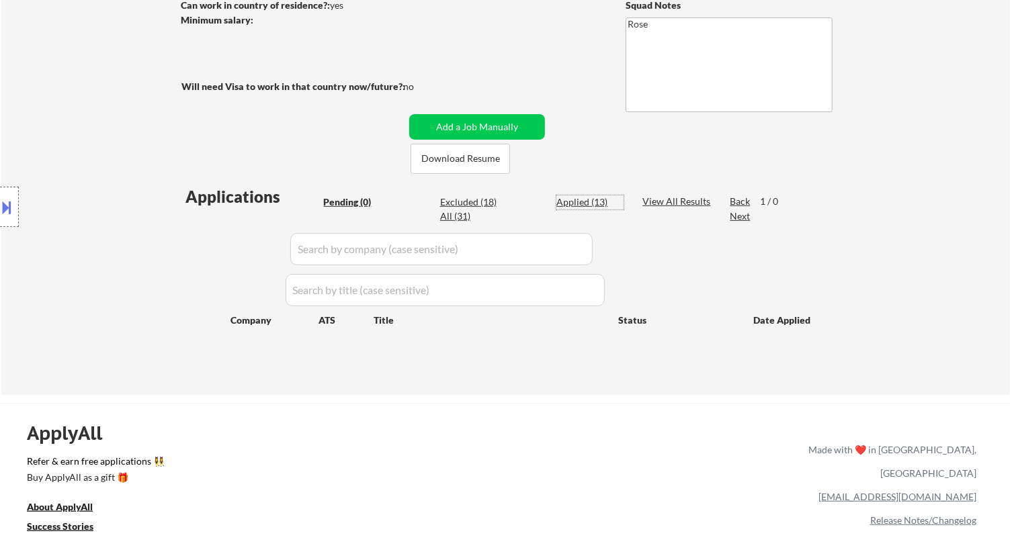
select select ""applied""
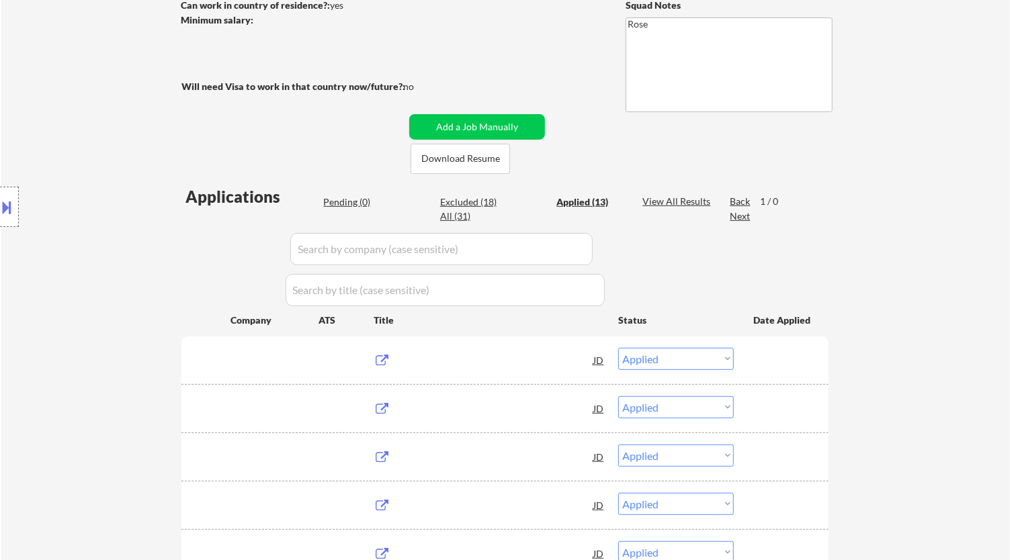
click at [603, 202] on div "Applied (13)" at bounding box center [589, 201] width 67 height 13
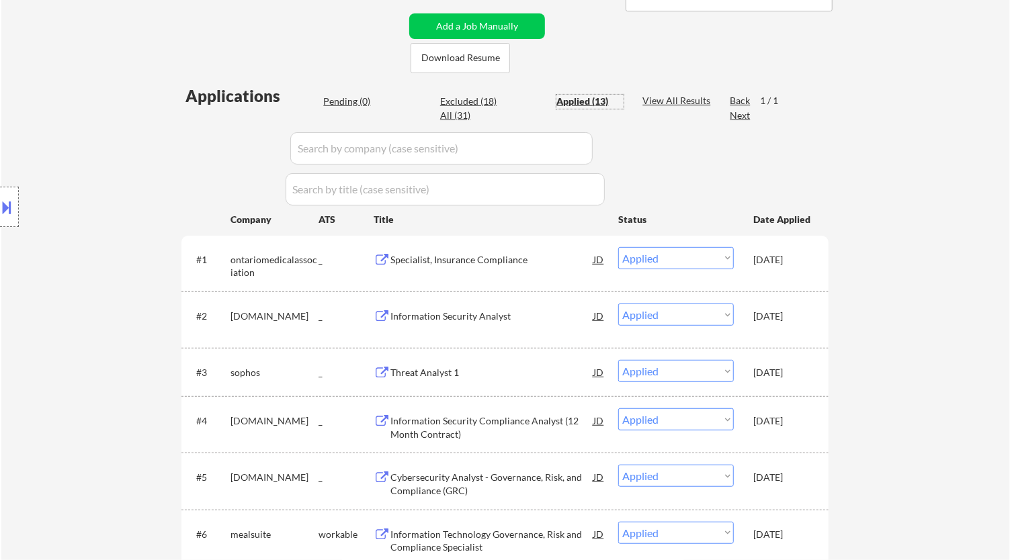
scroll to position [298, 0]
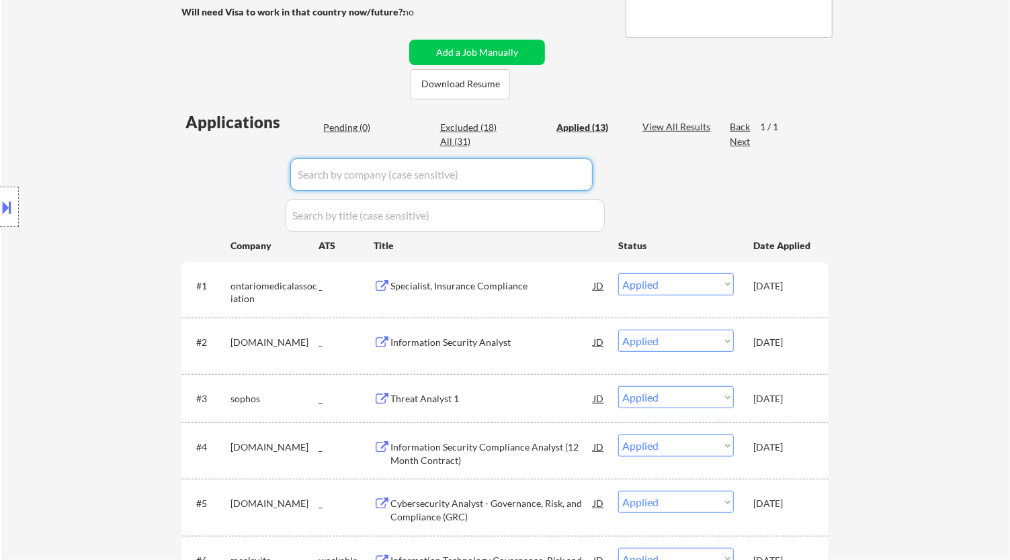
click at [508, 173] on input "input" at bounding box center [441, 175] width 302 height 32
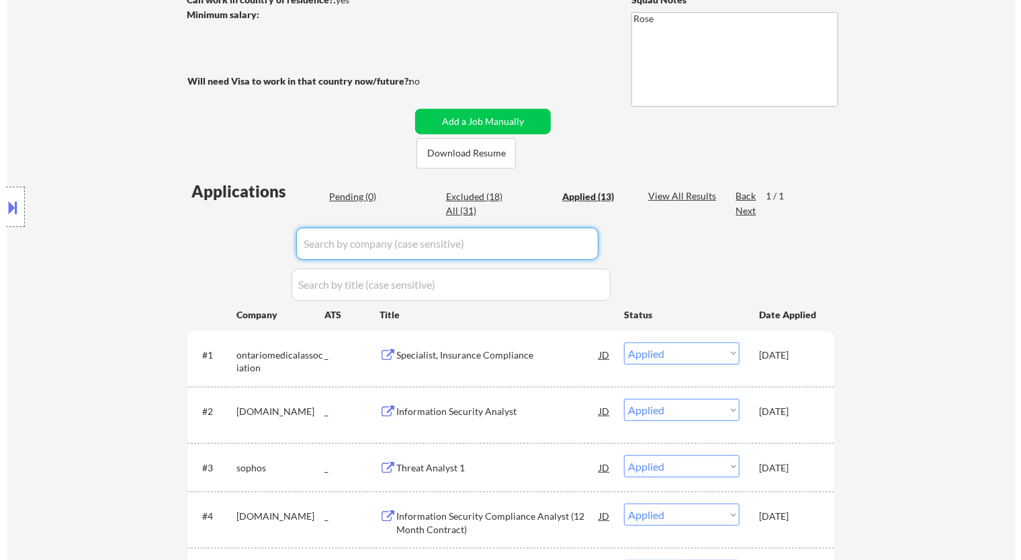
scroll to position [75, 0]
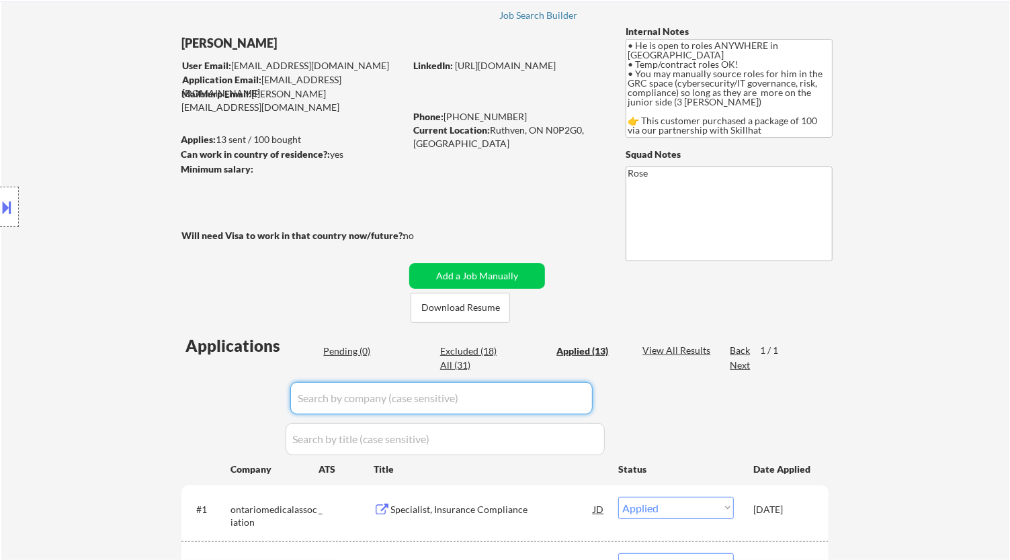
click at [345, 349] on div "Pending (0)" at bounding box center [356, 351] width 67 height 13
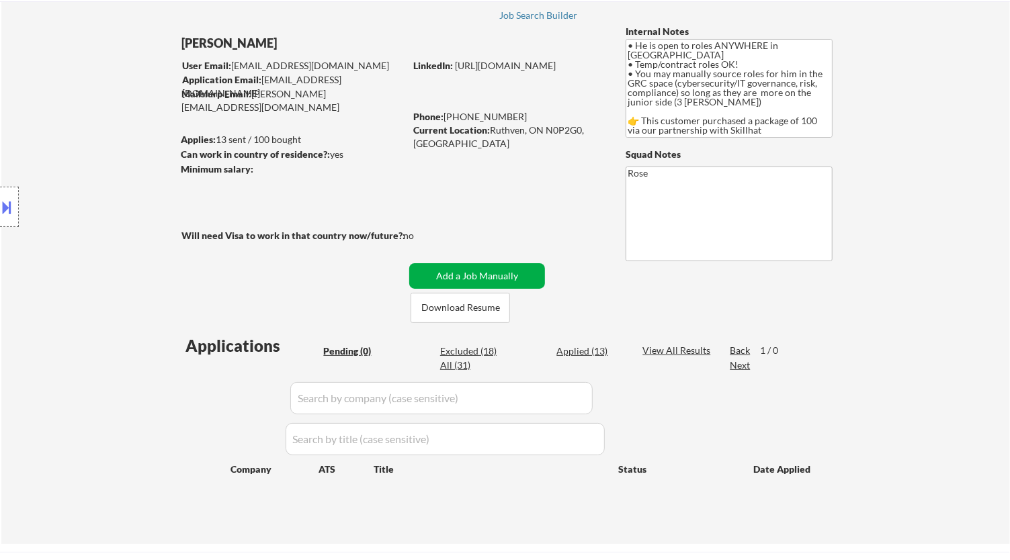
click at [479, 267] on button "Add a Job Manually" at bounding box center [477, 276] width 136 height 26
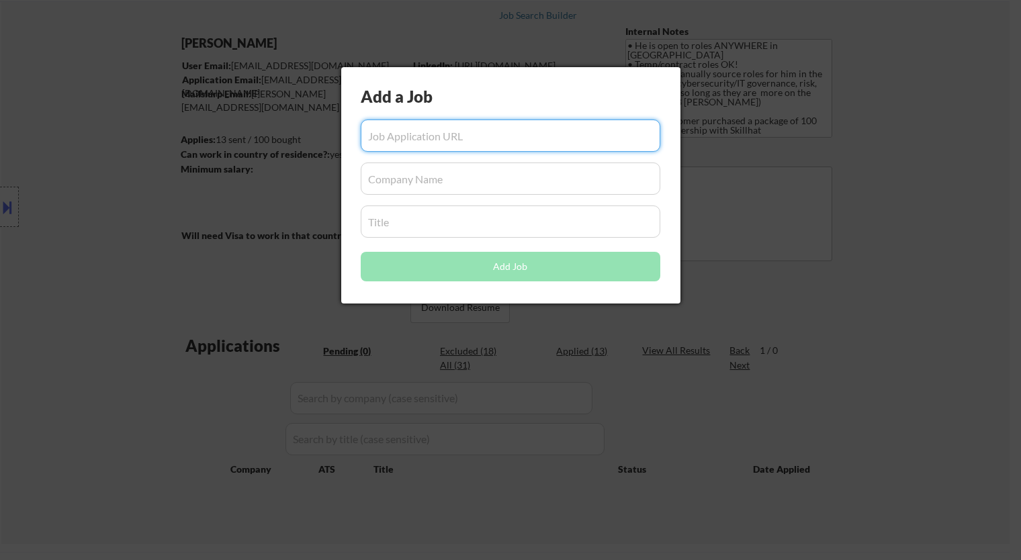
paste input "[URL][DOMAIN_NAME]"
type input "[URL][DOMAIN_NAME]"
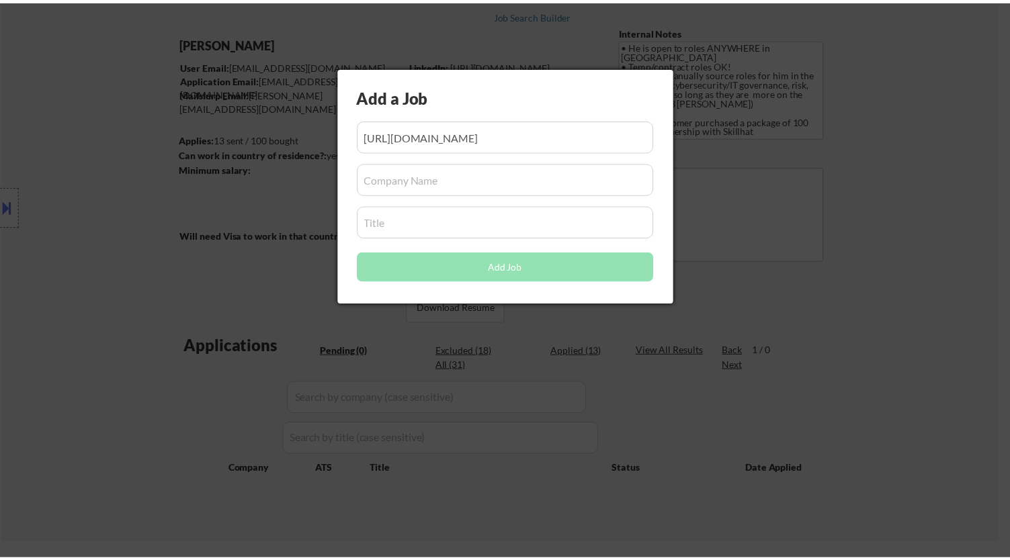
scroll to position [0, 0]
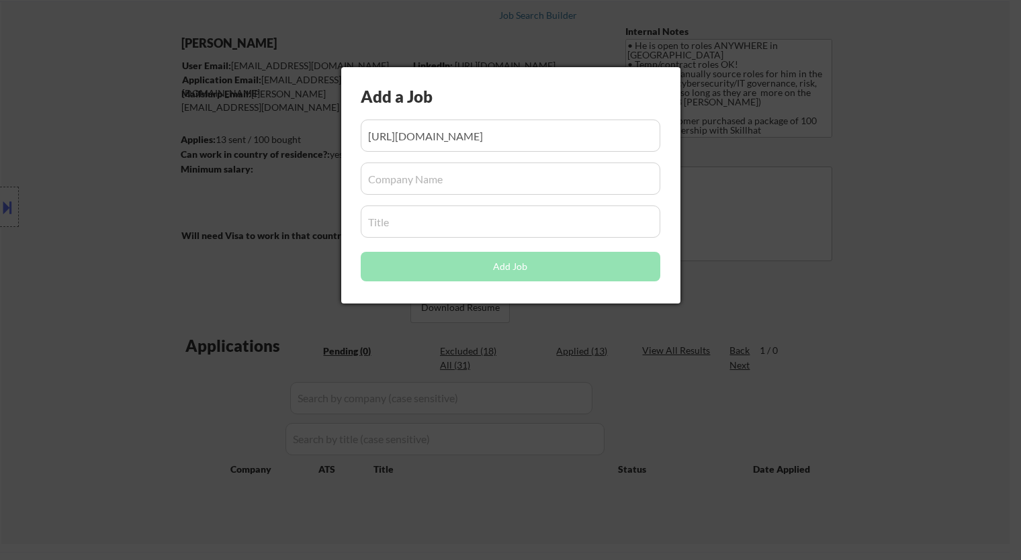
click at [498, 185] on input "input" at bounding box center [511, 179] width 300 height 32
paste input "/hcmUI/"
drag, startPoint x: 371, startPoint y: 176, endPoint x: 390, endPoint y: 181, distance: 18.9
click at [371, 177] on input "input" at bounding box center [511, 179] width 300 height 32
type input "hcmUI"
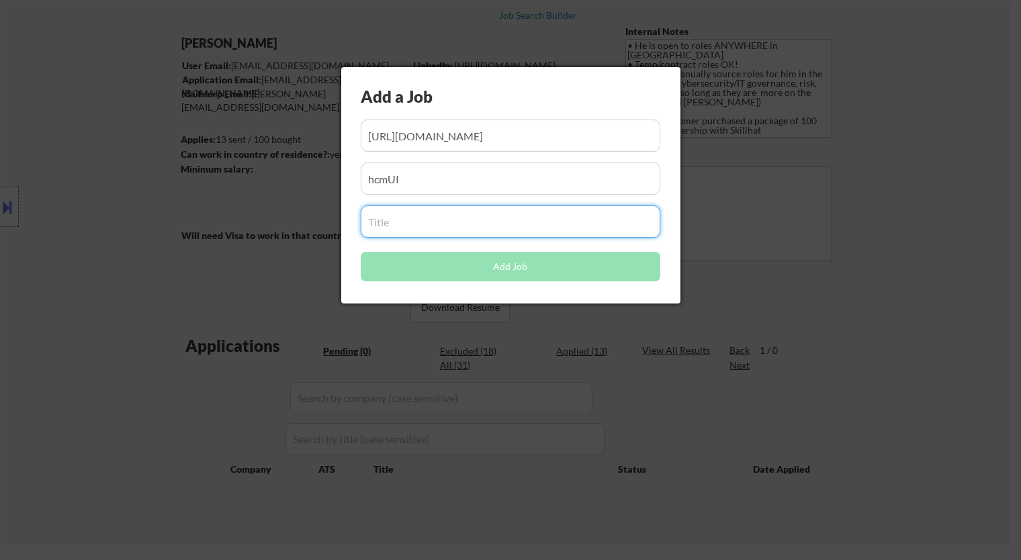
drag, startPoint x: 484, startPoint y: 235, endPoint x: 502, endPoint y: 196, distance: 43.3
click at [484, 235] on input "input" at bounding box center [511, 222] width 300 height 32
paste input "Compliance Administrator"
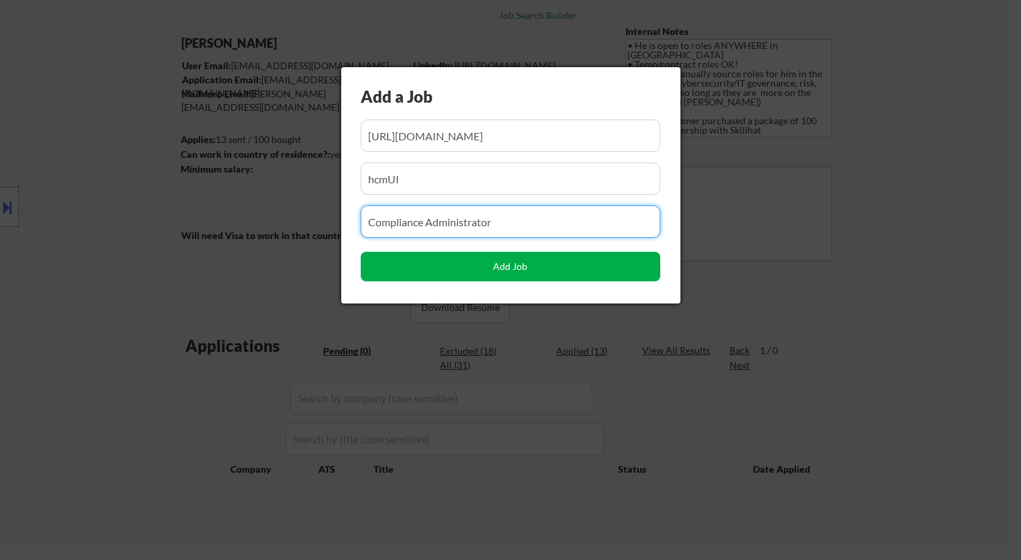
type input "Compliance Administrator"
click at [571, 273] on button "Add Job" at bounding box center [511, 267] width 300 height 30
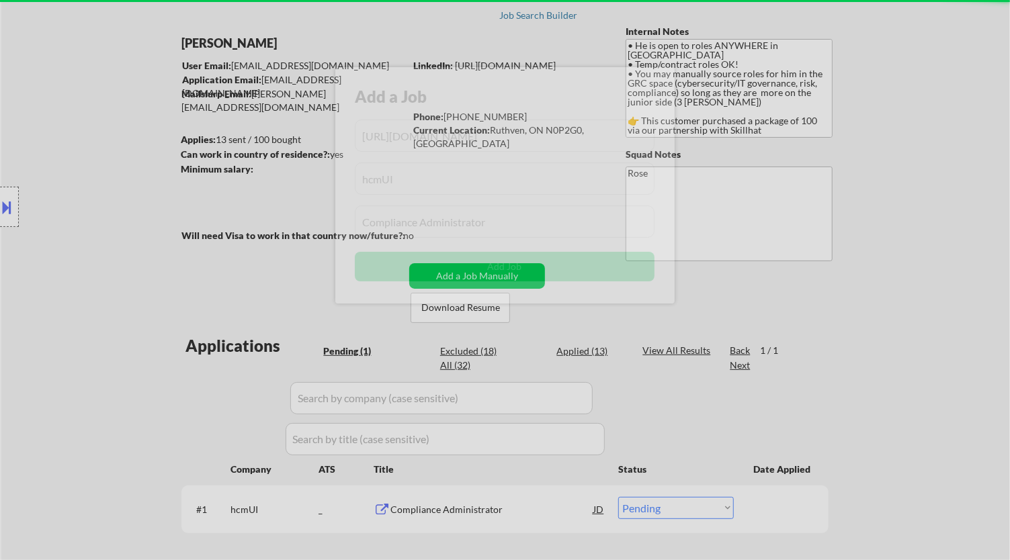
click at [877, 308] on div at bounding box center [505, 280] width 1010 height 560
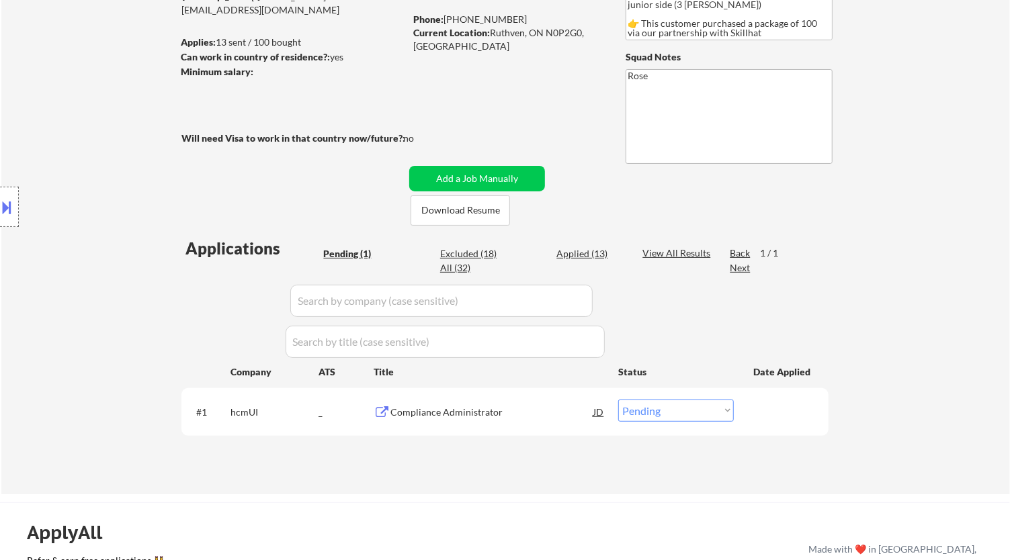
scroll to position [224, 0]
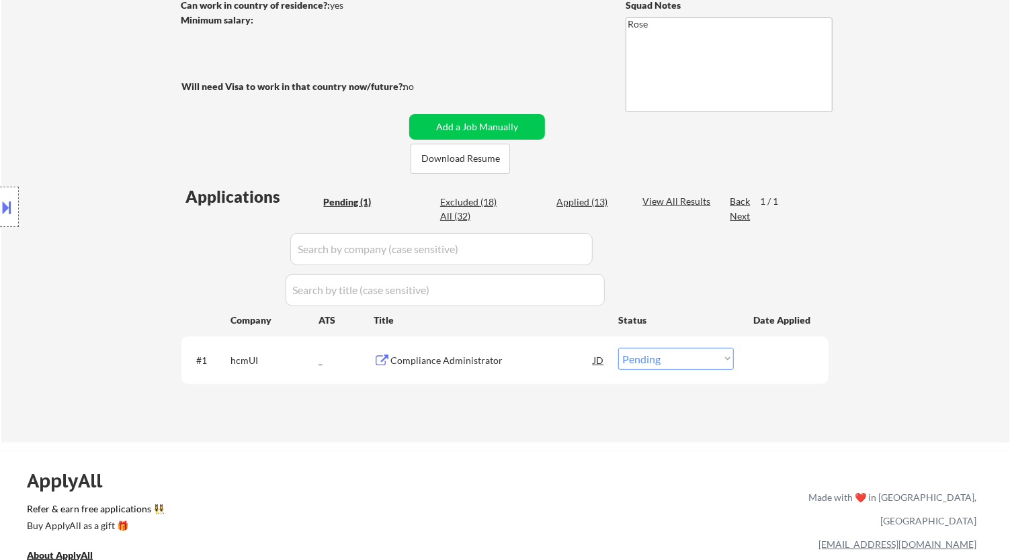
click at [679, 363] on select "Choose an option... Pending Applied Excluded (Questions) Excluded (Expired) Exc…" at bounding box center [676, 359] width 116 height 22
select select ""applied""
click at [618, 348] on select "Choose an option... Pending Applied Excluded (Questions) Excluded (Expired) Exc…" at bounding box center [676, 359] width 116 height 22
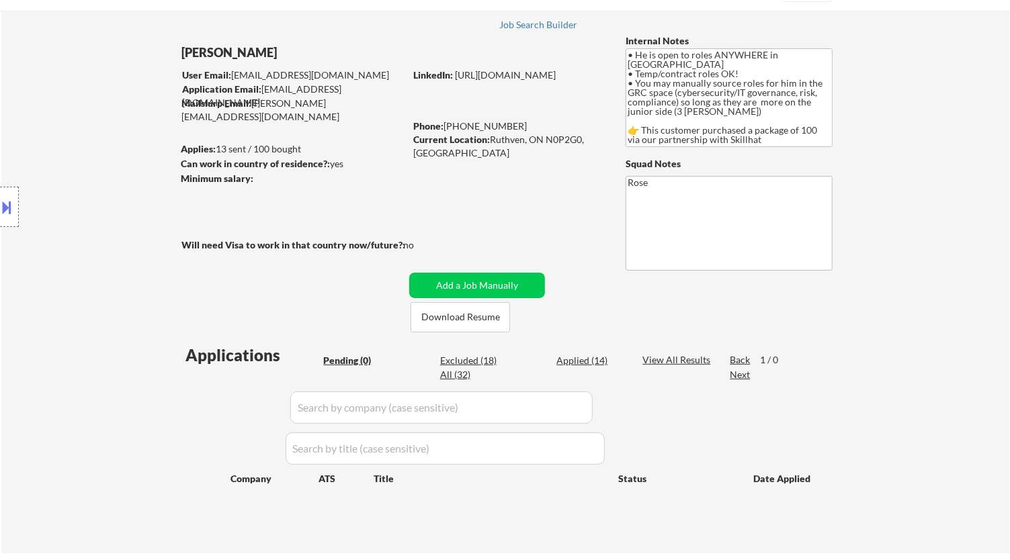
scroll to position [149, 0]
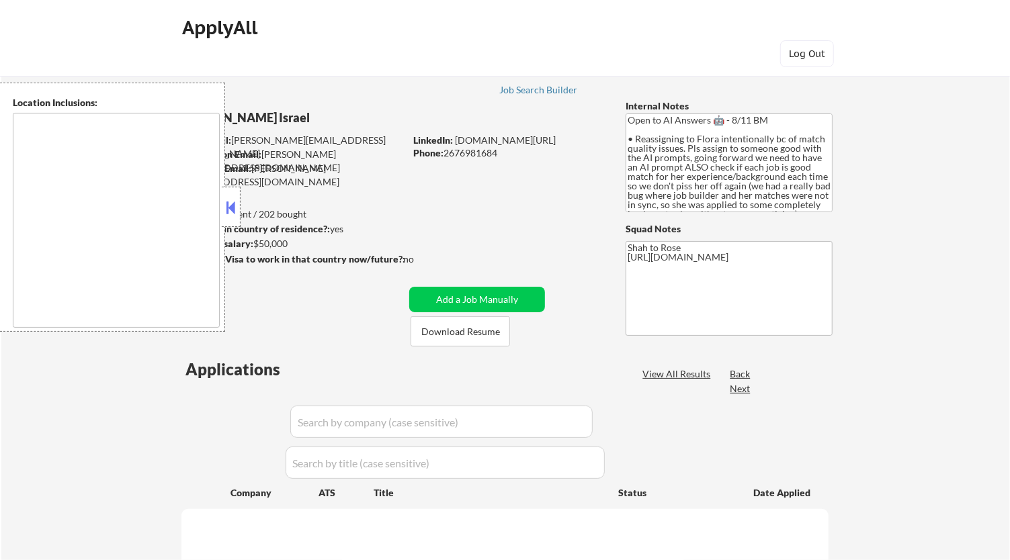
type textarea "remote"
select select ""pending""
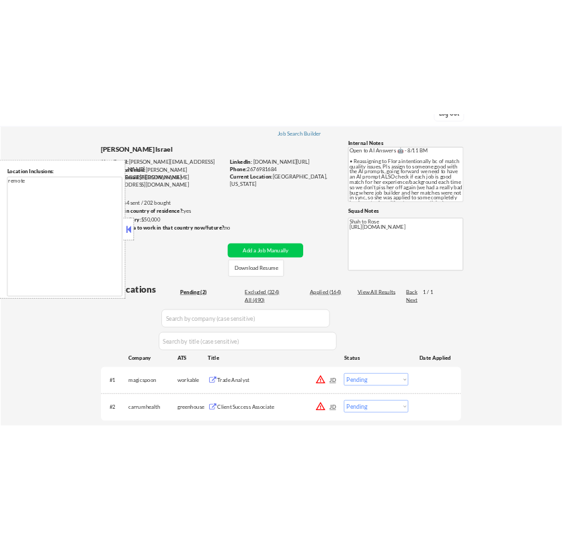
scroll to position [149, 0]
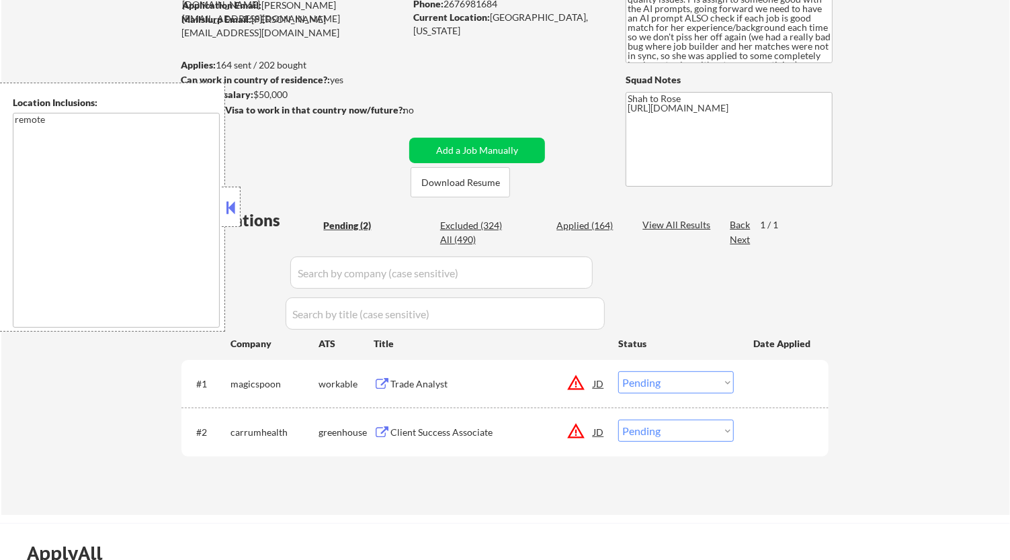
click at [235, 204] on button at bounding box center [231, 207] width 15 height 20
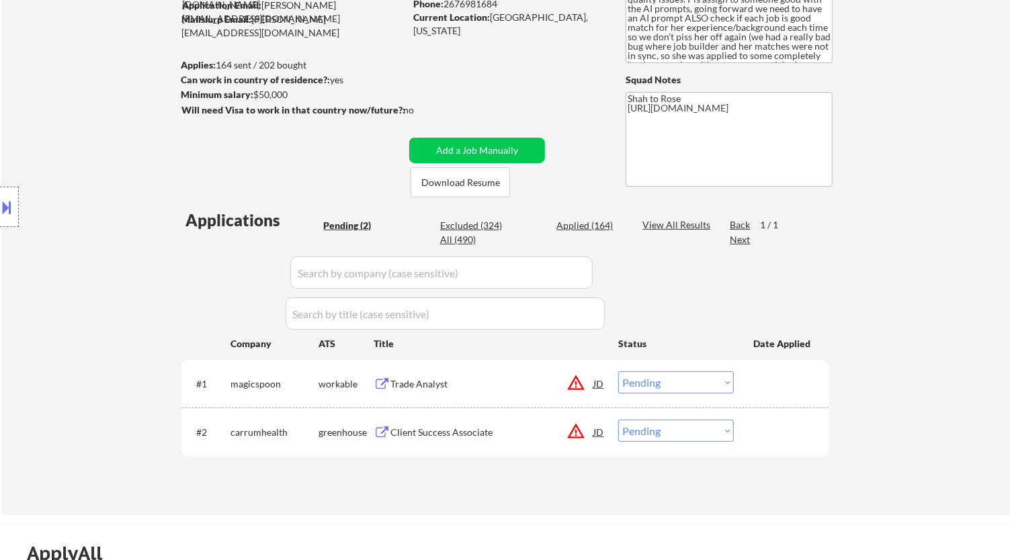
click at [494, 384] on div "Trade Analyst" at bounding box center [491, 383] width 203 height 13
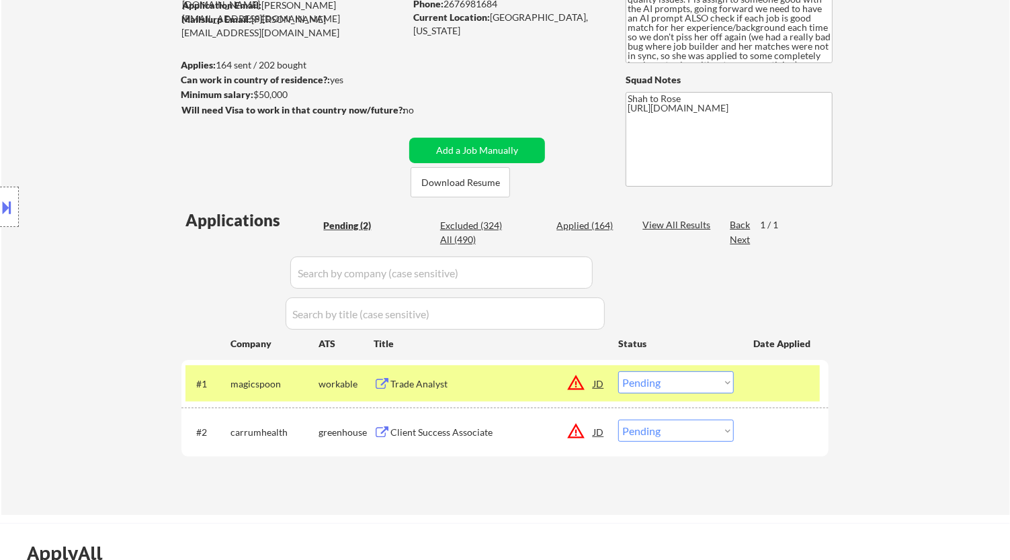
select select ""pending""
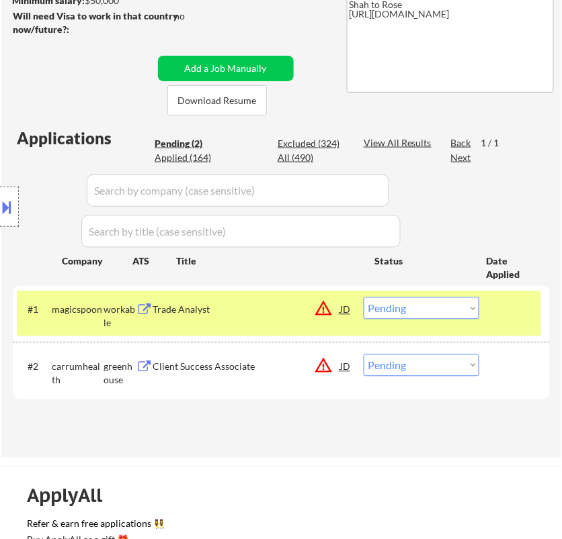
scroll to position [298, 0]
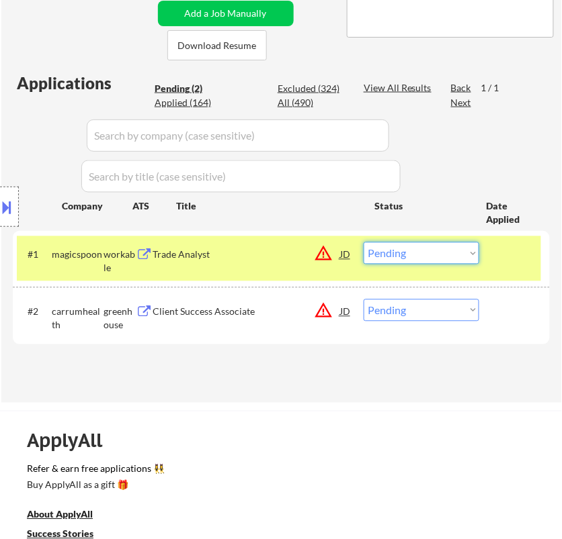
click at [434, 257] on select "Choose an option... Pending Applied Excluded (Questions) Excluded (Expired) Exc…" at bounding box center [421, 253] width 116 height 22
click at [363, 242] on select "Choose an option... Pending Applied Excluded (Questions) Excluded (Expired) Exc…" at bounding box center [421, 253] width 116 height 22
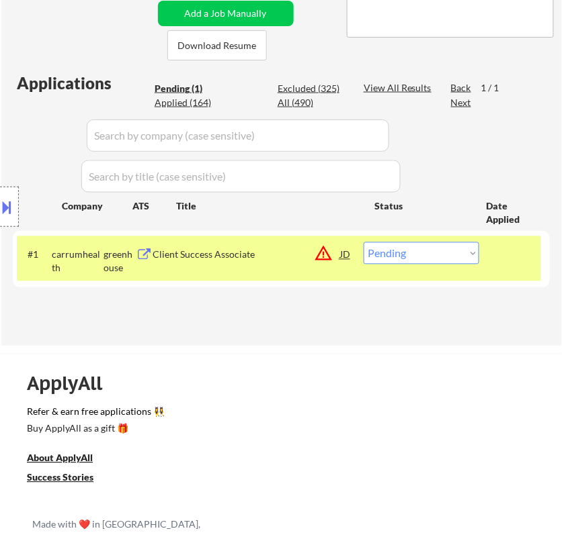
click at [289, 263] on div "Client Success Associate" at bounding box center [245, 254] width 187 height 24
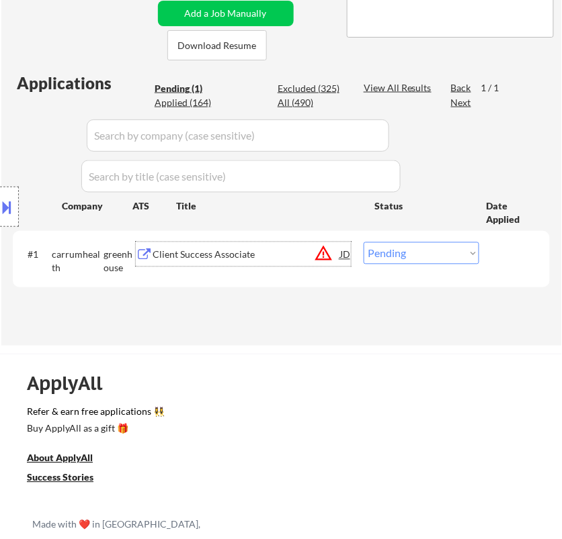
click at [409, 246] on select "Choose an option... Pending Applied Excluded (Questions) Excluded (Expired) Exc…" at bounding box center [421, 253] width 116 height 22
select select ""applied""
click at [363, 242] on select "Choose an option... Pending Applied Excluded (Questions) Excluded (Expired) Exc…" at bounding box center [421, 253] width 116 height 22
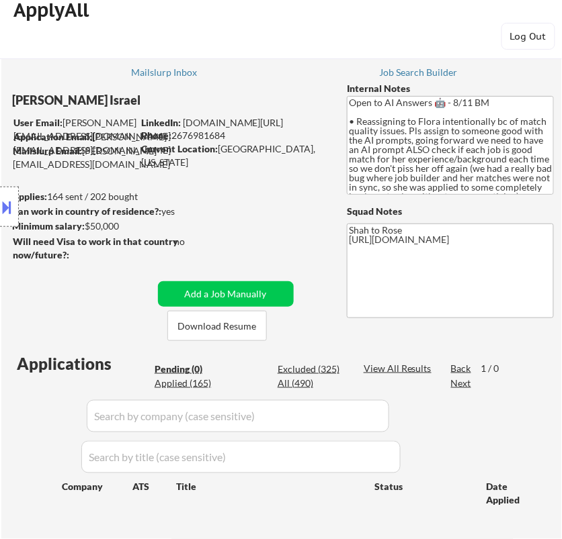
scroll to position [0, 0]
